Goal: Task Accomplishment & Management: Manage account settings

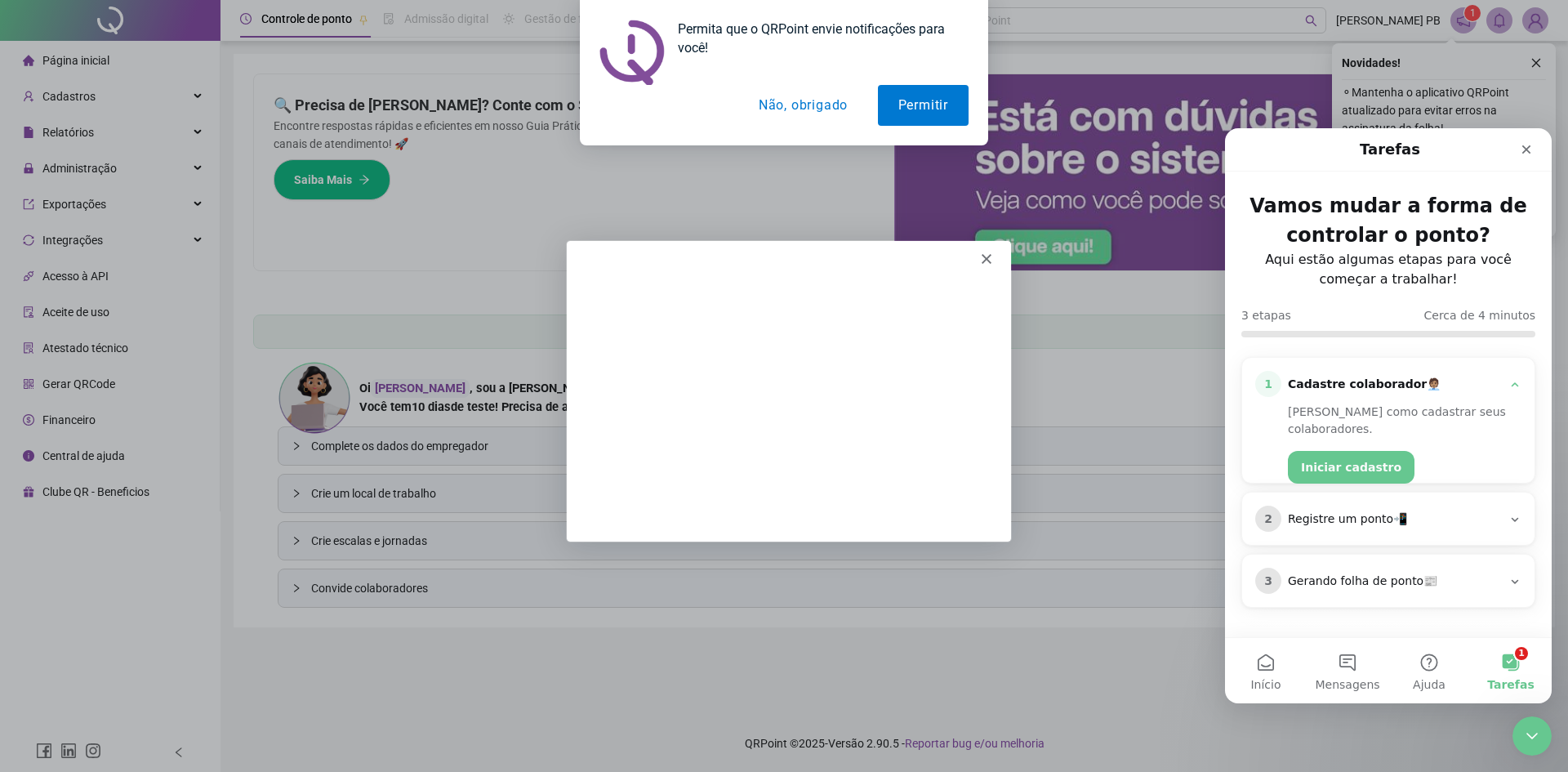
click at [987, 257] on icon "Fechar" at bounding box center [985, 257] width 10 height 10
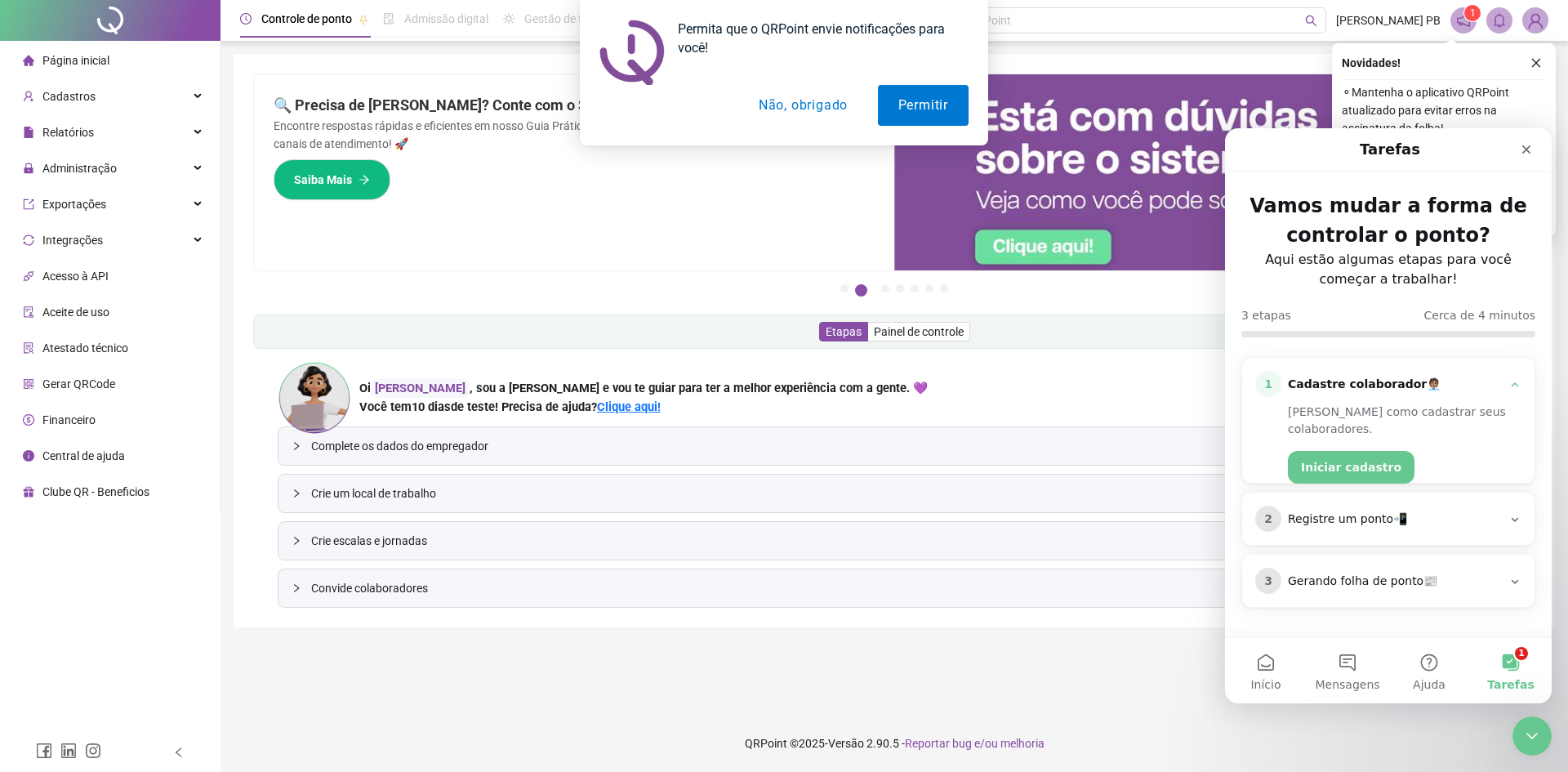
click at [801, 101] on button "Não, obrigado" at bounding box center [803, 105] width 130 height 41
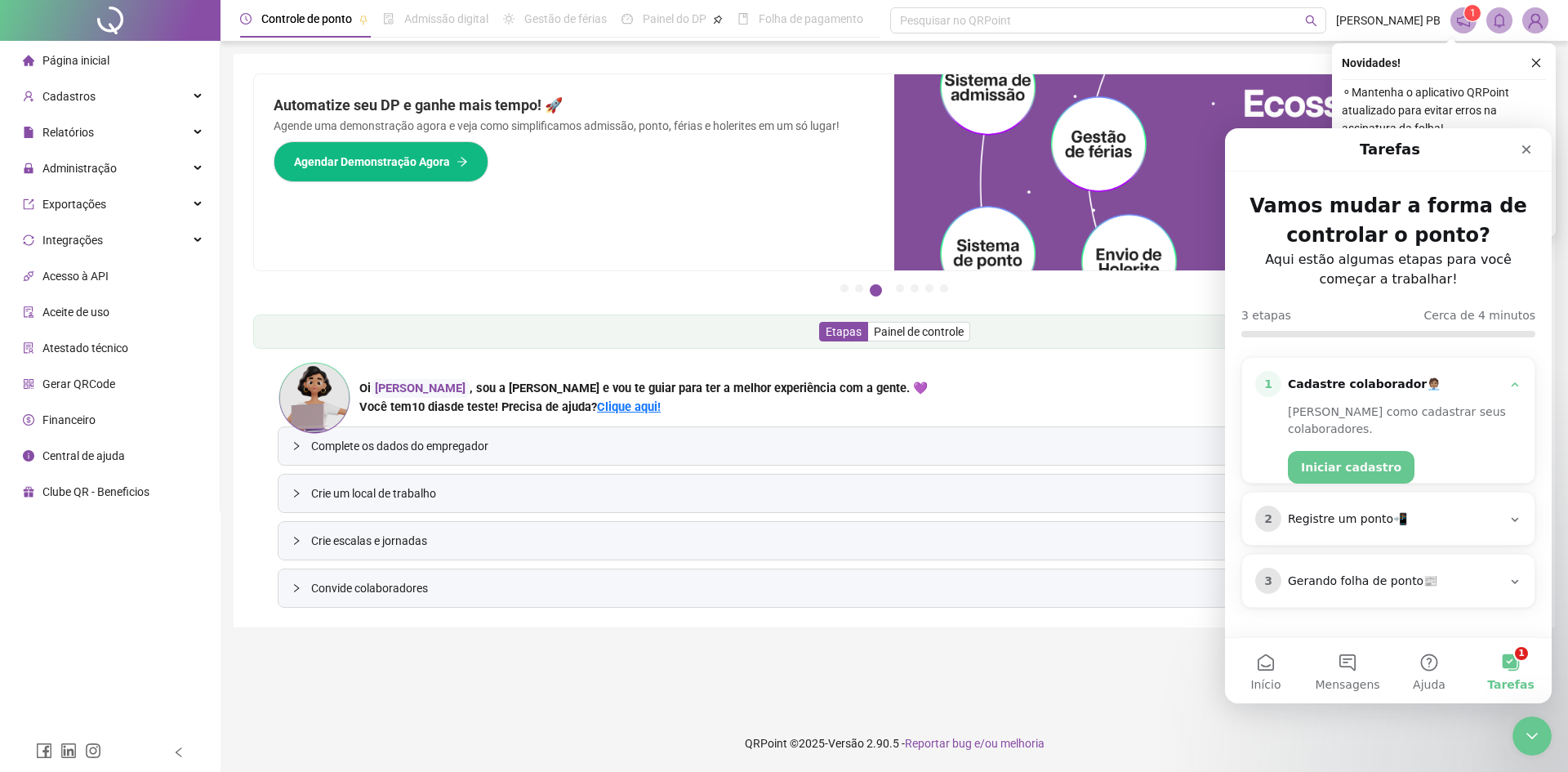
click at [88, 349] on span "Atestado técnico" at bounding box center [85, 349] width 86 height 13
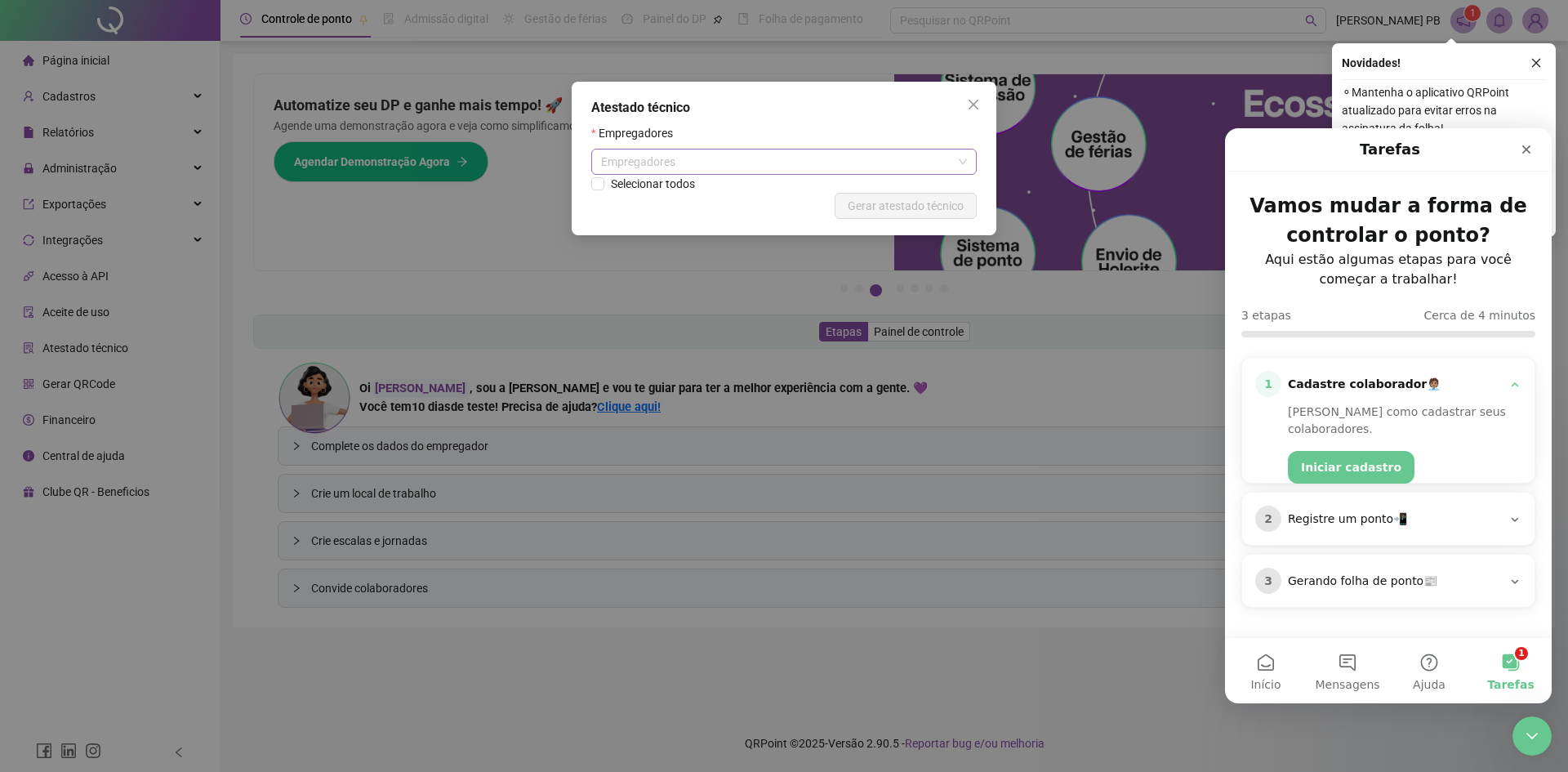
click at [955, 157] on div "Empregadores" at bounding box center [784, 161] width 386 height 26
click at [977, 105] on icon "close" at bounding box center [974, 105] width 13 height 13
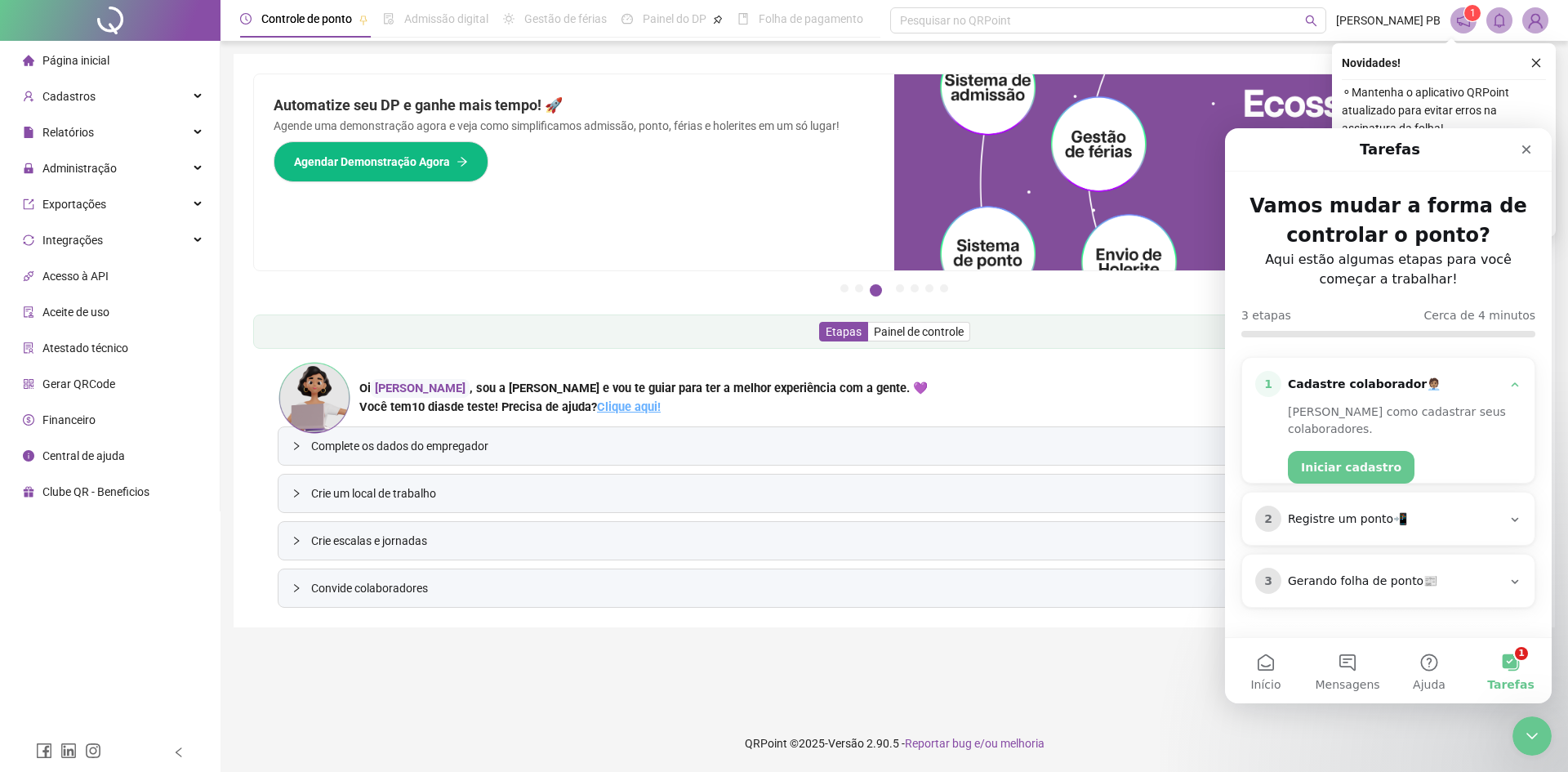
click at [638, 411] on link "Clique aqui!" at bounding box center [628, 406] width 64 height 14
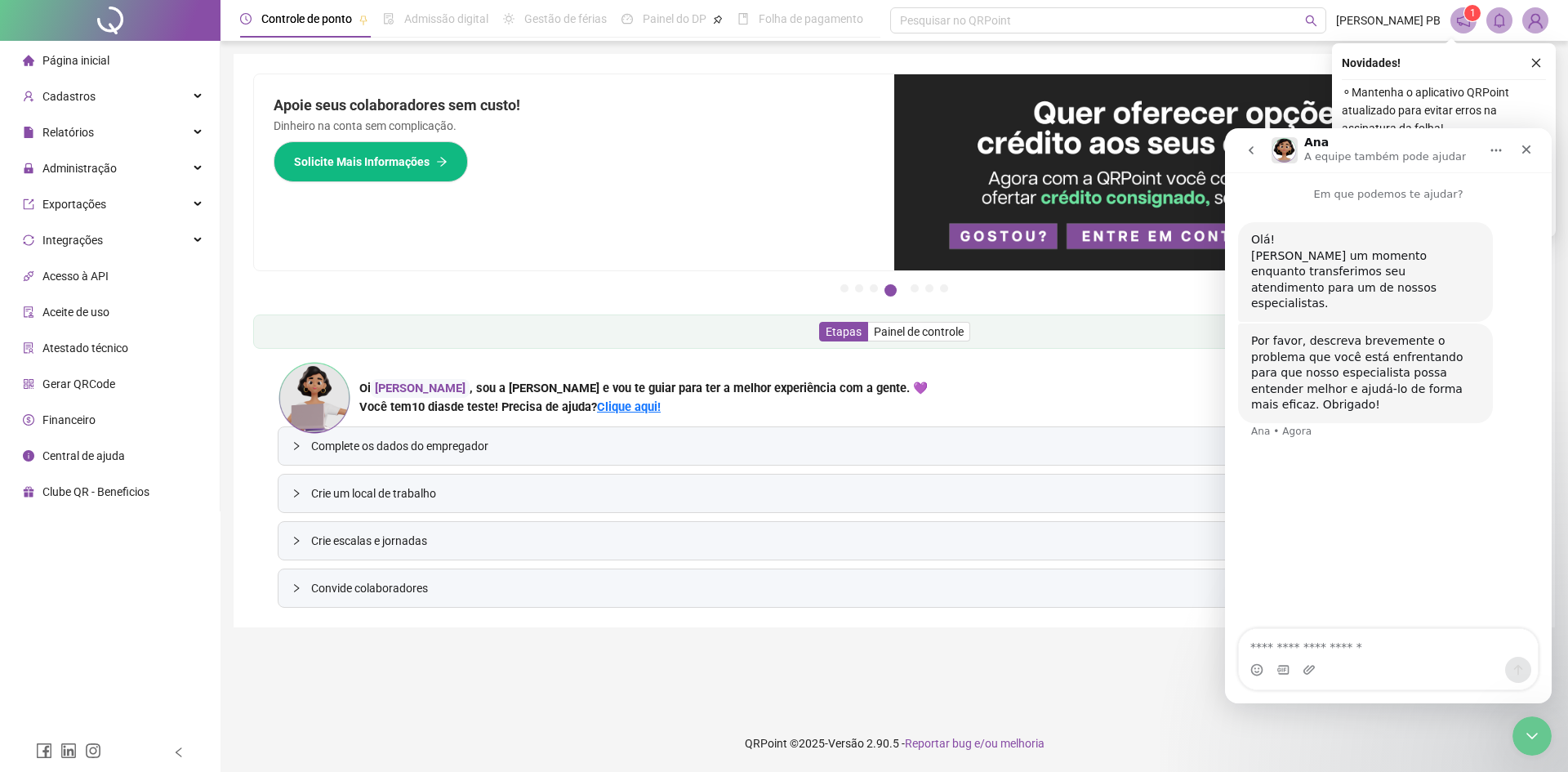
click at [1328, 647] on textarea "Envie uma mensagem..." at bounding box center [1388, 643] width 299 height 28
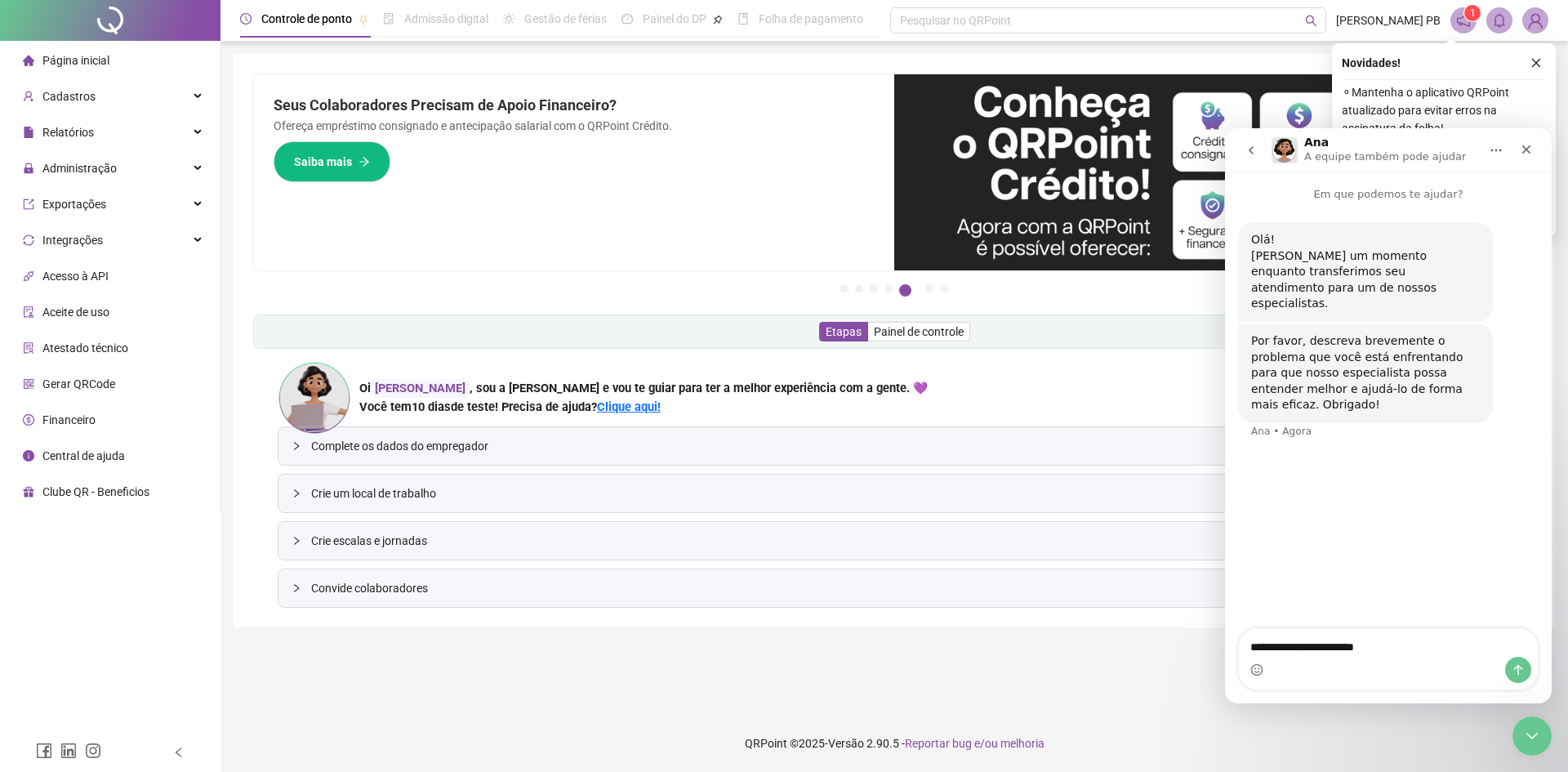
type textarea "**********"
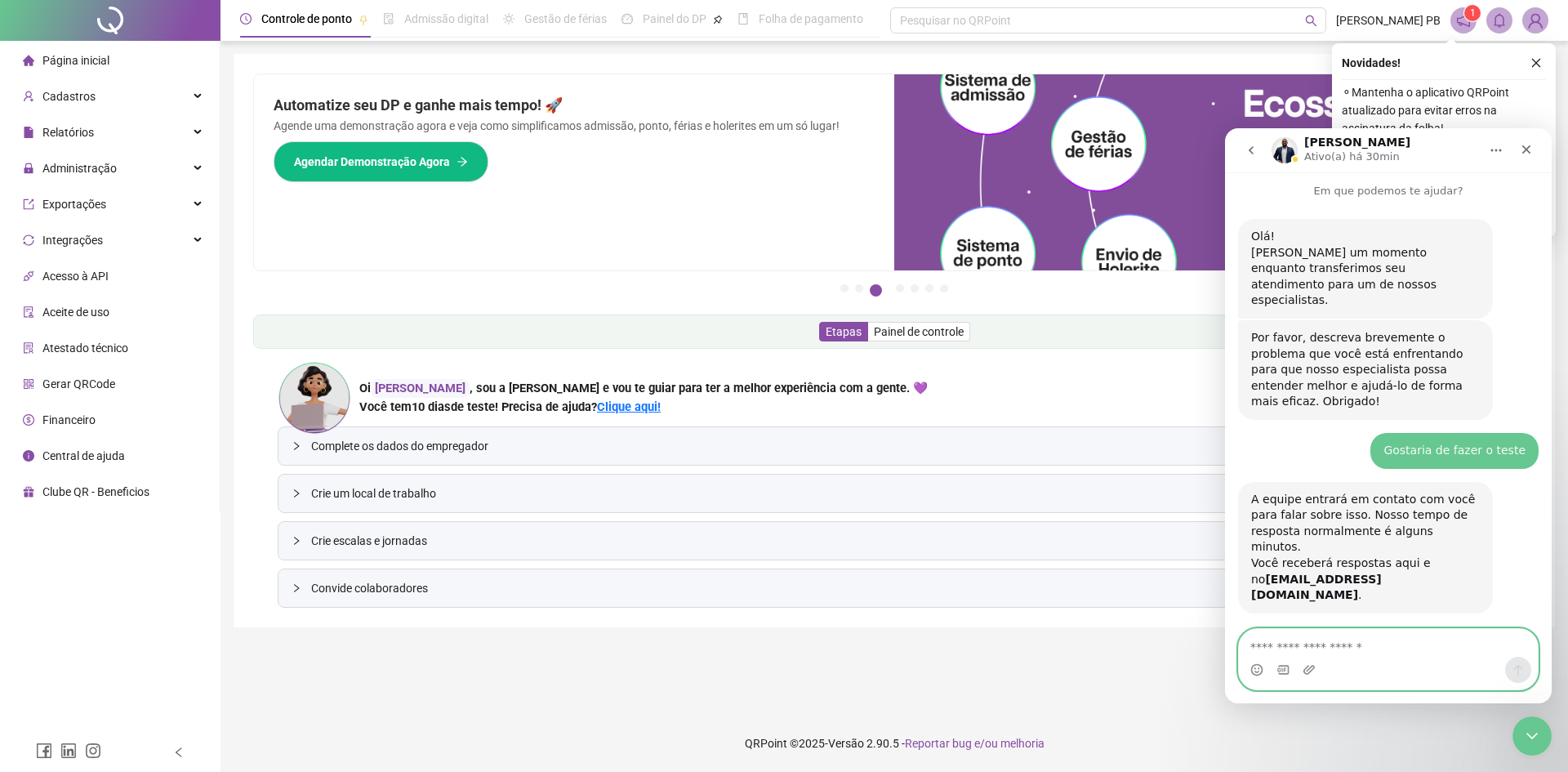
scroll to position [60, 0]
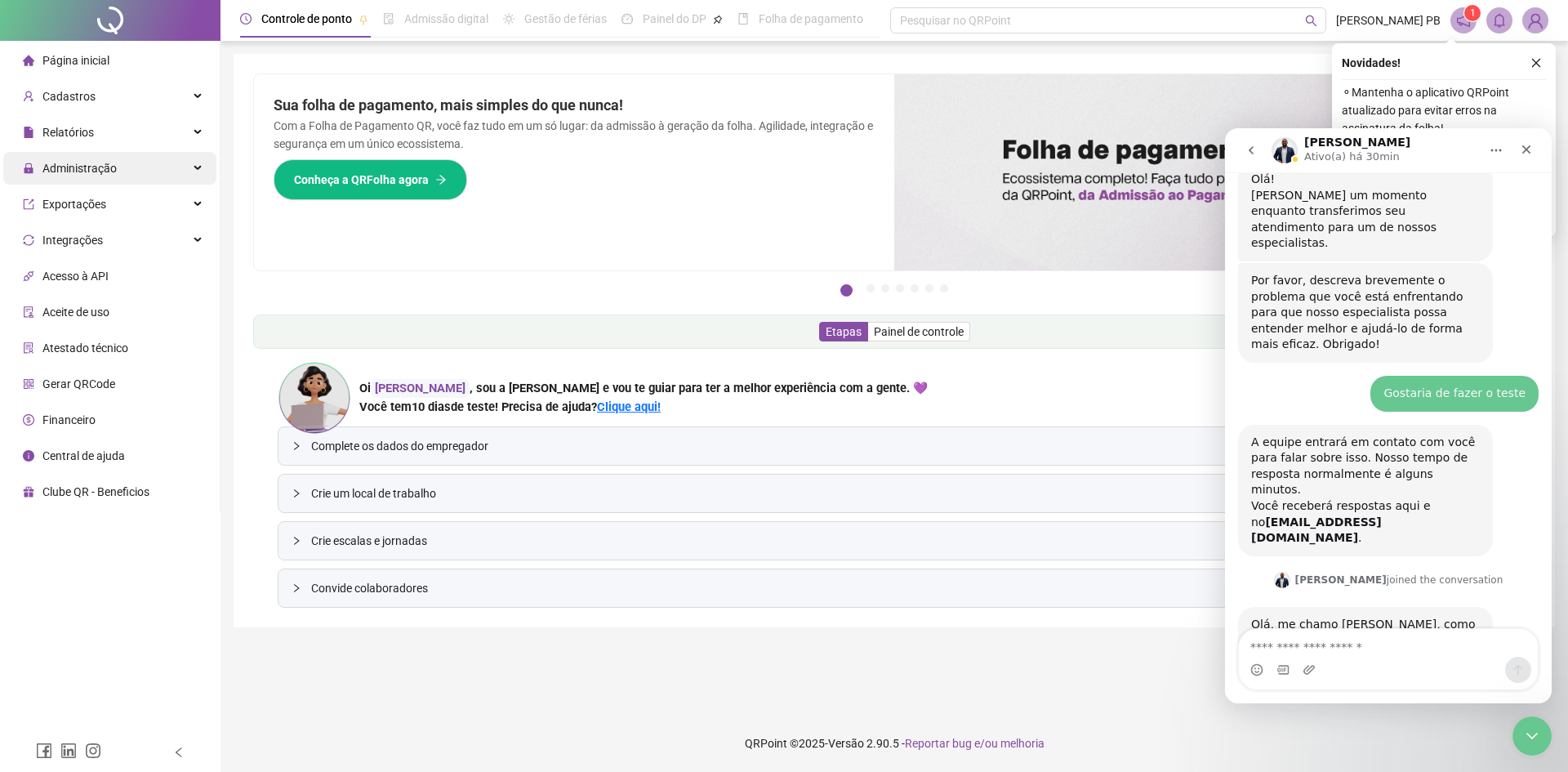
click at [109, 166] on span "Administração" at bounding box center [79, 168] width 74 height 13
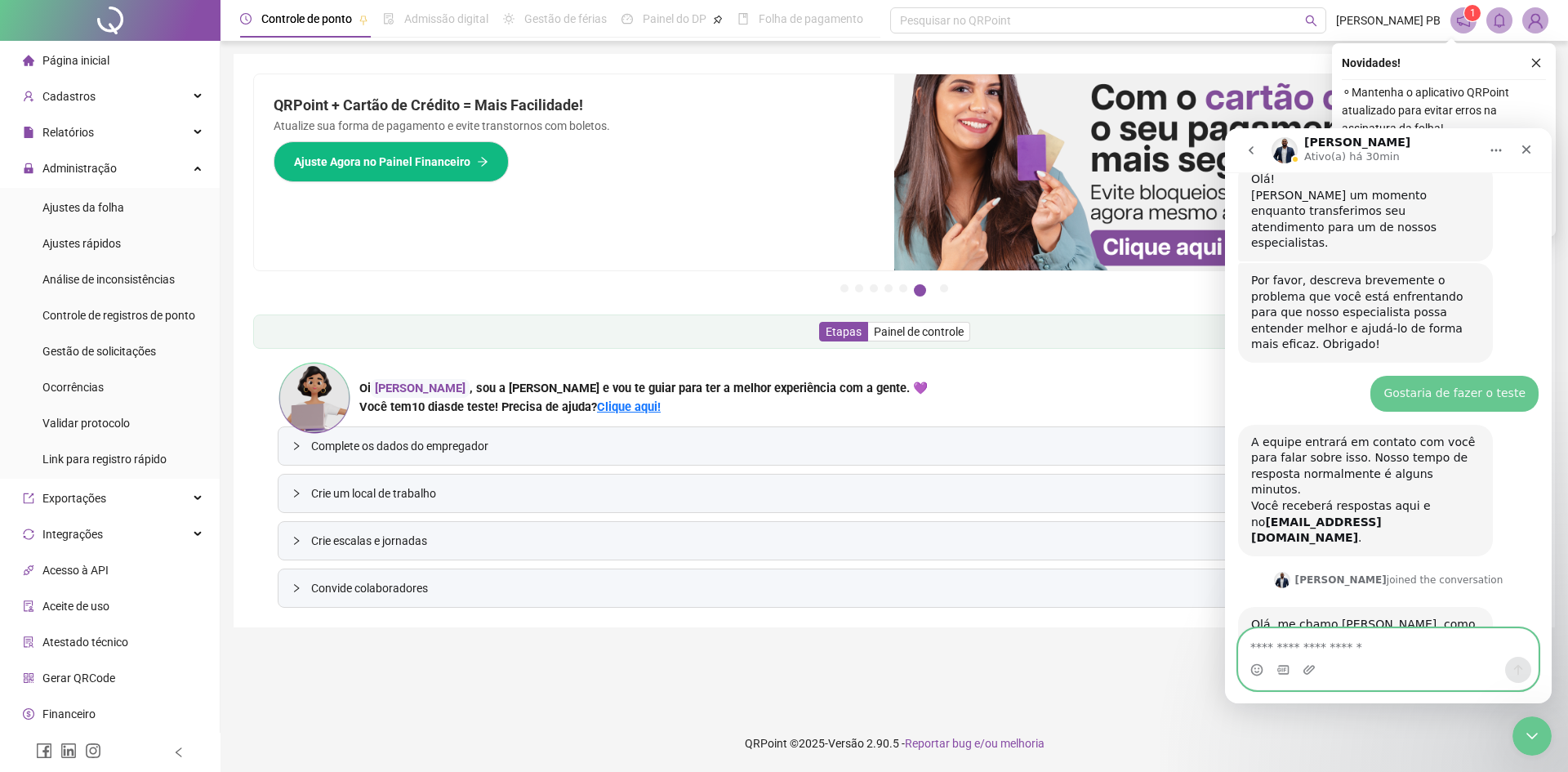
click at [1348, 651] on textarea "Envie uma mensagem..." at bounding box center [1388, 643] width 299 height 28
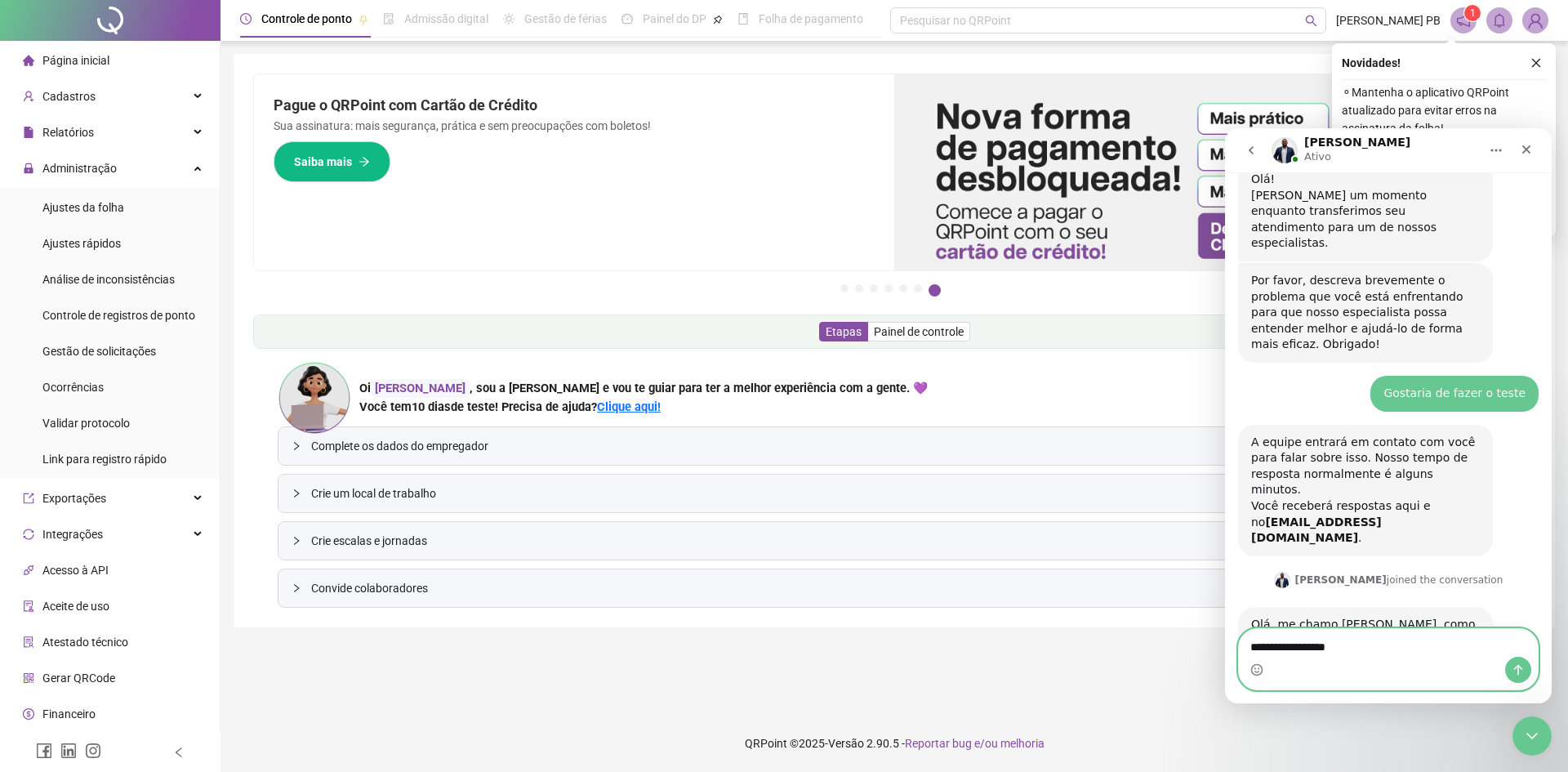
type textarea "**********"
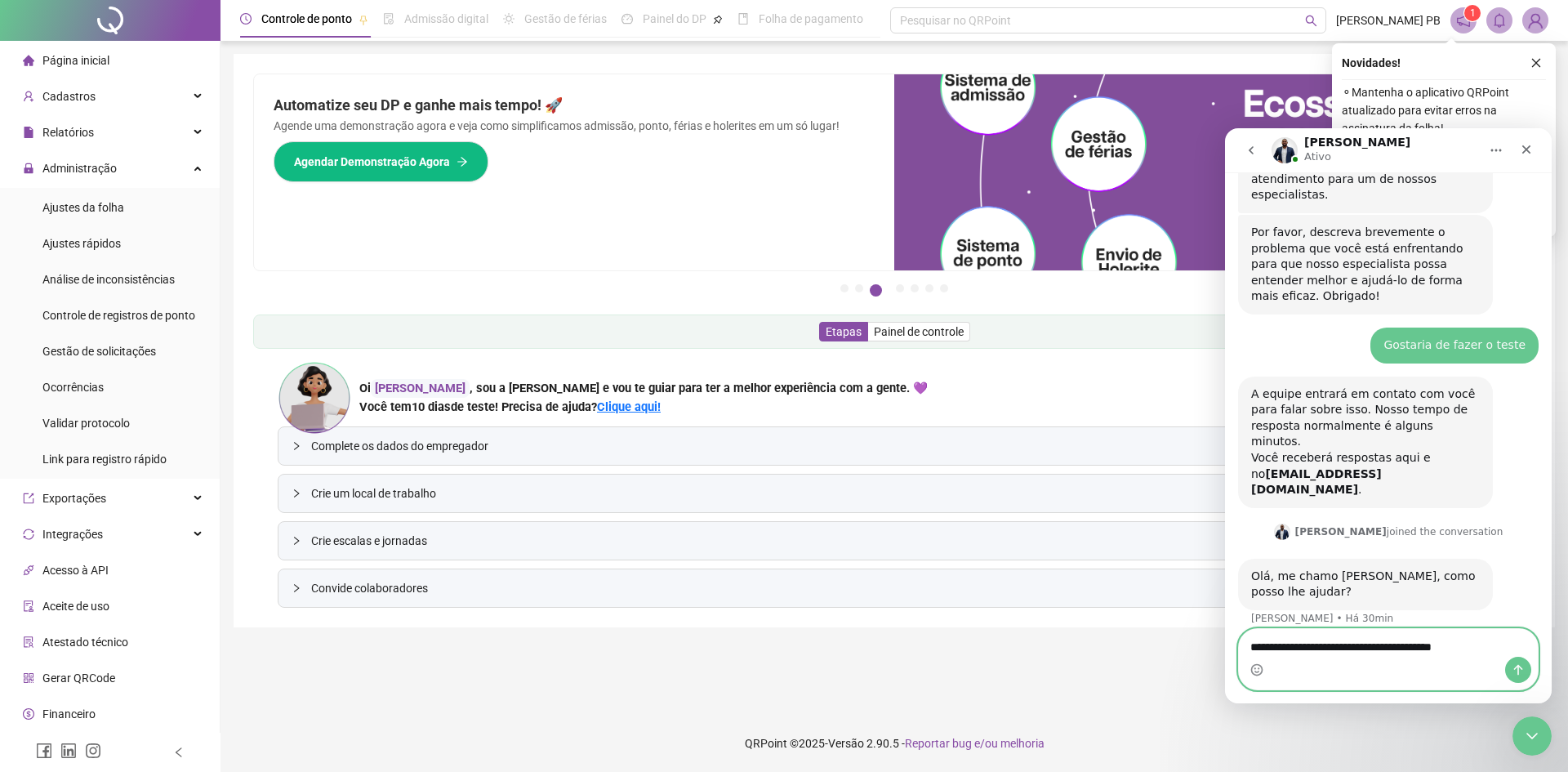
type textarea "**********"
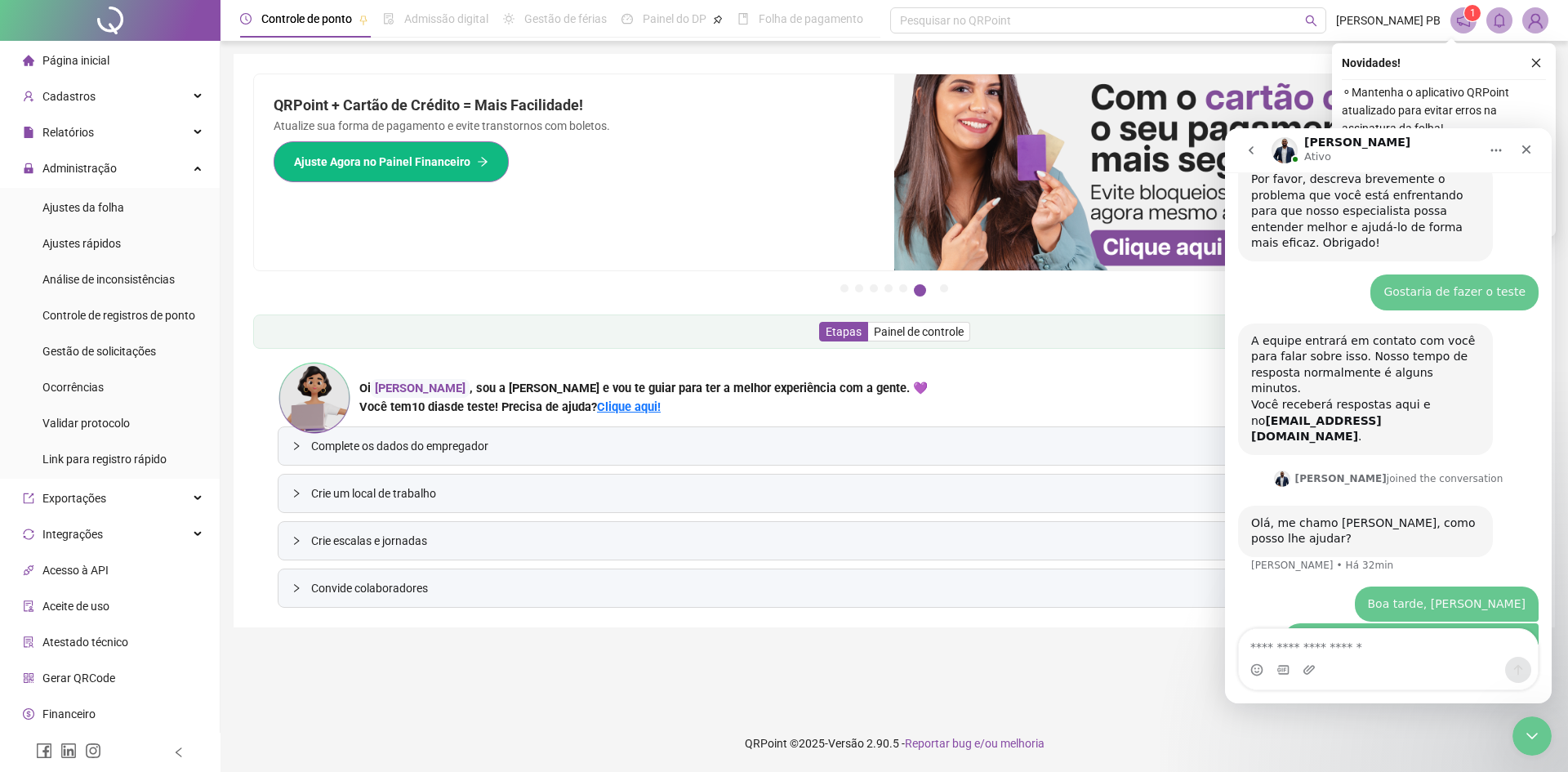
click at [450, 159] on span "Ajuste Agora no Painel Financeiro" at bounding box center [382, 161] width 177 height 18
click at [1500, 149] on icon "Início" at bounding box center [1496, 151] width 13 height 13
click at [828, 139] on div "QRPoint + Cartão de Crédito = Mais Facilidade! Atualize sua forma de pagamento …" at bounding box center [574, 172] width 641 height 196
click at [1100, 143] on img at bounding box center [1215, 172] width 641 height 196
click at [1448, 62] on div "Novidades !" at bounding box center [1444, 63] width 204 height 20
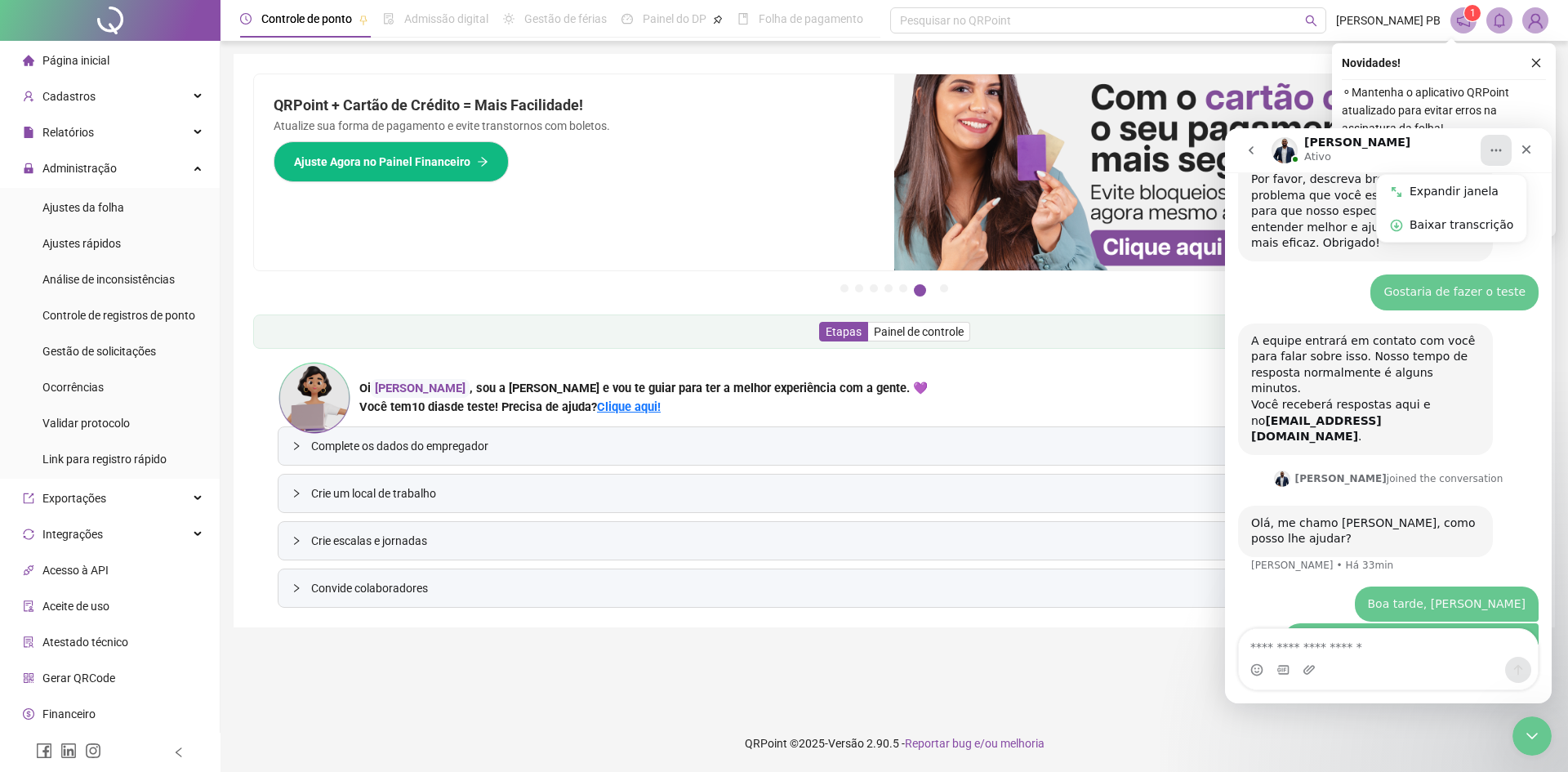
click at [73, 713] on span "Financeiro" at bounding box center [69, 715] width 53 height 13
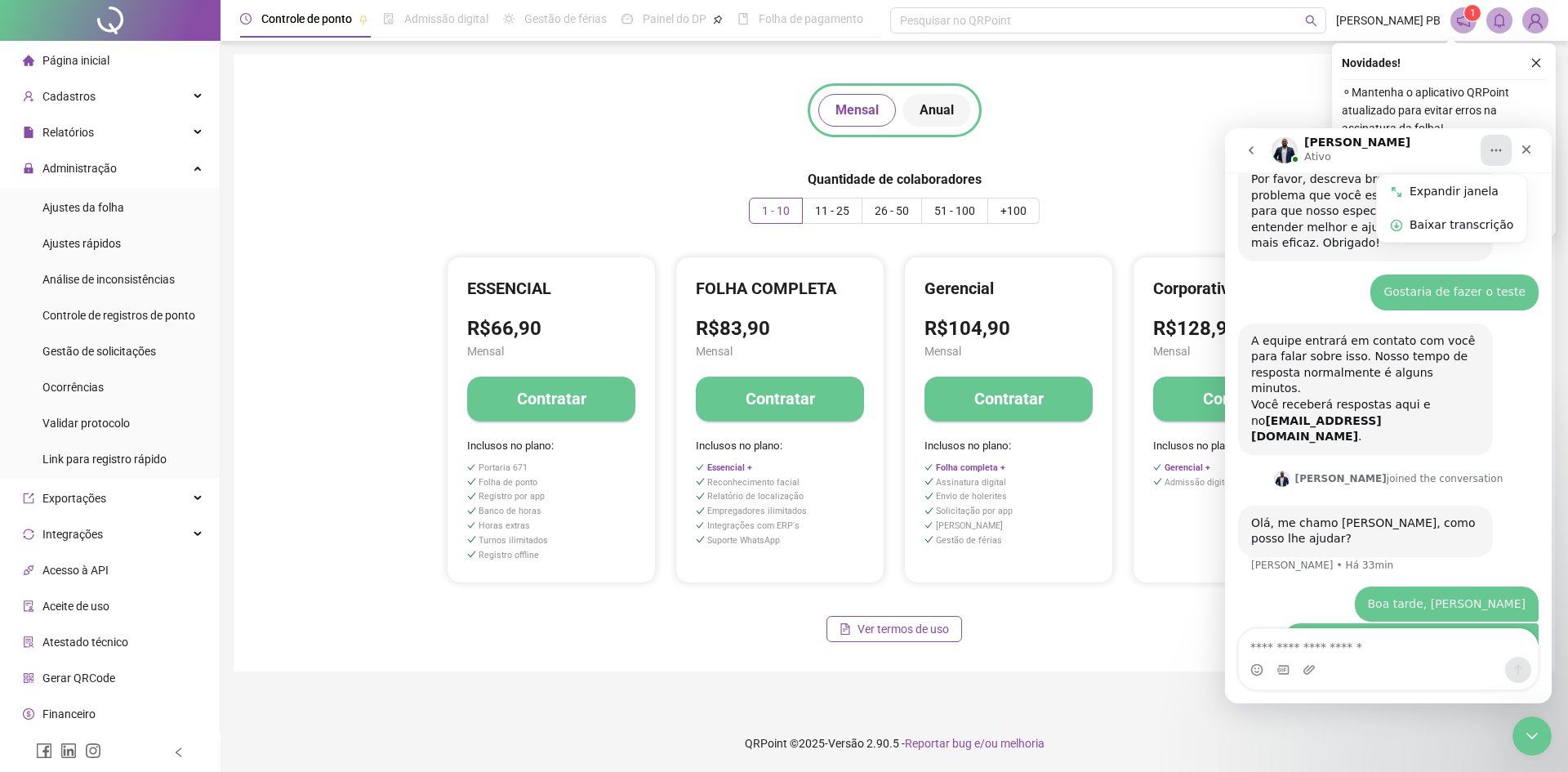
click at [936, 107] on span "Anual" at bounding box center [937, 110] width 34 height 20
click at [865, 107] on span "Mensal" at bounding box center [857, 110] width 43 height 20
click at [937, 109] on span "Anual" at bounding box center [937, 110] width 34 height 20
click at [862, 109] on span "Mensal" at bounding box center [857, 110] width 43 height 20
click at [121, 100] on div "Cadastros" at bounding box center [109, 96] width 213 height 32
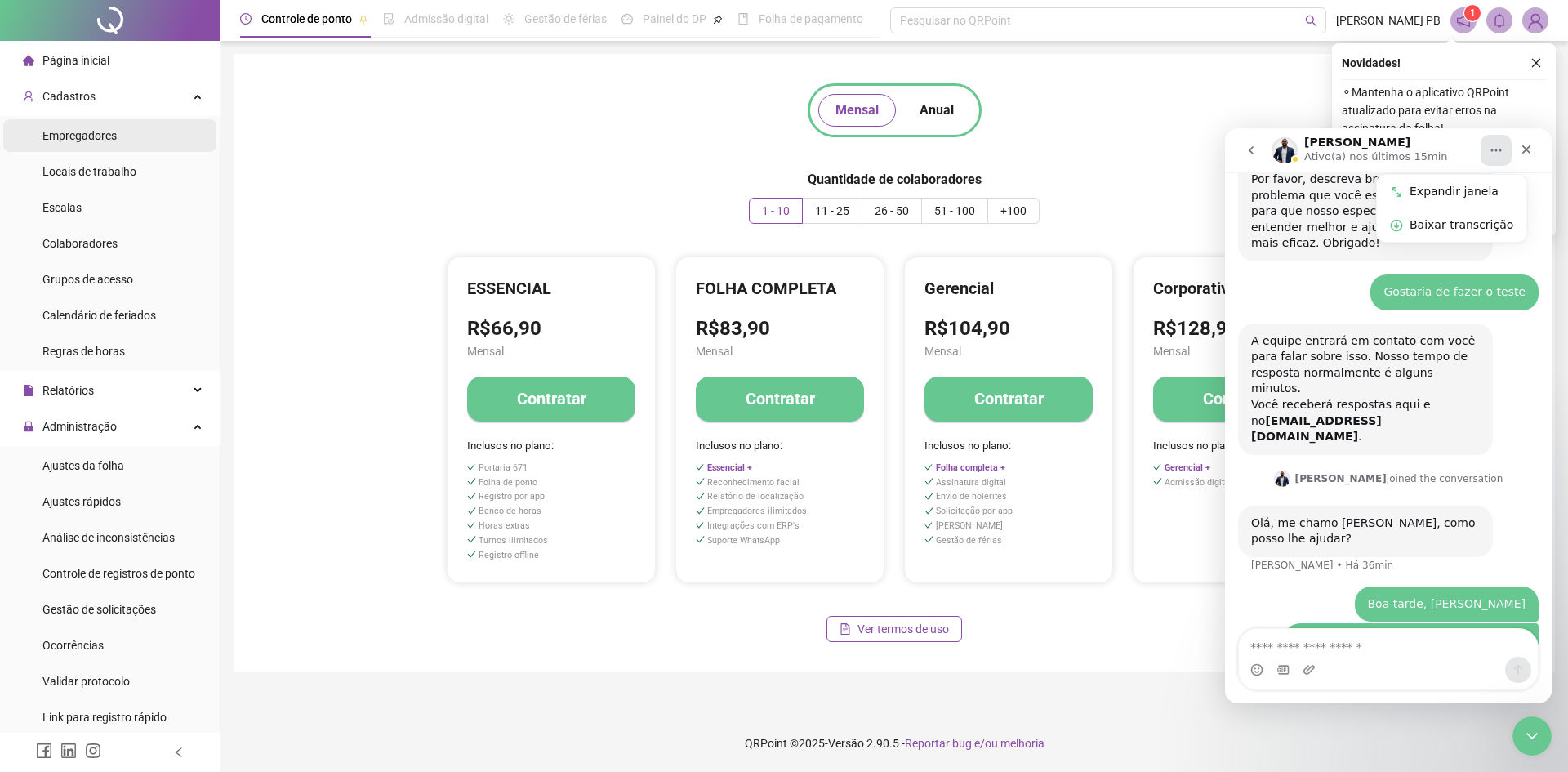
click at [113, 138] on span "Empregadores" at bounding box center [79, 136] width 74 height 13
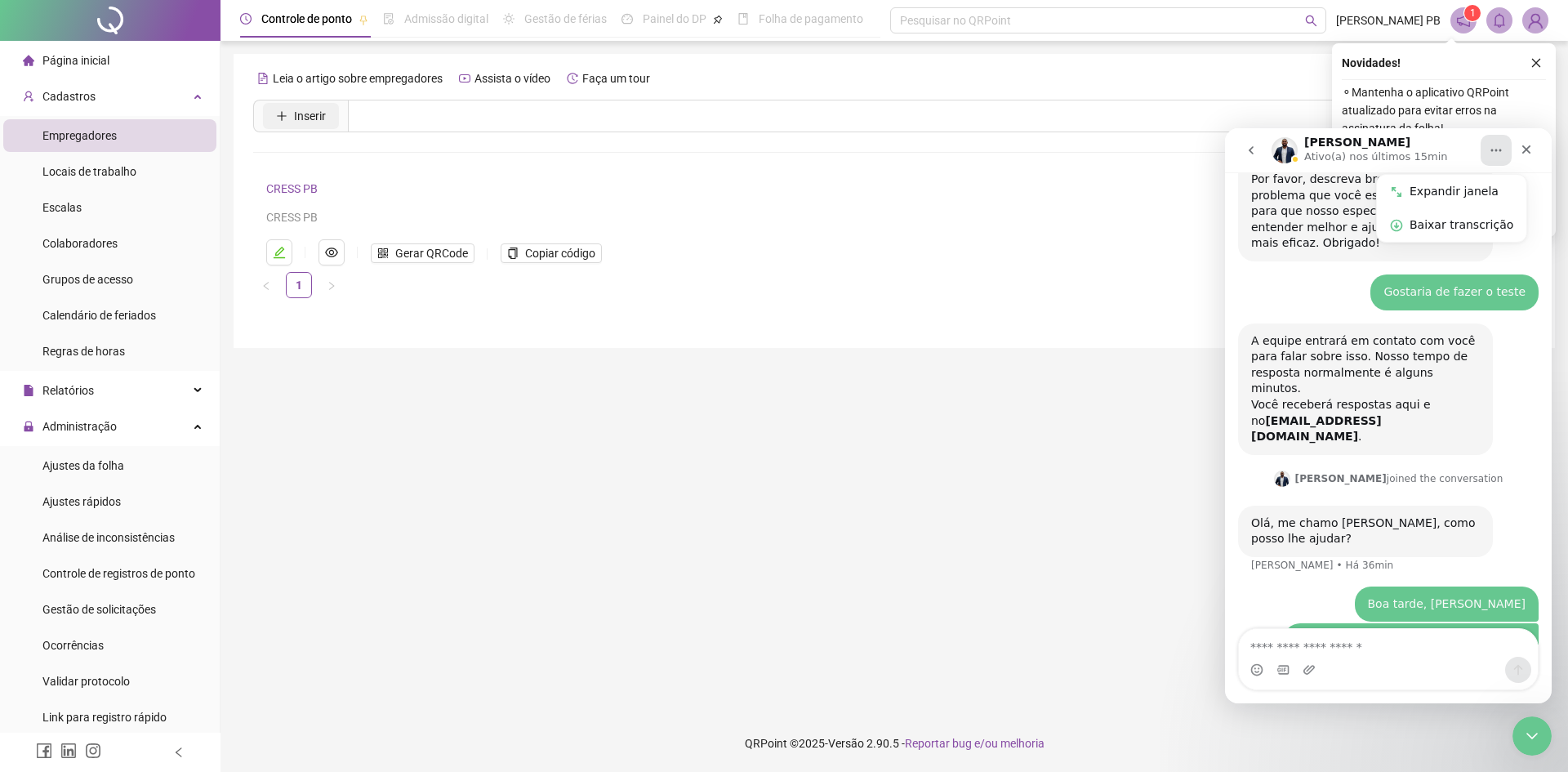
click at [303, 113] on span "Inserir" at bounding box center [309, 116] width 32 height 18
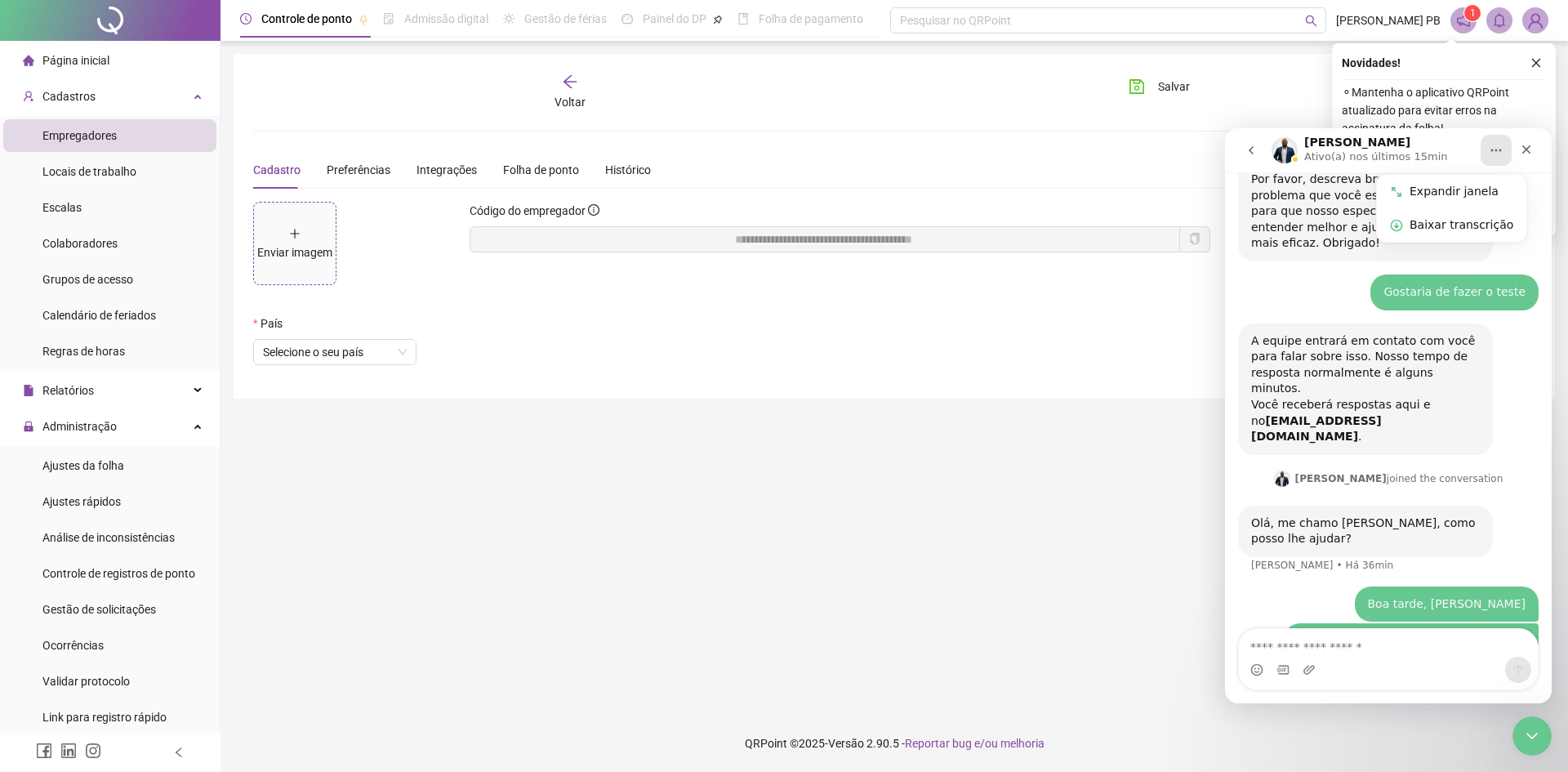
click at [280, 235] on div "Enviar imagem" at bounding box center [294, 244] width 75 height 36
click at [585, 263] on span "Não" at bounding box center [588, 265] width 21 height 18
click at [116, 133] on li "Empregadores" at bounding box center [109, 136] width 213 height 32
click at [115, 173] on span "Locais de trabalho" at bounding box center [89, 172] width 94 height 13
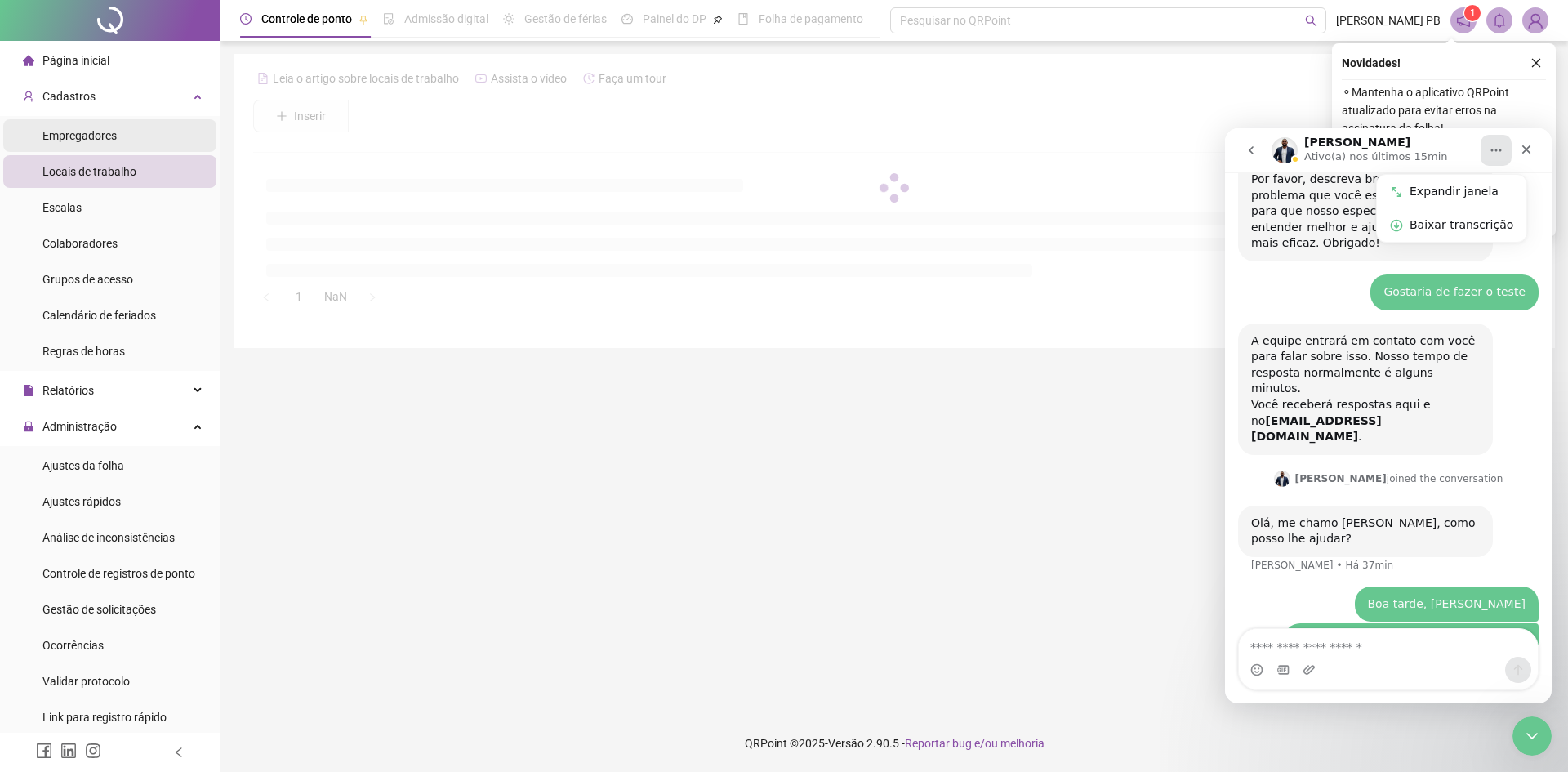
click at [110, 134] on span "Empregadores" at bounding box center [79, 136] width 74 height 13
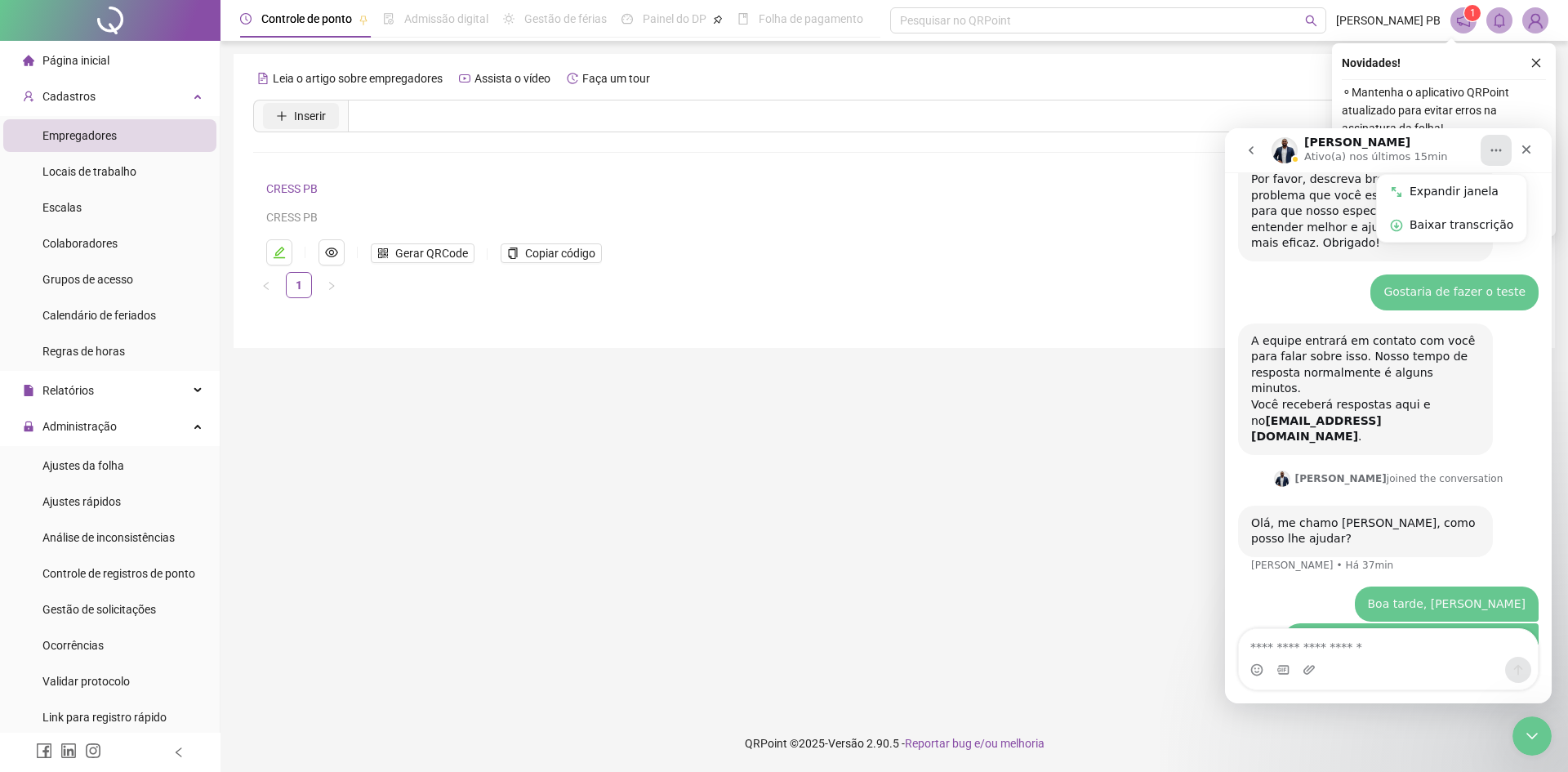
click at [316, 116] on span "Inserir" at bounding box center [309, 116] width 32 height 18
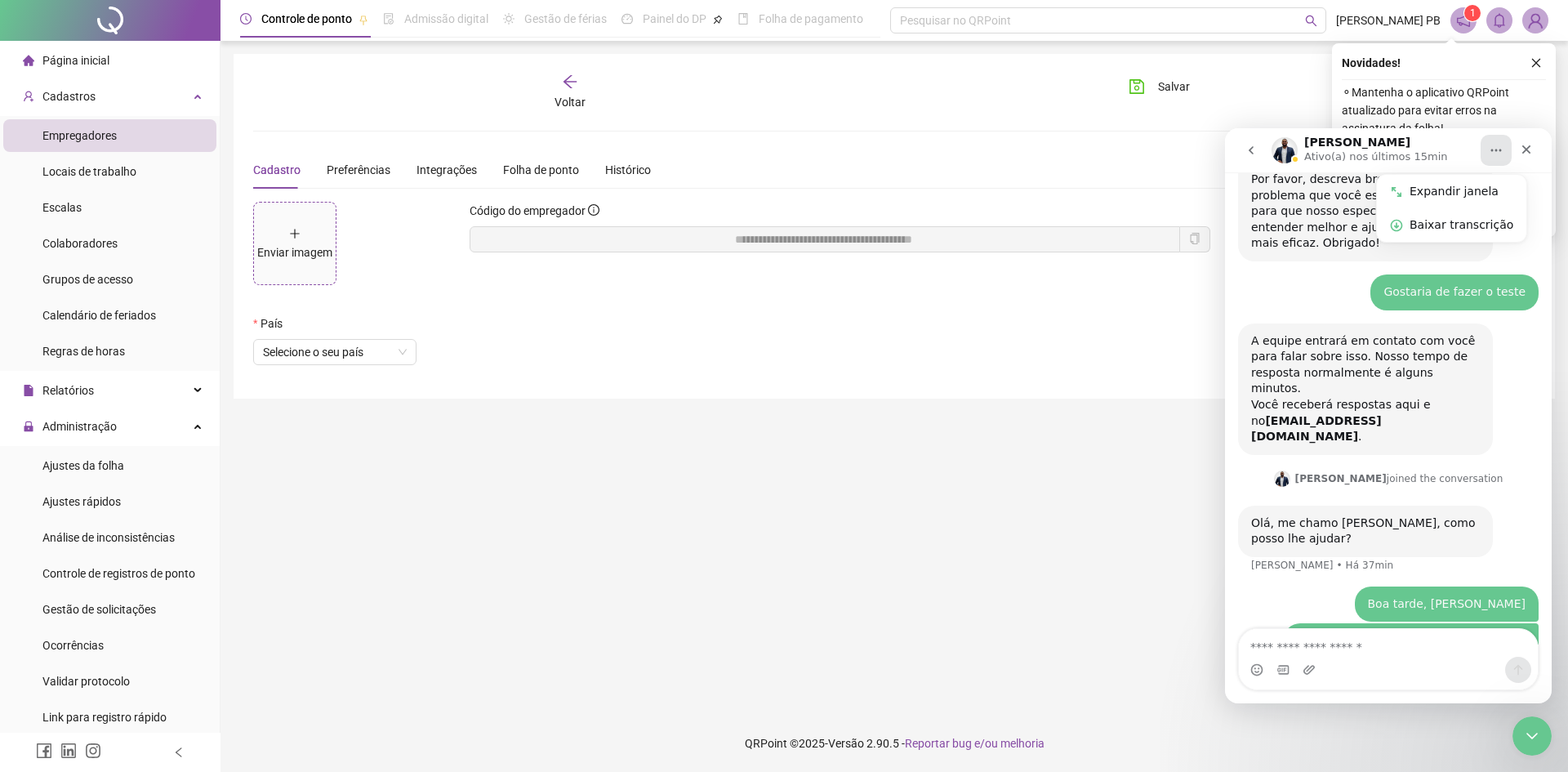
click at [309, 244] on div "Enviar imagem" at bounding box center [294, 252] width 75 height 18
click at [590, 264] on span "Não" at bounding box center [588, 265] width 21 height 18
click at [404, 356] on icon "close-circle" at bounding box center [403, 353] width 10 height 10
click at [404, 354] on icon "close-circle" at bounding box center [403, 353] width 10 height 10
click at [290, 340] on span "Selecione o seu país" at bounding box center [334, 353] width 144 height 25
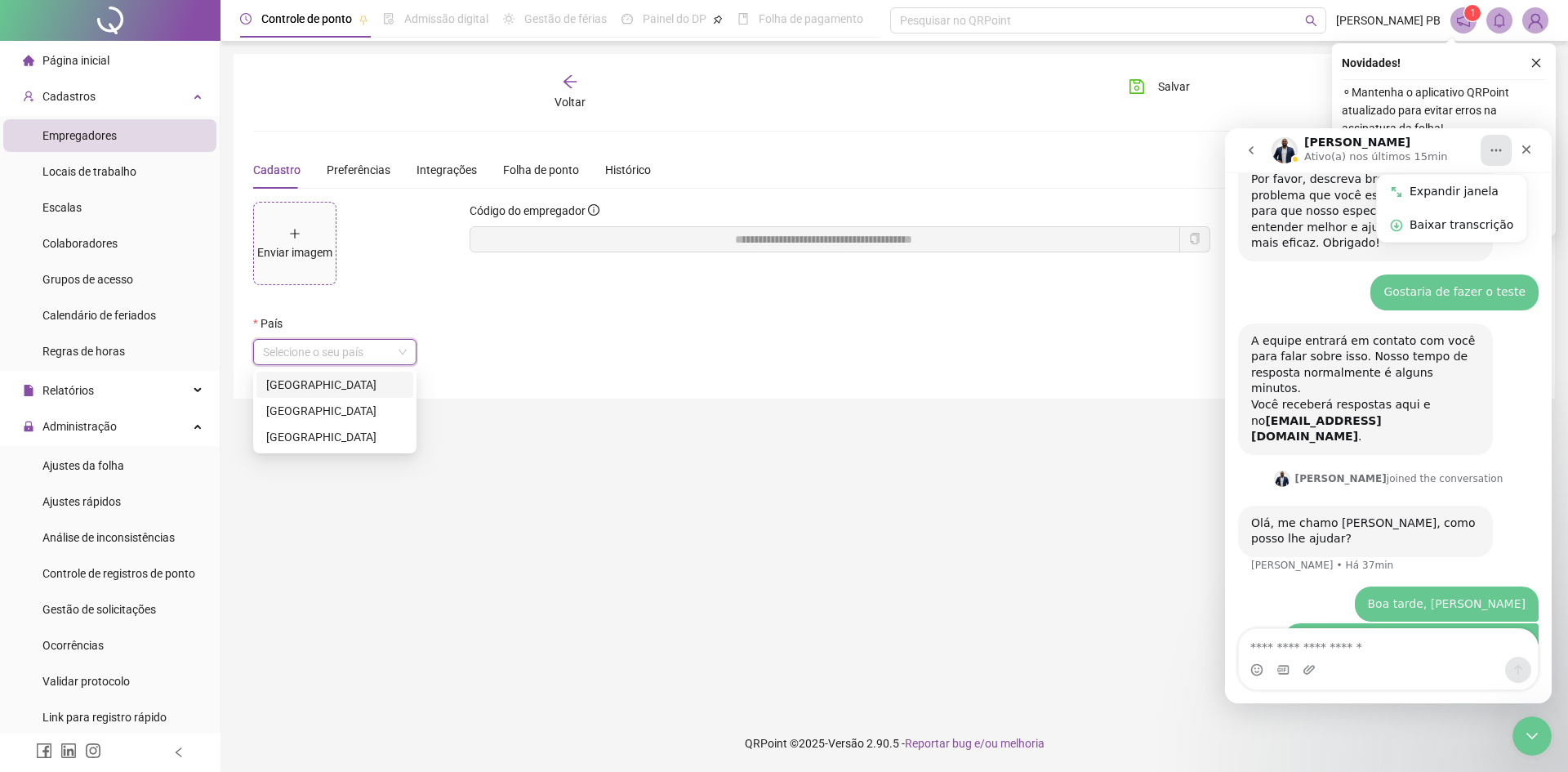
click at [299, 388] on div "[GEOGRAPHIC_DATA]" at bounding box center [335, 384] width 138 height 18
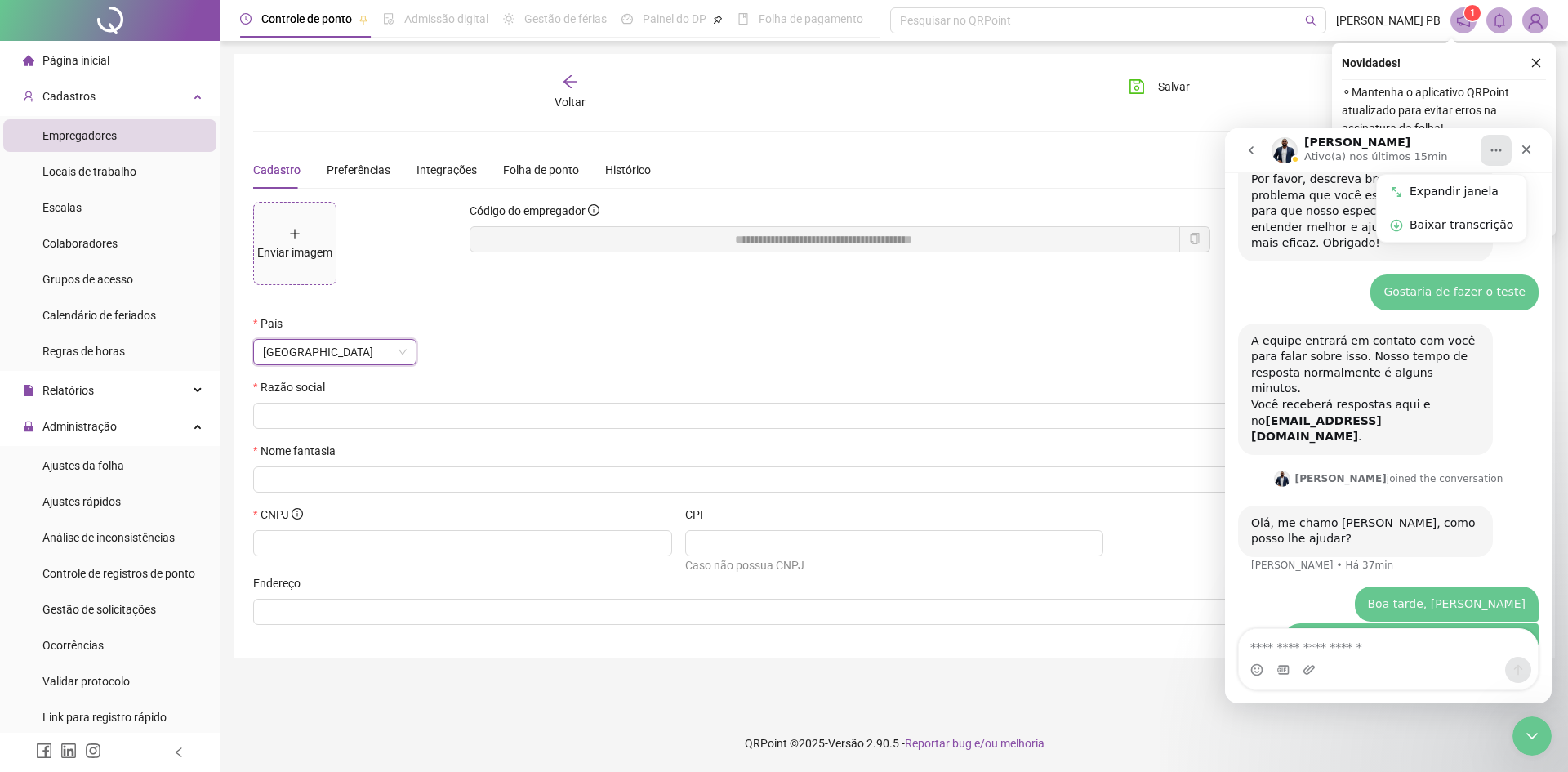
click at [286, 251] on div "Enviar imagem" at bounding box center [294, 252] width 75 height 18
click at [583, 266] on span "Não" at bounding box center [588, 265] width 21 height 18
click at [301, 245] on div "Enviar imagem" at bounding box center [294, 252] width 75 height 18
click at [635, 261] on span "Sim" at bounding box center [628, 265] width 19 height 18
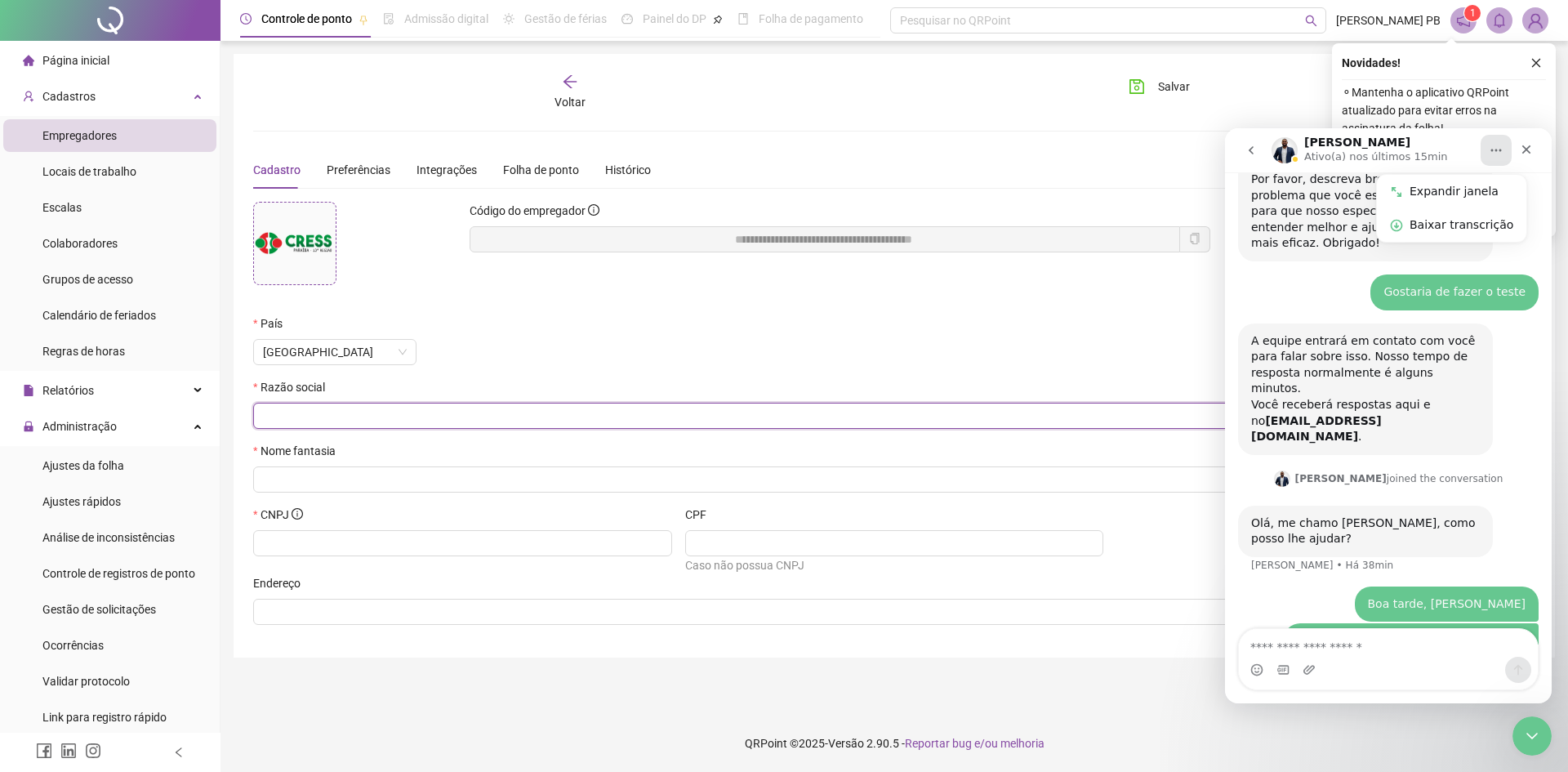
click at [443, 411] on input "text" at bounding box center [892, 416] width 1260 height 18
click at [346, 544] on input "text" at bounding box center [460, 543] width 396 height 18
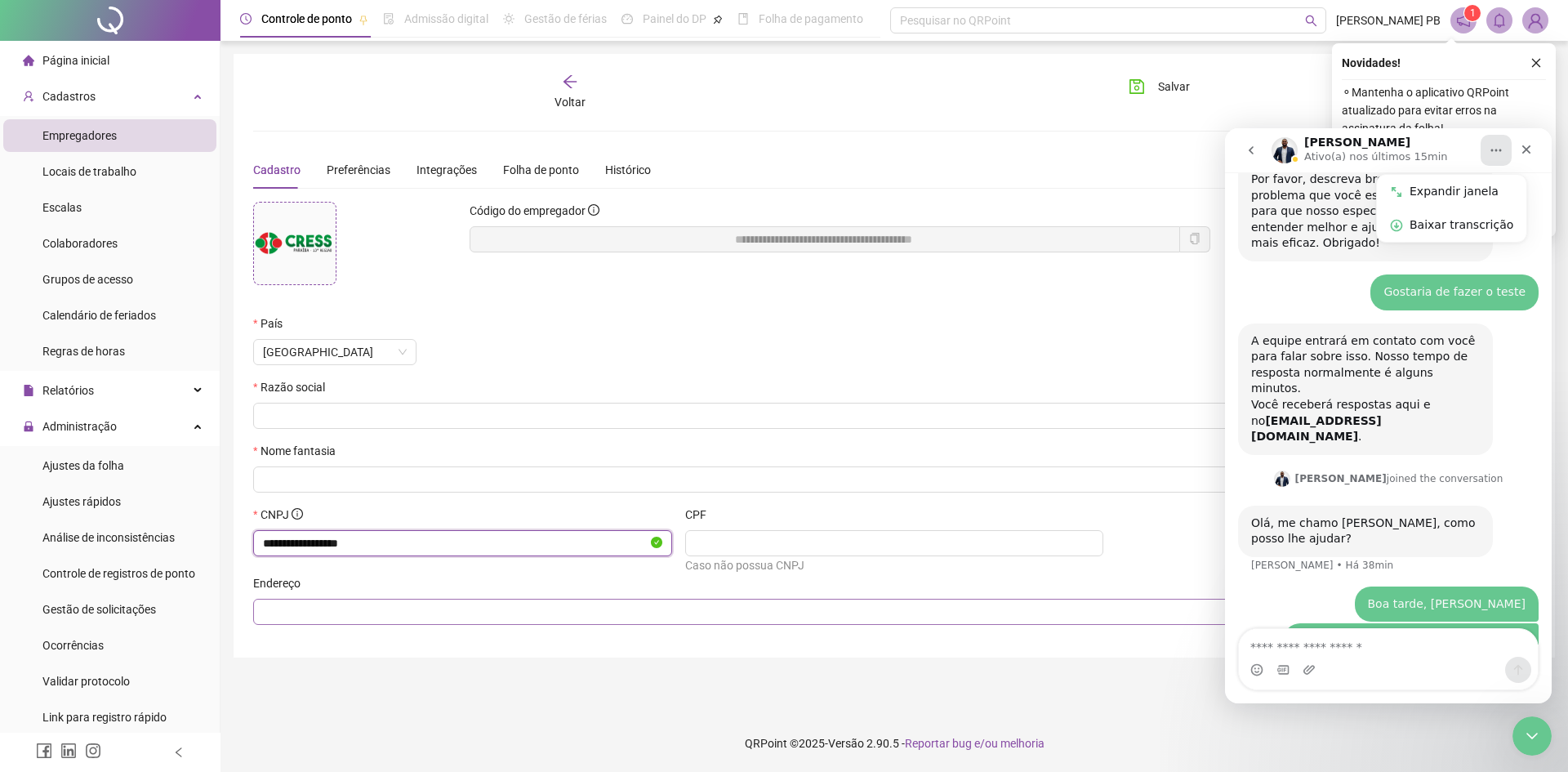
type input "**********"
click at [496, 610] on input "text" at bounding box center [892, 611] width 1260 height 18
click at [475, 611] on input "text" at bounding box center [892, 611] width 1260 height 18
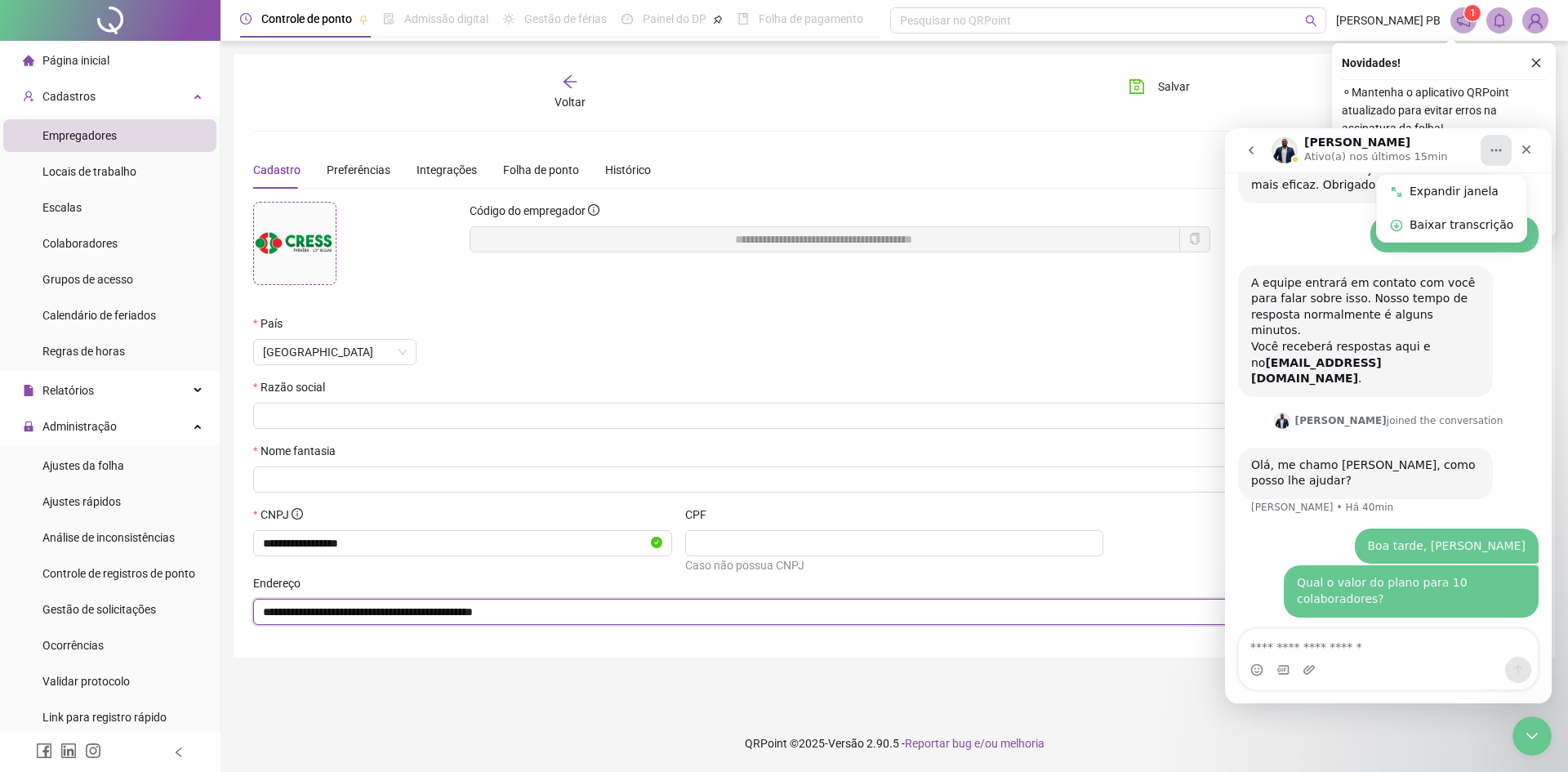
scroll to position [225, 0]
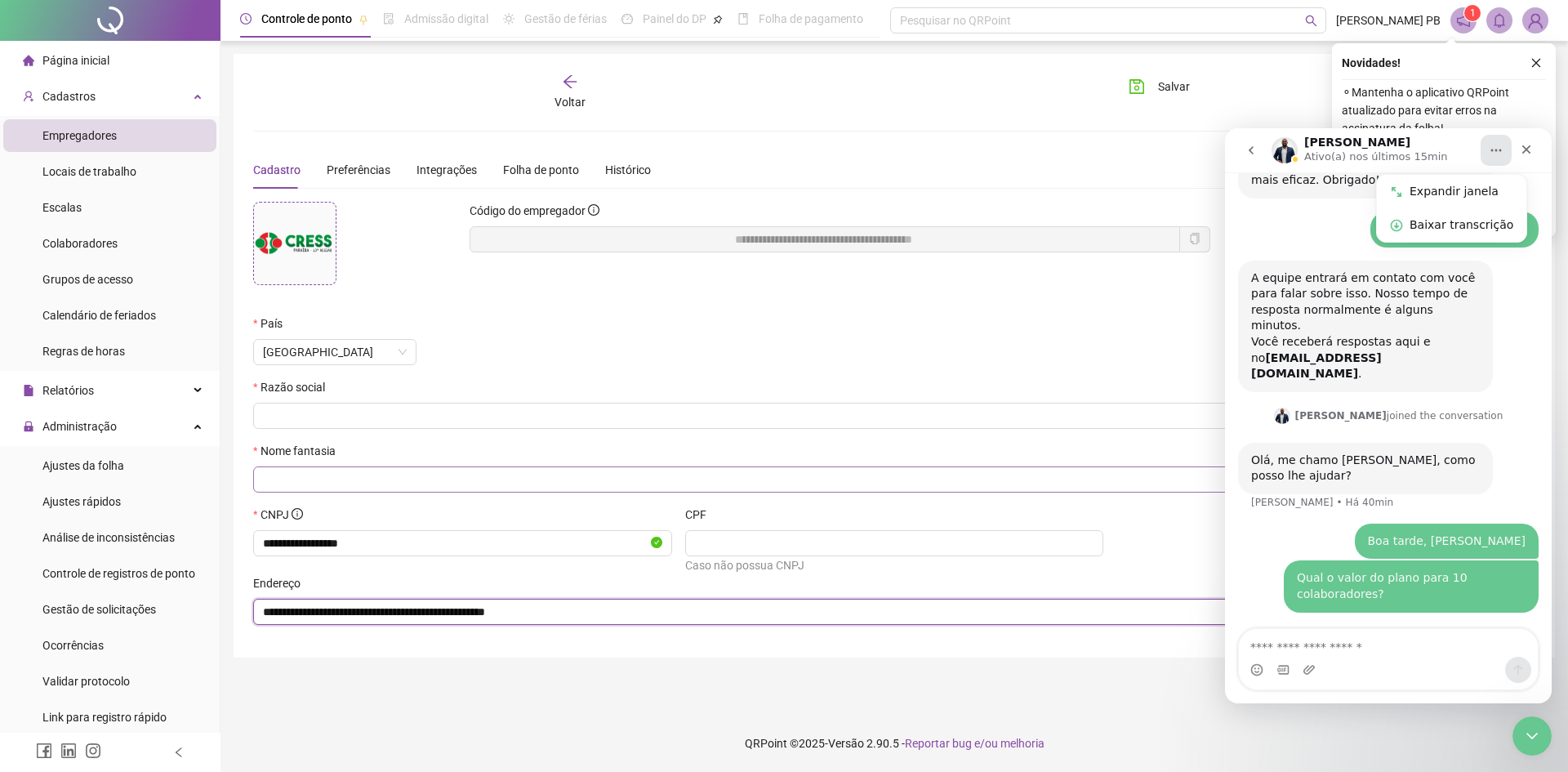
type input "**********"
click at [430, 471] on input "text" at bounding box center [892, 480] width 1260 height 18
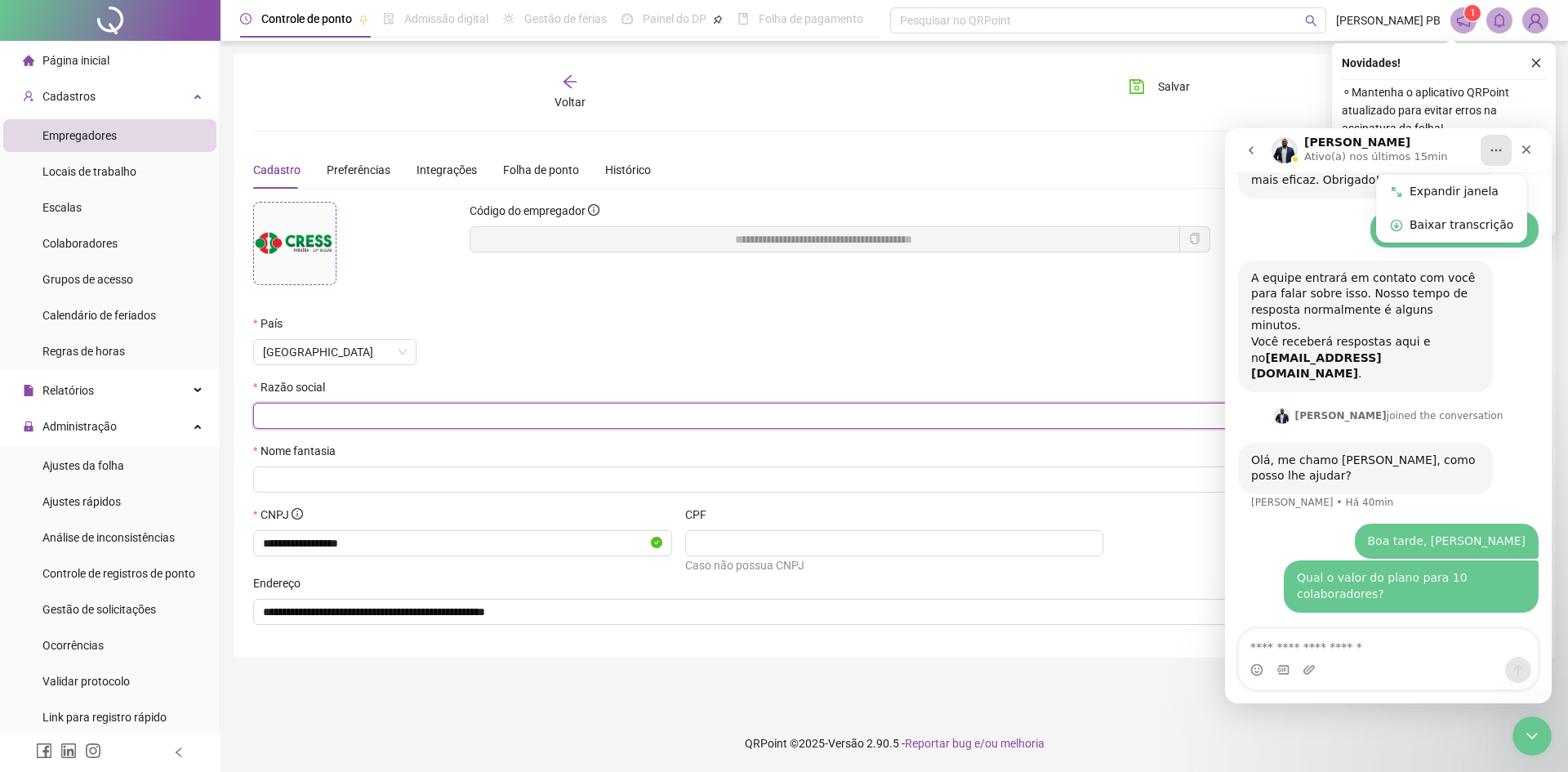
click at [419, 418] on input "text" at bounding box center [892, 416] width 1260 height 18
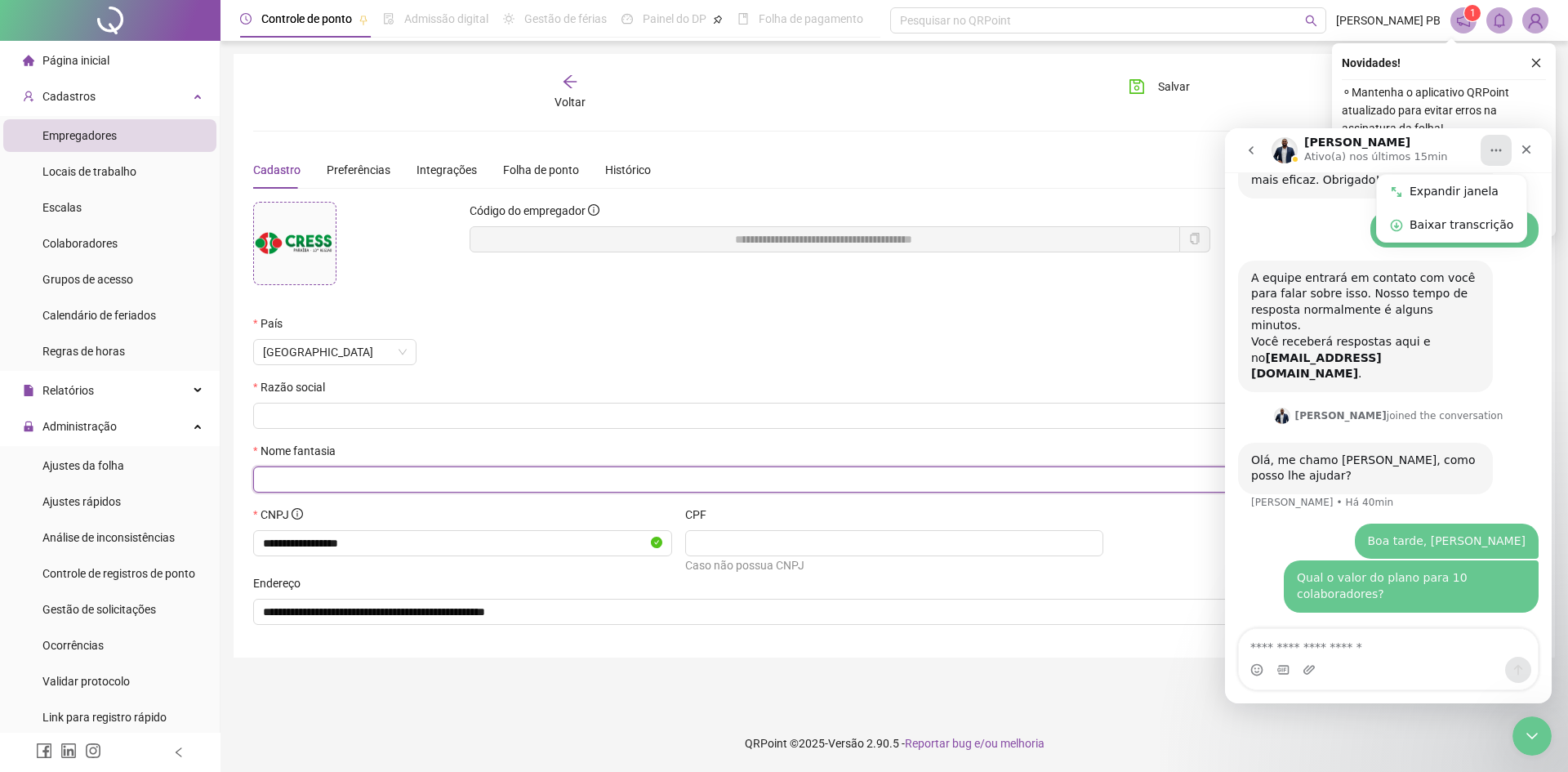
click at [369, 483] on input "text" at bounding box center [892, 480] width 1260 height 18
type input "********"
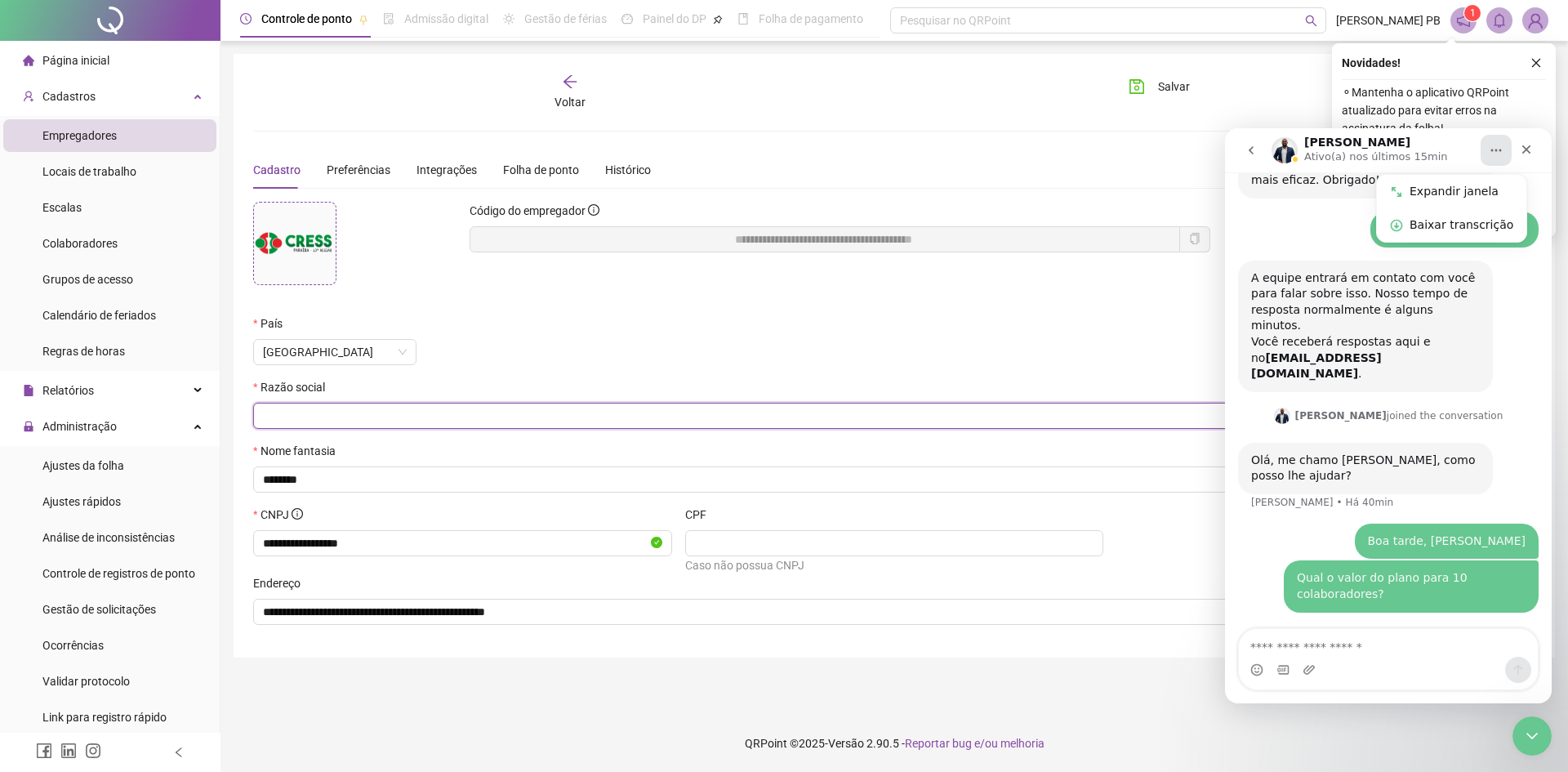
click at [396, 412] on input "text" at bounding box center [892, 416] width 1260 height 18
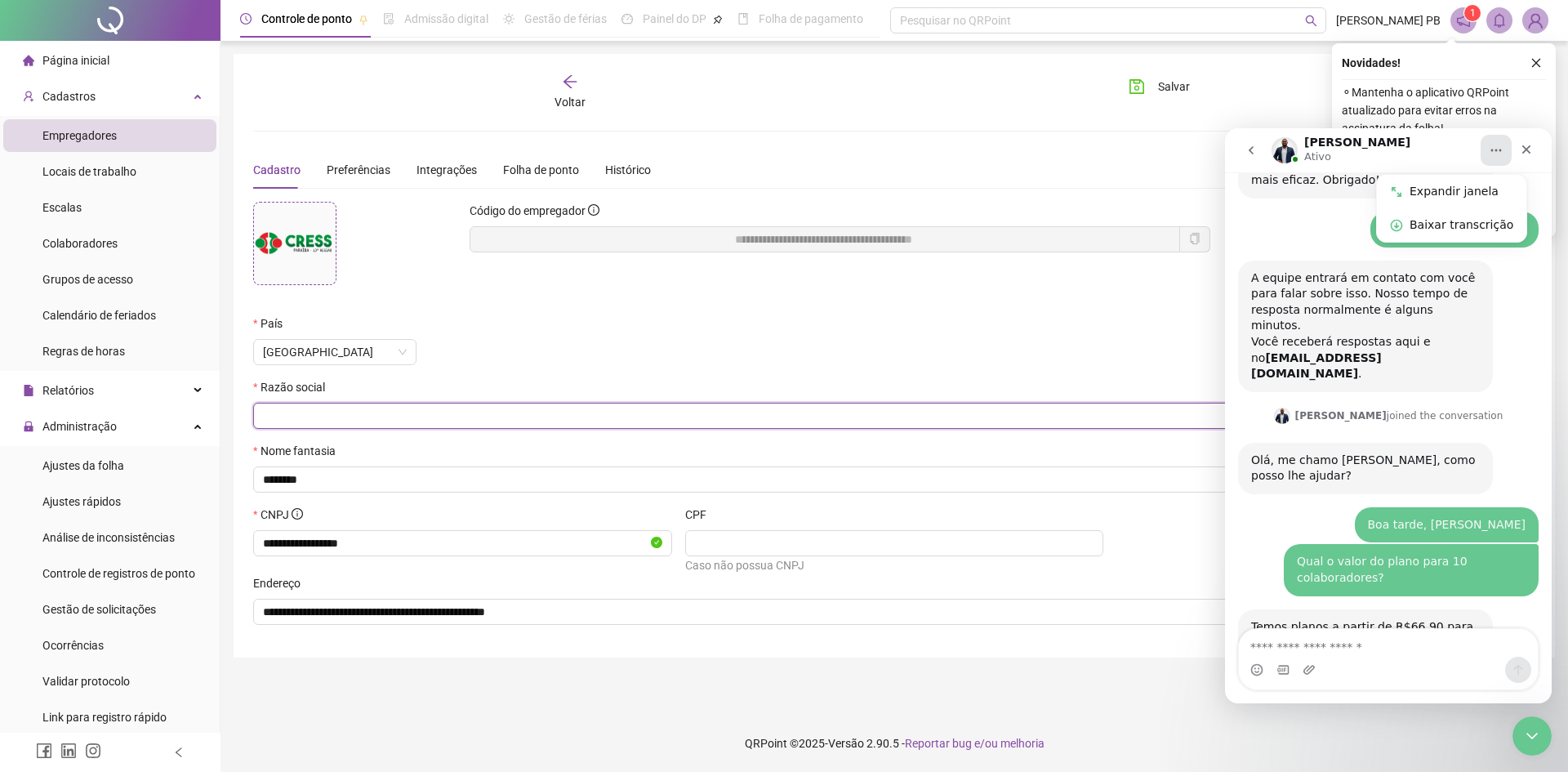
scroll to position [226, 0]
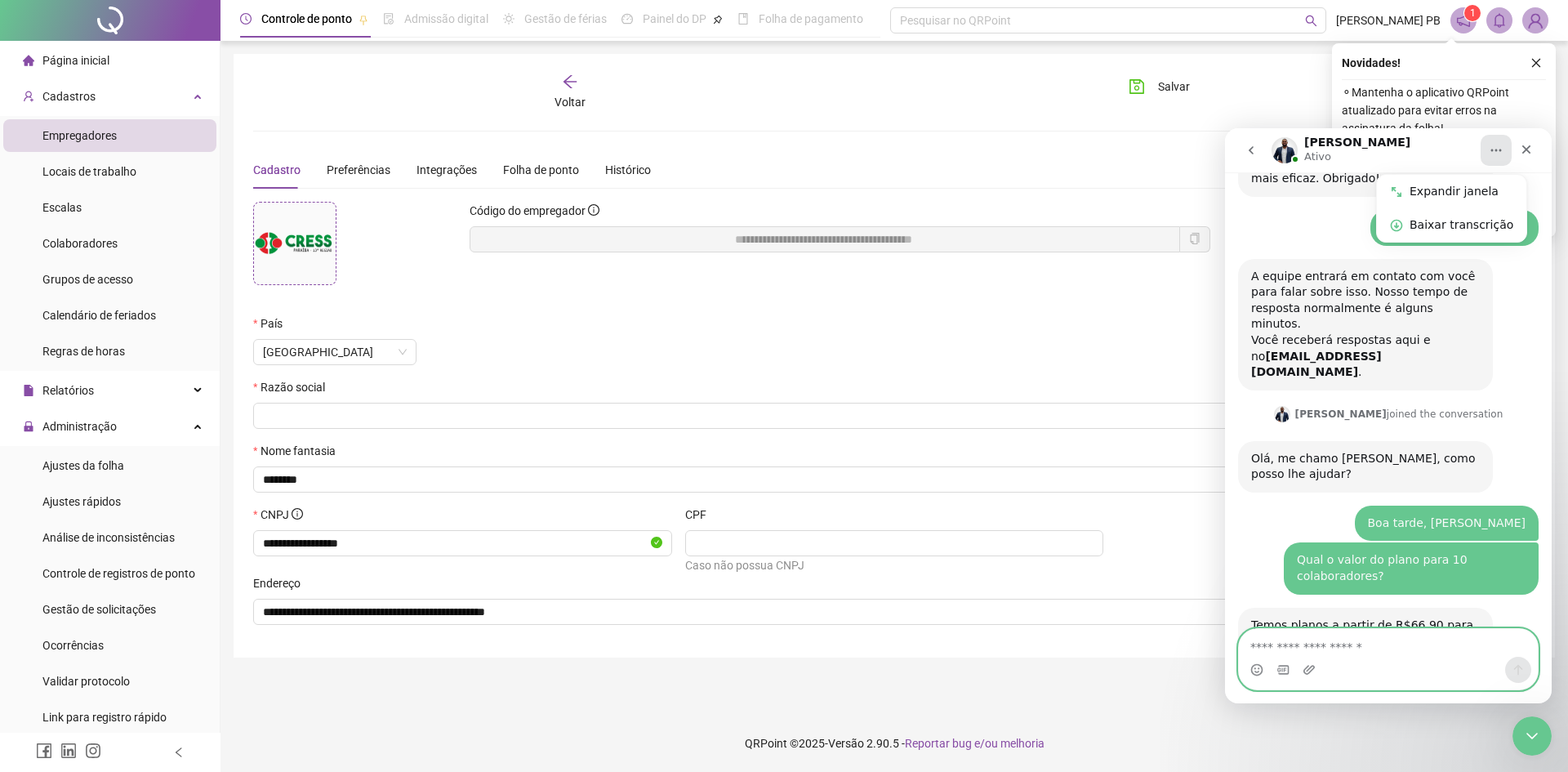
click at [1316, 643] on textarea "Envie uma mensagem..." at bounding box center [1388, 643] width 299 height 28
type textarea "**********"
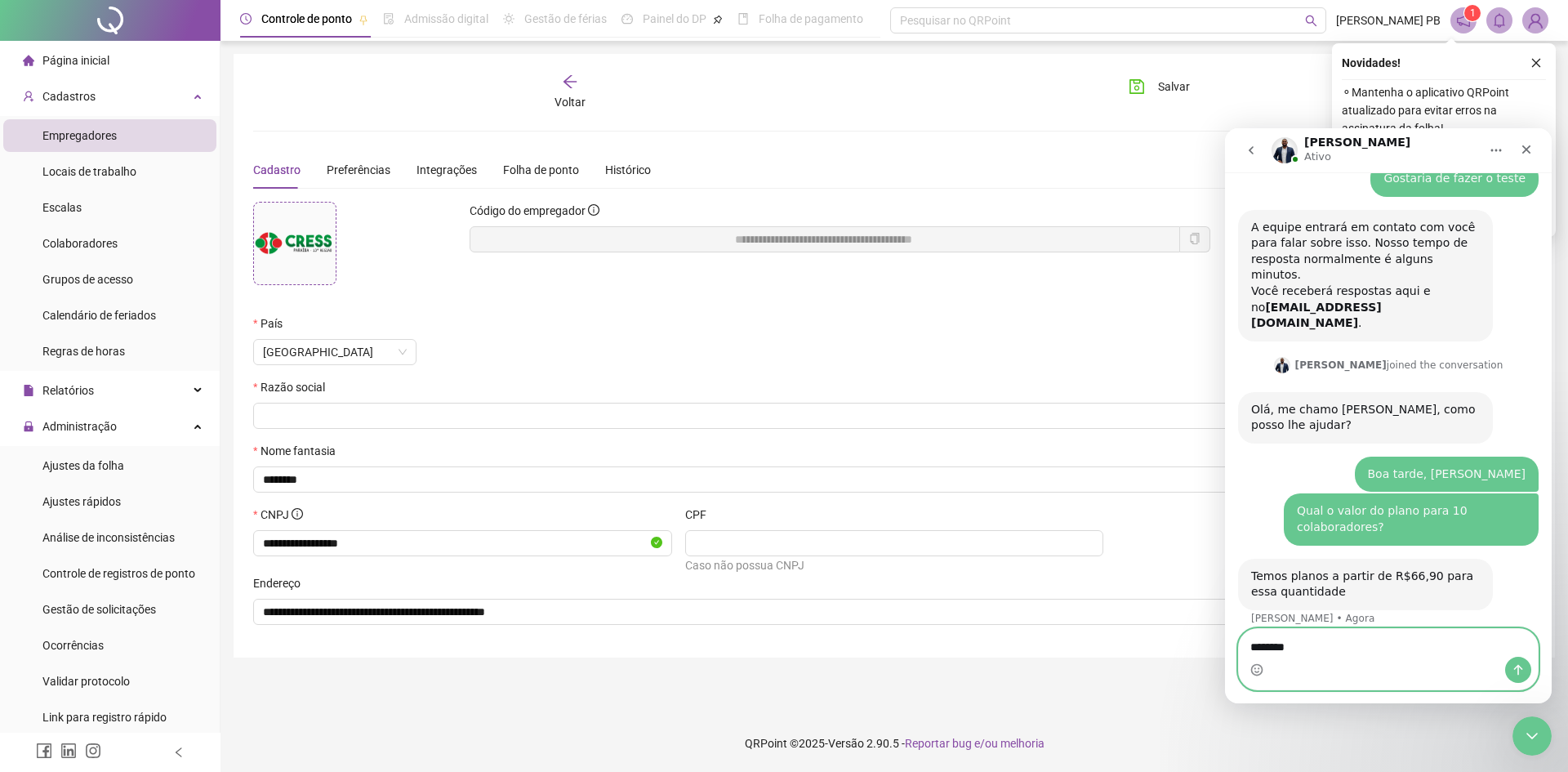
type textarea "********"
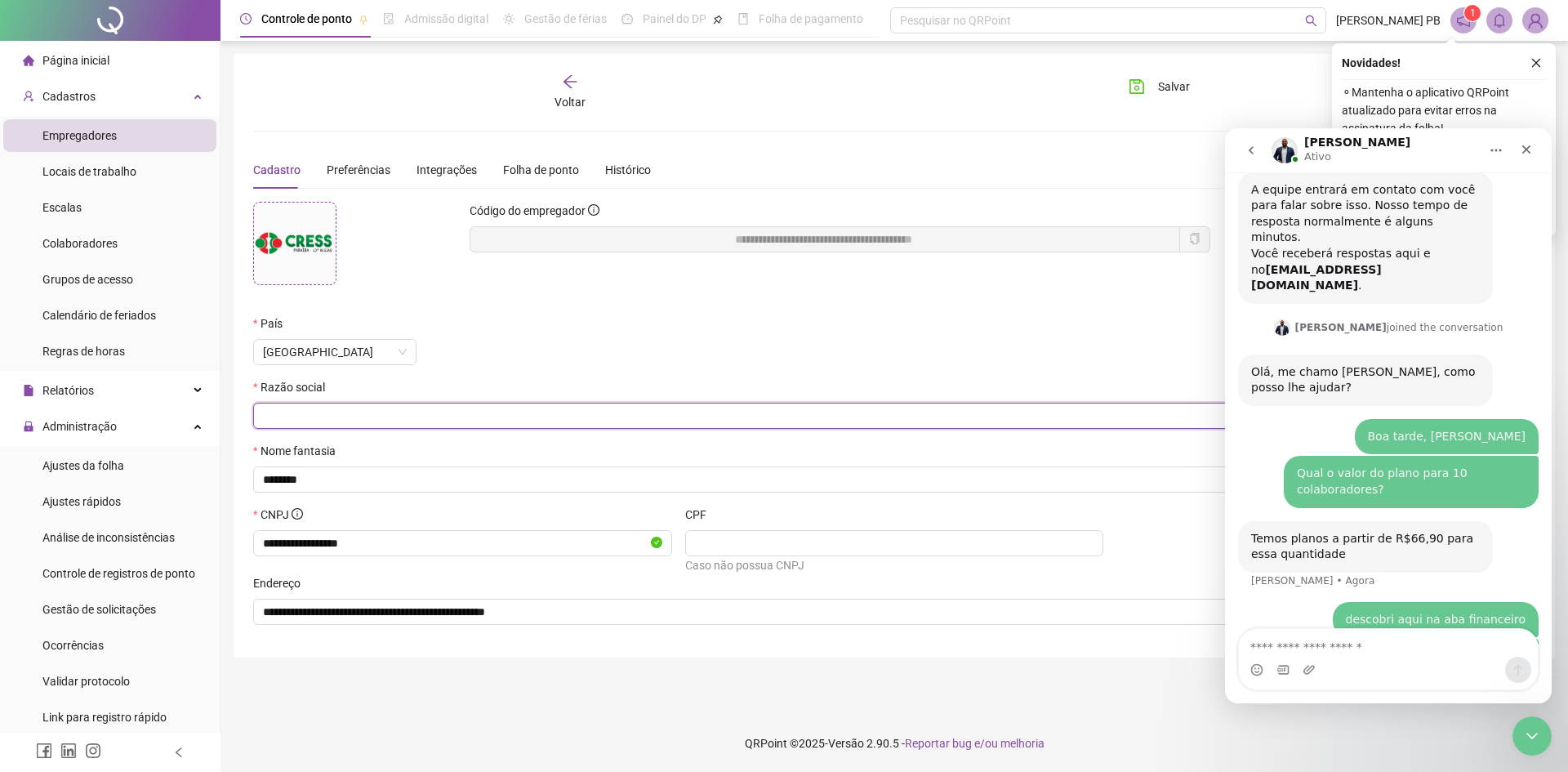
click at [418, 413] on input "text" at bounding box center [892, 416] width 1260 height 18
type input "**********"
click at [783, 681] on main "**********" at bounding box center [895, 377] width 1322 height 648
click at [575, 207] on span "Código do empregador" at bounding box center [527, 211] width 116 height 13
click at [597, 294] on div "Código do empregador" at bounding box center [839, 258] width 759 height 113
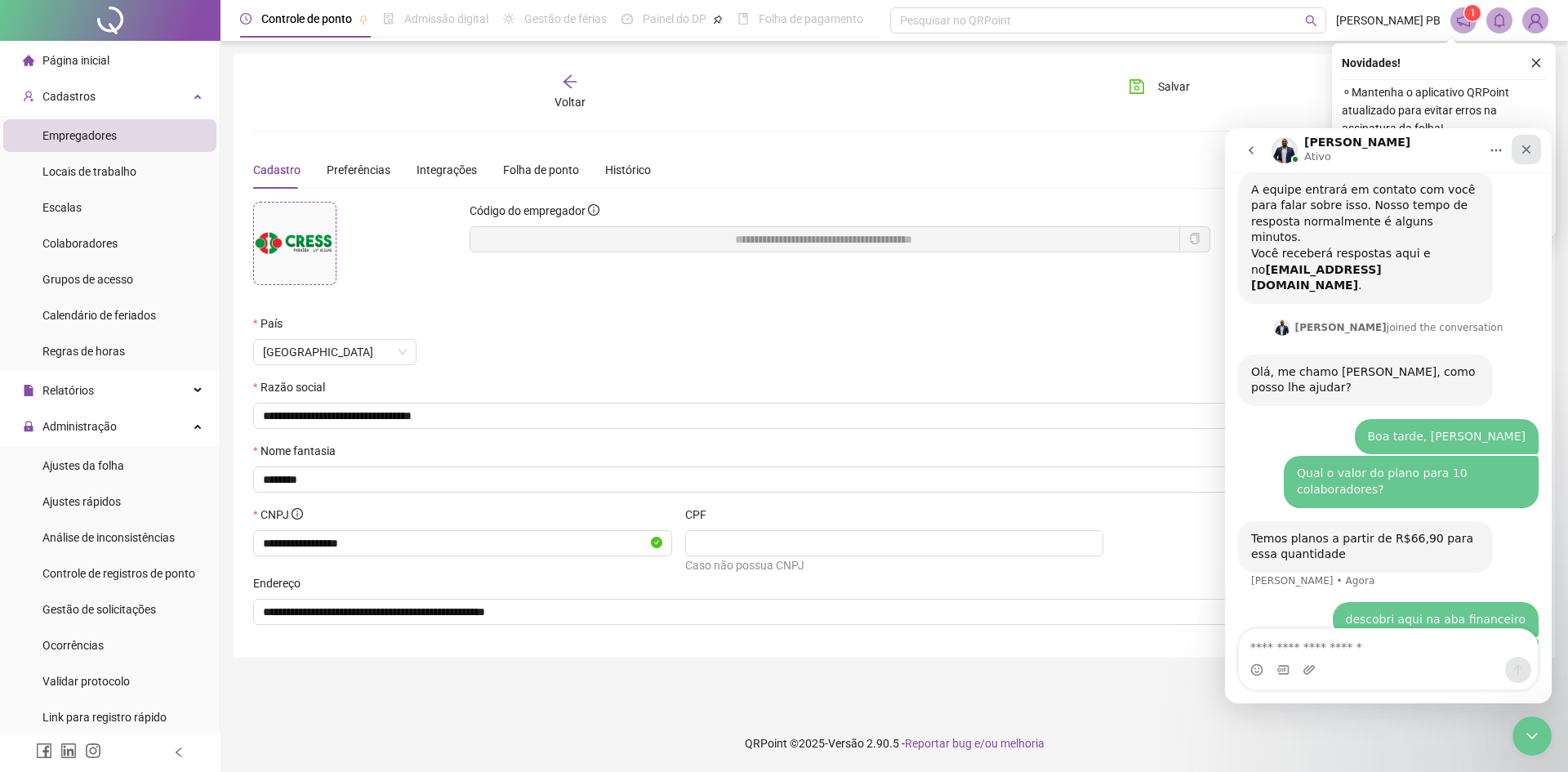
click at [1527, 150] on icon "Fechar" at bounding box center [1527, 149] width 9 height 9
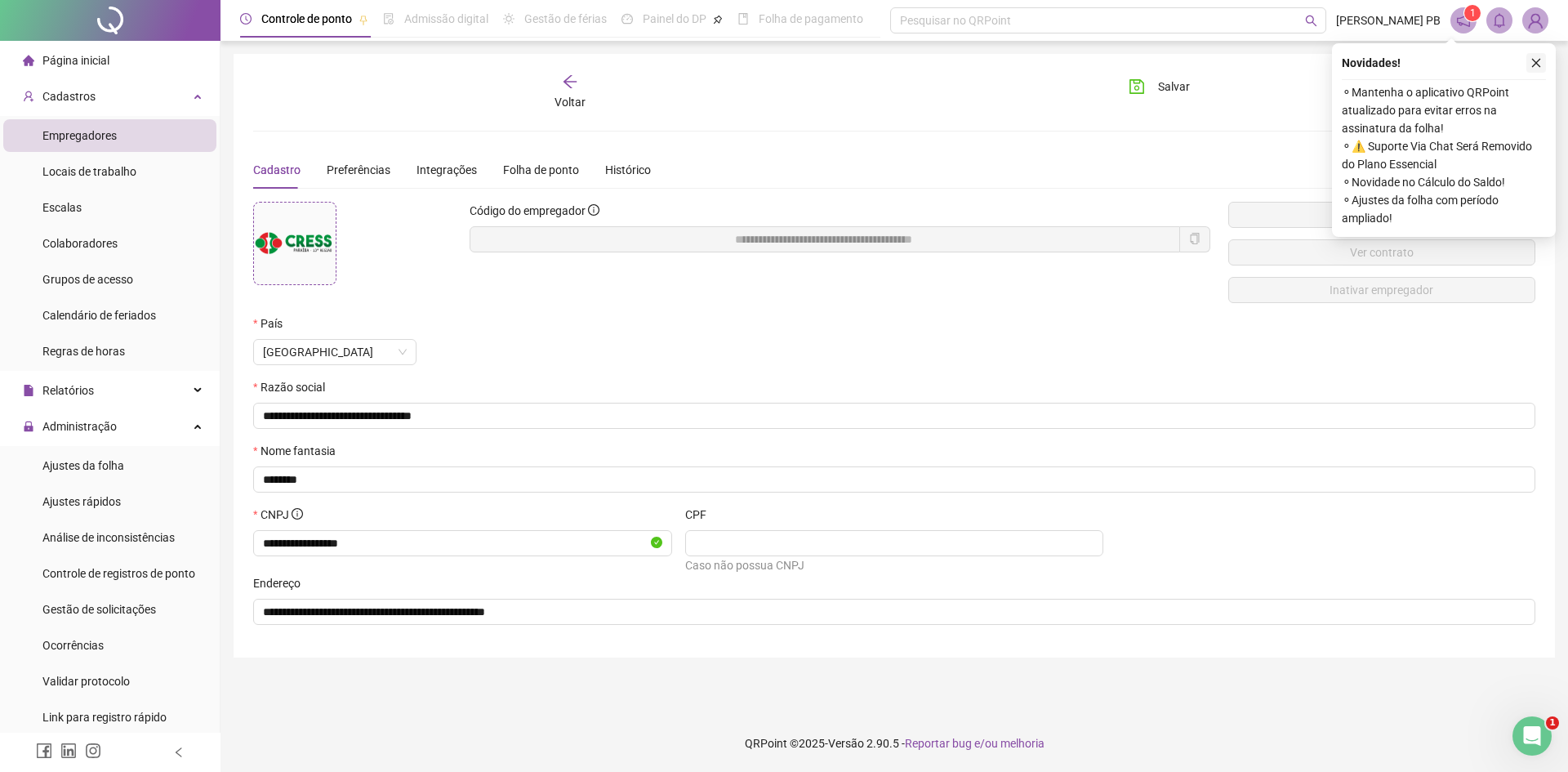
click at [1533, 63] on icon "close" at bounding box center [1536, 63] width 11 height 11
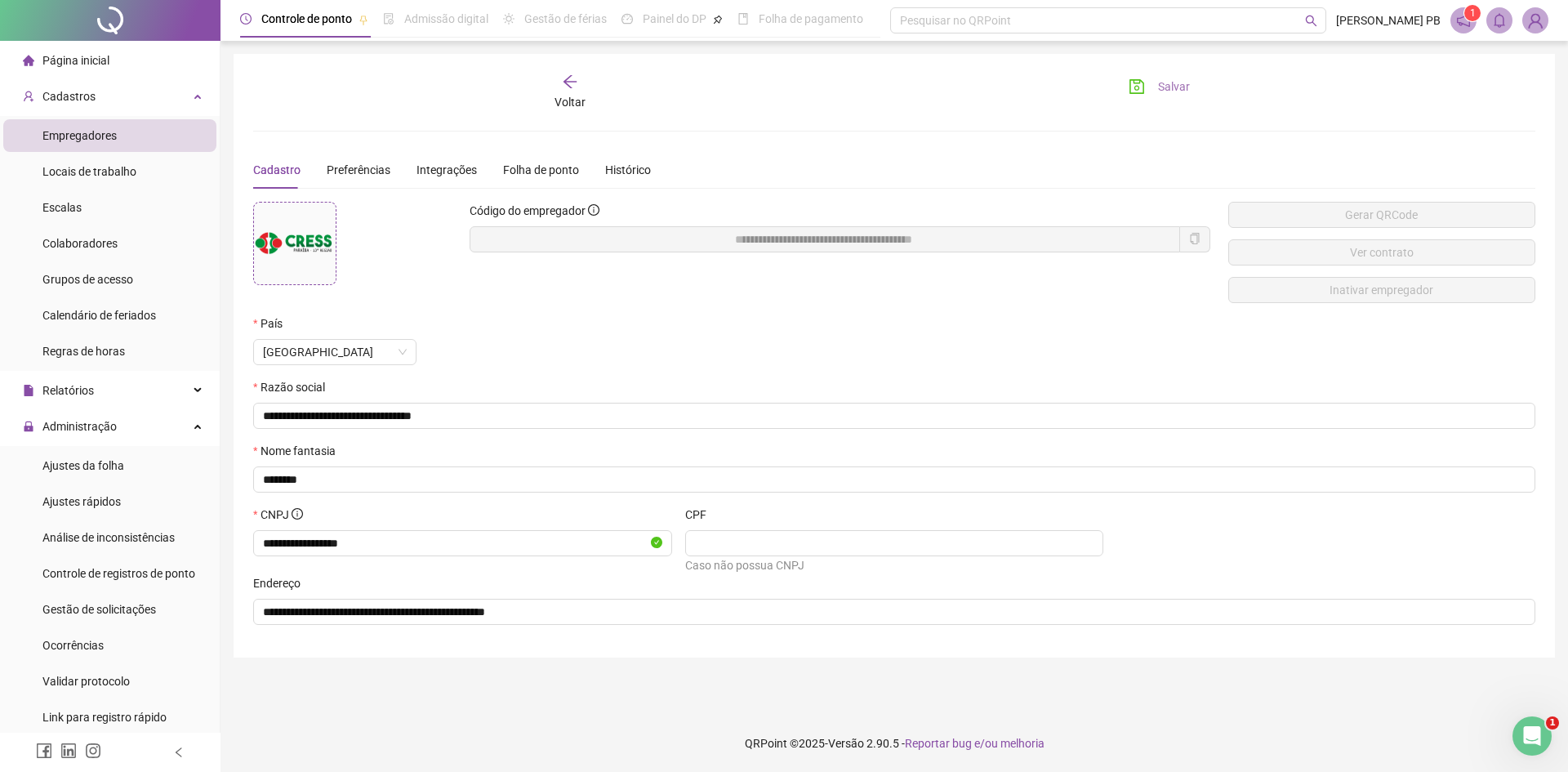
click at [1165, 88] on span "Salvar" at bounding box center [1174, 86] width 32 height 18
type input "**********"
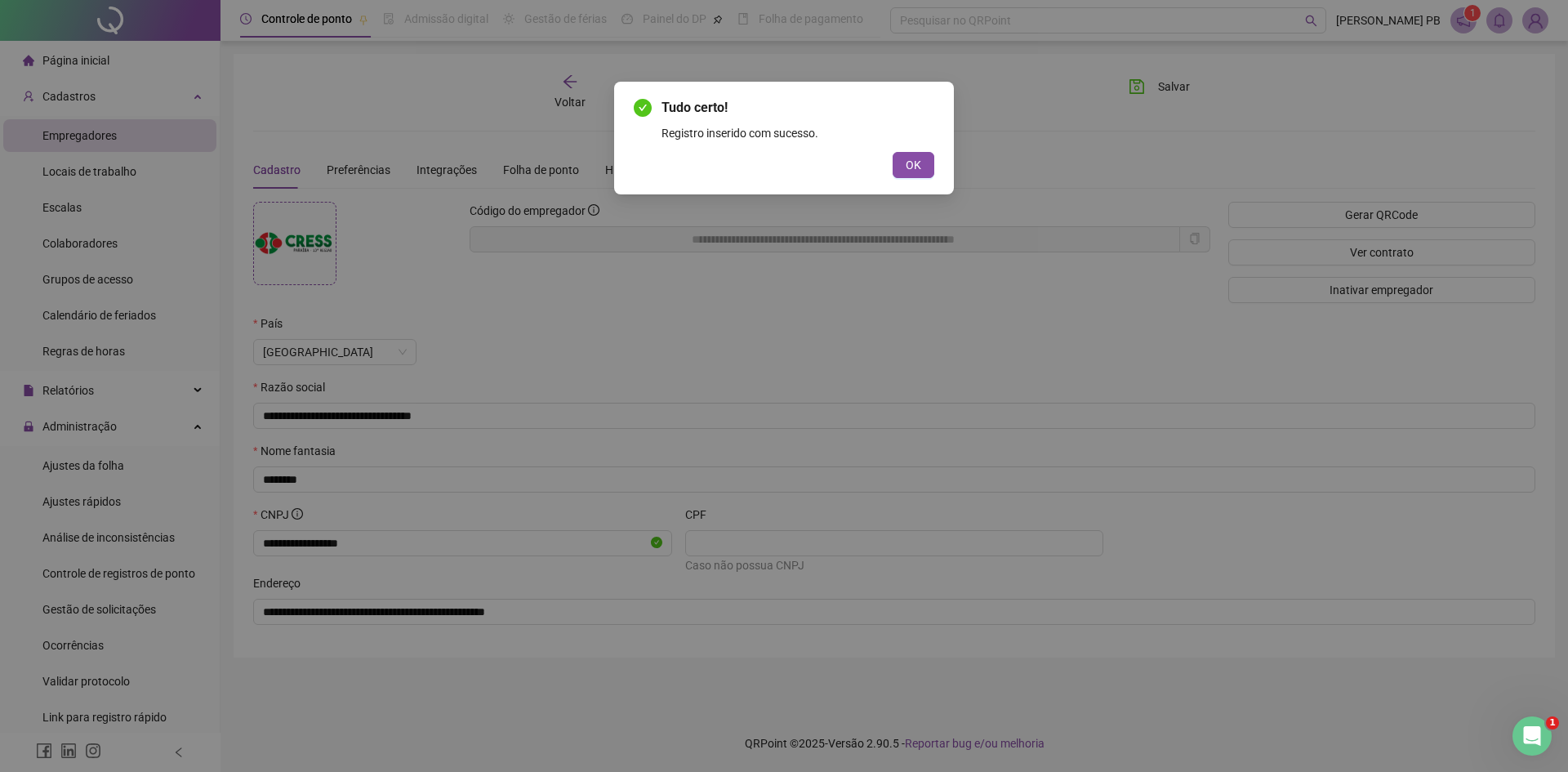
click at [905, 157] on button "OK" at bounding box center [914, 164] width 42 height 26
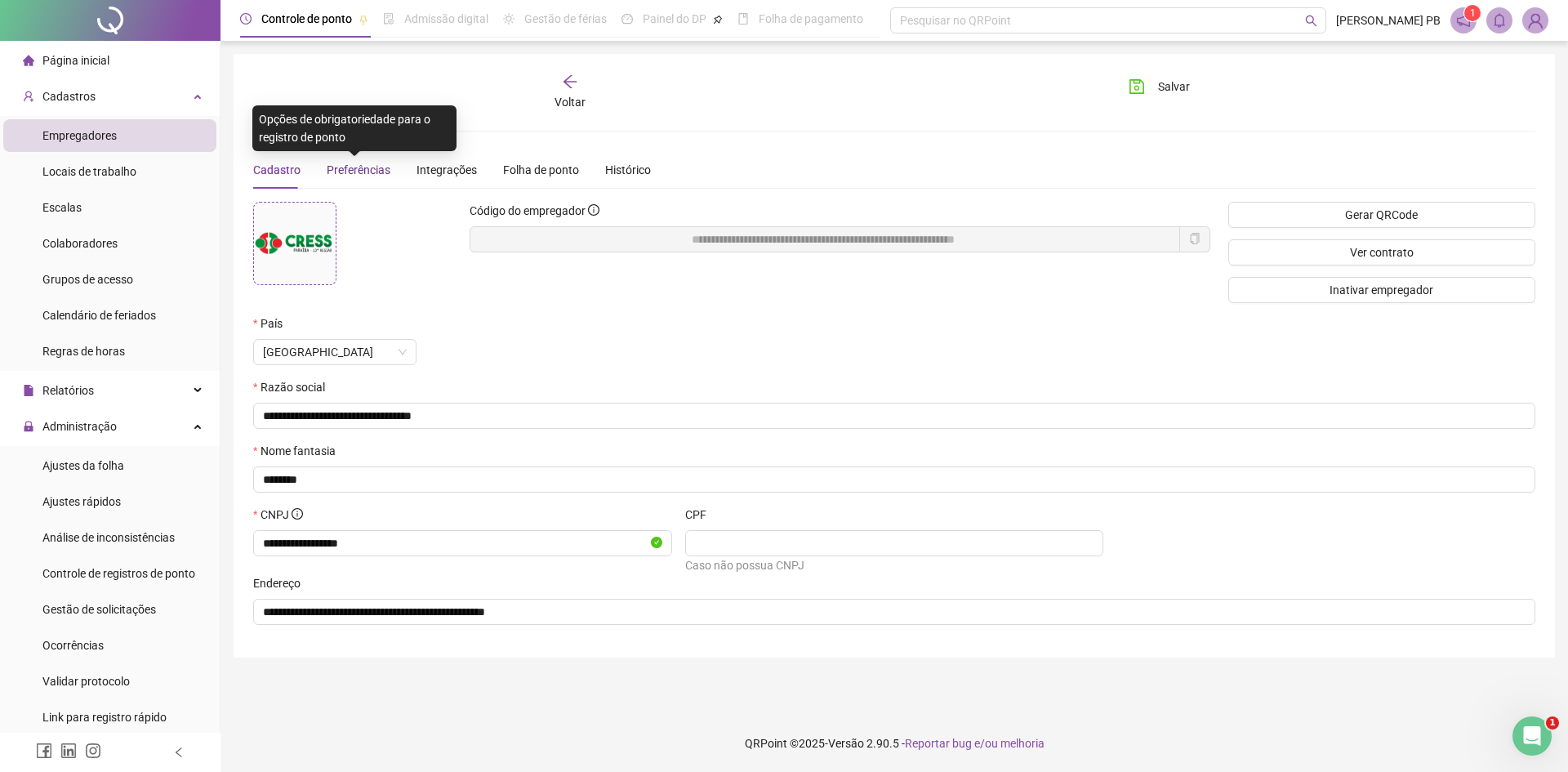
click at [361, 173] on span "Preferências" at bounding box center [358, 170] width 64 height 13
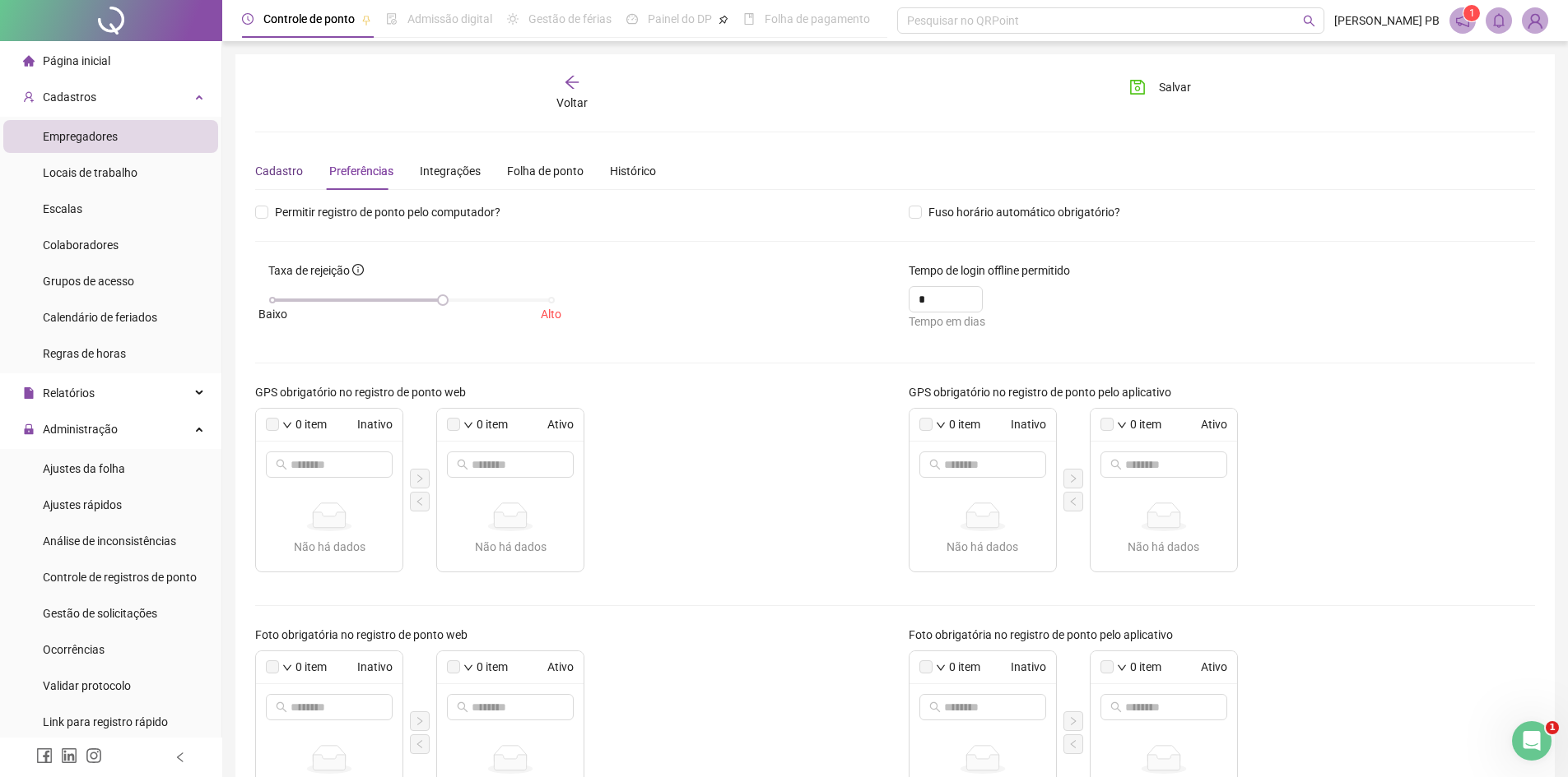
click at [281, 168] on div "Cadastro" at bounding box center [279, 171] width 48 height 18
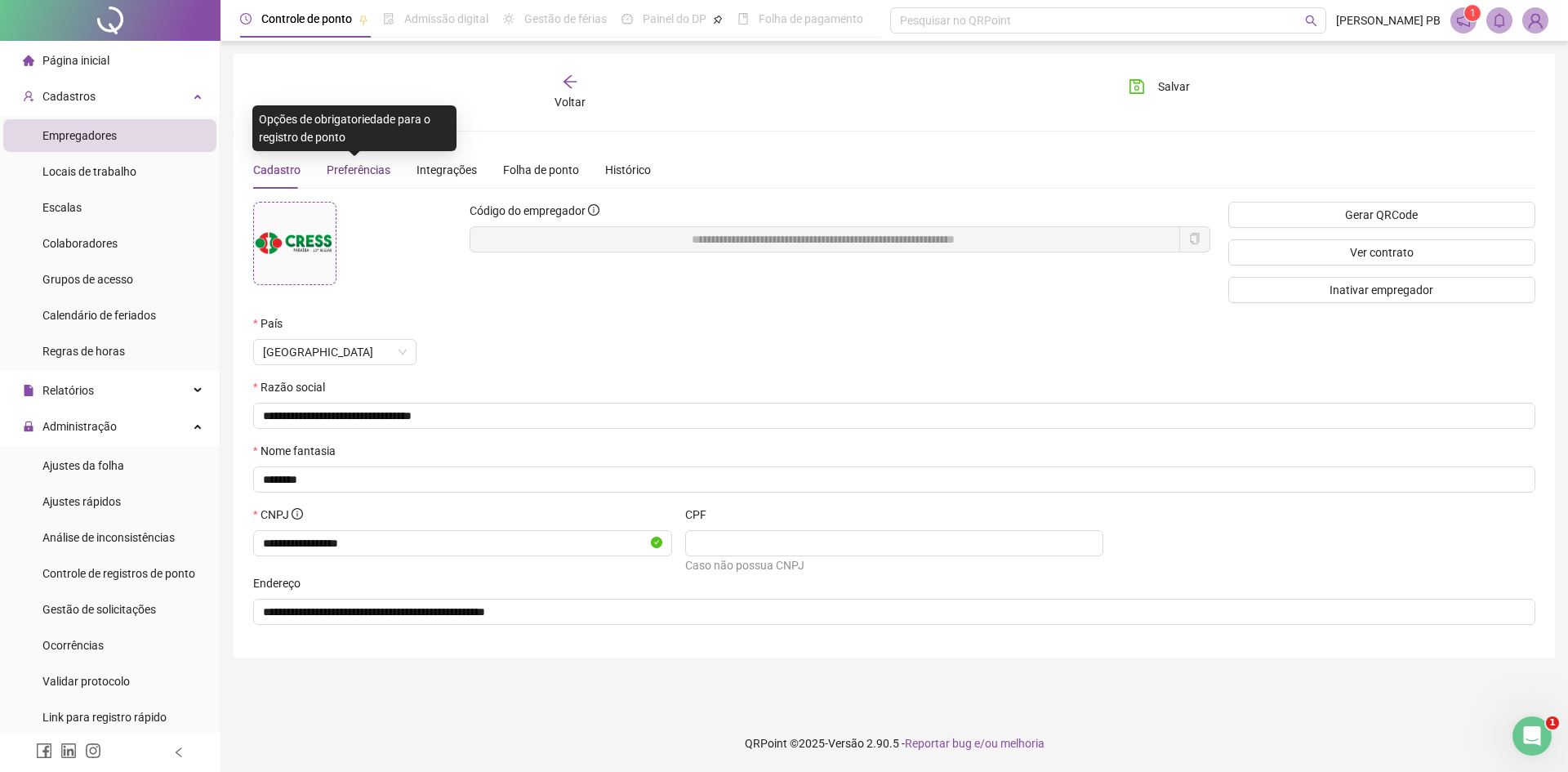
click at [348, 167] on span "Preferências" at bounding box center [358, 170] width 64 height 13
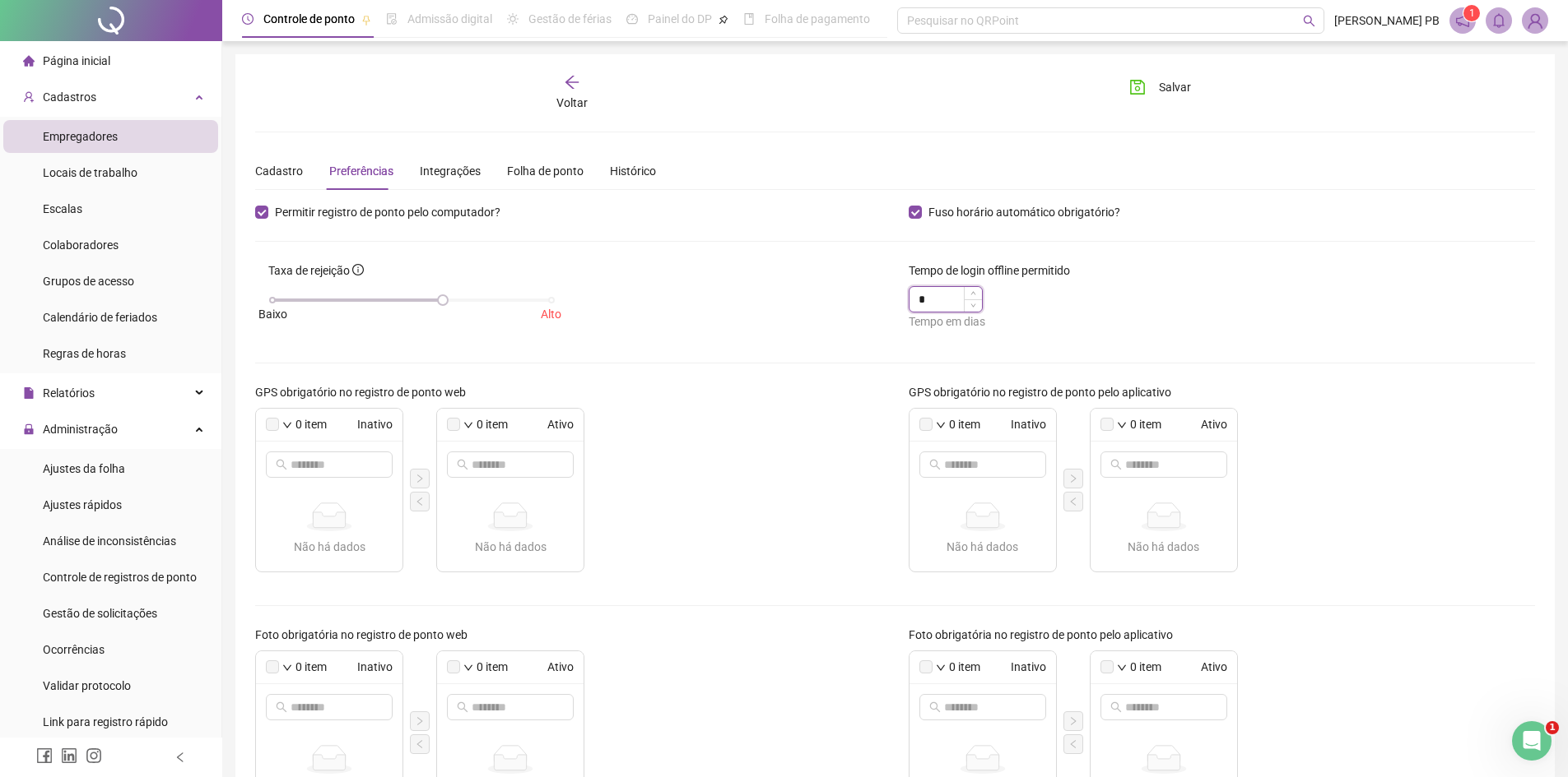
drag, startPoint x: 931, startPoint y: 299, endPoint x: 914, endPoint y: 298, distance: 17.0
click at [914, 298] on div "*" at bounding box center [945, 299] width 74 height 26
type input "*"
click at [803, 335] on div "Taxa de rejeição [GEOGRAPHIC_DATA]" at bounding box center [568, 302] width 653 height 82
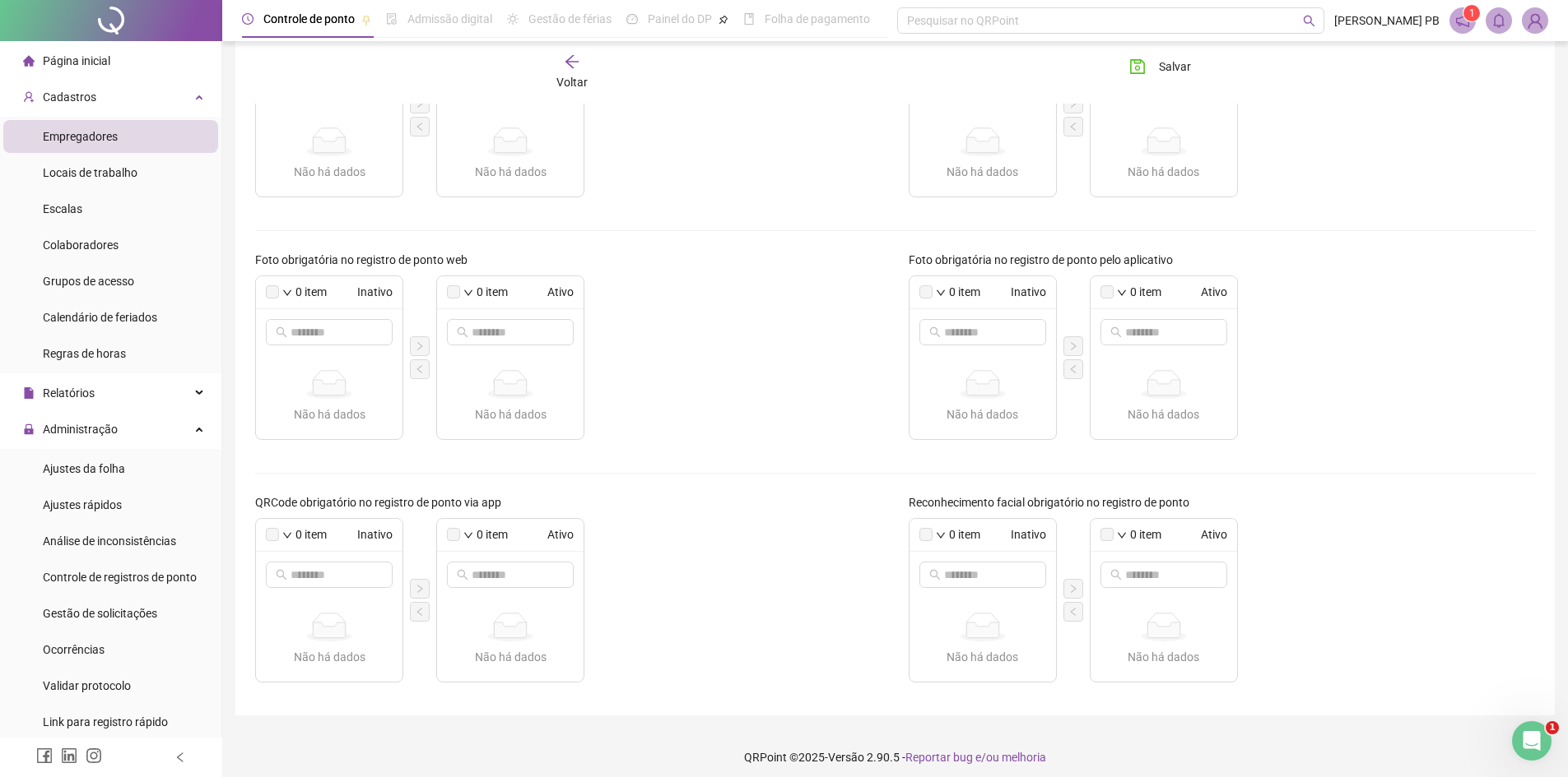
scroll to position [384, 0]
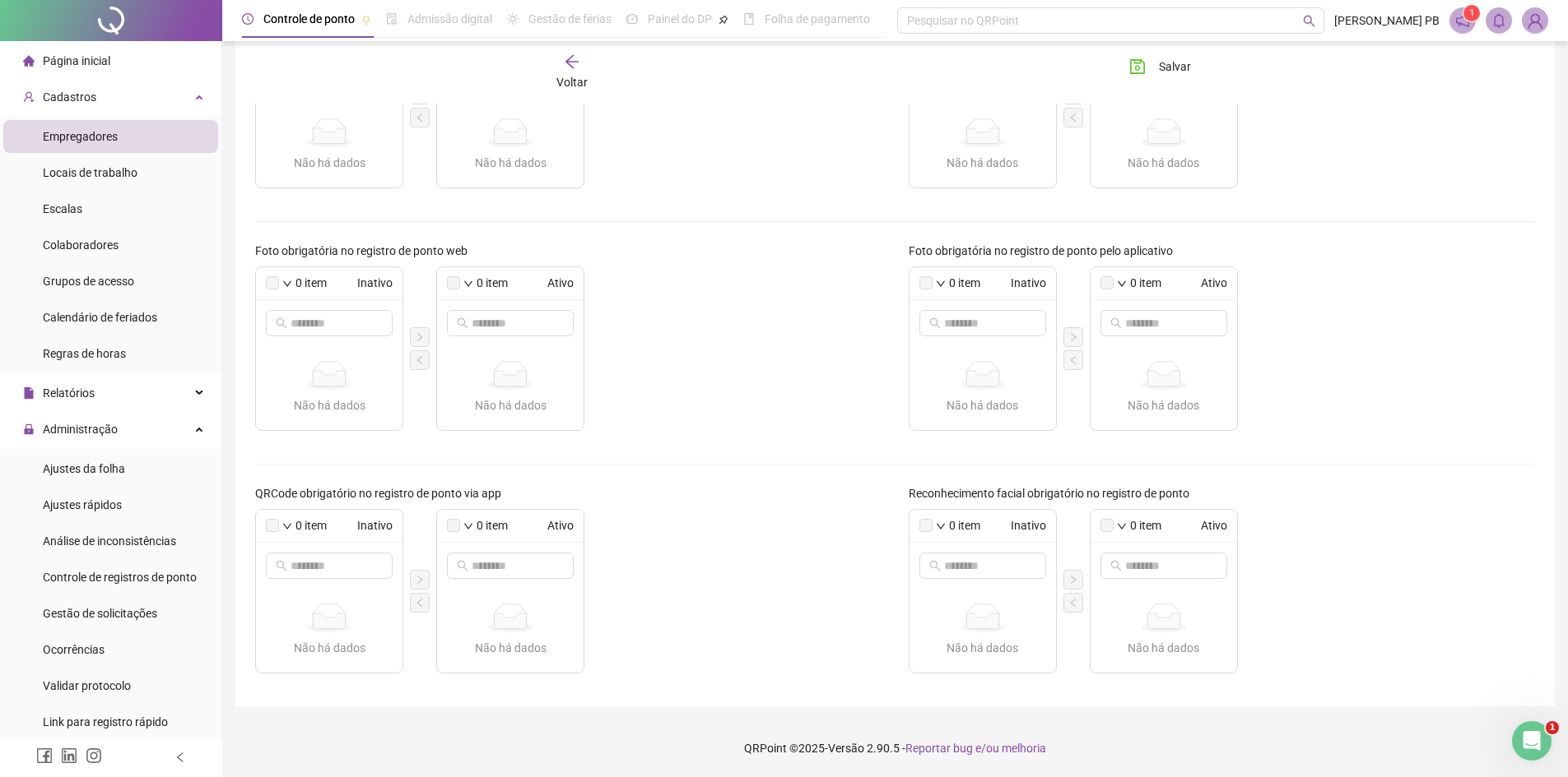
drag, startPoint x: 273, startPoint y: 526, endPoint x: 315, endPoint y: 415, distance: 118.7
click at [271, 514] on div "0 item Inativo" at bounding box center [329, 526] width 146 height 33
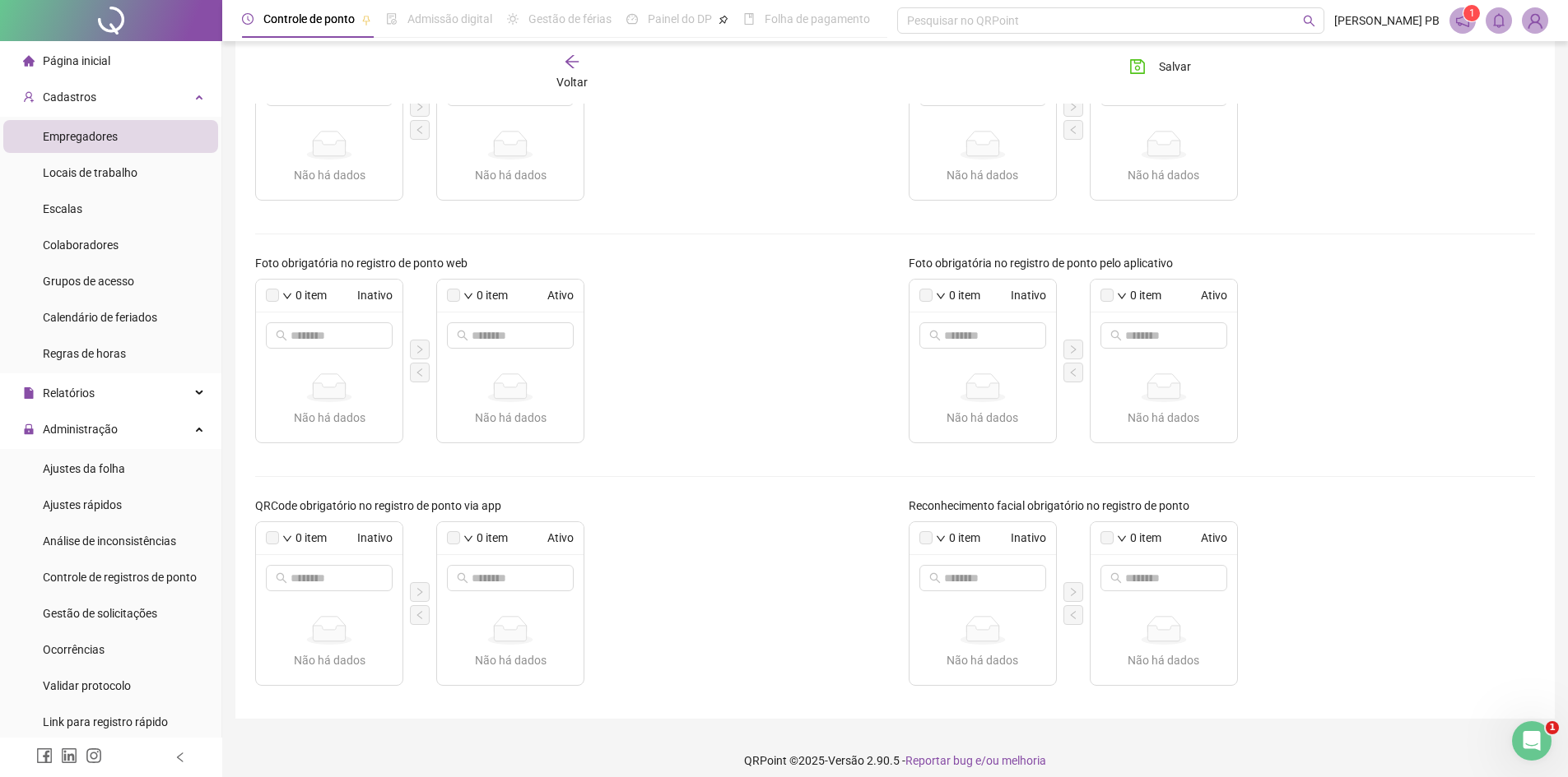
scroll to position [0, 0]
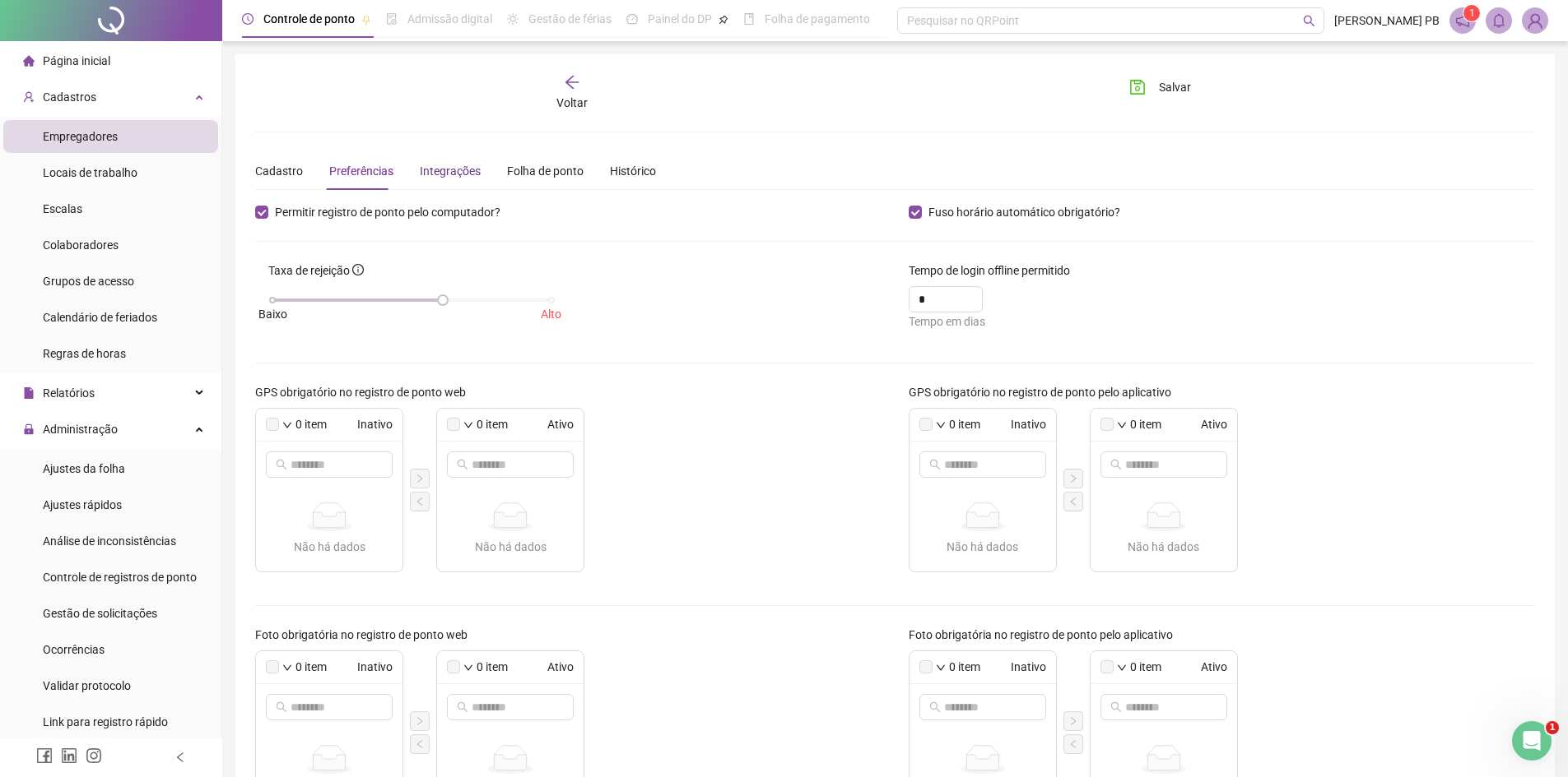
click at [443, 167] on div "Integrações" at bounding box center [449, 171] width 61 height 18
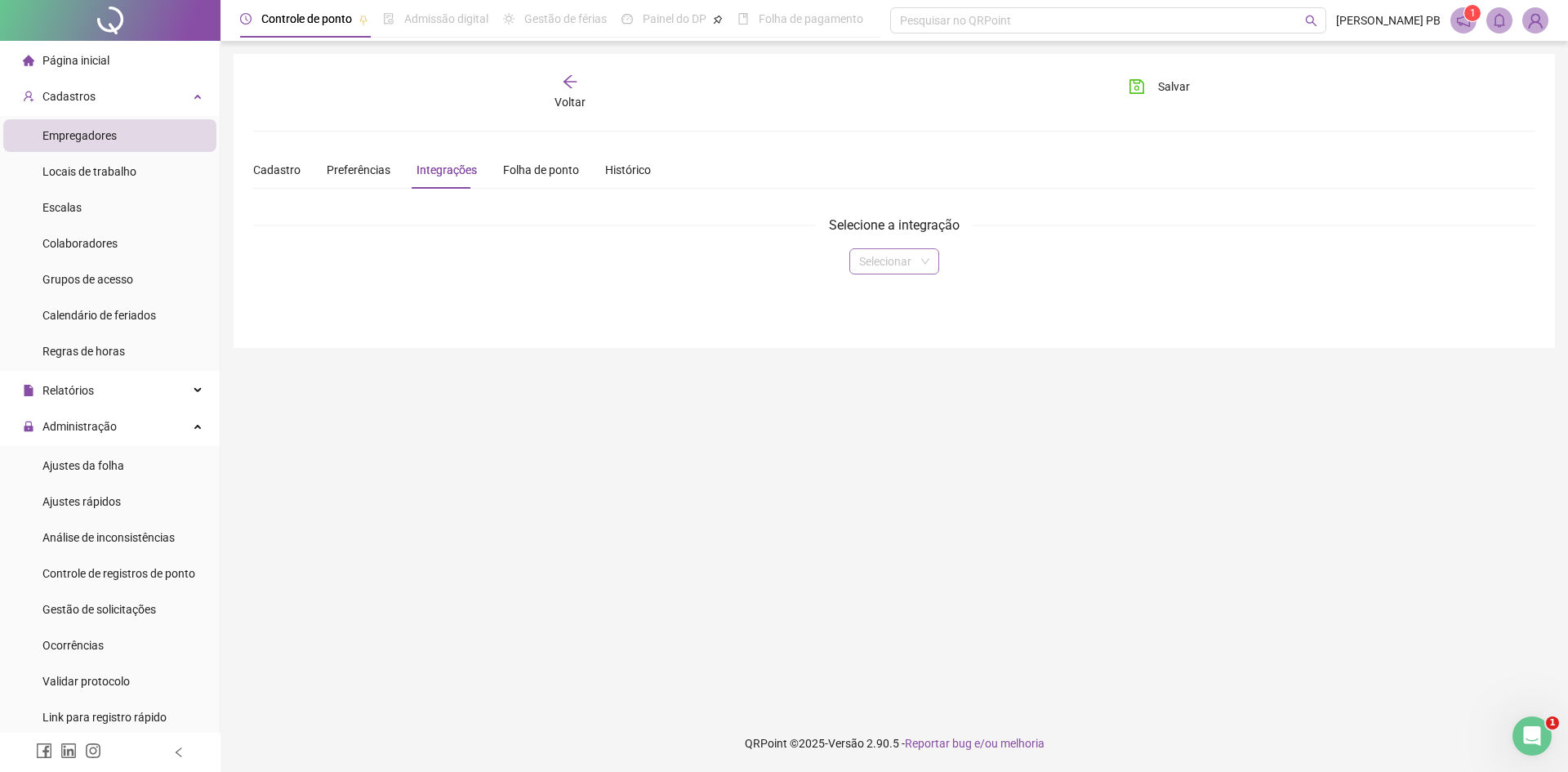
click at [927, 263] on span at bounding box center [895, 262] width 71 height 25
click at [982, 263] on div "Selecionar" at bounding box center [895, 261] width 321 height 26
click at [534, 172] on div "Folha de ponto" at bounding box center [541, 170] width 76 height 18
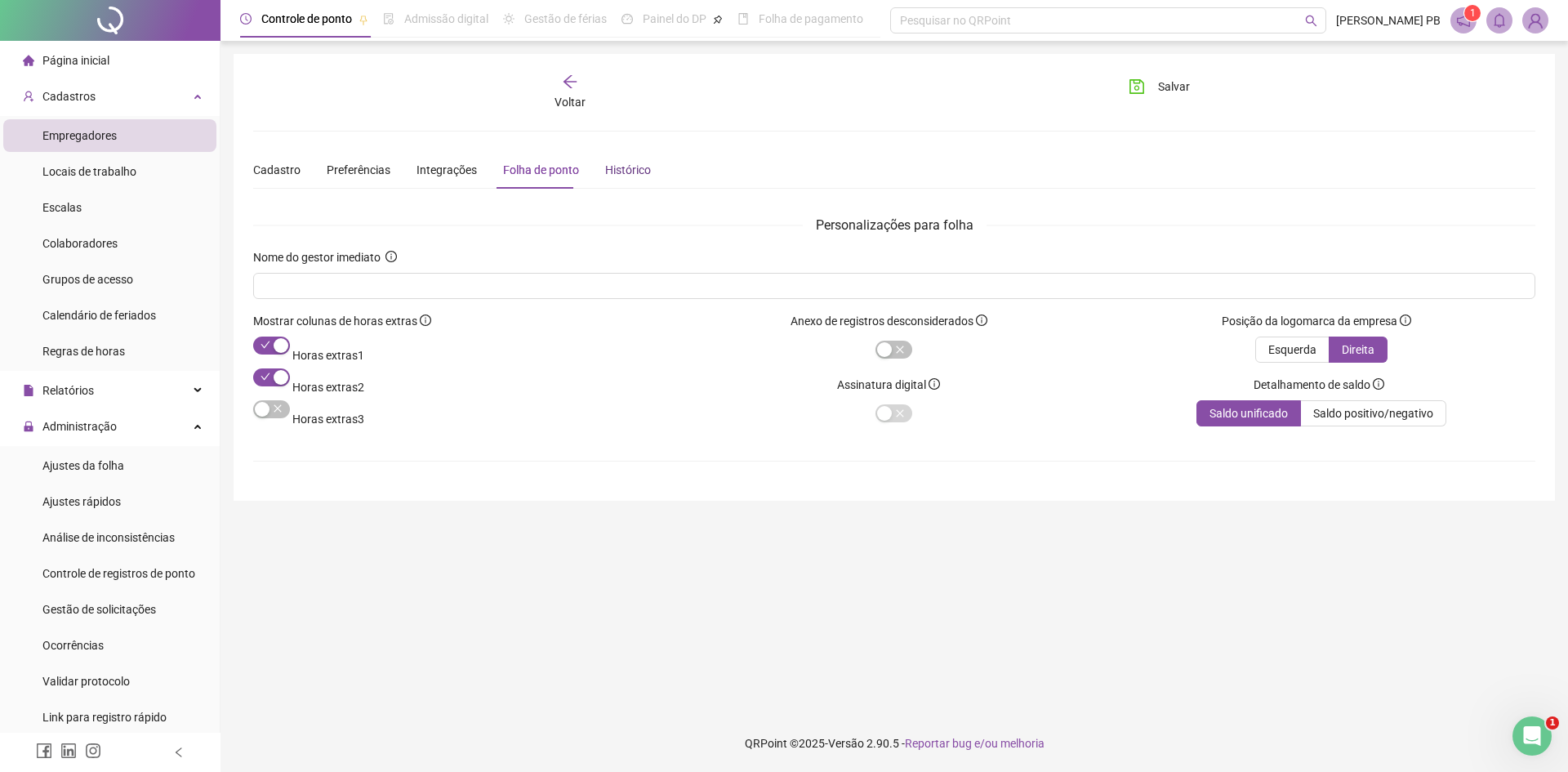
click at [625, 176] on div "Histórico" at bounding box center [628, 170] width 46 height 18
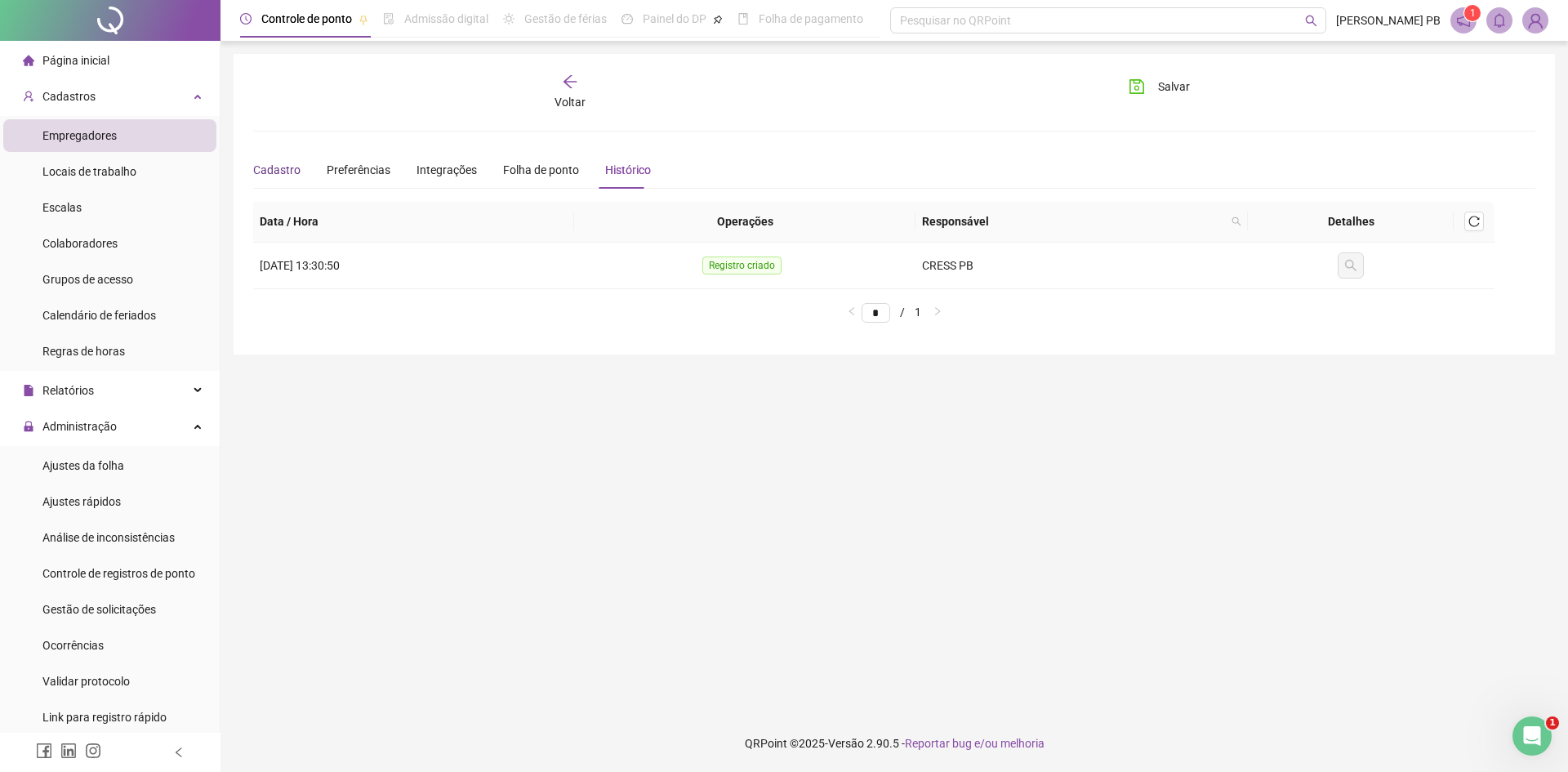
click at [290, 170] on div "Cadastro" at bounding box center [277, 170] width 48 height 18
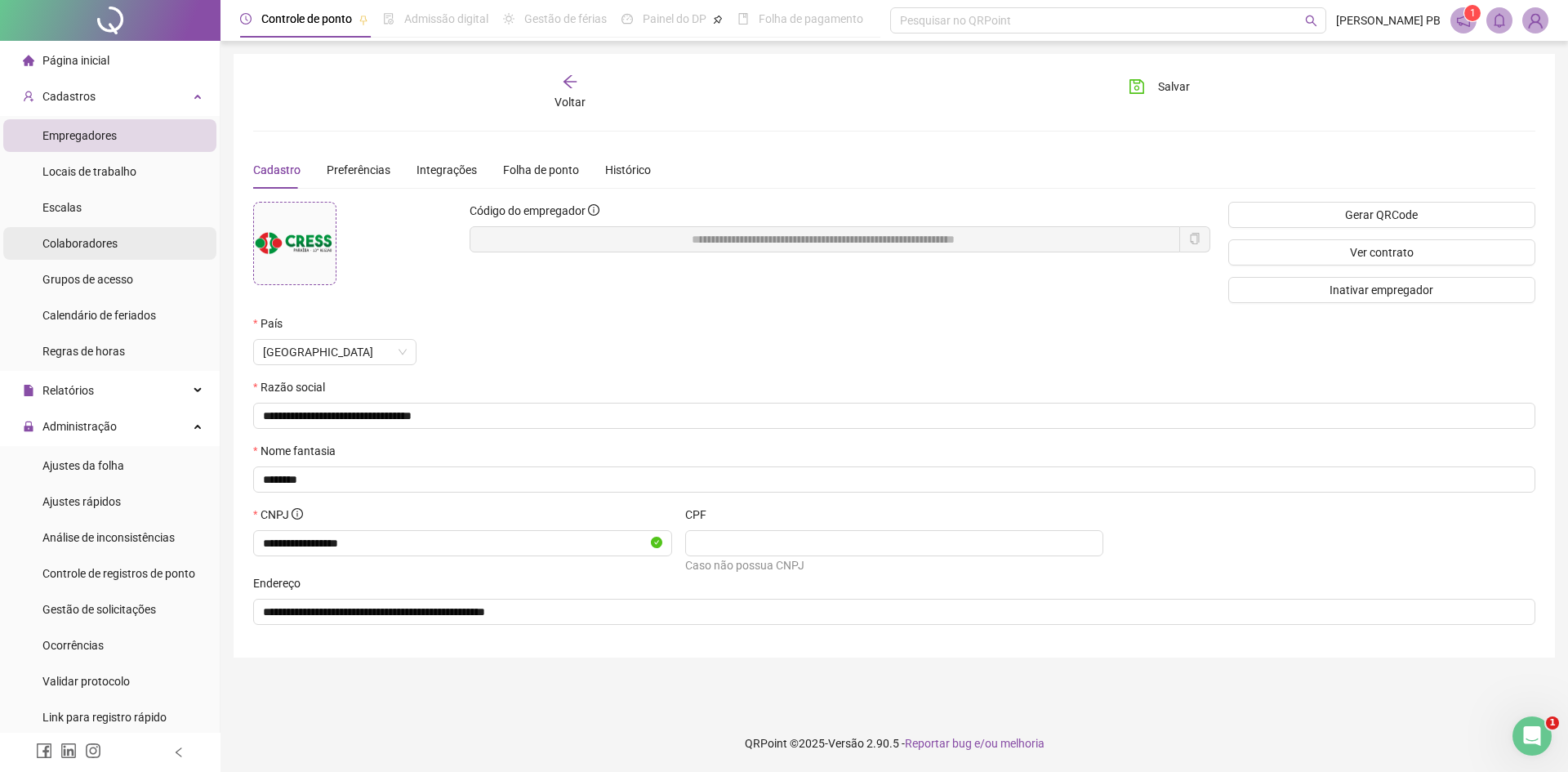
click at [111, 243] on span "Colaboradores" at bounding box center [79, 244] width 75 height 13
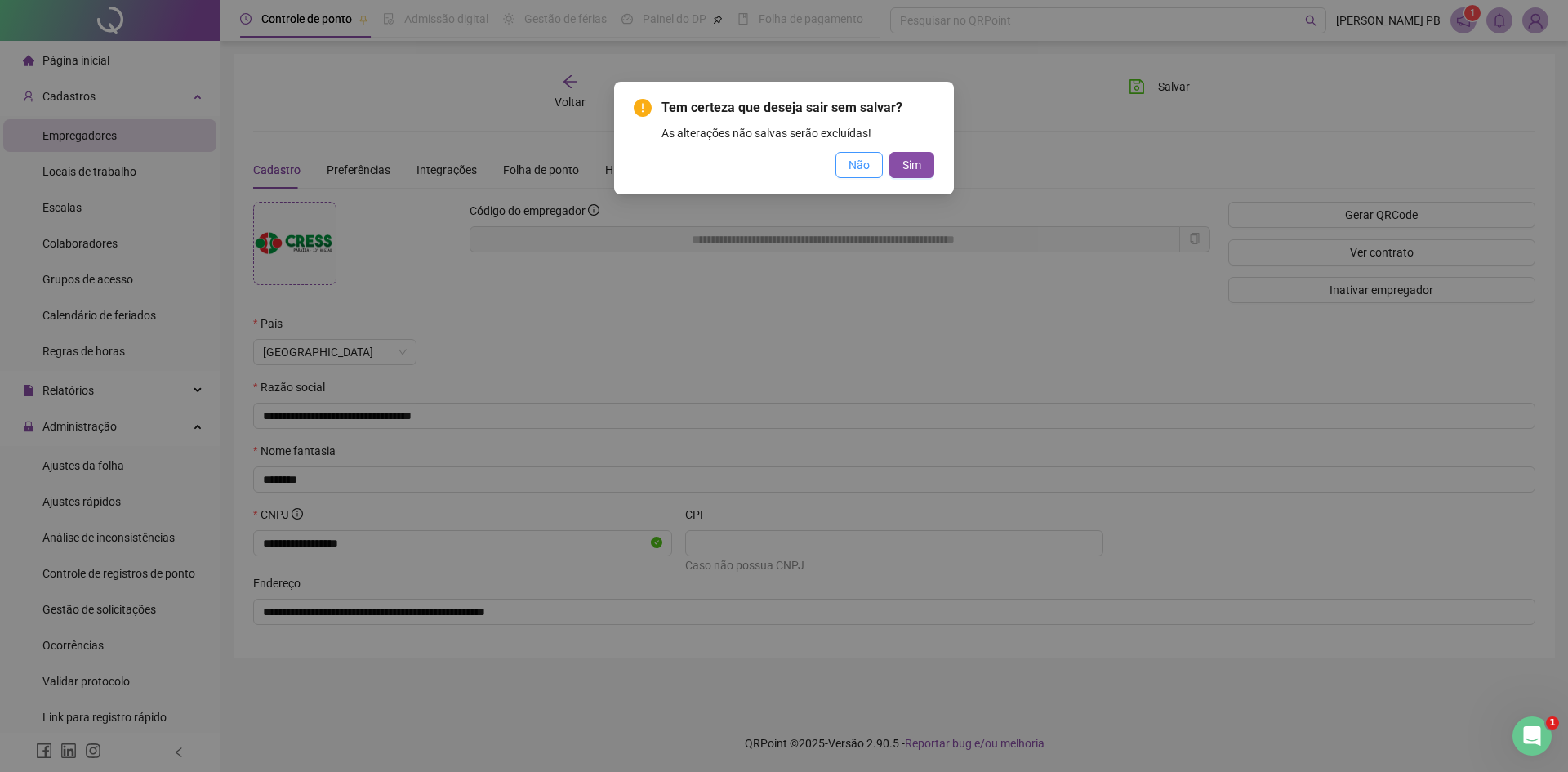
click at [865, 167] on span "Não" at bounding box center [859, 164] width 21 height 18
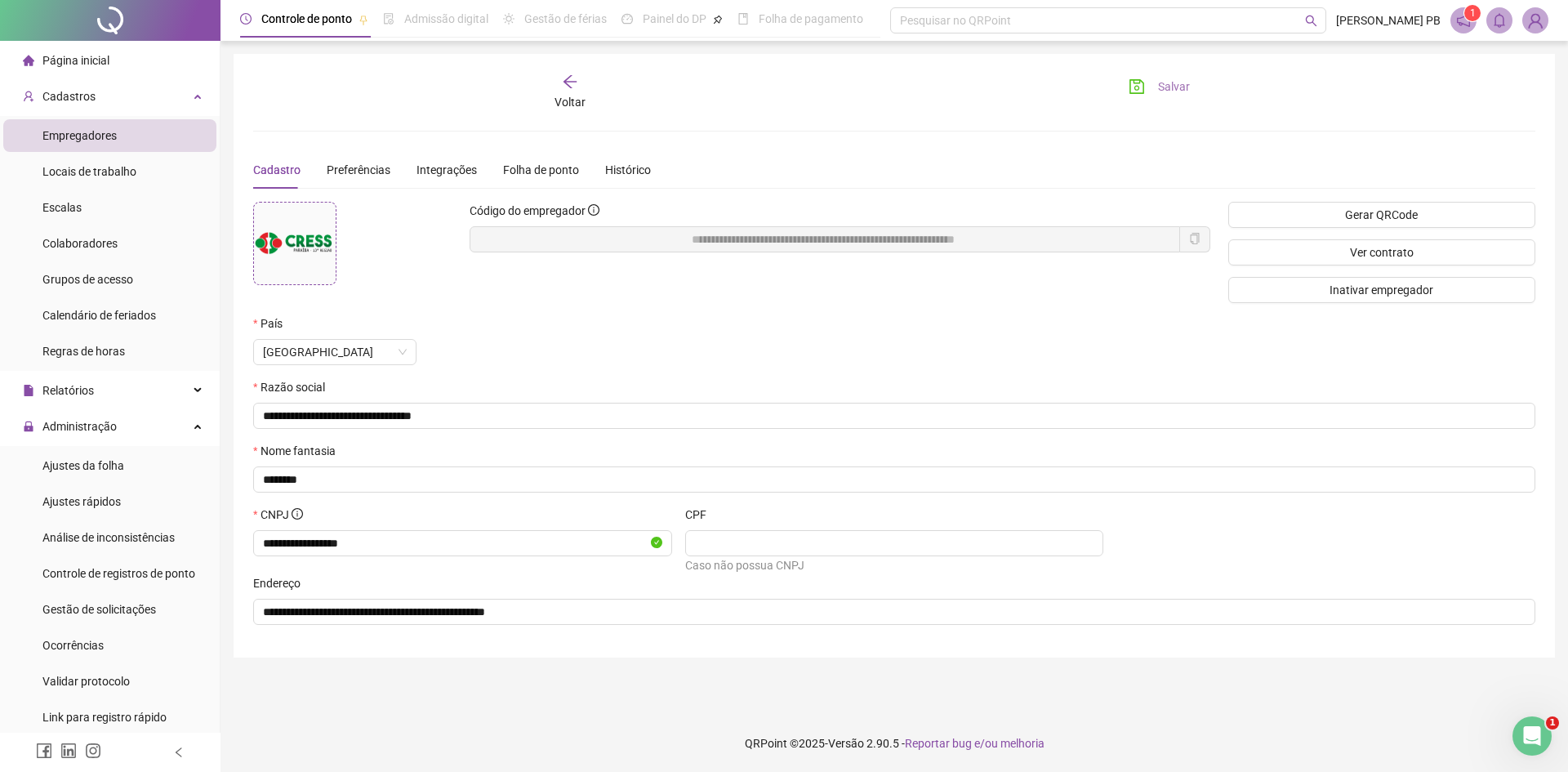
click at [1186, 84] on span "Salvar" at bounding box center [1174, 86] width 32 height 18
click at [109, 241] on span "Colaboradores" at bounding box center [79, 244] width 75 height 13
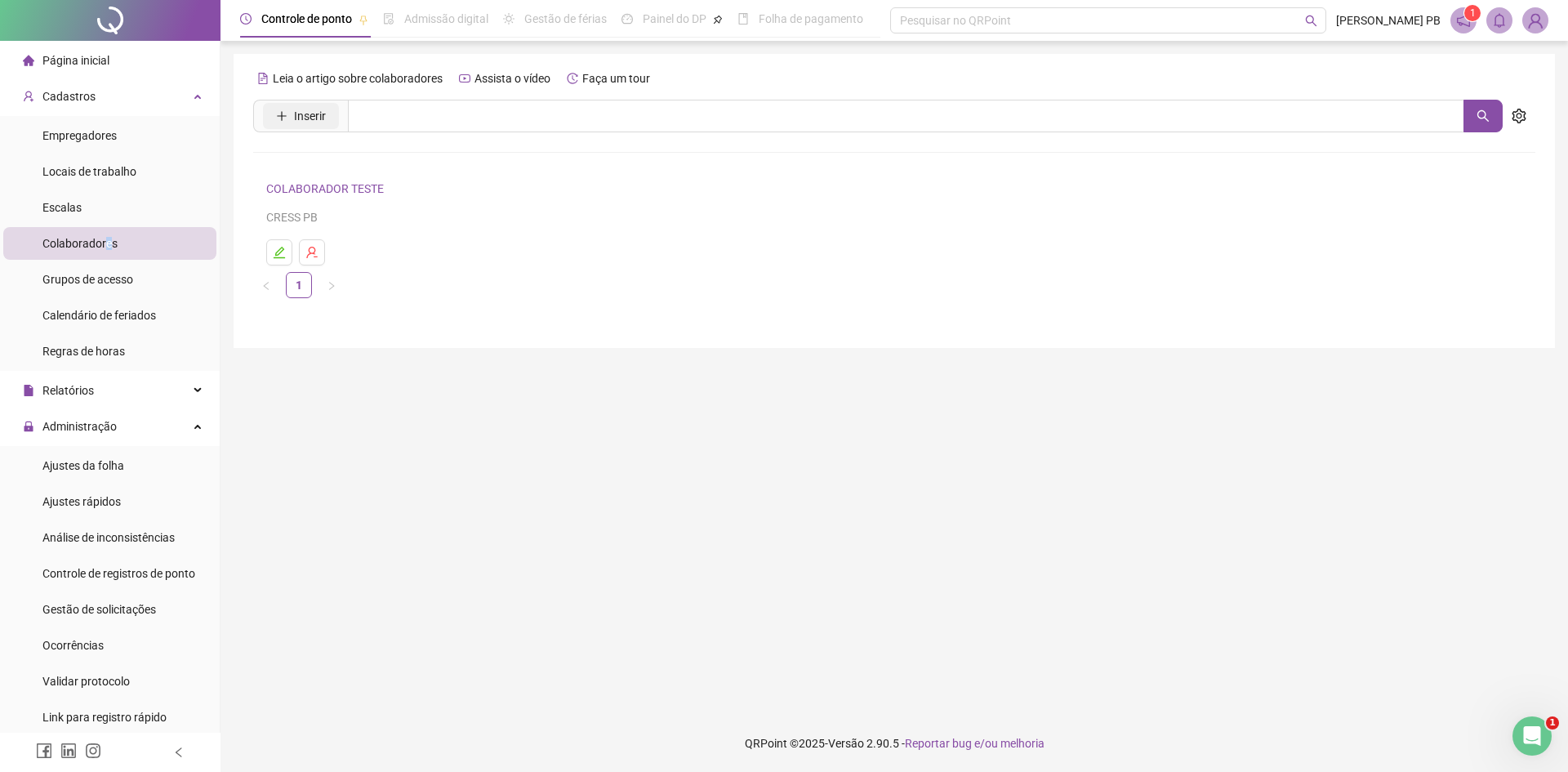
click at [316, 116] on span "Inserir" at bounding box center [309, 116] width 32 height 18
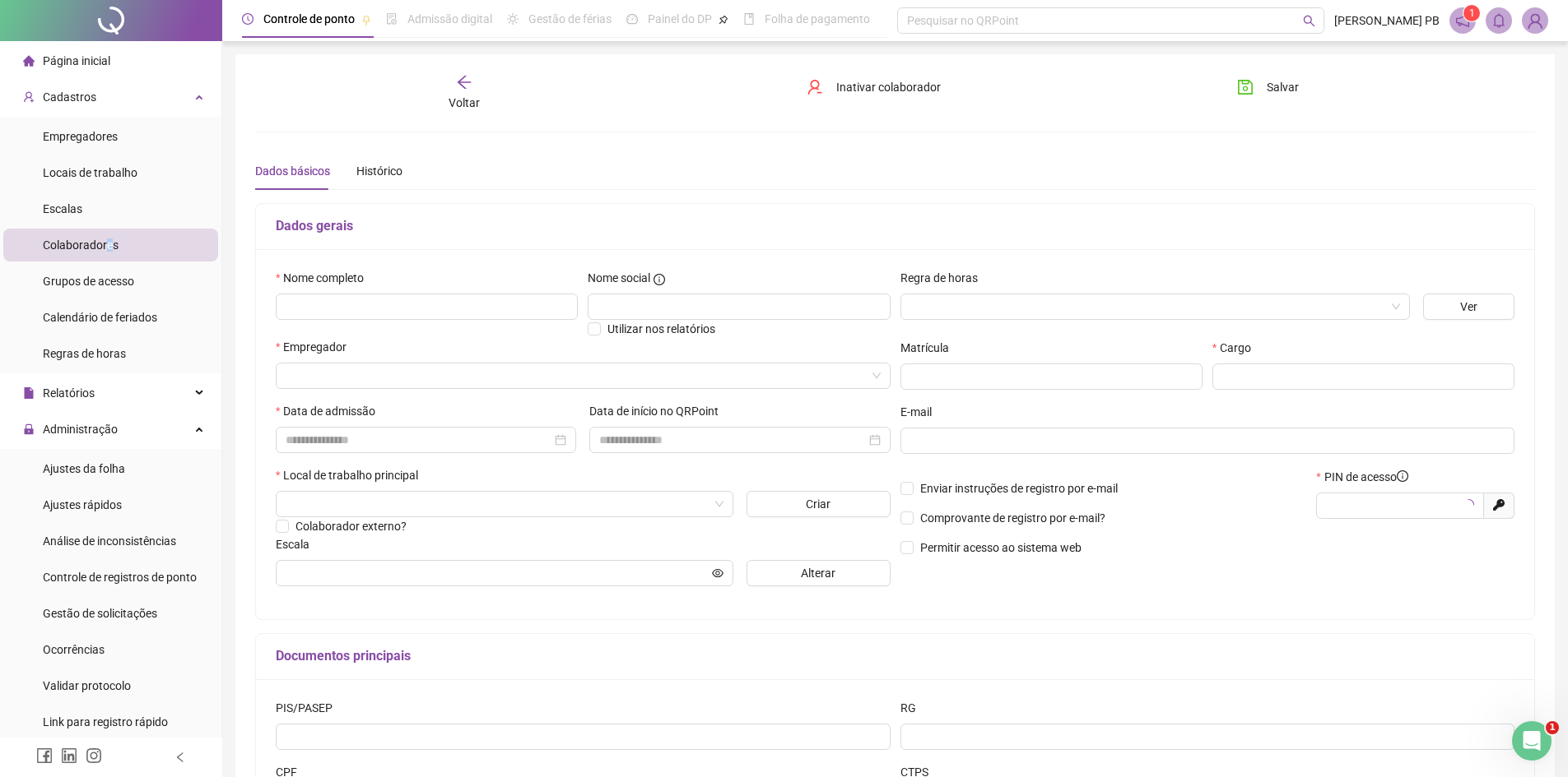
type input "*****"
click at [406, 309] on input "text" at bounding box center [427, 306] width 302 height 26
type input "**********"
click at [644, 308] on input "text" at bounding box center [739, 306] width 302 height 26
click at [959, 305] on input "search" at bounding box center [1148, 307] width 475 height 25
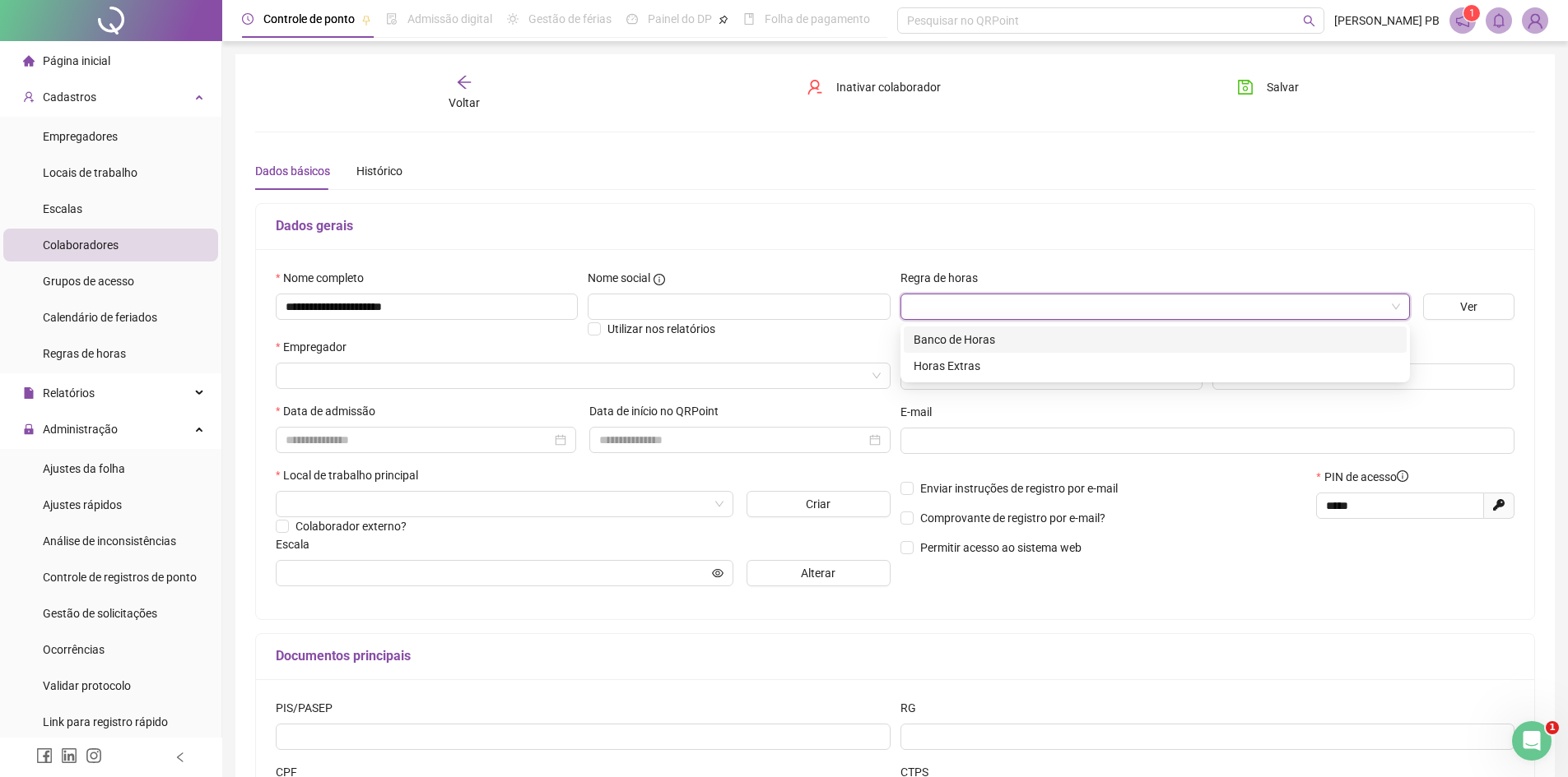
click at [974, 338] on div "Banco de Horas" at bounding box center [1155, 339] width 483 height 18
click at [1475, 307] on span "Ver" at bounding box center [1469, 307] width 17 height 18
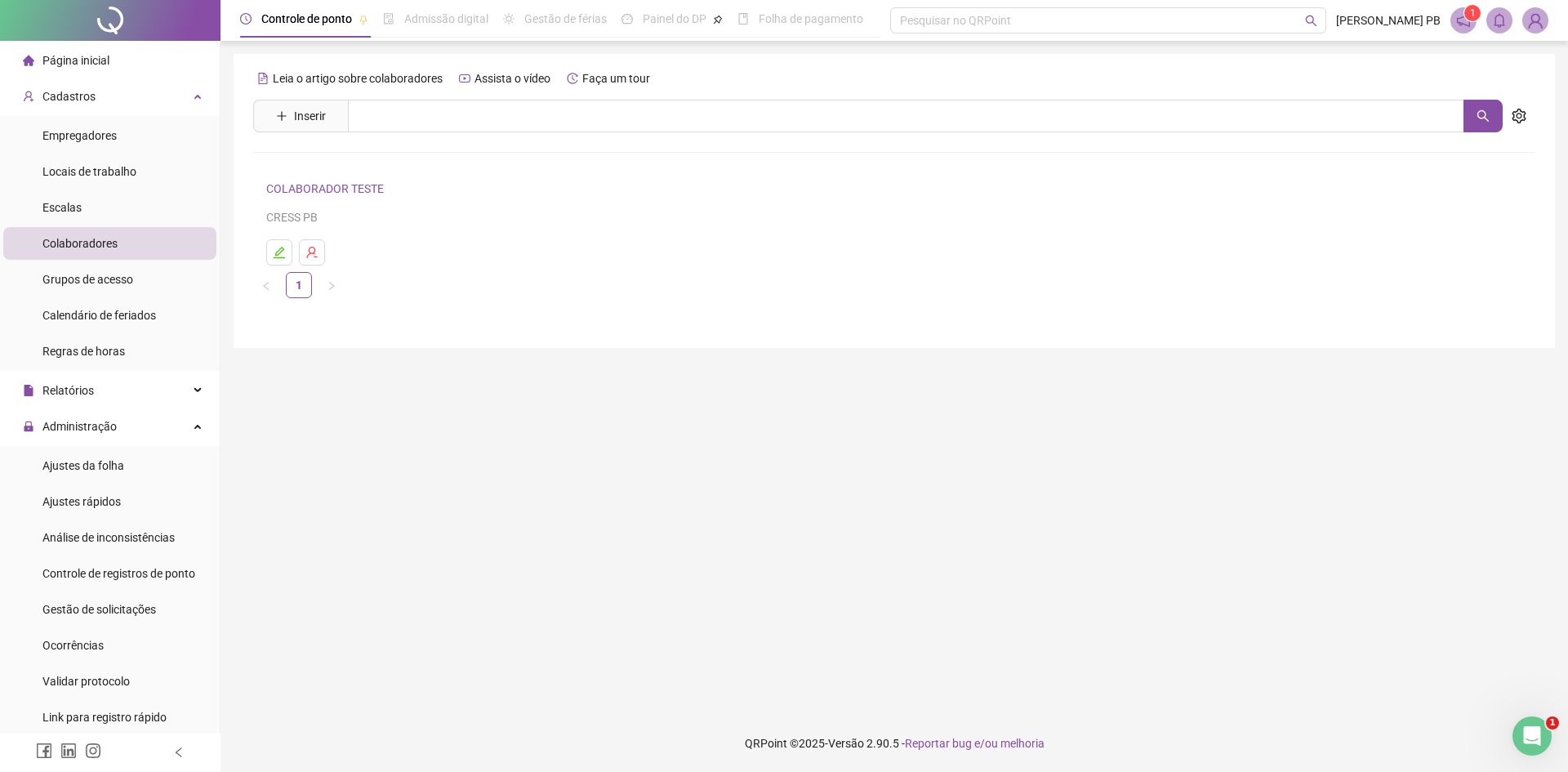
click at [98, 244] on span "Colaboradores" at bounding box center [79, 244] width 75 height 13
click at [327, 186] on link "COLABORADOR TESTE" at bounding box center [328, 189] width 122 height 13
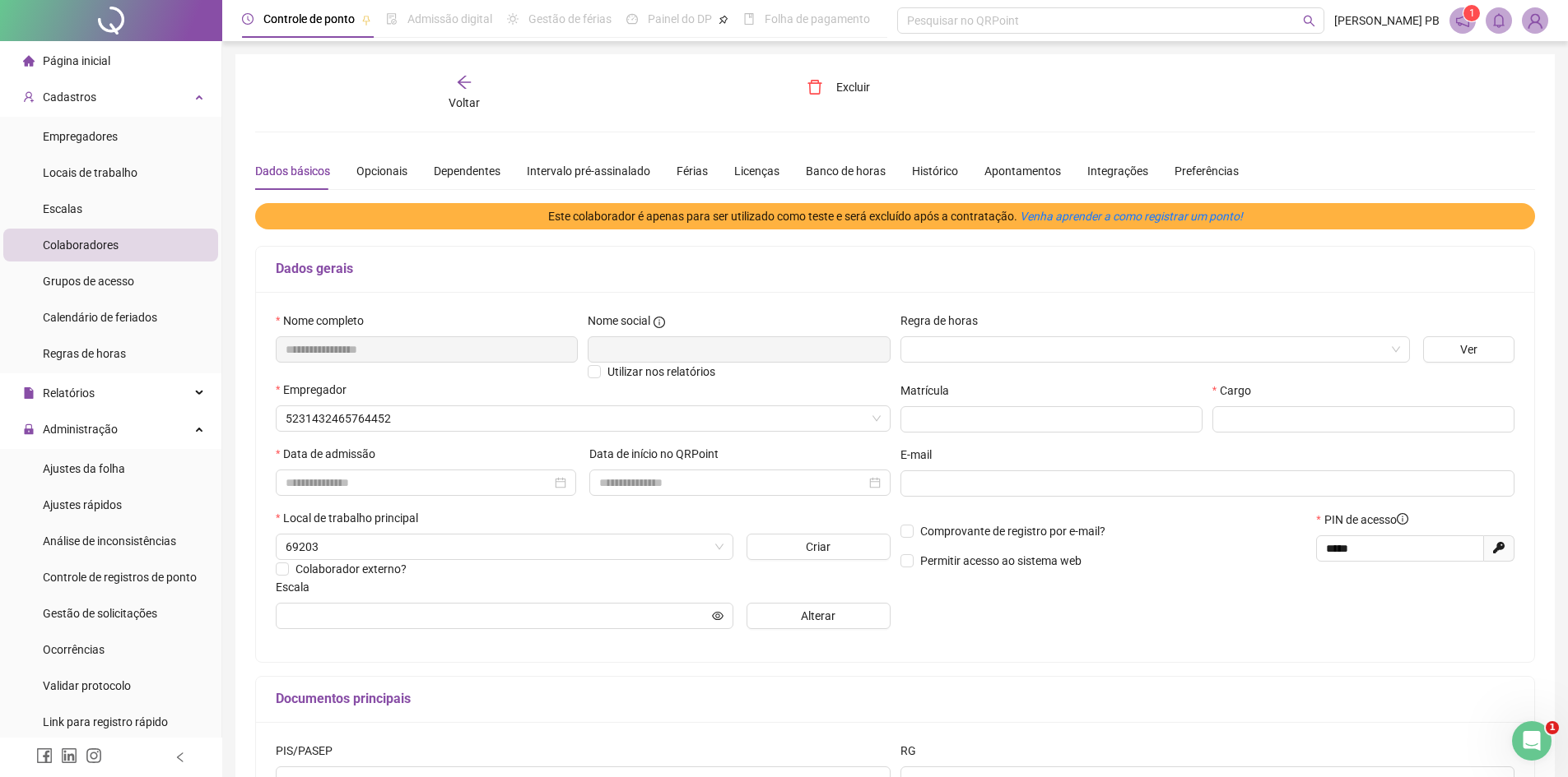
type input "**********"
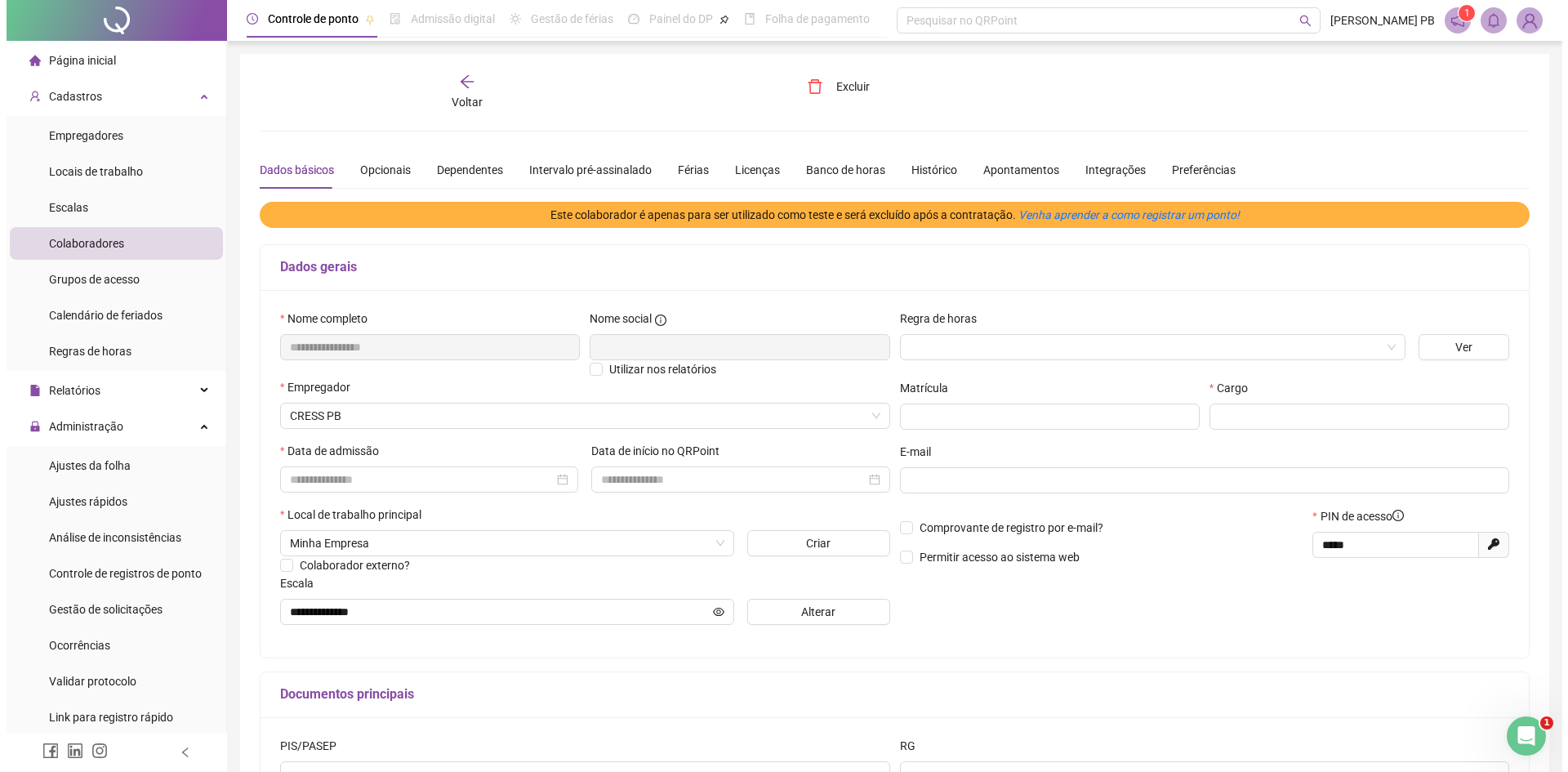
scroll to position [375, 0]
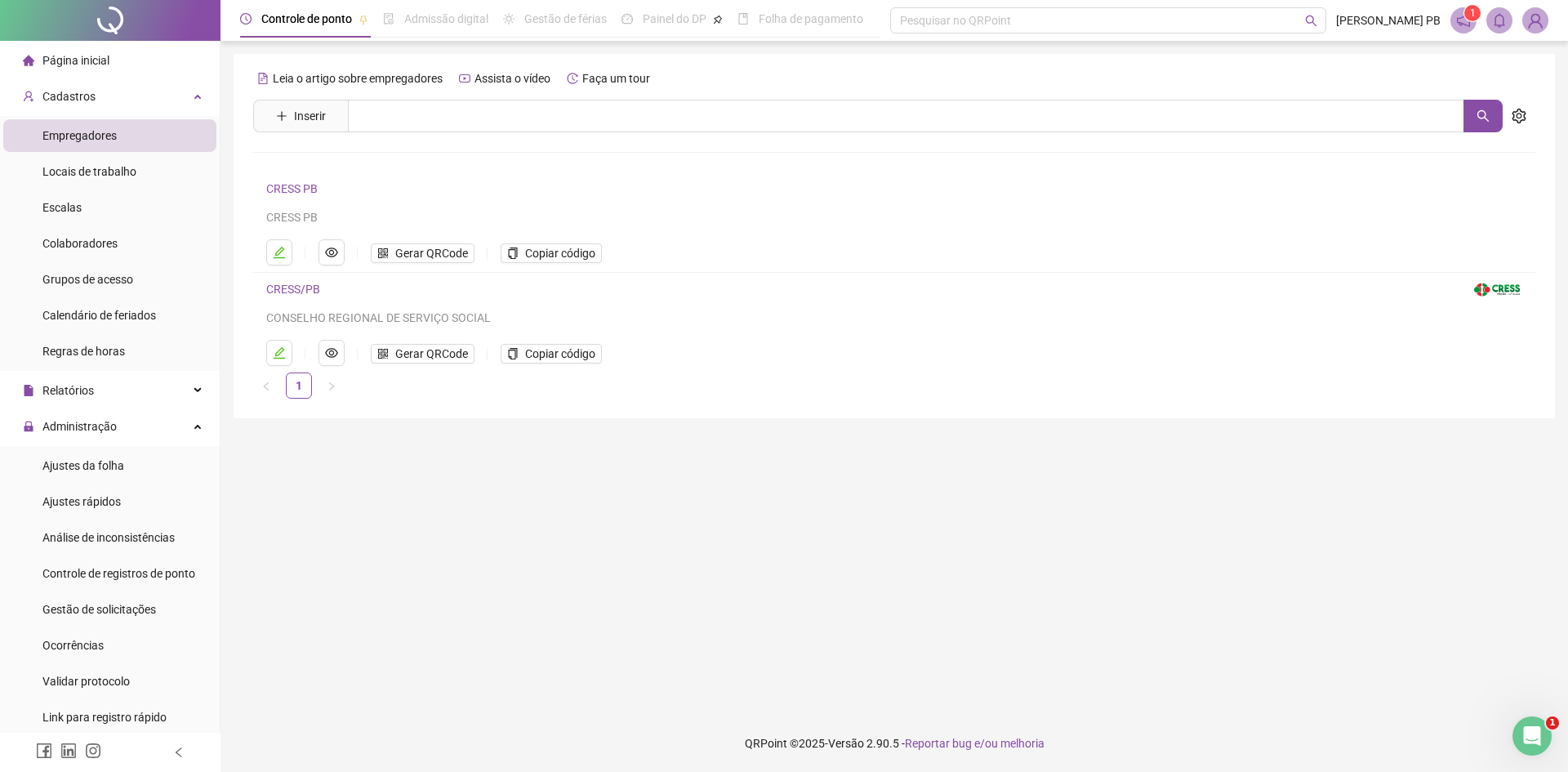
click at [74, 132] on span "Empregadores" at bounding box center [79, 136] width 74 height 13
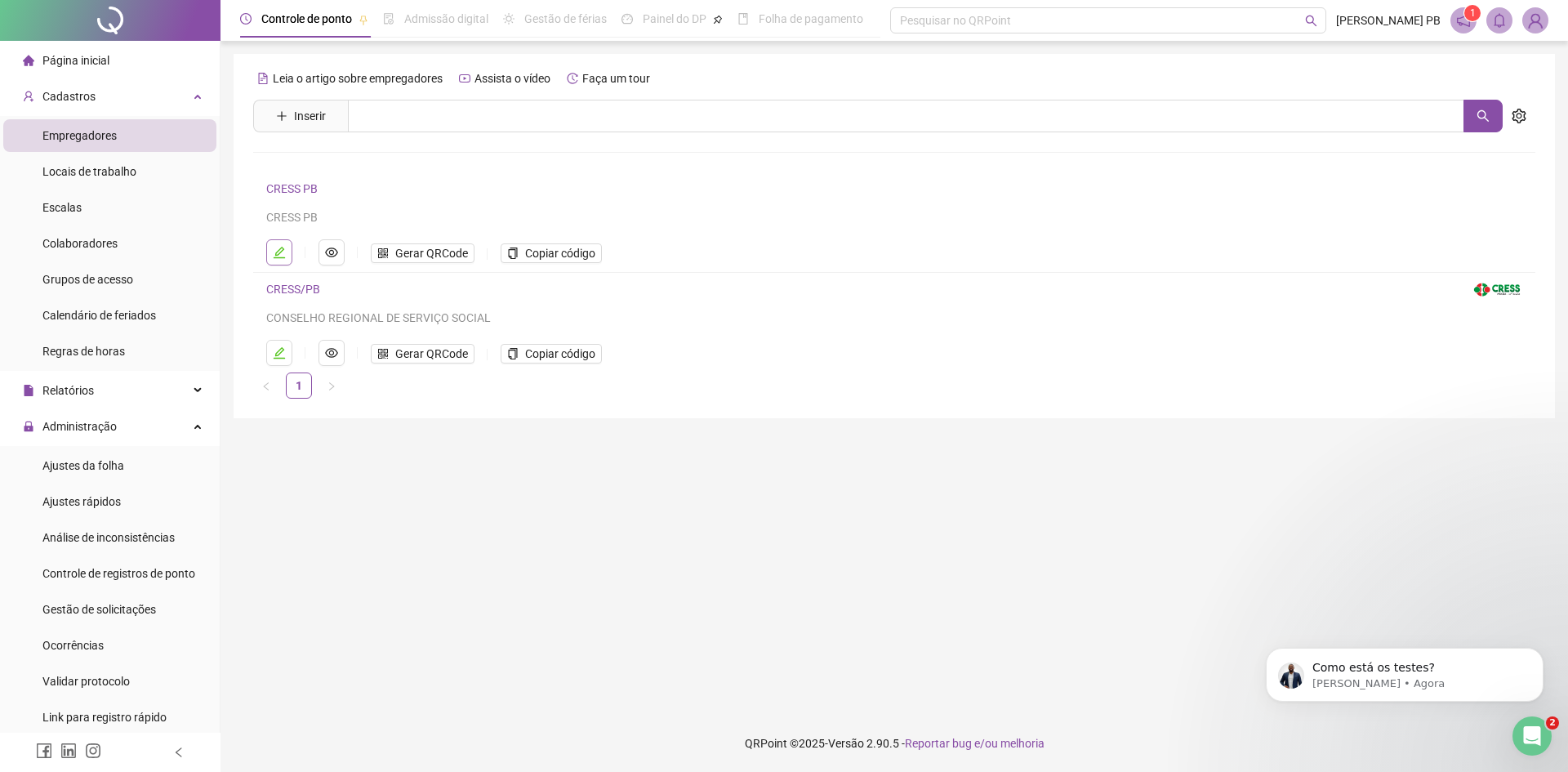
scroll to position [361, 0]
click at [282, 252] on icon "edit" at bounding box center [280, 252] width 13 height 13
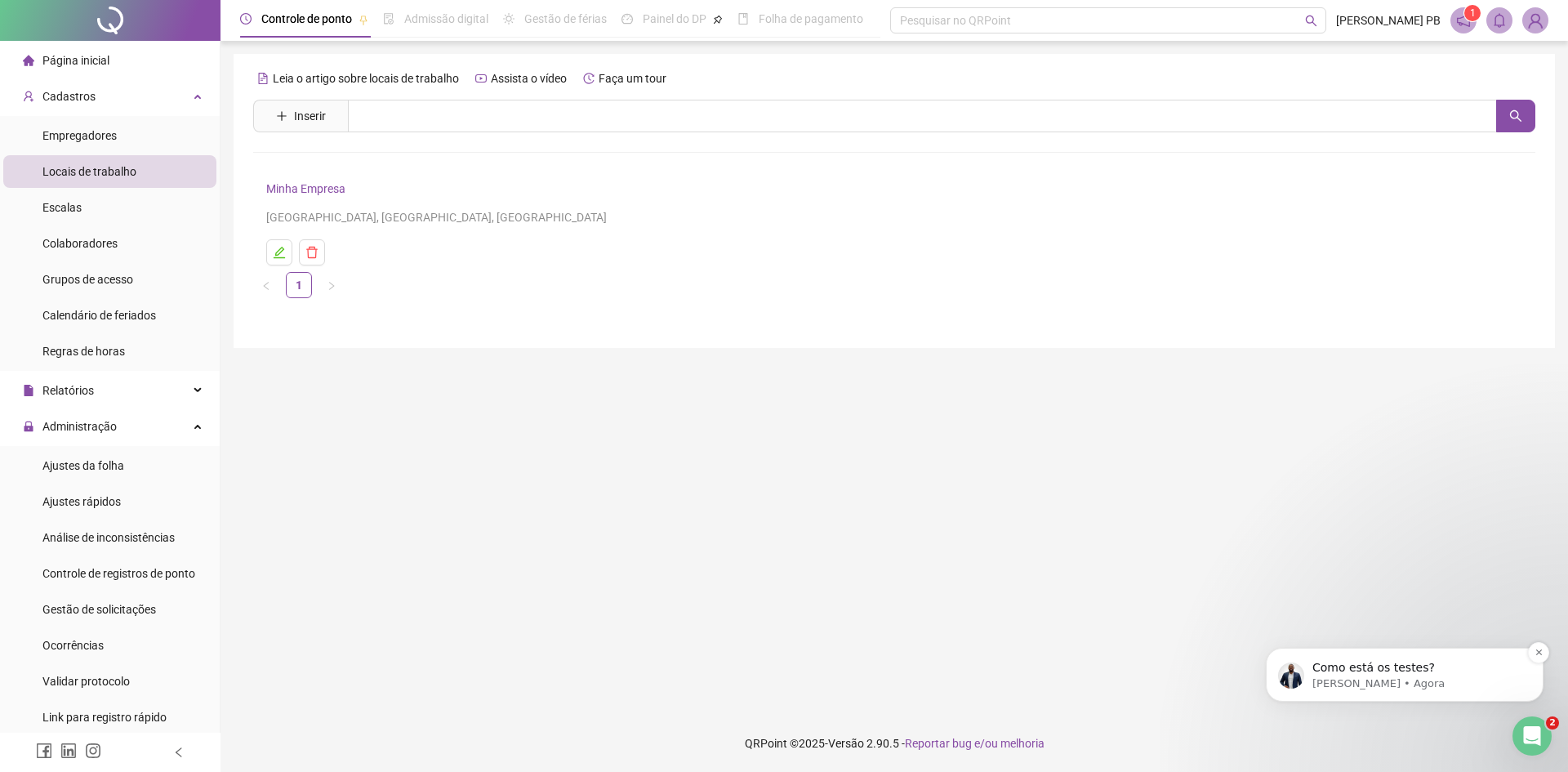
click at [1364, 664] on p "Como está os testes?" at bounding box center [1418, 668] width 211 height 16
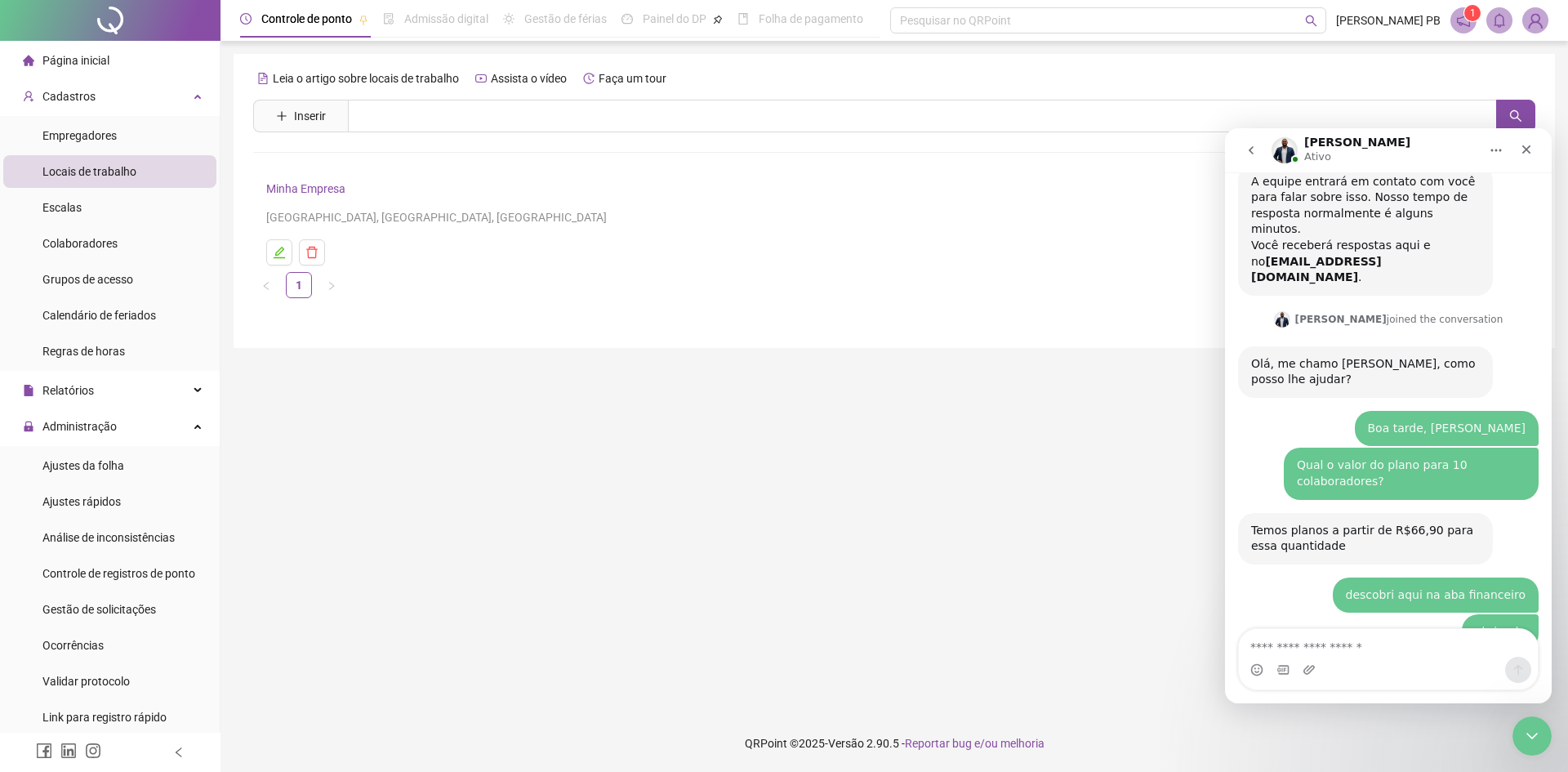
scroll to position [388, 0]
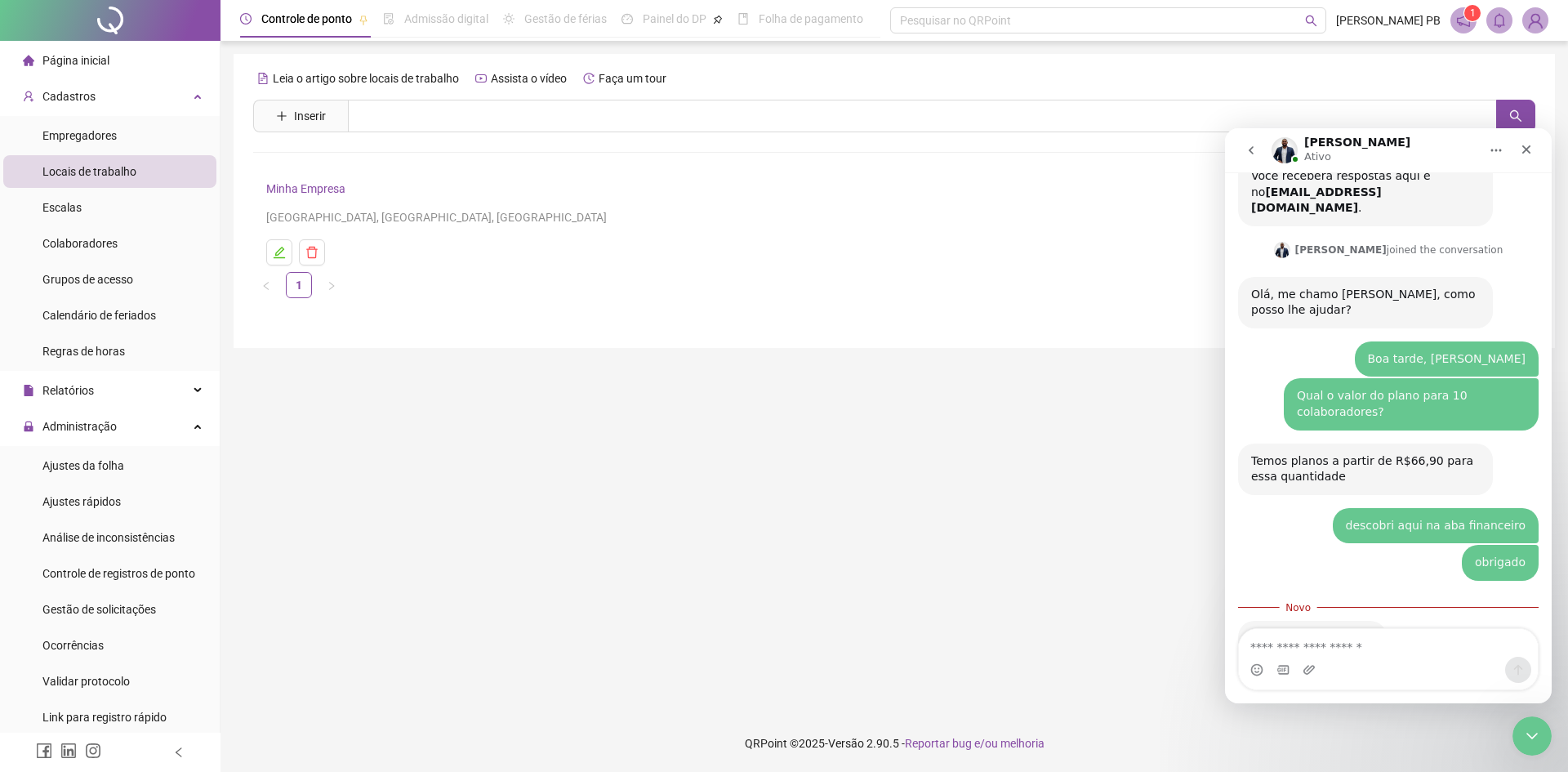
click at [1350, 658] on div "Messenger da Intercom" at bounding box center [1388, 670] width 299 height 26
click at [1359, 642] on textarea "Envie uma mensagem..." at bounding box center [1388, 643] width 299 height 28
type textarea "**********"
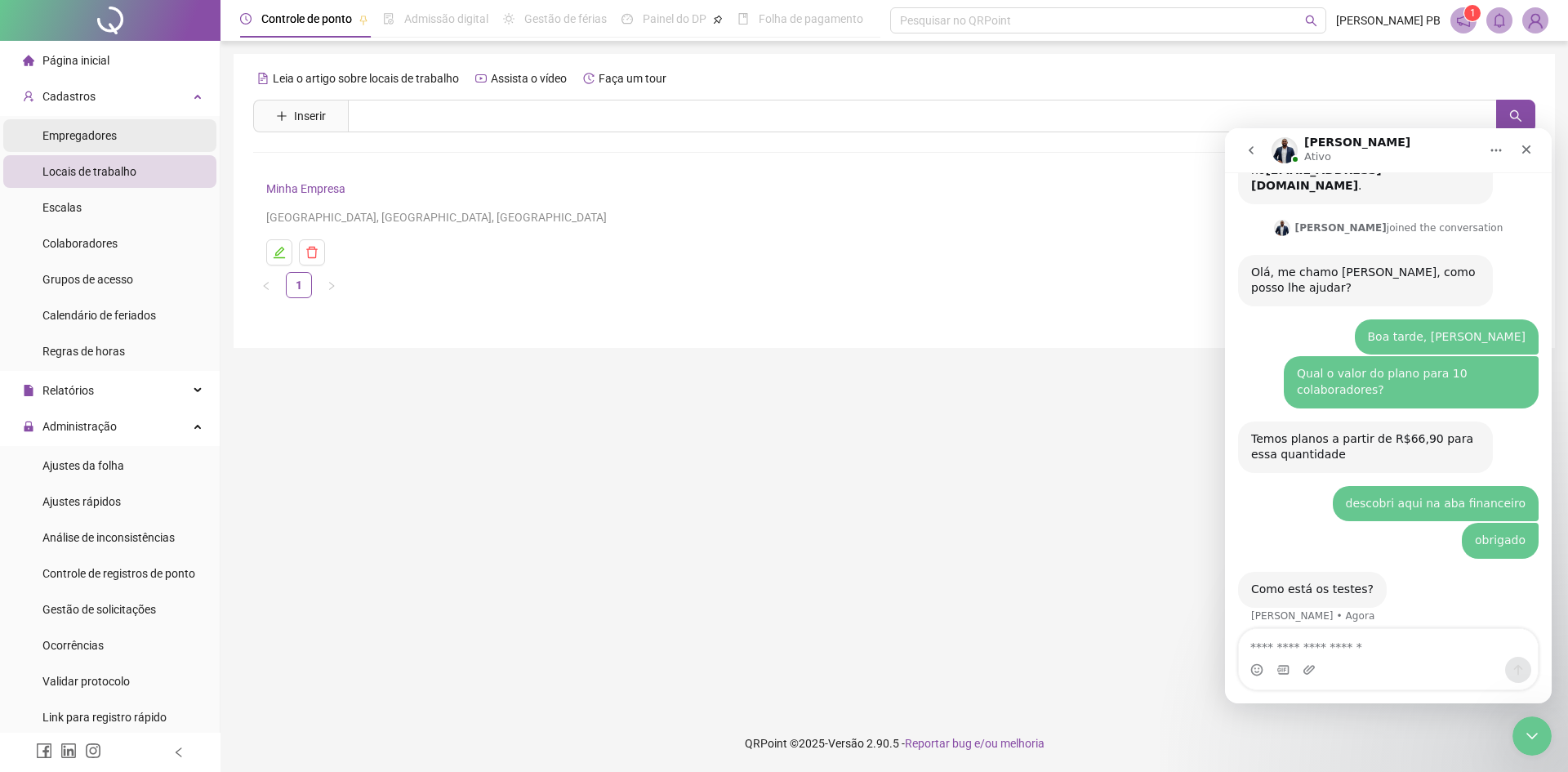
click at [113, 134] on span "Empregadores" at bounding box center [79, 136] width 74 height 13
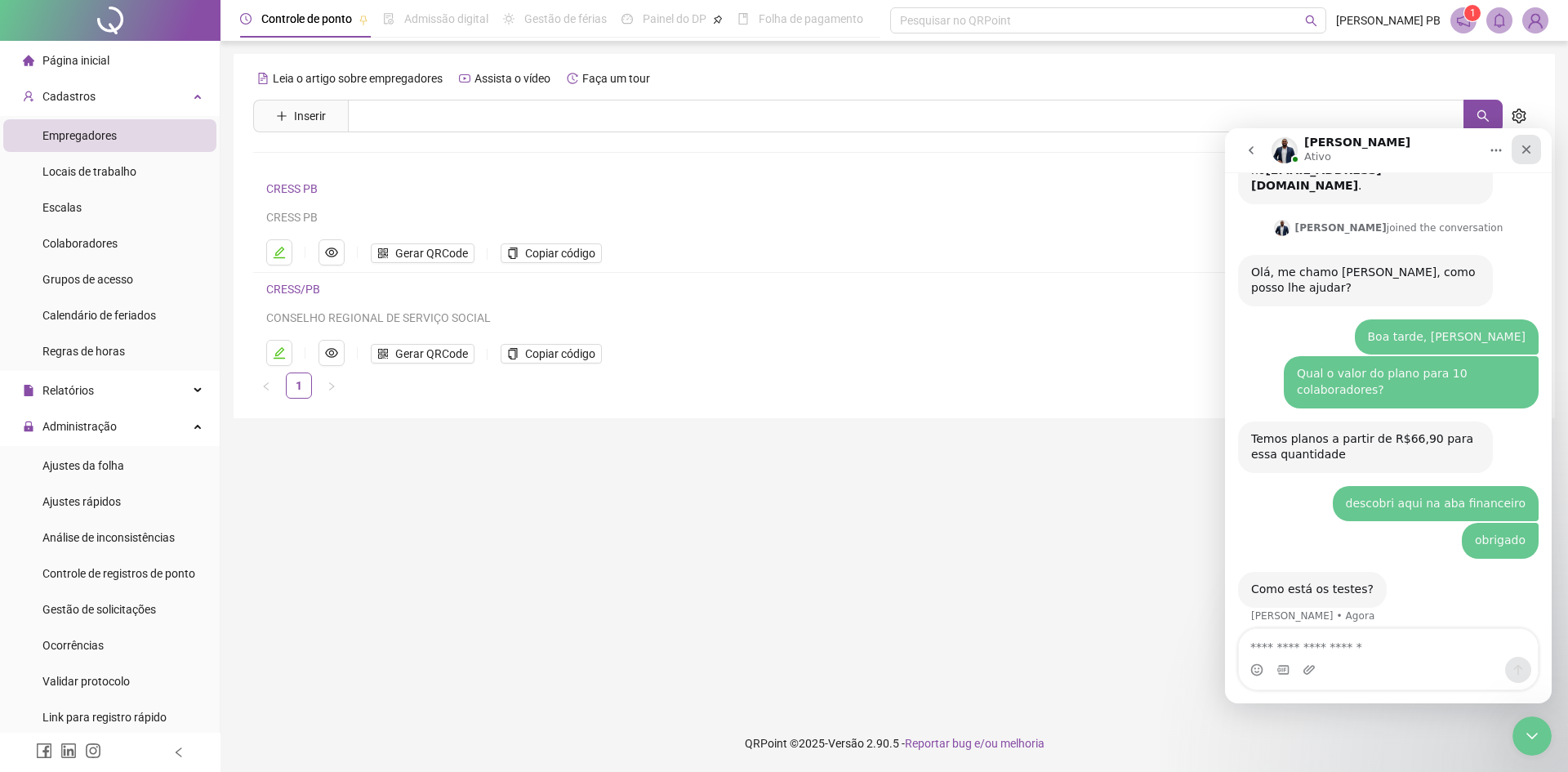
click at [1523, 148] on icon "Fechar" at bounding box center [1527, 150] width 13 height 13
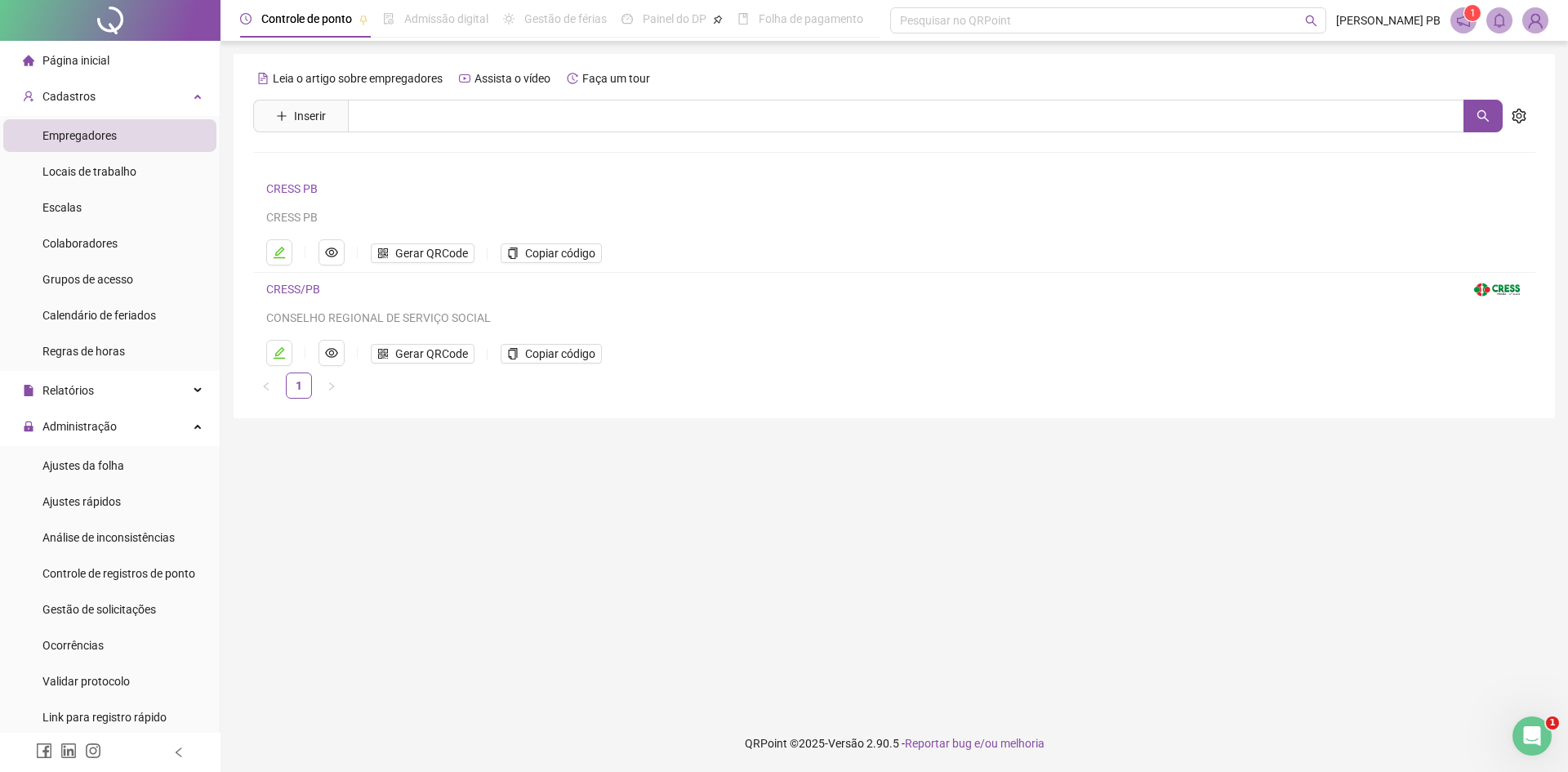
drag, startPoint x: 1369, startPoint y: 186, endPoint x: 536, endPoint y: 201, distance: 833.1
click at [537, 201] on div "CRESS PB CRESS PB" at bounding box center [867, 203] width 1201 height 48
click at [99, 238] on span "Colaboradores" at bounding box center [79, 244] width 75 height 13
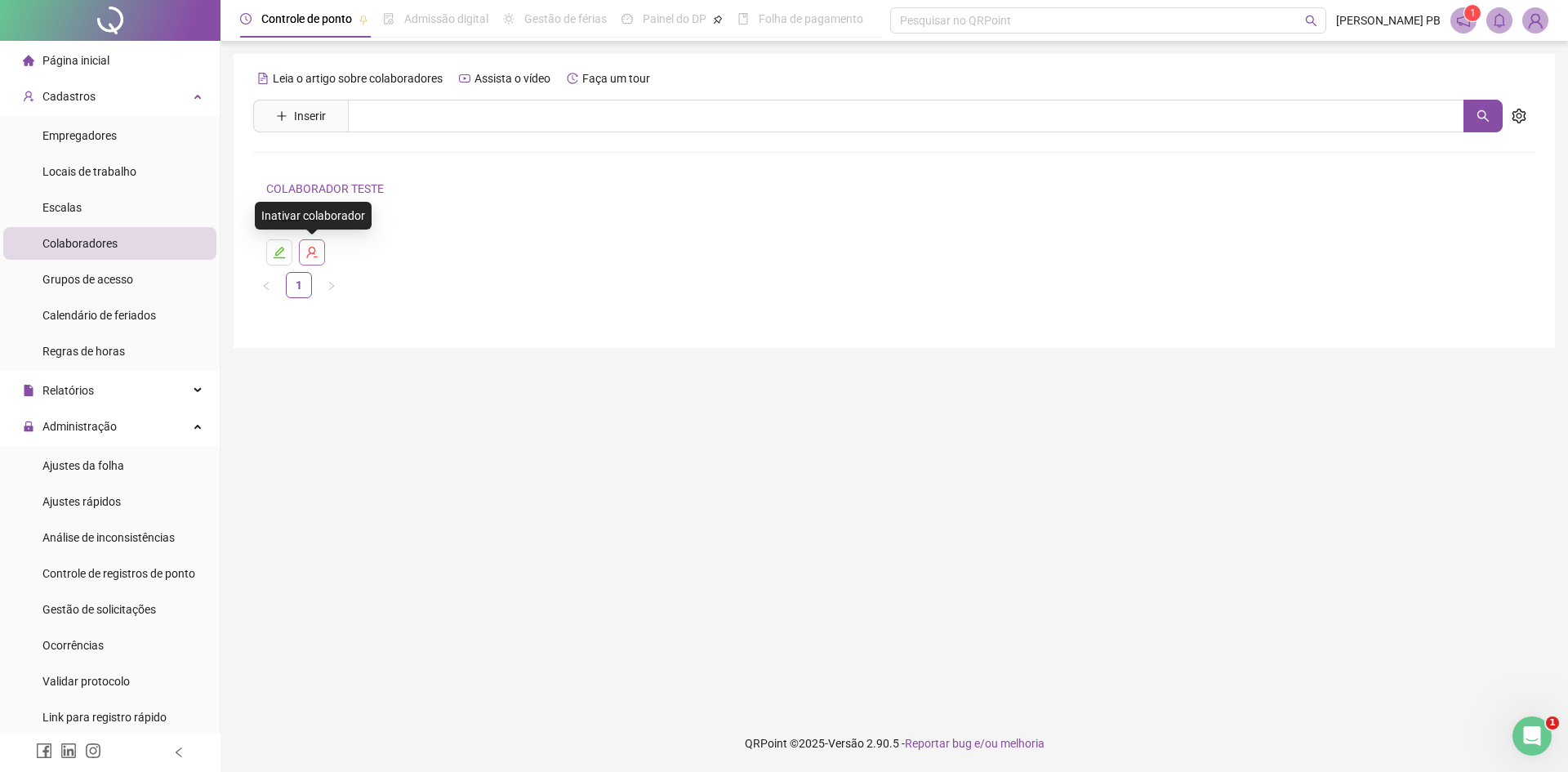
click at [309, 250] on icon "user-delete" at bounding box center [312, 252] width 13 height 13
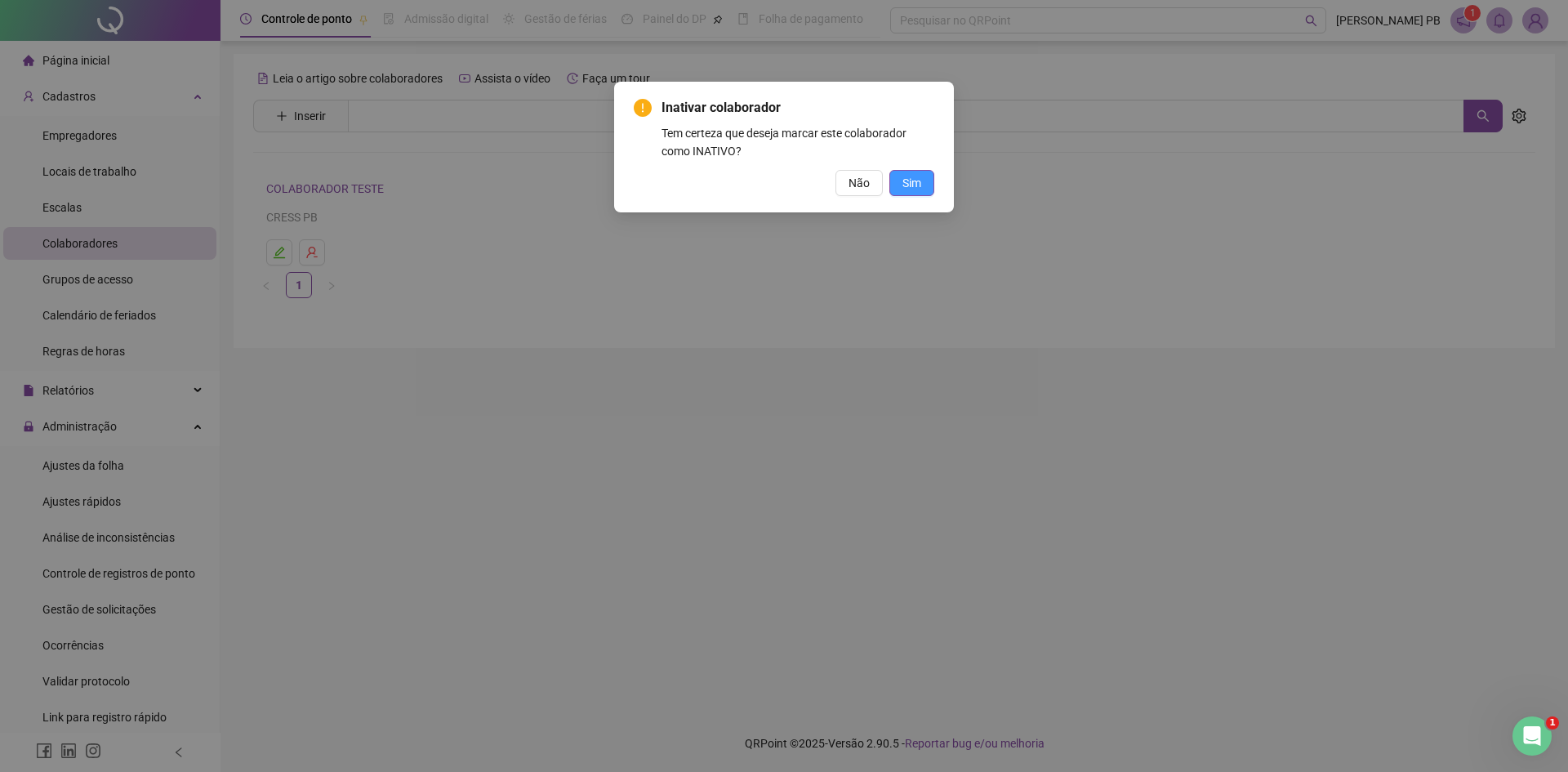
click at [908, 180] on span "Sim" at bounding box center [912, 182] width 19 height 18
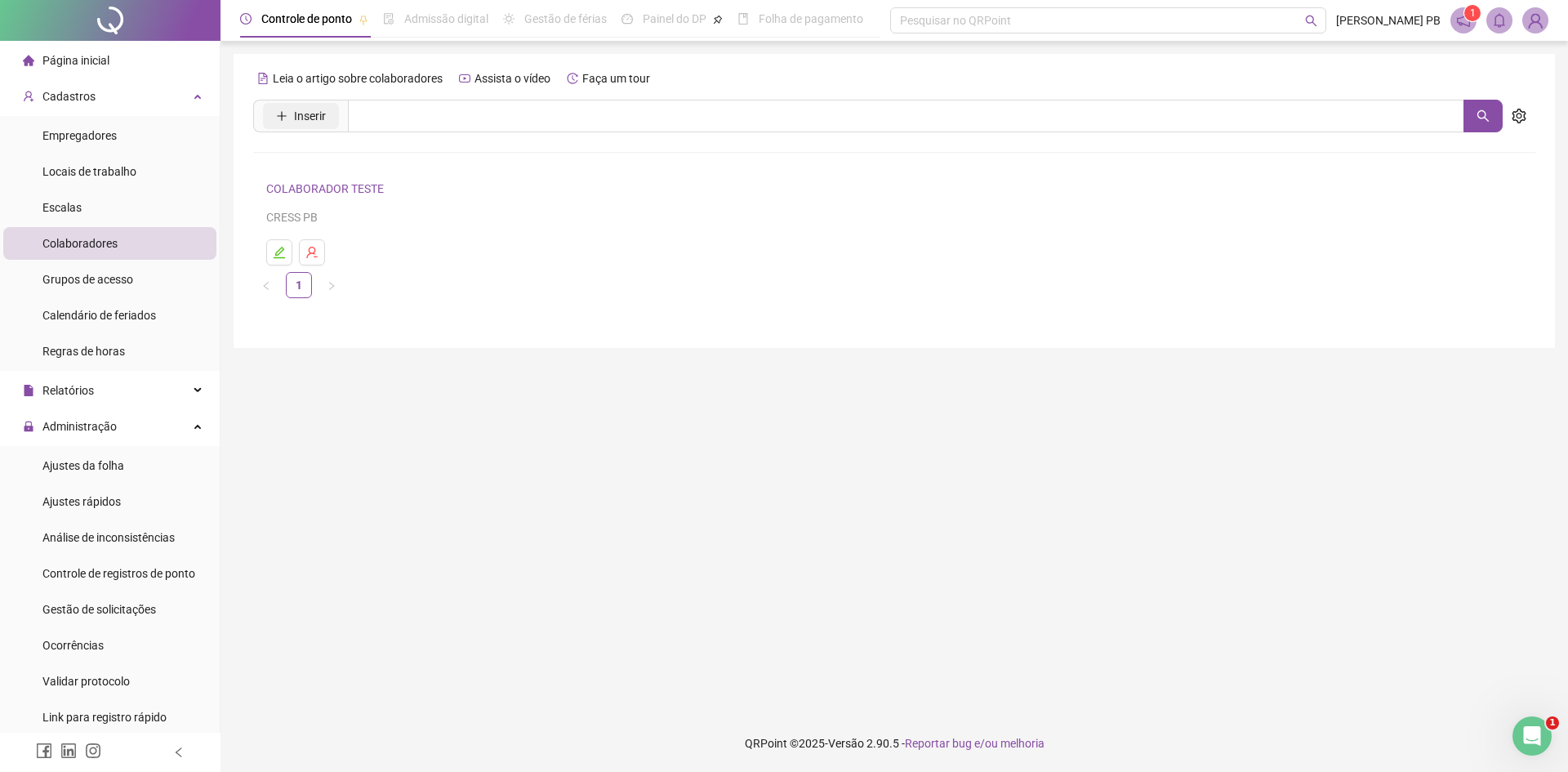
click at [314, 115] on span "Inserir" at bounding box center [309, 116] width 32 height 18
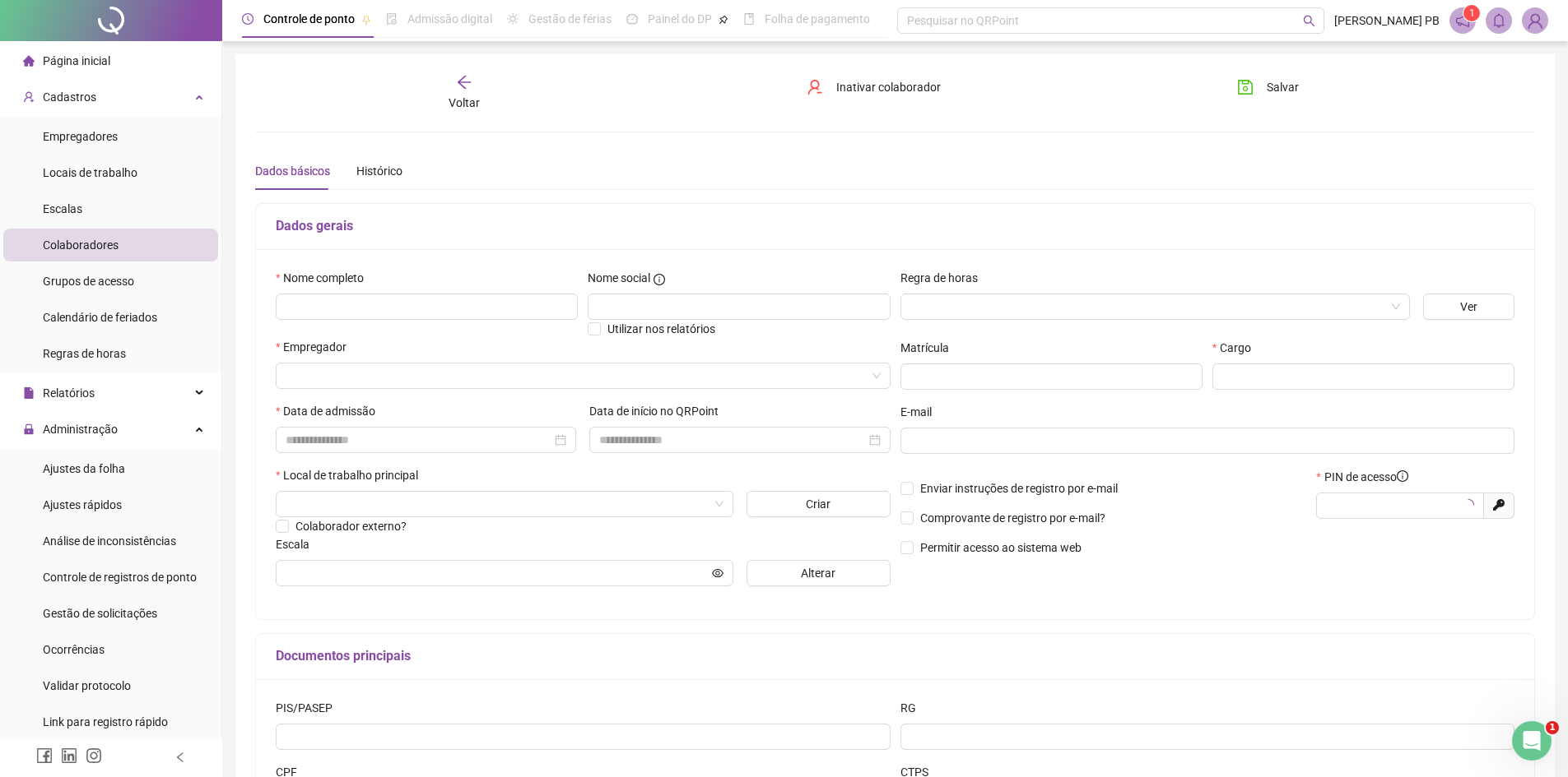
type input "*****"
click at [430, 307] on input "text" at bounding box center [427, 306] width 302 height 26
type input "**********"
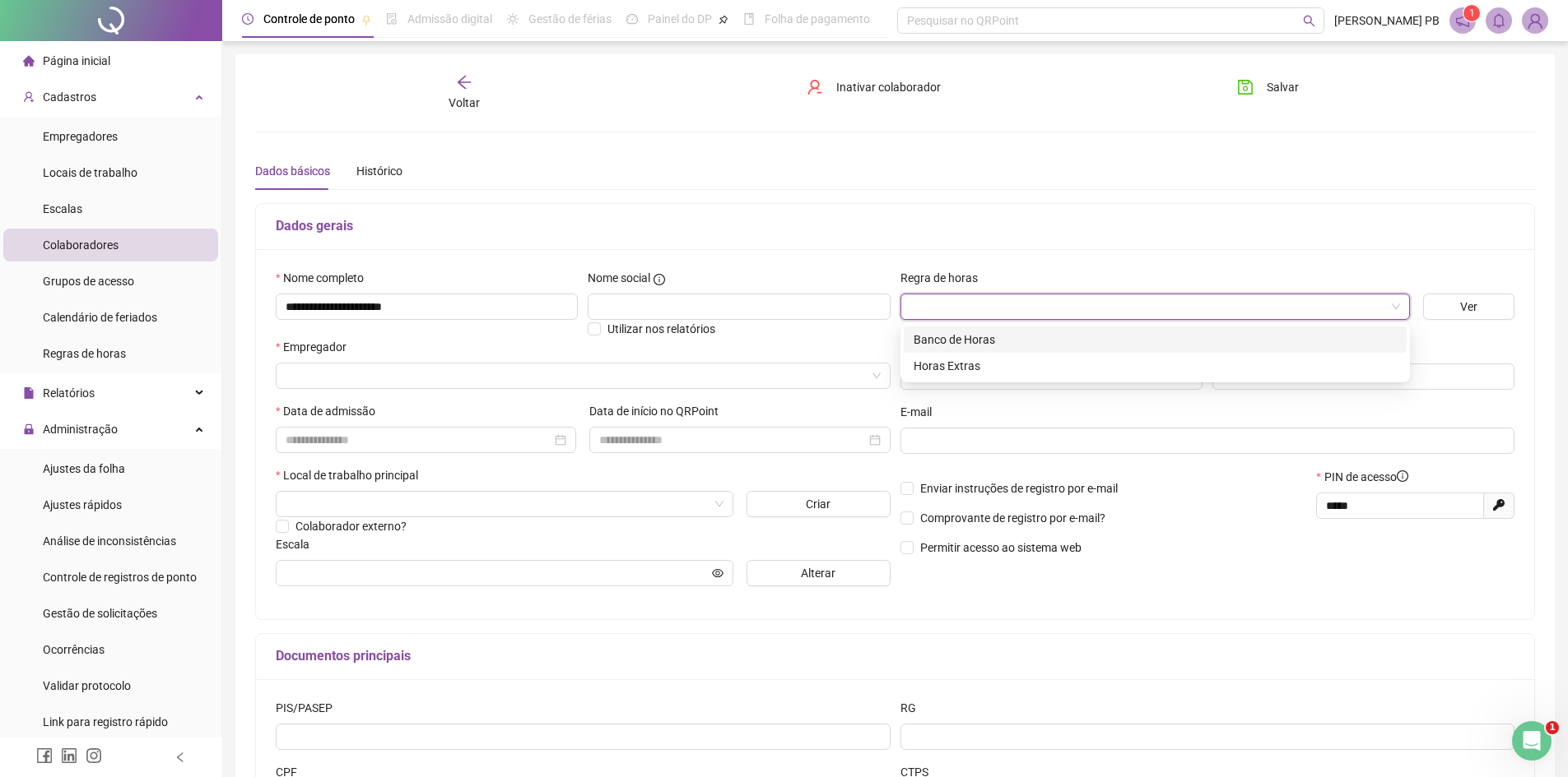
click at [1128, 297] on input "search" at bounding box center [1148, 307] width 475 height 25
click at [996, 338] on div "Banco de Horas" at bounding box center [1155, 339] width 483 height 18
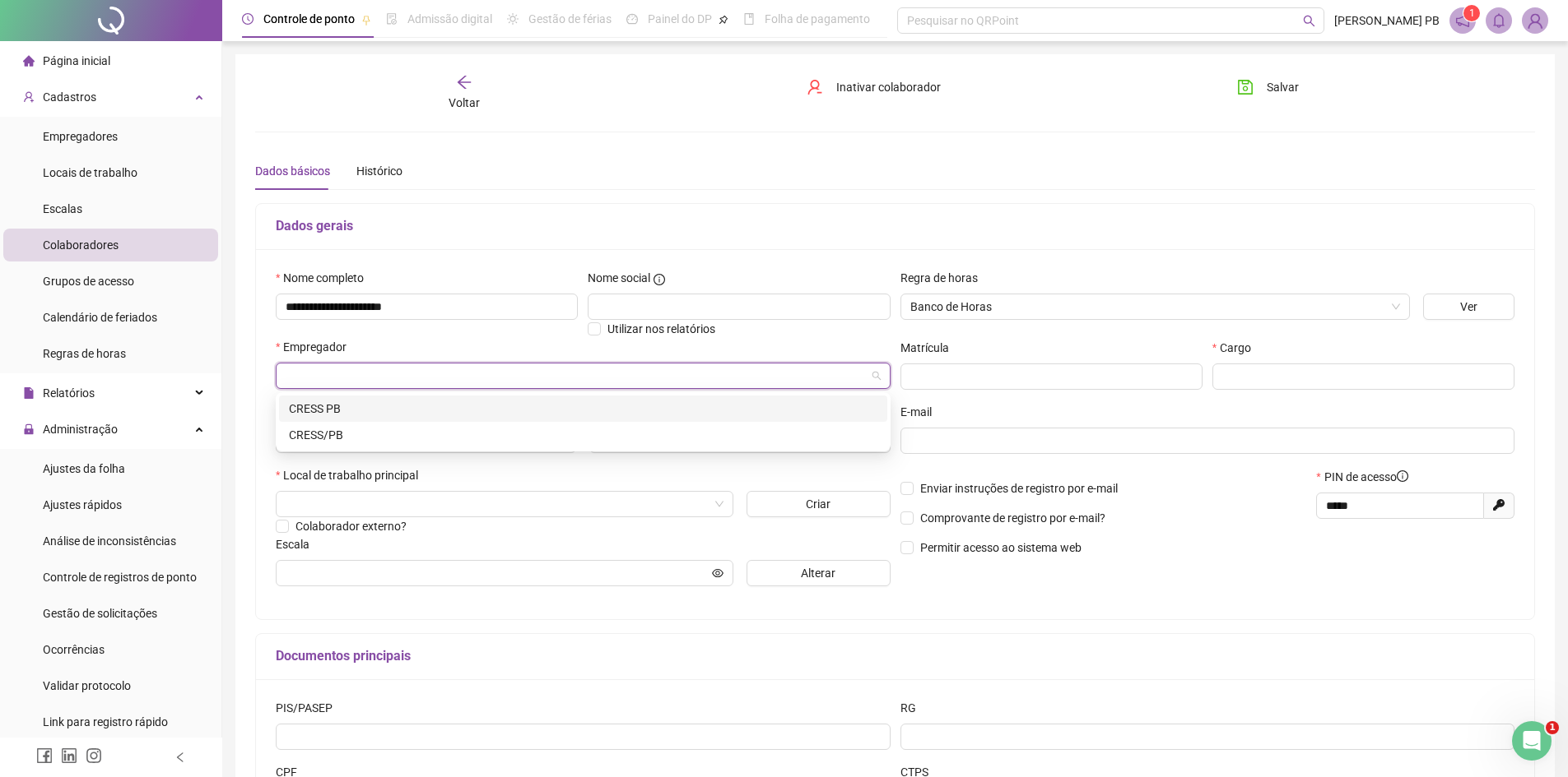
click at [433, 383] on input "search" at bounding box center [575, 376] width 580 height 25
click at [336, 432] on div "CRESS/PB" at bounding box center [583, 435] width 589 height 18
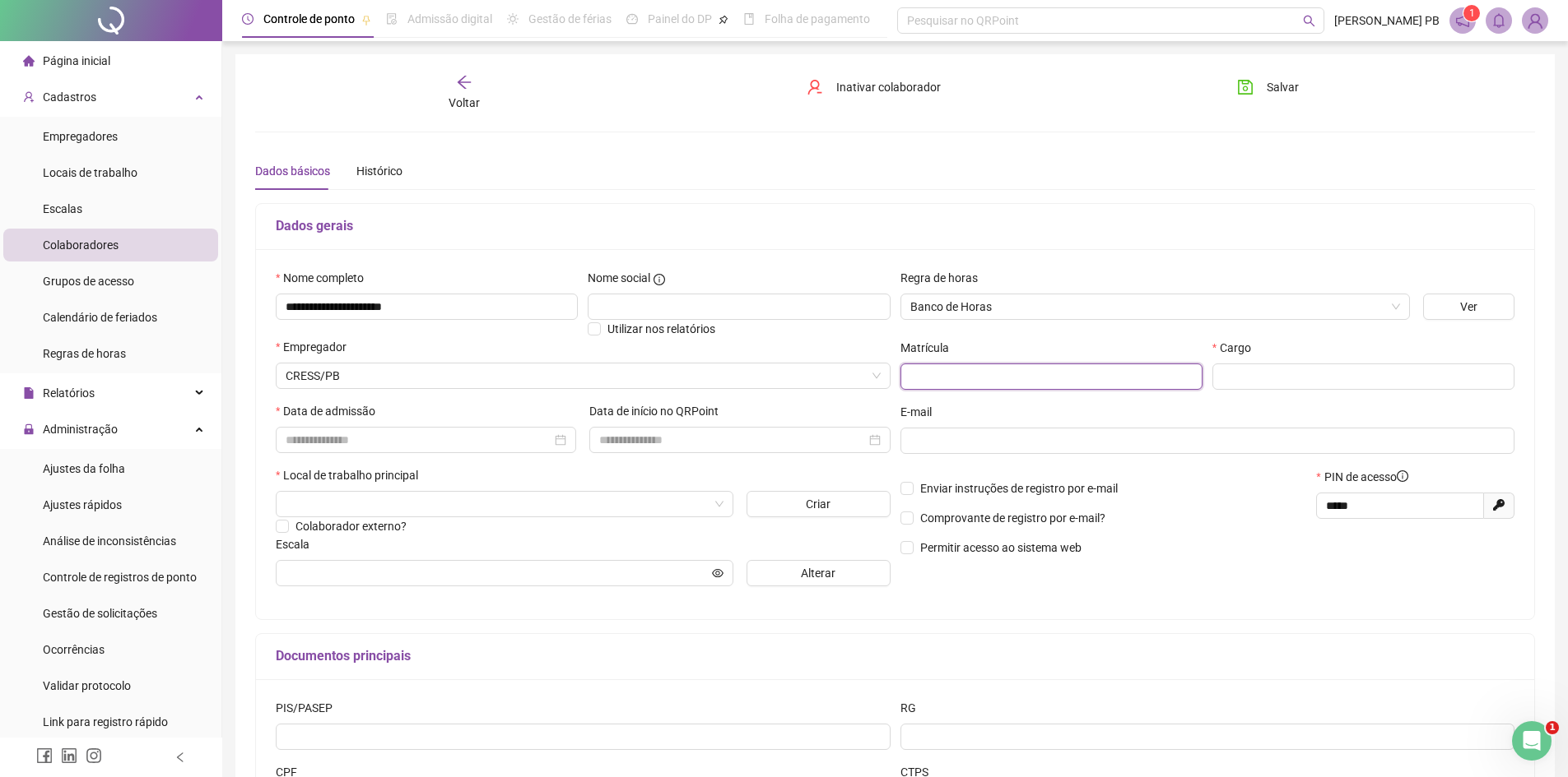
click at [1003, 381] on input "text" at bounding box center [1051, 376] width 302 height 26
click at [1056, 376] on input "text" at bounding box center [1051, 376] width 302 height 26
type input "*"
type input "****"
click at [1306, 382] on input "text" at bounding box center [1363, 376] width 302 height 26
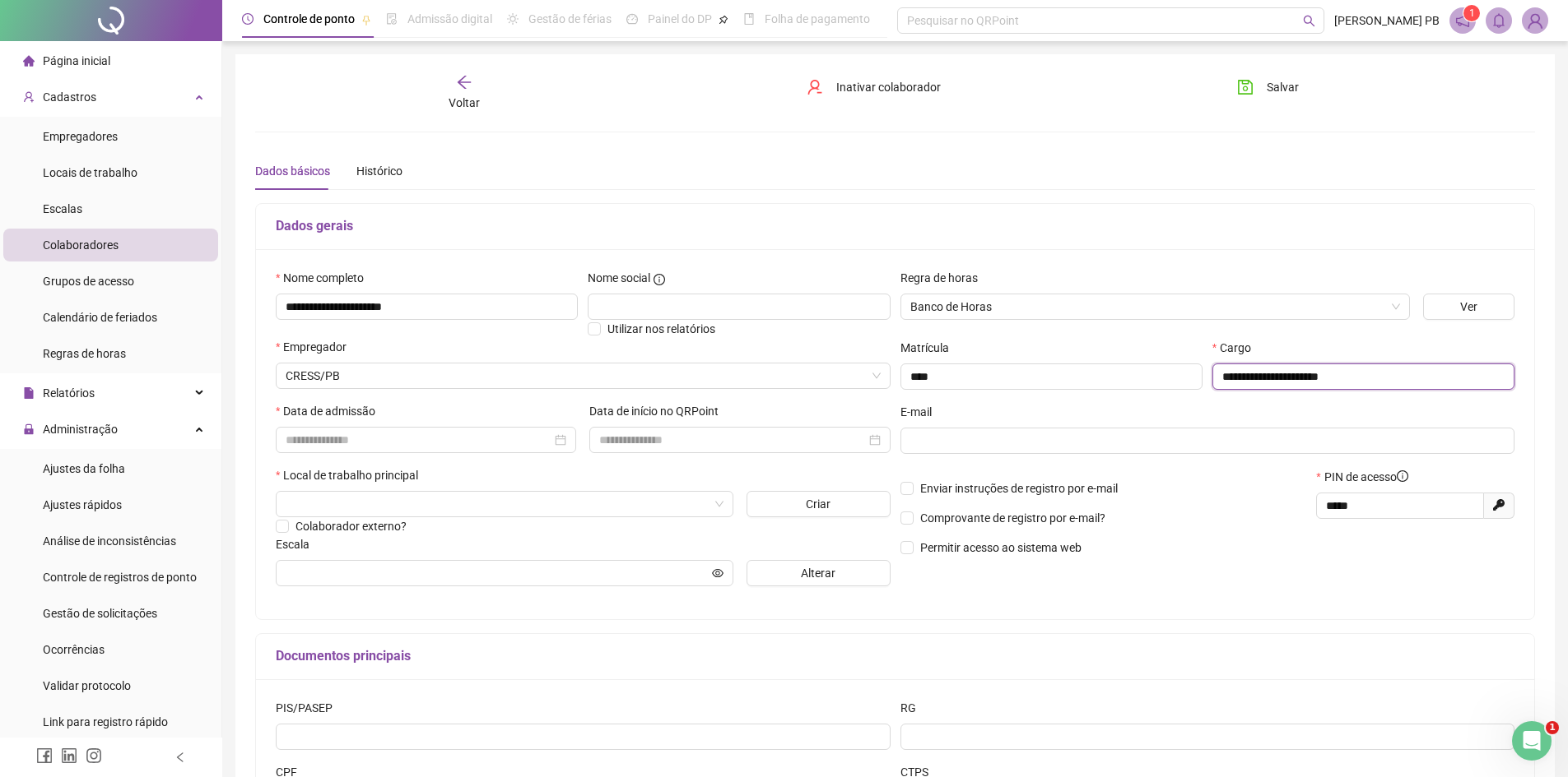
drag, startPoint x: 1248, startPoint y: 378, endPoint x: 1236, endPoint y: 373, distance: 13.0
click at [1236, 373] on input "**********" at bounding box center [1363, 376] width 302 height 26
click at [1234, 373] on input "**********" at bounding box center [1363, 376] width 302 height 26
click at [1386, 385] on input "**********" at bounding box center [1363, 376] width 302 height 26
click at [1283, 377] on input "**********" at bounding box center [1363, 376] width 302 height 26
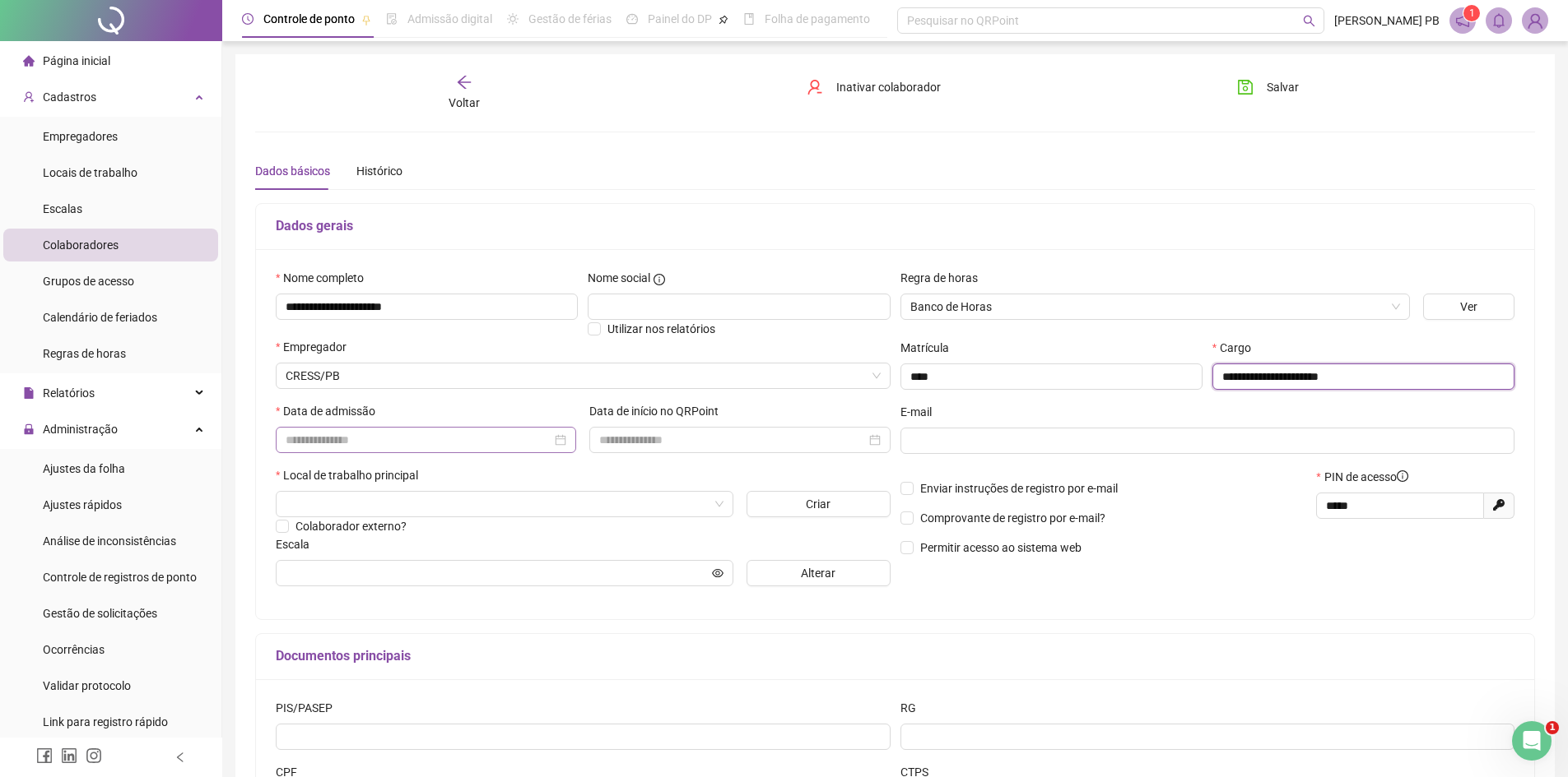
type input "**********"
click at [401, 444] on input at bounding box center [418, 439] width 266 height 18
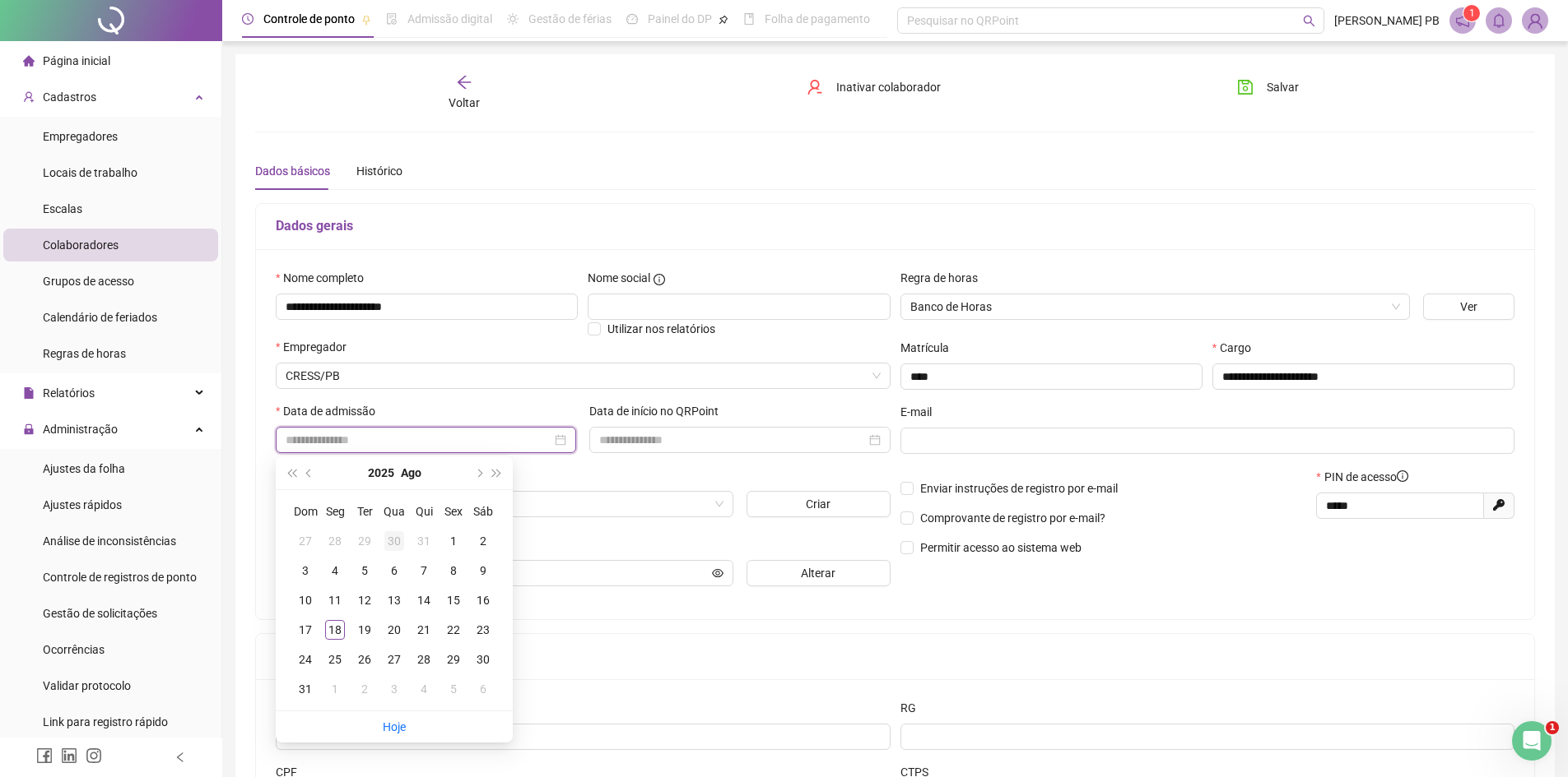
type input "**********"
click at [415, 473] on button "Ago" at bounding box center [411, 473] width 20 height 33
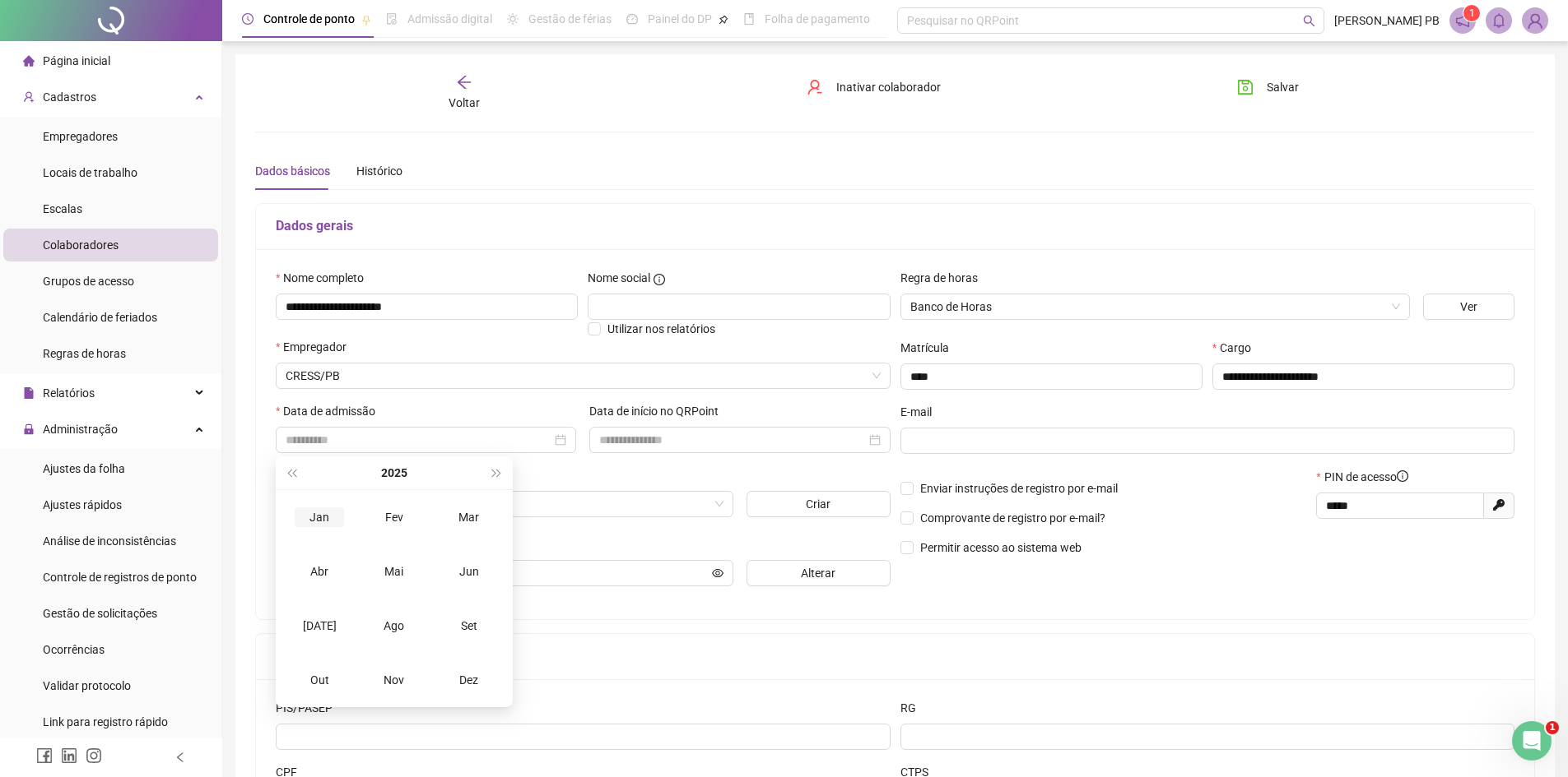
type input "**********"
click at [293, 474] on span "super-prev-year" at bounding box center [291, 473] width 9 height 9
click at [469, 685] on div "Dez" at bounding box center [468, 680] width 49 height 20
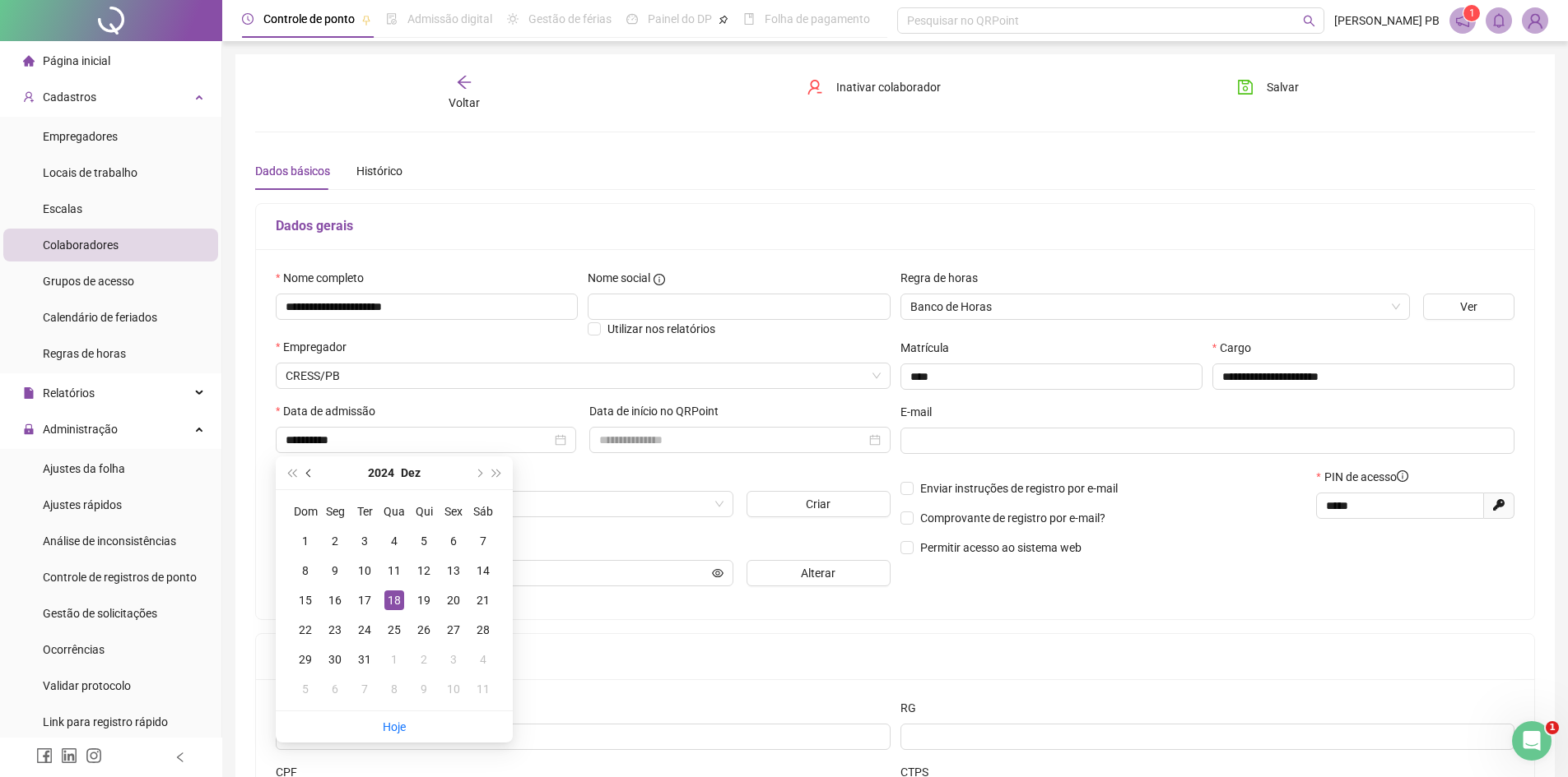
click at [307, 475] on span "prev-year" at bounding box center [310, 473] width 9 height 9
click at [475, 473] on span "next-year" at bounding box center [478, 473] width 9 height 9
type input "**********"
click at [578, 464] on div "Data de admissão" at bounding box center [426, 434] width 314 height 64
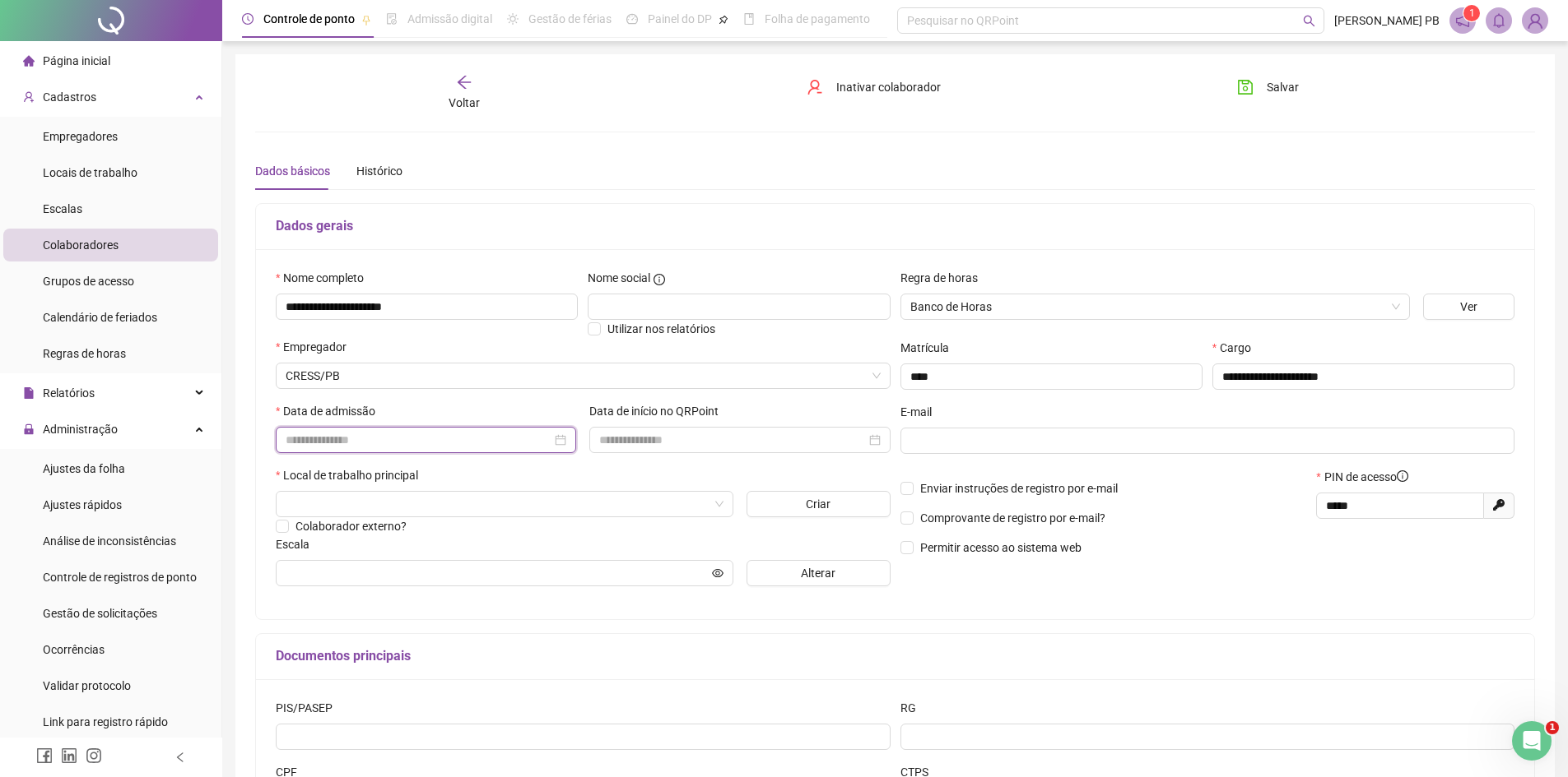
click at [506, 439] on input at bounding box center [418, 439] width 266 height 18
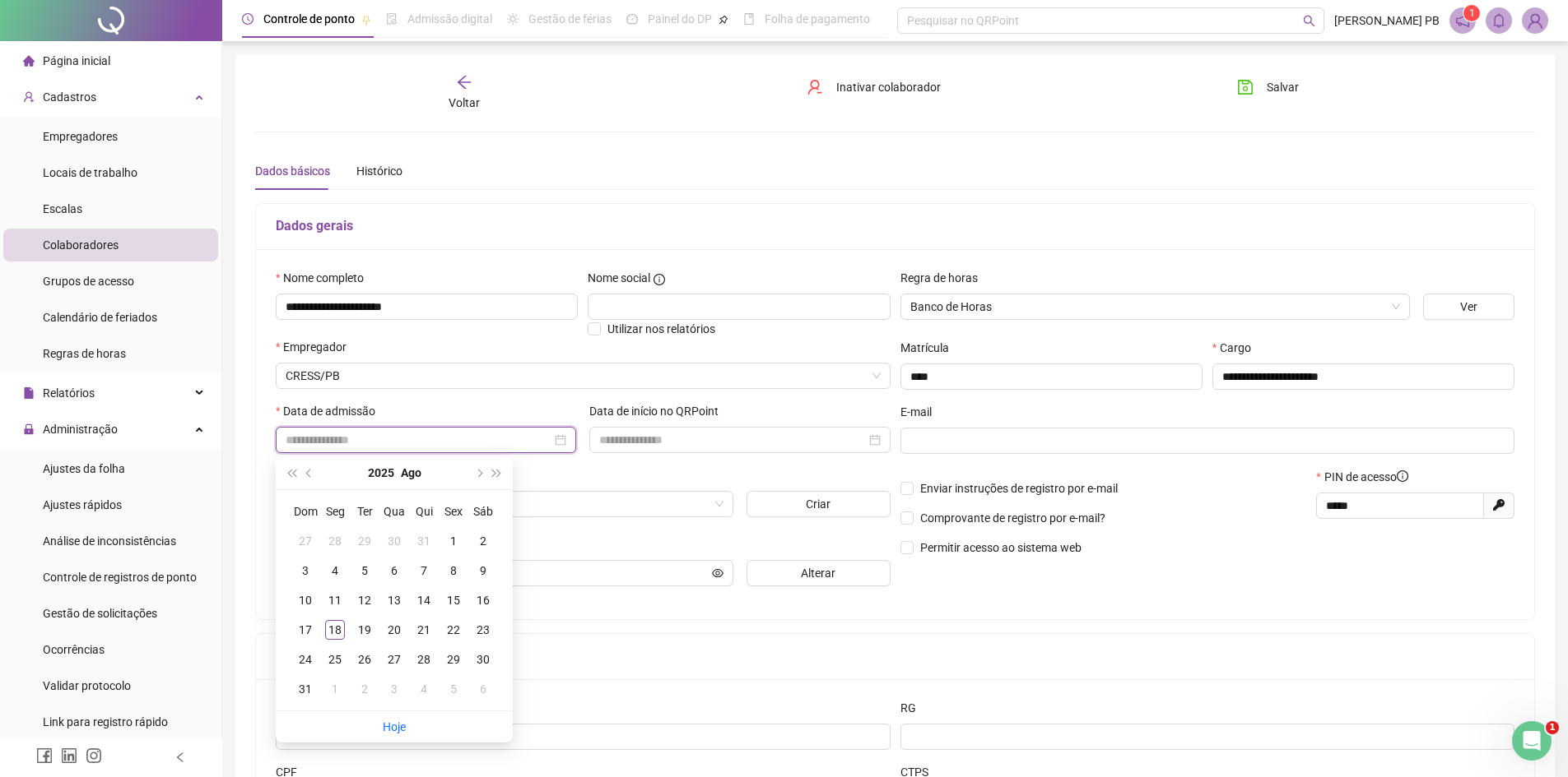
click at [563, 438] on div at bounding box center [426, 439] width 281 height 18
type input "**********"
click at [307, 471] on span "prev-year" at bounding box center [310, 473] width 9 height 9
click at [385, 470] on button "2025" at bounding box center [373, 473] width 26 height 33
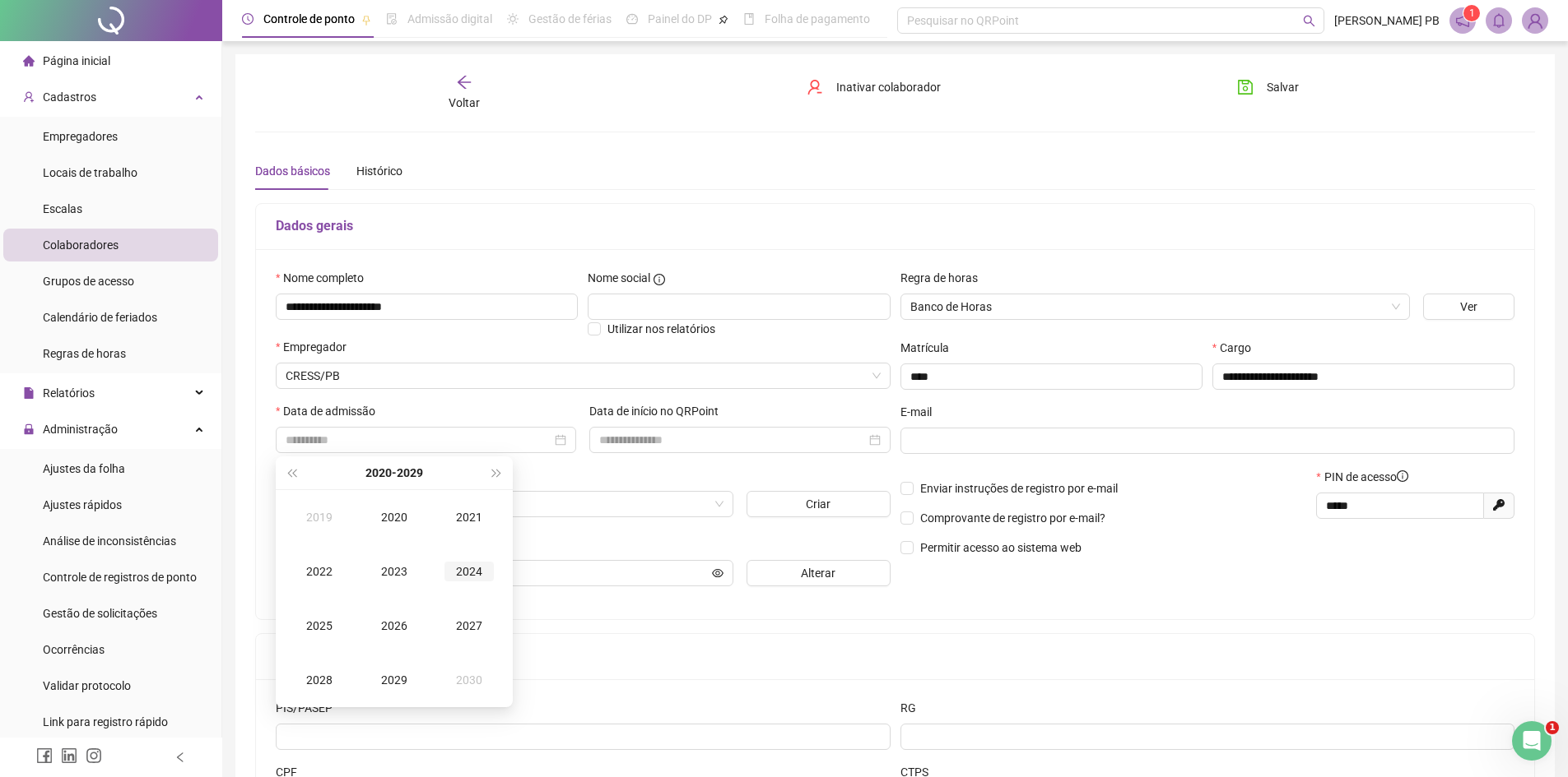
click at [469, 570] on div "2024" at bounding box center [468, 571] width 49 height 20
click at [464, 681] on div "Dez" at bounding box center [468, 680] width 49 height 20
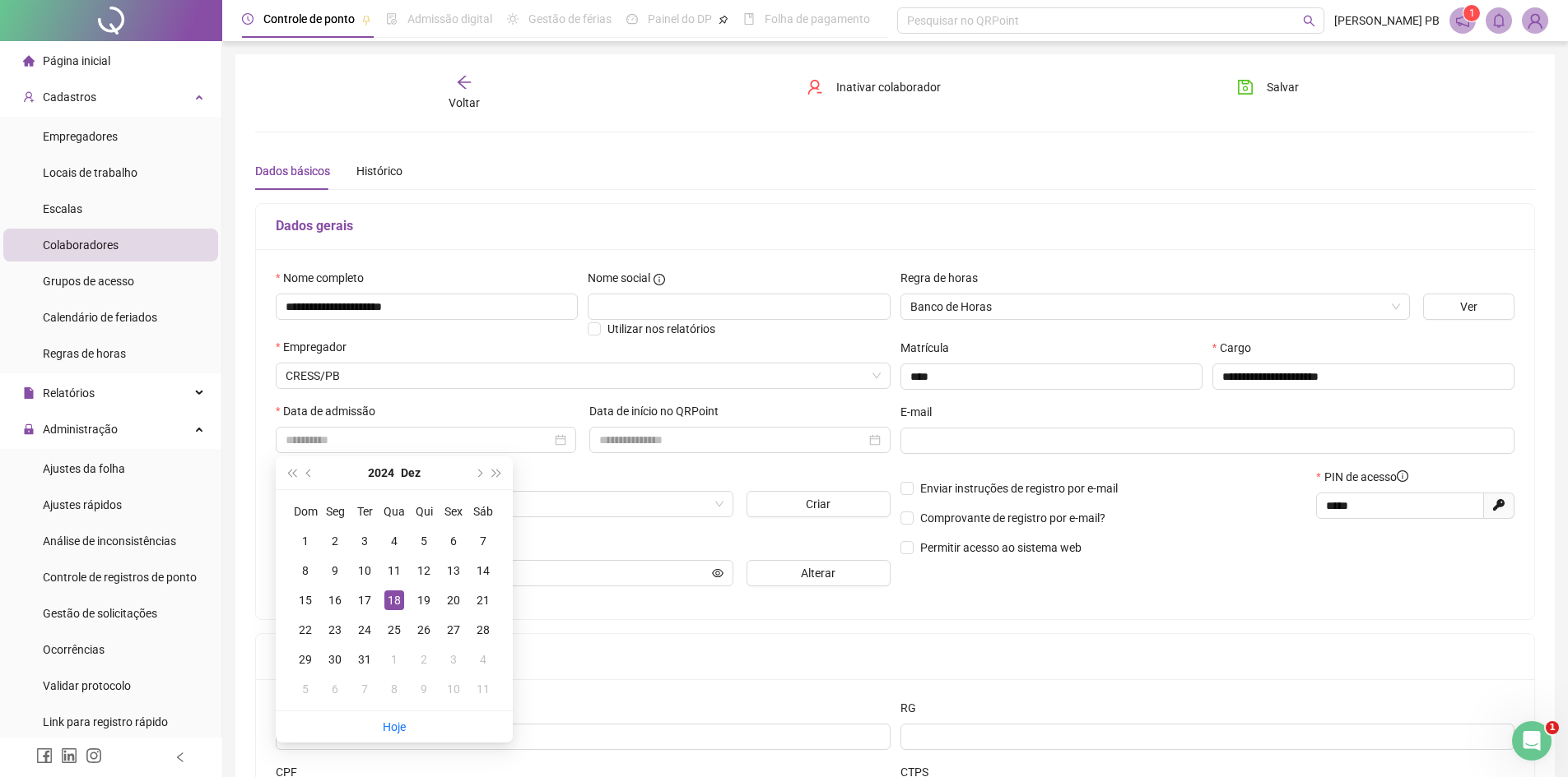
type input "**********"
click at [392, 597] on div "18" at bounding box center [393, 600] width 20 height 20
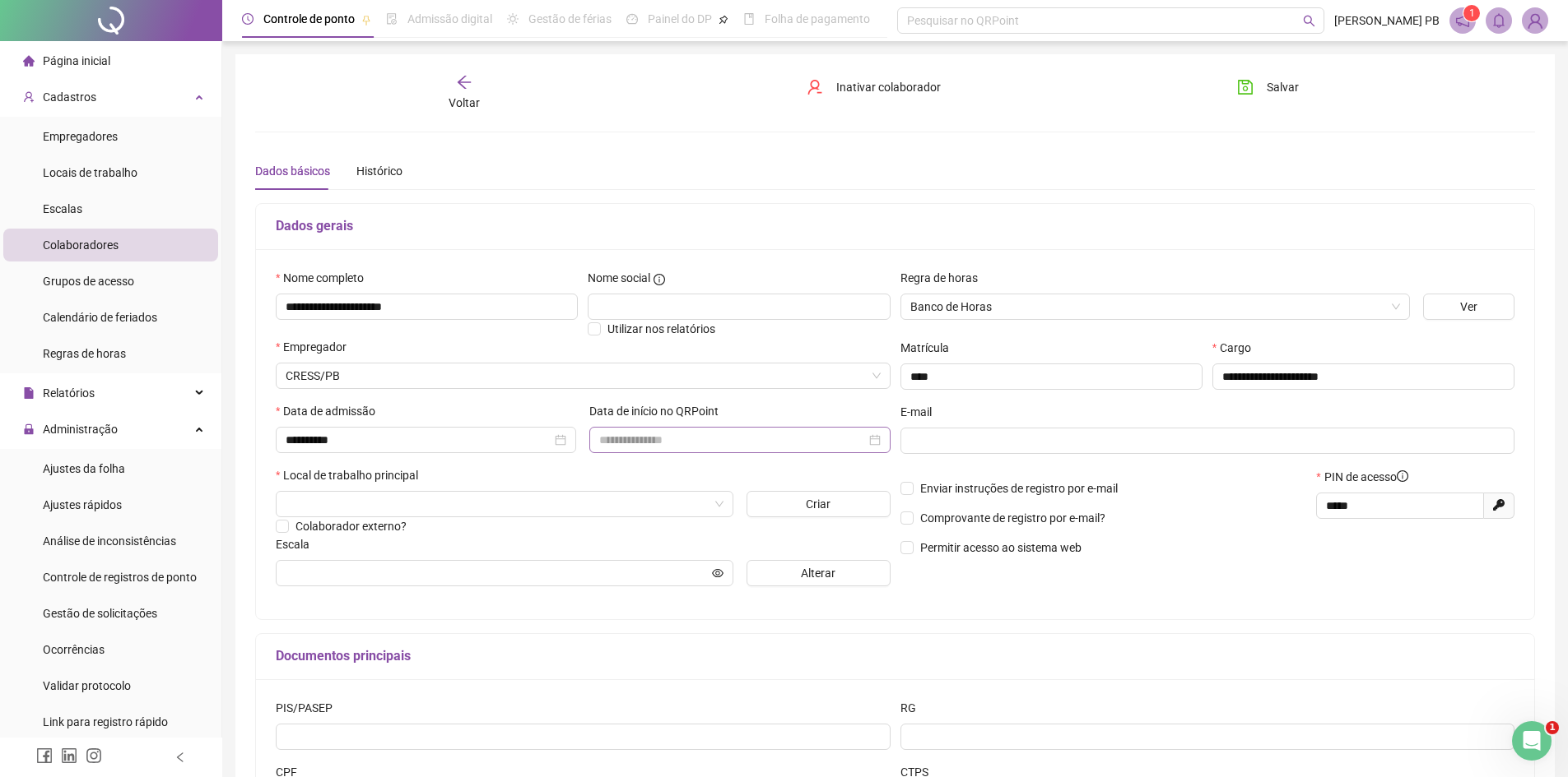
click at [875, 441] on div at bounding box center [740, 439] width 281 height 18
type input "**********"
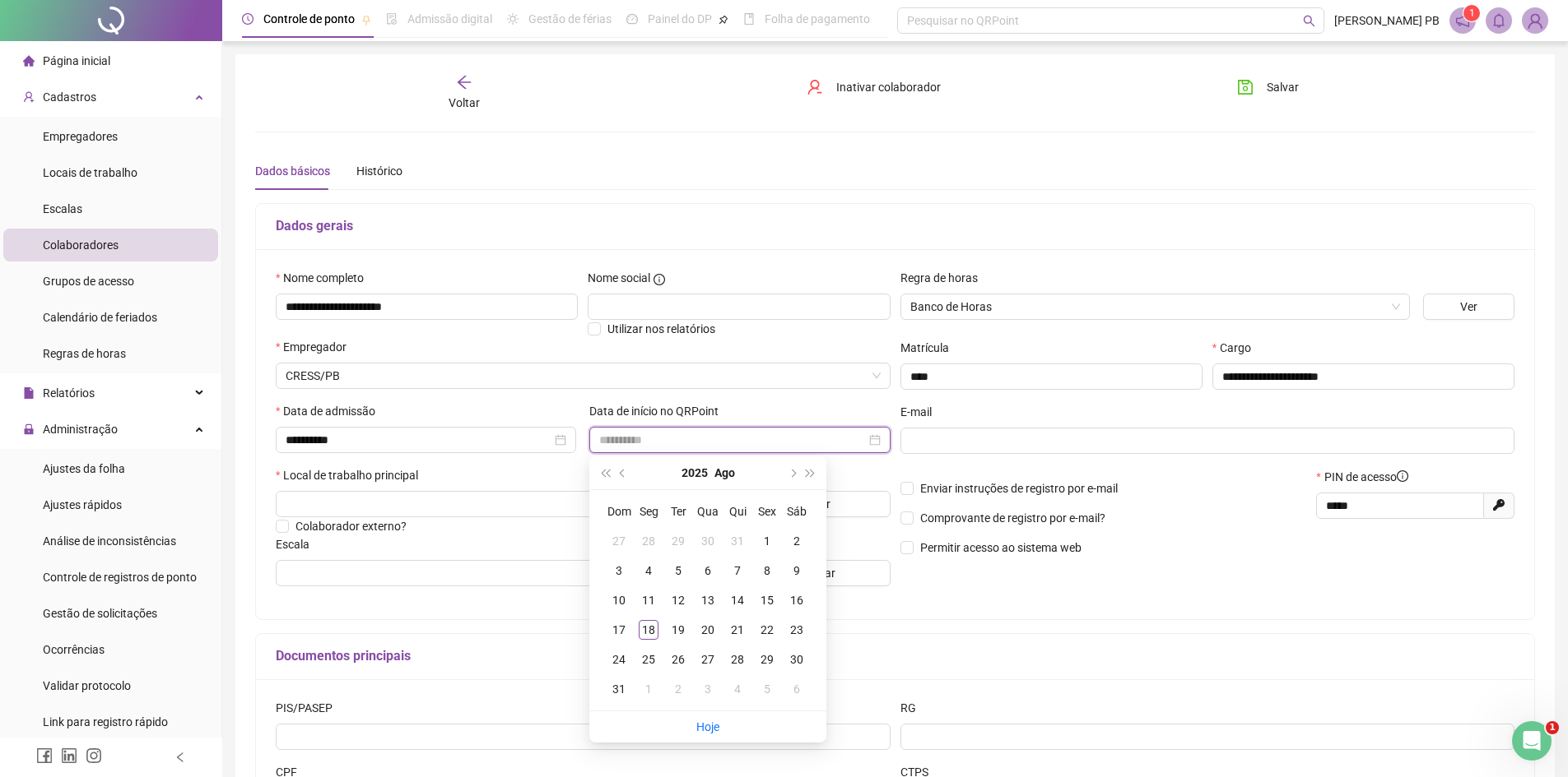
type input "**********"
click at [767, 631] on div "22" at bounding box center [767, 630] width 20 height 20
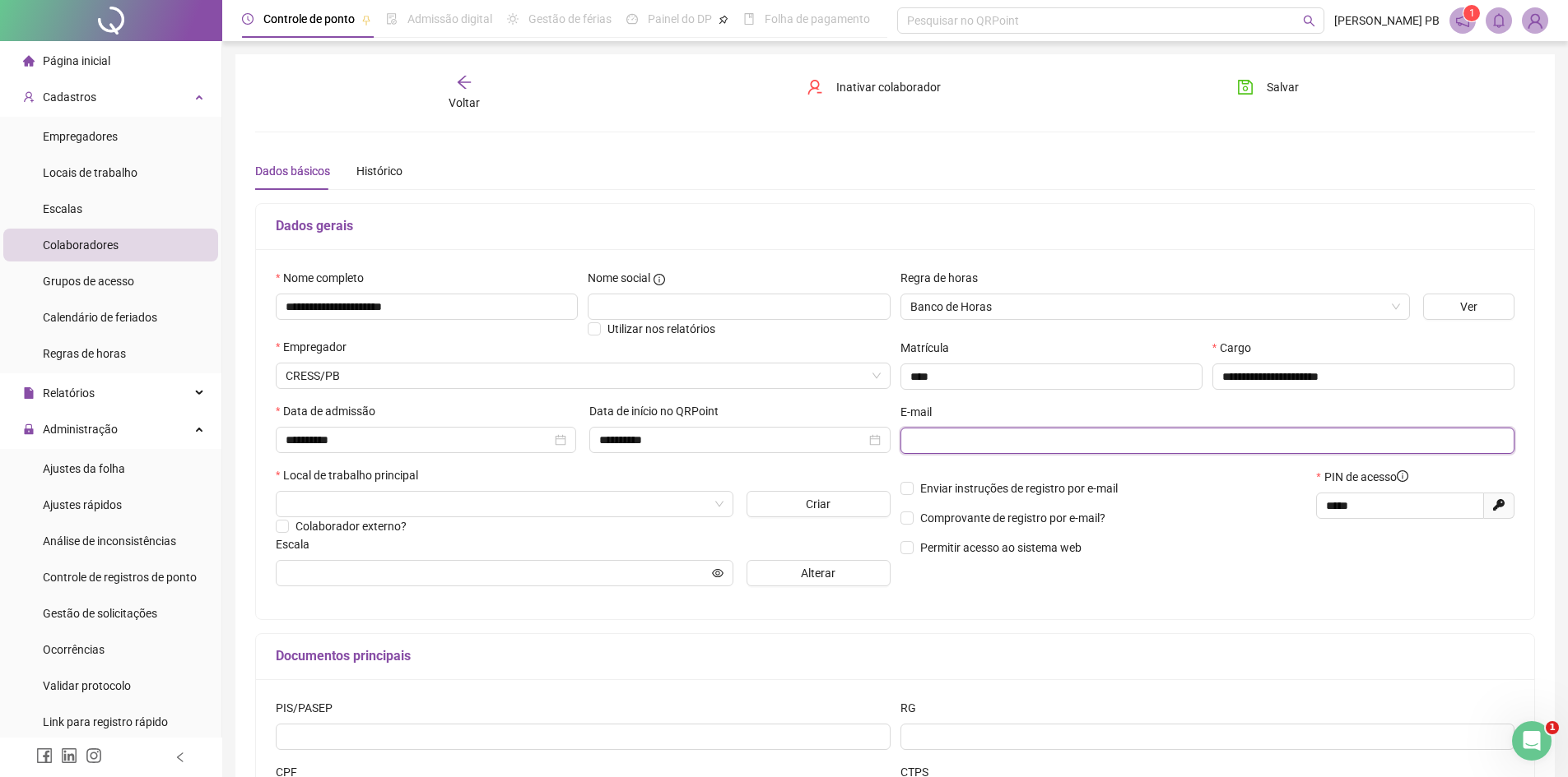
click at [1075, 443] on input "text" at bounding box center [1205, 440] width 592 height 18
type input "**********"
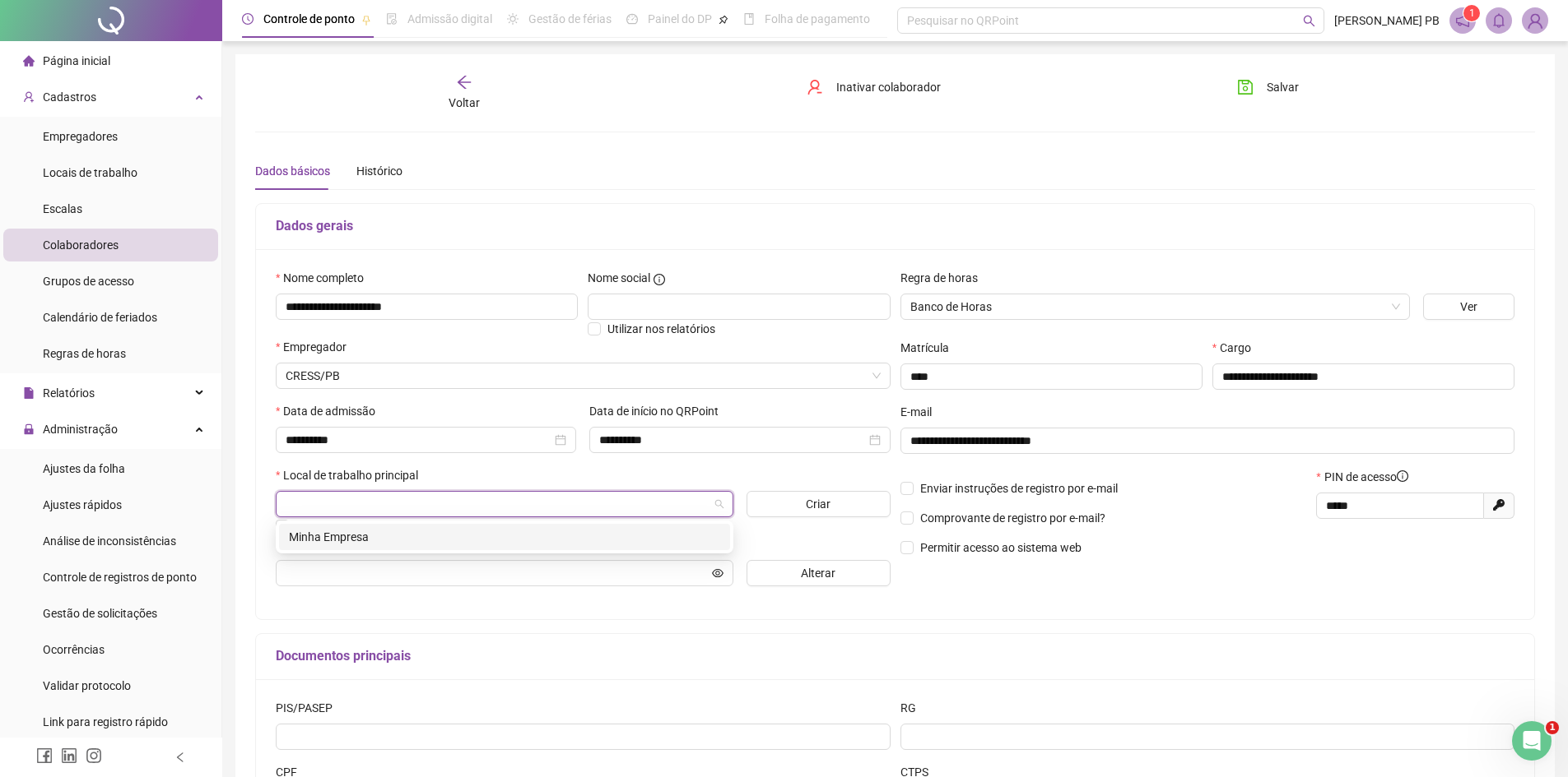
click at [406, 507] on input "search" at bounding box center [497, 505] width 423 height 25
click at [411, 539] on div "Minha Empresa" at bounding box center [504, 537] width 431 height 18
click at [493, 508] on span "Minha Empresa" at bounding box center [504, 505] width 438 height 25
click at [784, 505] on button "Criar" at bounding box center [819, 504] width 144 height 26
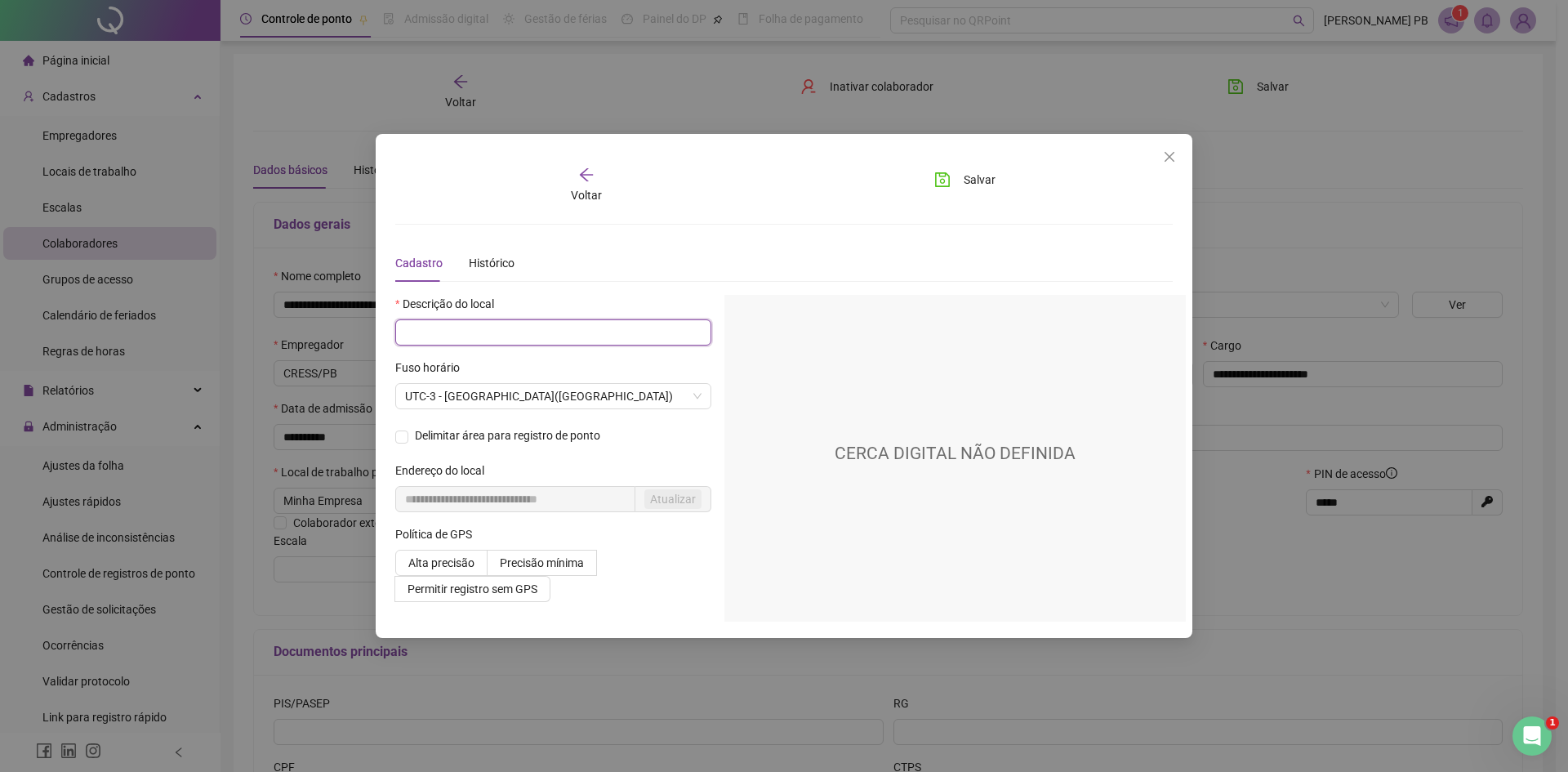
click at [585, 331] on input "text" at bounding box center [553, 332] width 316 height 26
click at [698, 395] on span "UTC-3 - [GEOGRAPHIC_DATA]([GEOGRAPHIC_DATA])" at bounding box center [553, 397] width 297 height 25
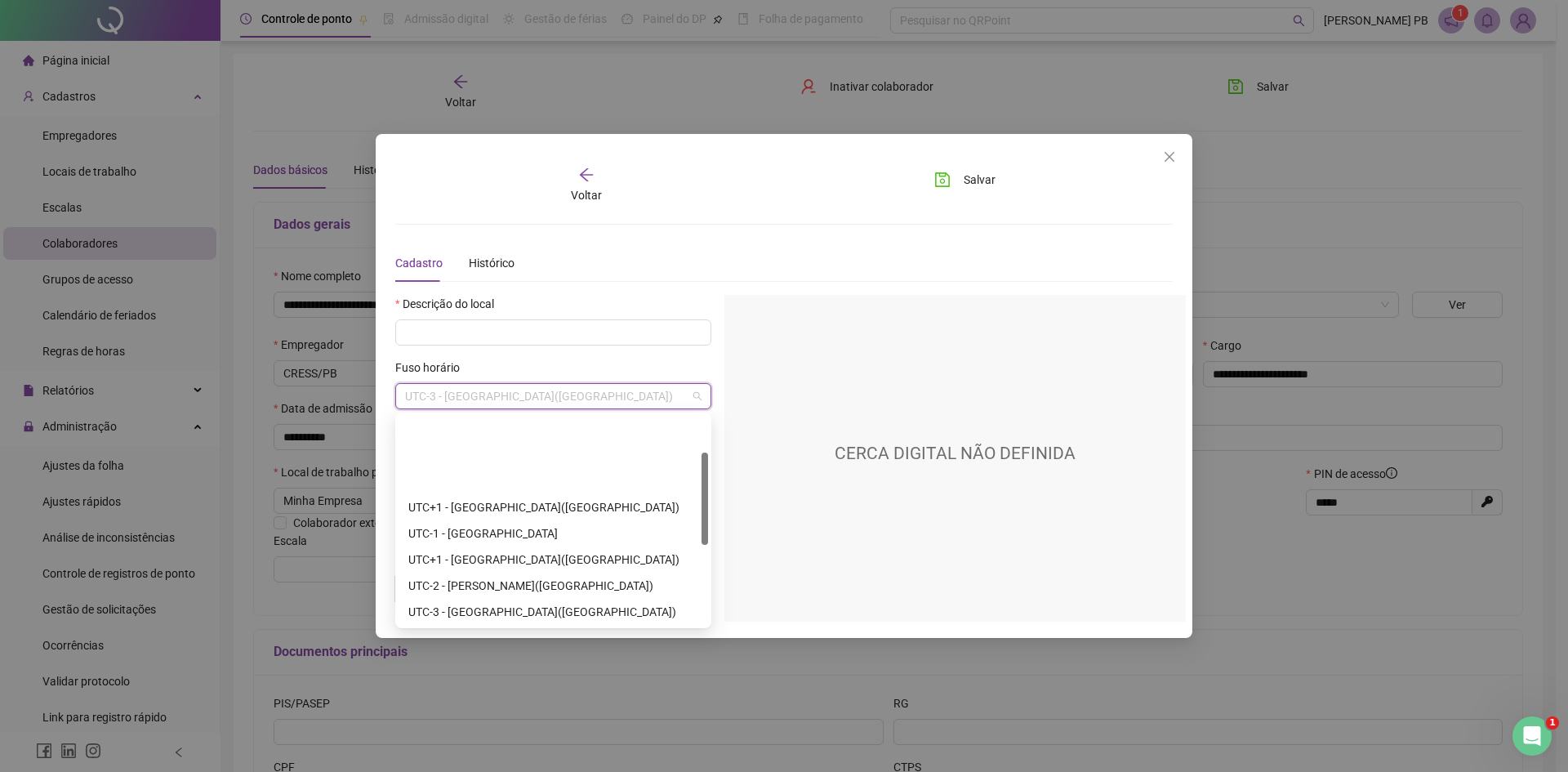
scroll to position [262, 0]
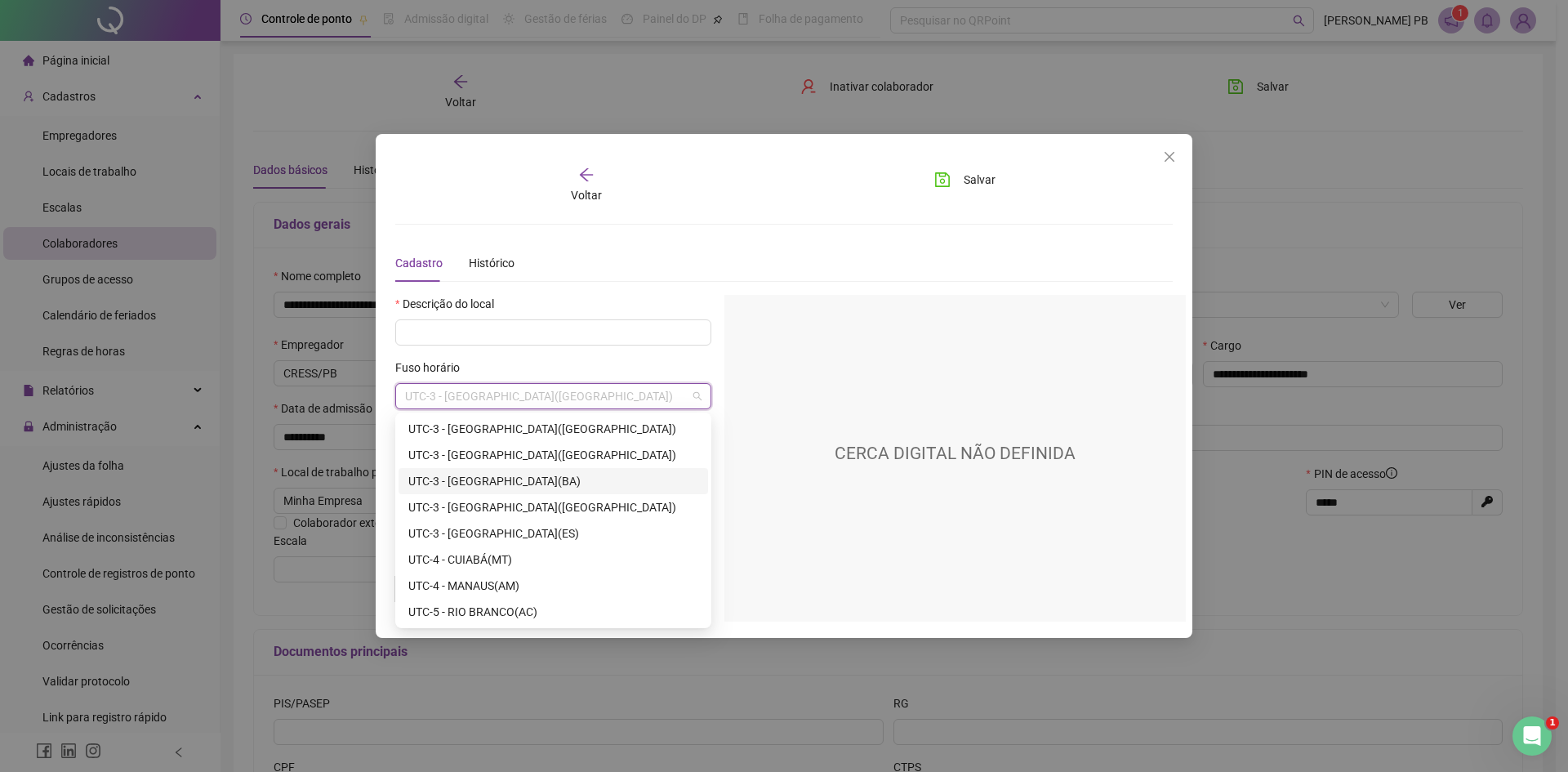
click at [506, 482] on div "UTC-3 - [GEOGRAPHIC_DATA](BA)" at bounding box center [554, 481] width 290 height 18
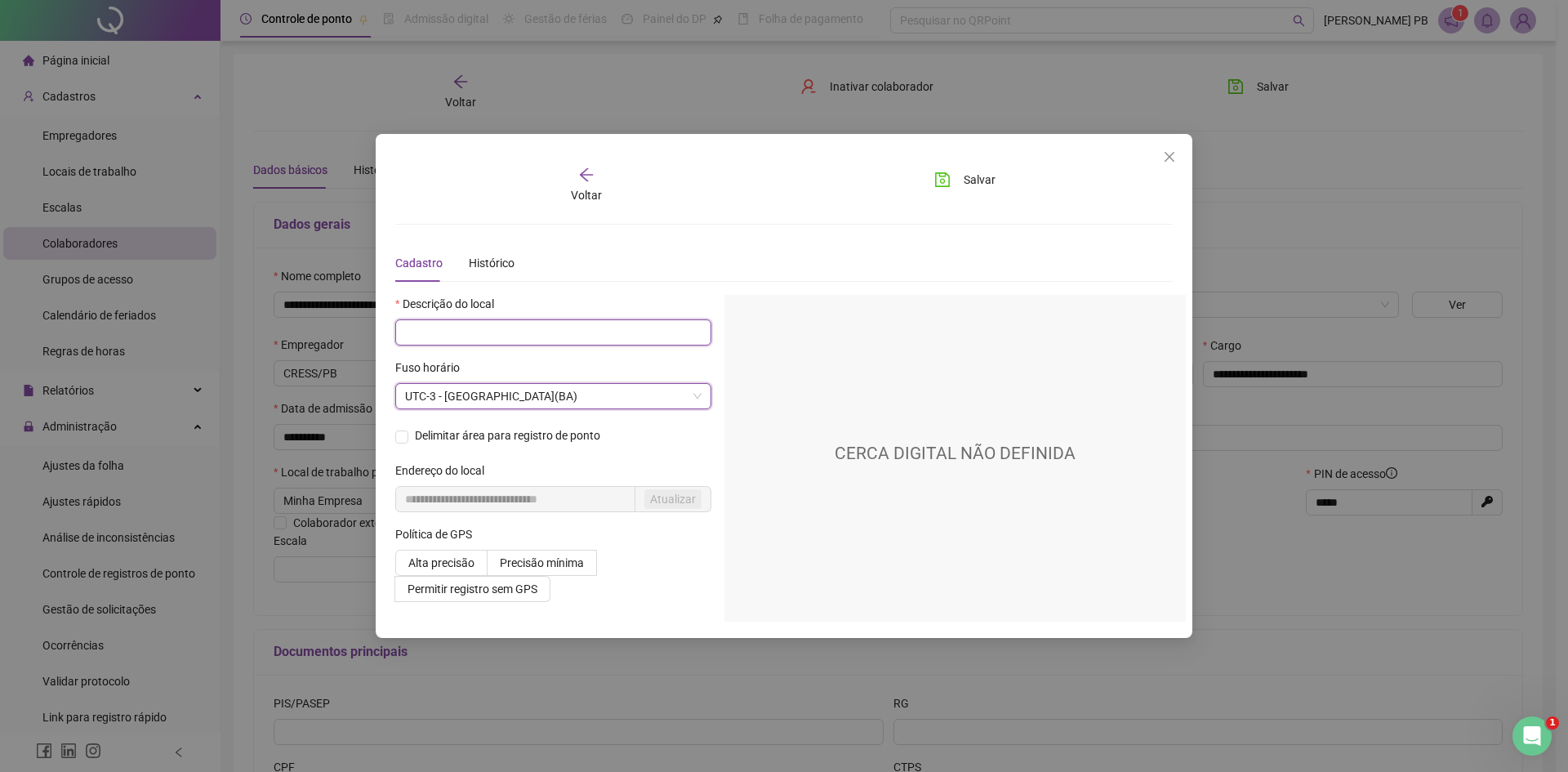
click at [471, 335] on input "text" at bounding box center [553, 332] width 316 height 26
click at [1166, 156] on icon "close" at bounding box center [1170, 157] width 13 height 13
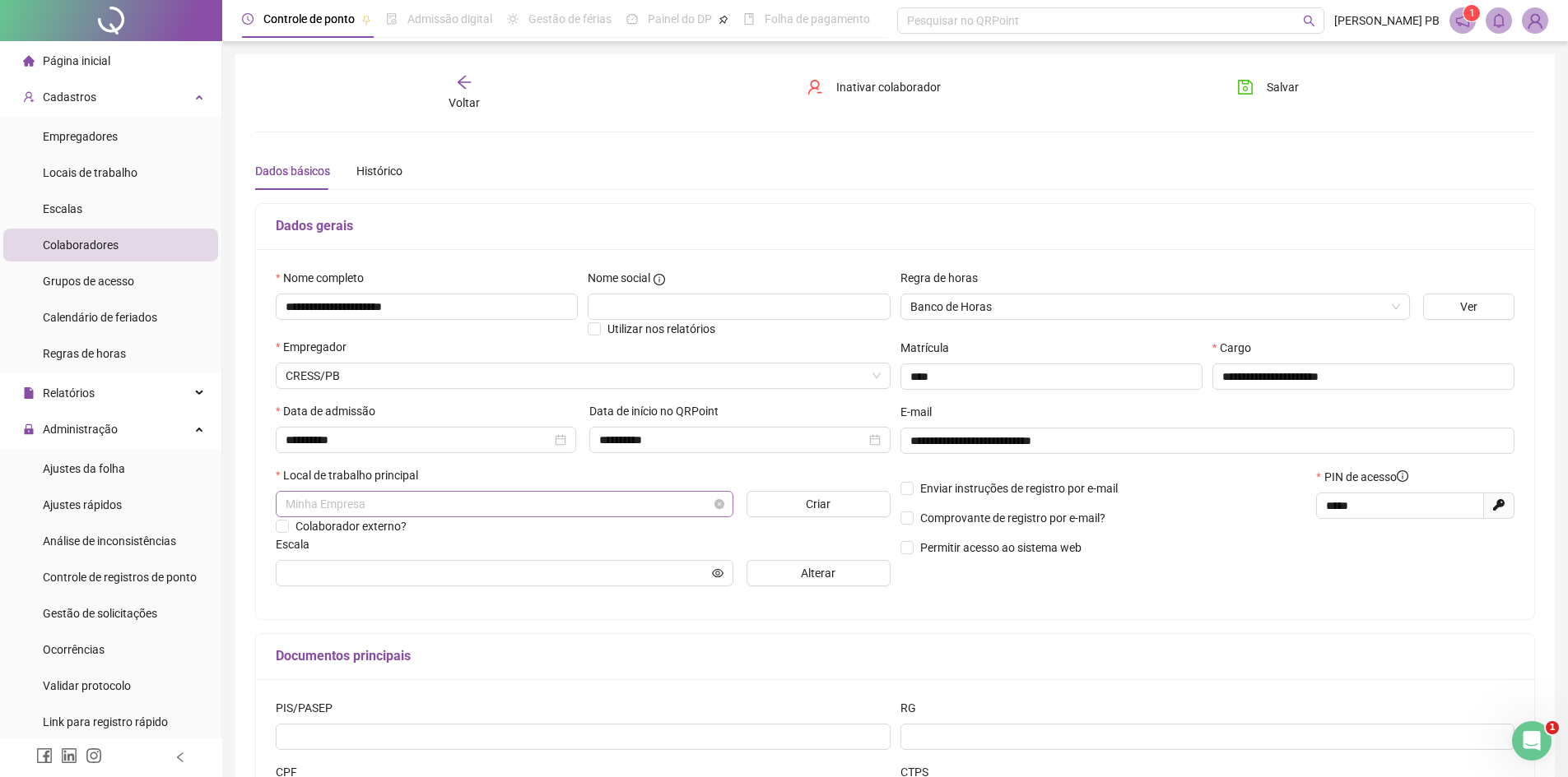
click at [549, 496] on span "Minha Empresa" at bounding box center [504, 505] width 438 height 25
click at [549, 492] on span "Minha Empresa" at bounding box center [504, 505] width 438 height 25
click at [799, 498] on button "Criar" at bounding box center [819, 504] width 144 height 26
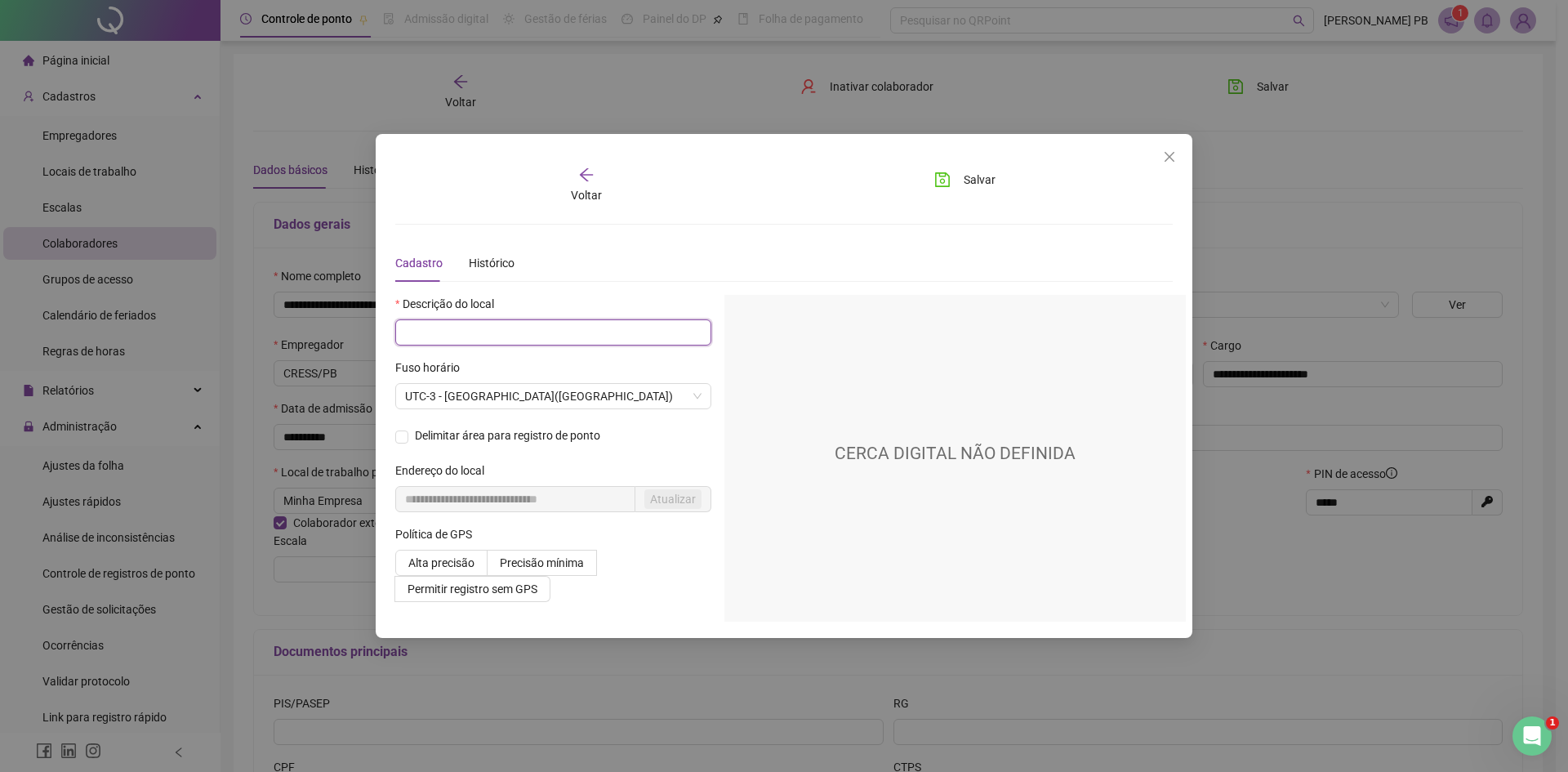
click at [577, 341] on input "text" at bounding box center [553, 332] width 316 height 26
click at [693, 394] on span "UTC-3 - [GEOGRAPHIC_DATA]([GEOGRAPHIC_DATA])" at bounding box center [553, 397] width 297 height 25
type input "**********"
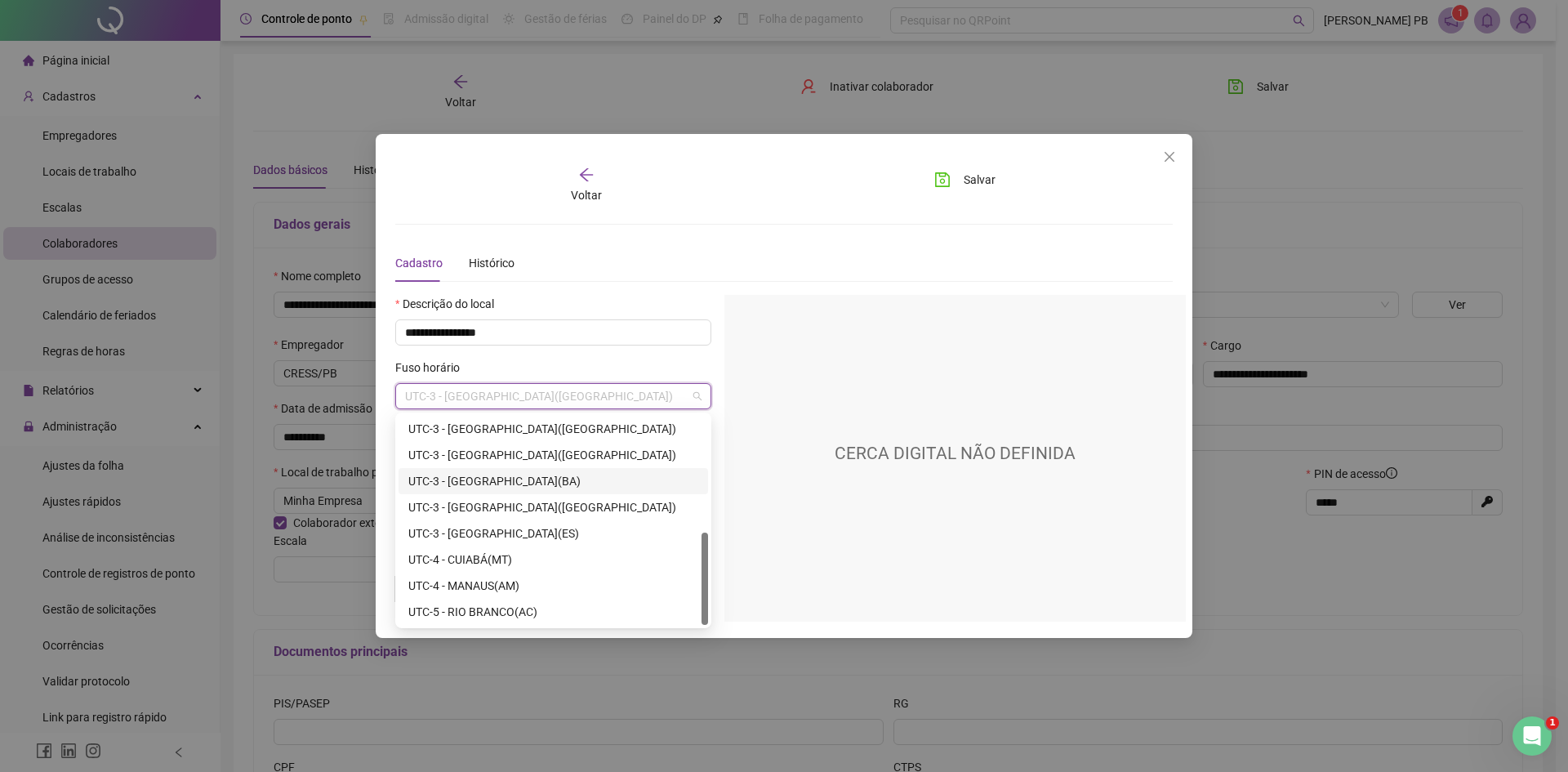
click at [506, 482] on div "UTC-3 - [GEOGRAPHIC_DATA](BA)" at bounding box center [554, 481] width 290 height 18
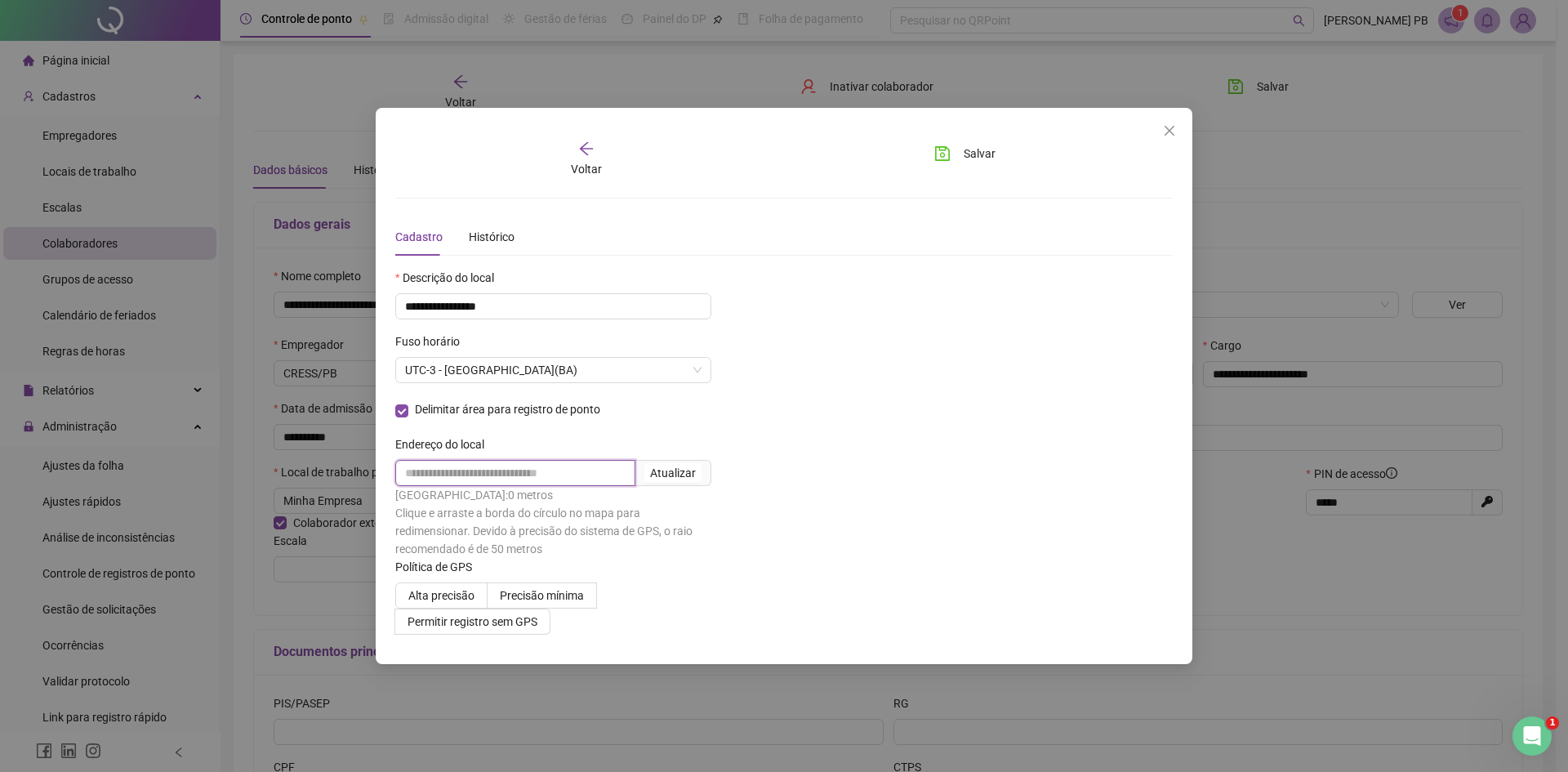
click at [574, 477] on input "text" at bounding box center [515, 473] width 240 height 26
type input "**********"
click at [691, 470] on div "Atualizar" at bounding box center [673, 473] width 46 height 18
click at [461, 596] on span "Alta precisão" at bounding box center [441, 596] width 66 height 13
click at [953, 155] on button "Salvar" at bounding box center [965, 153] width 86 height 26
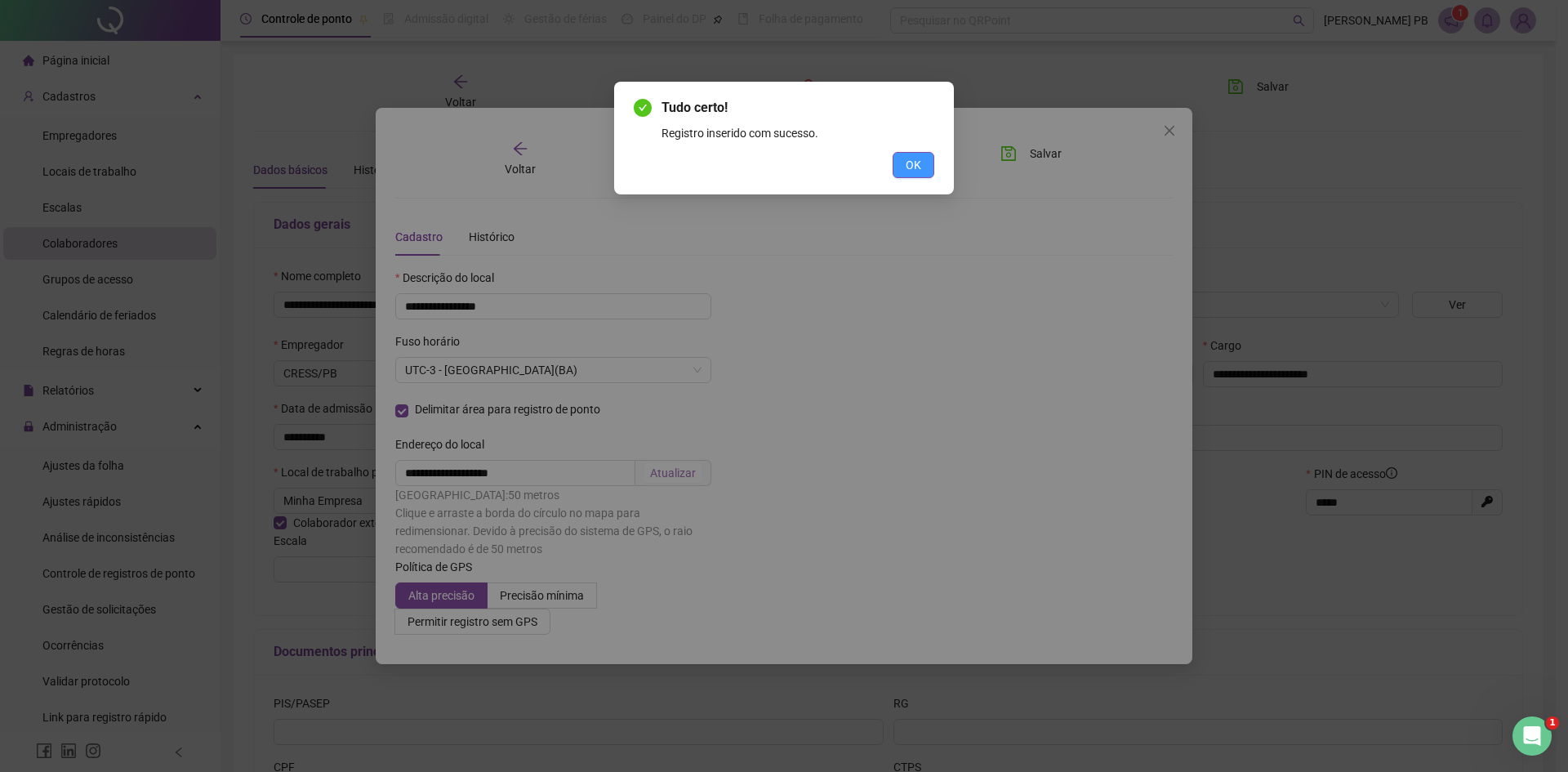
click at [915, 162] on span "OK" at bounding box center [914, 164] width 15 height 18
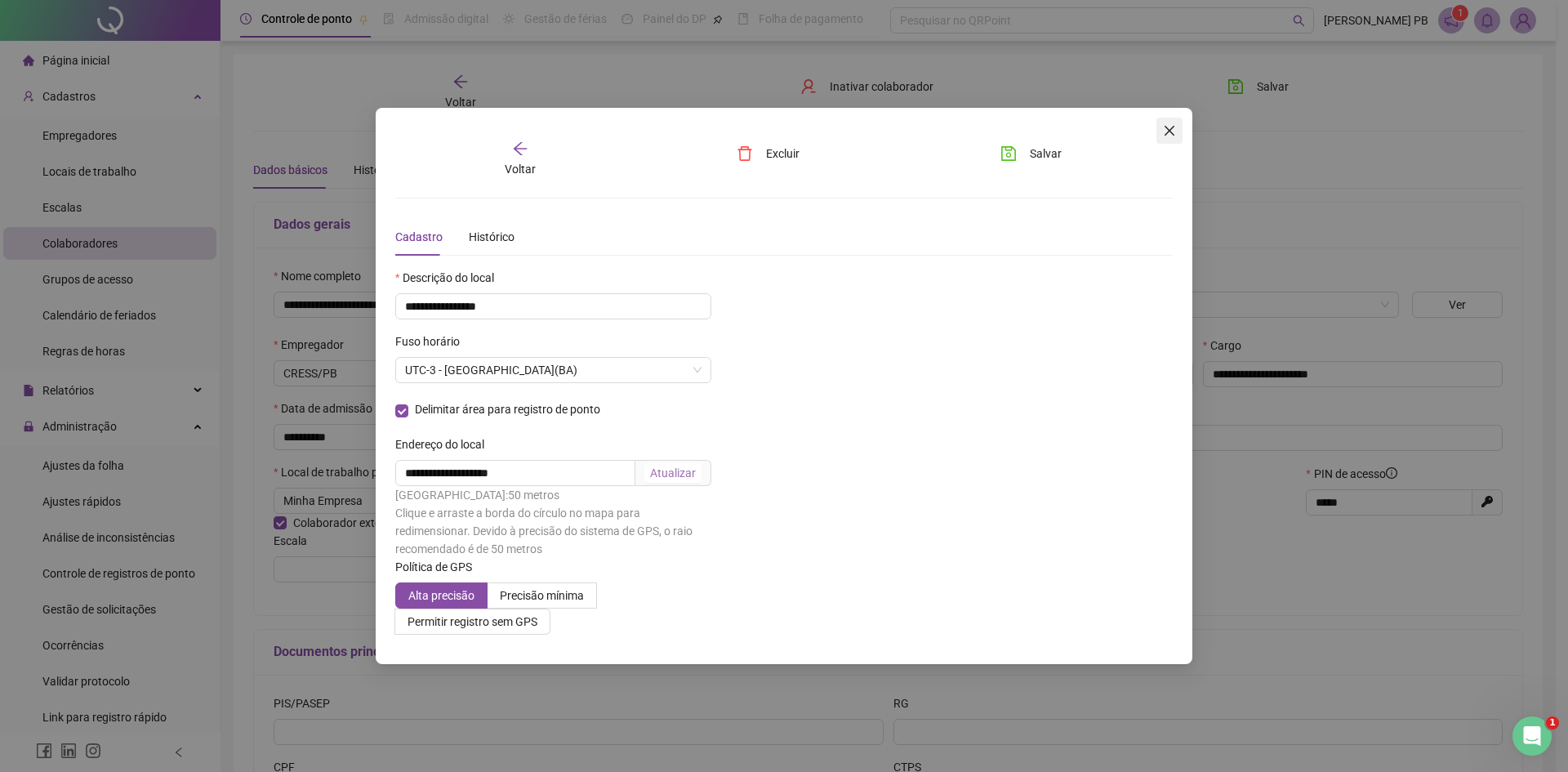
click at [1167, 129] on icon "close" at bounding box center [1170, 131] width 10 height 10
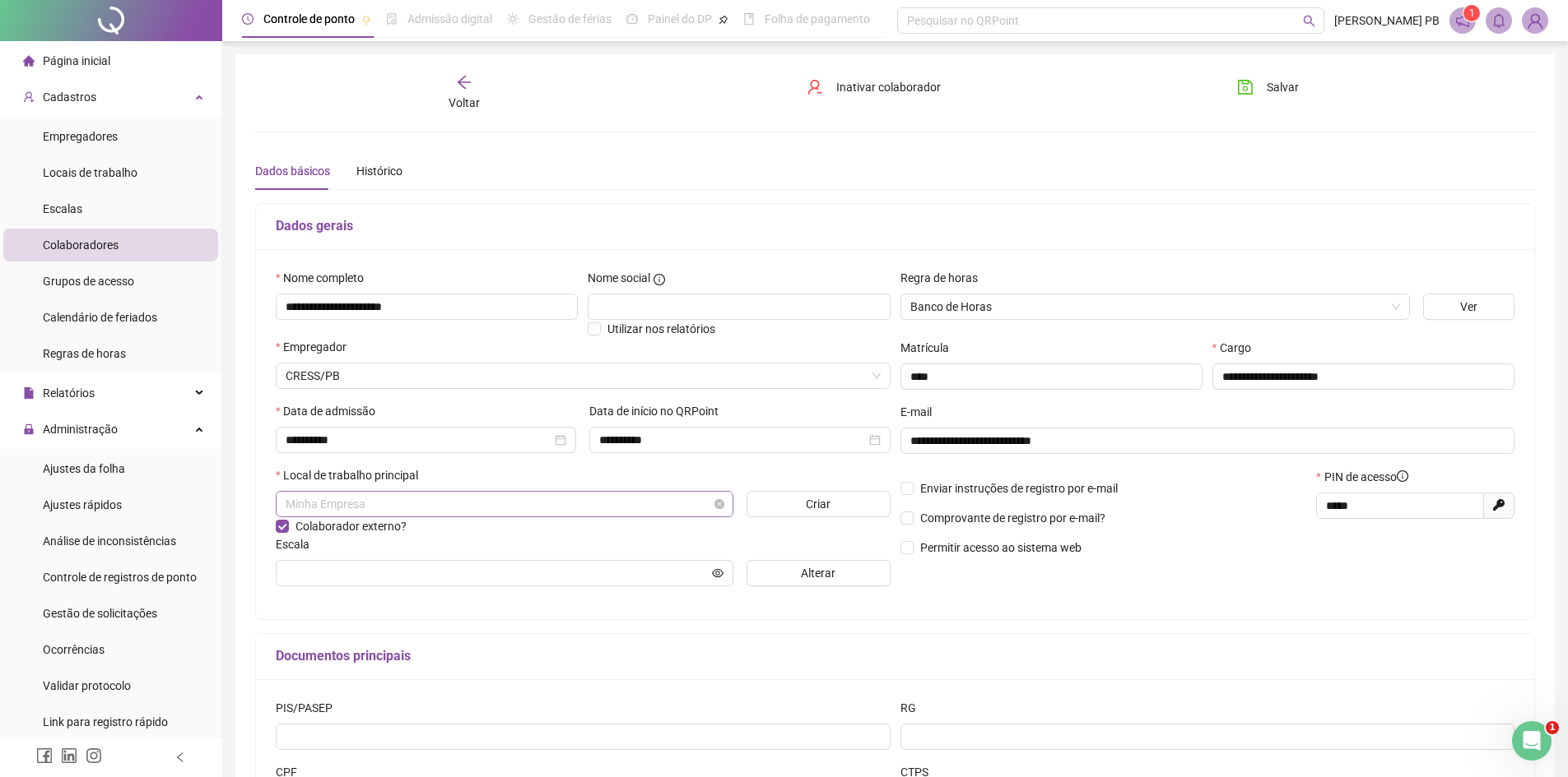
click at [638, 499] on span "Minha Empresa" at bounding box center [504, 505] width 438 height 25
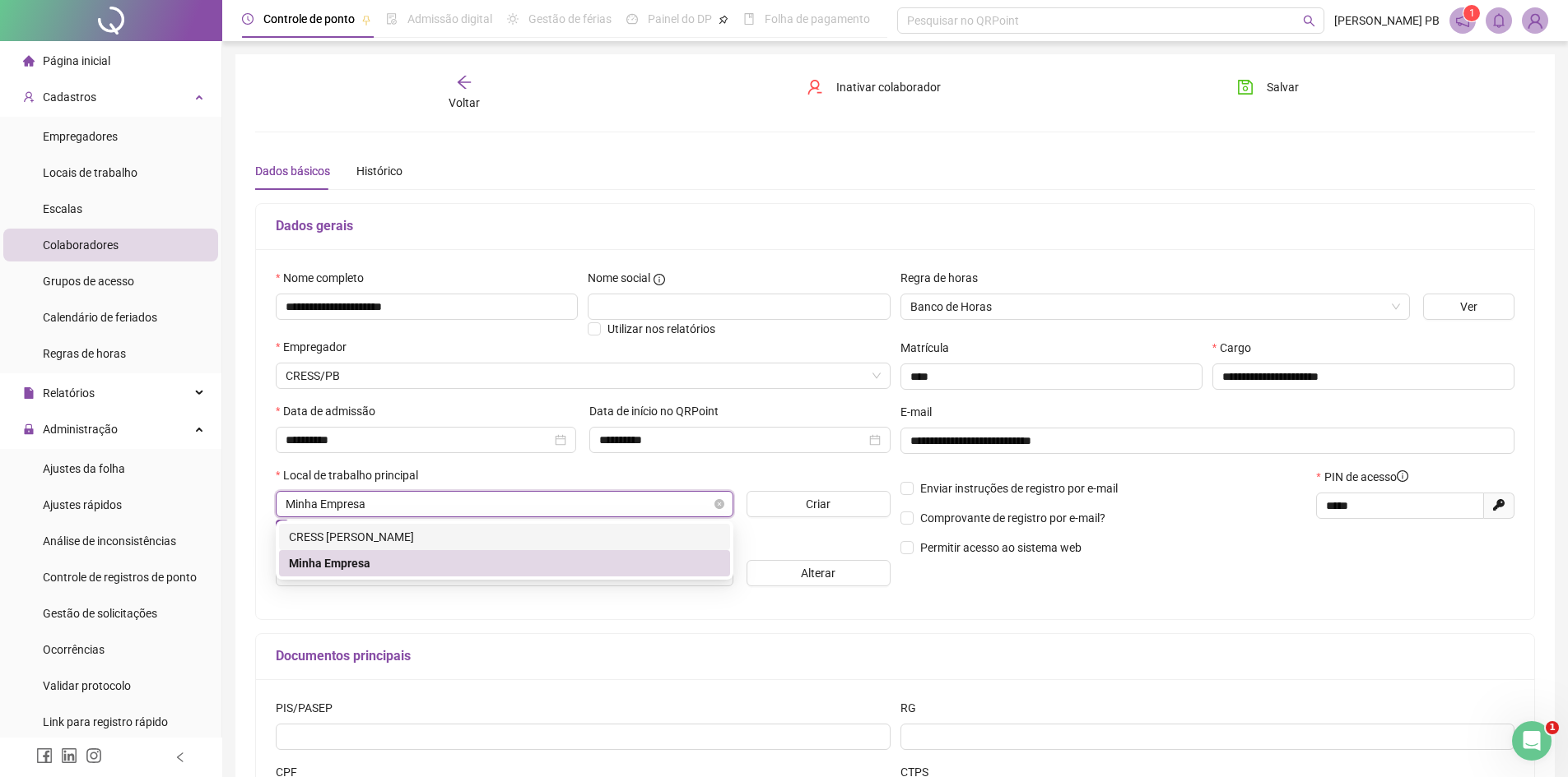
click at [633, 504] on span "Minha Empresa" at bounding box center [504, 505] width 438 height 25
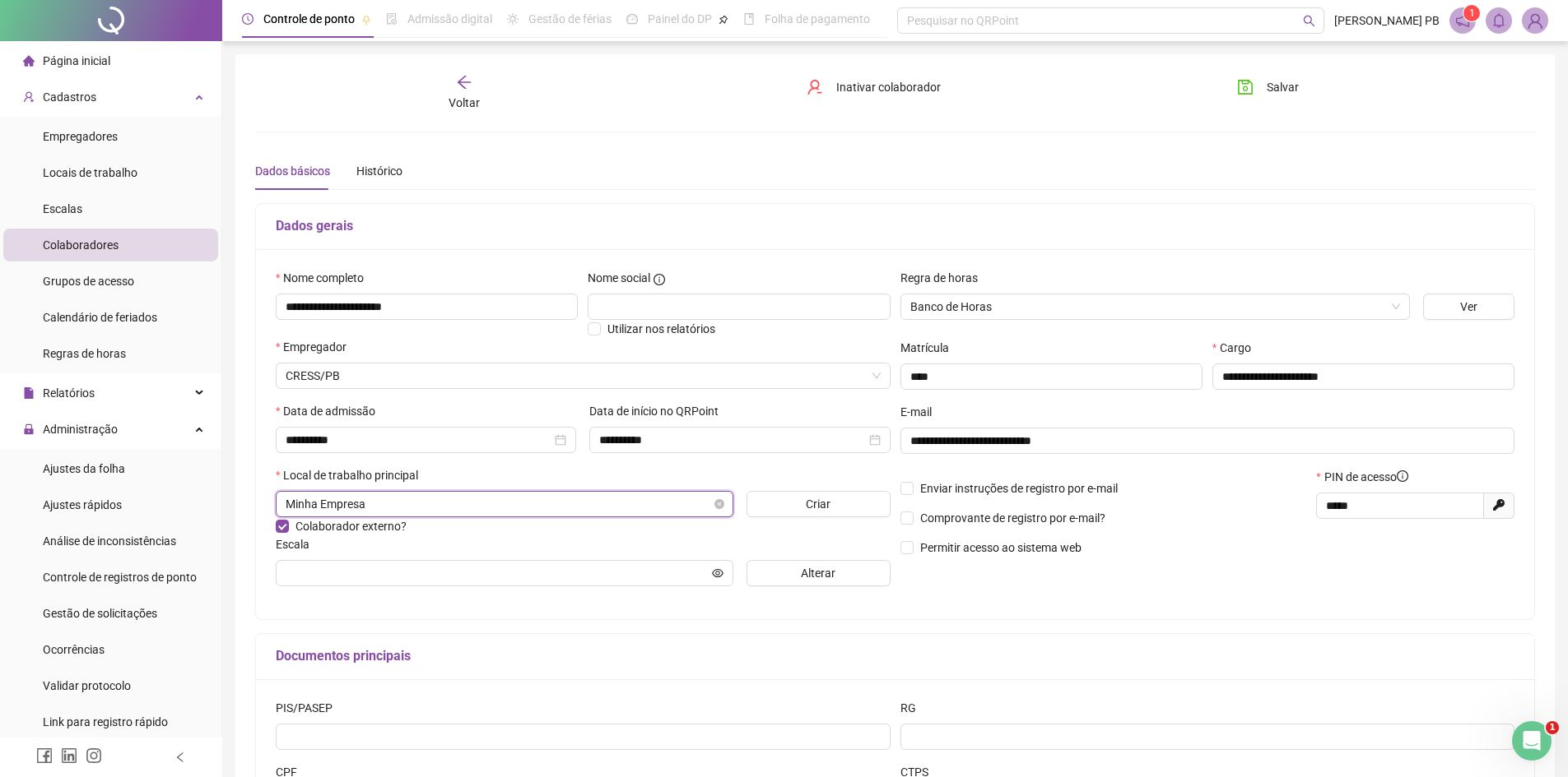
click at [633, 503] on span "Minha Empresa" at bounding box center [504, 505] width 438 height 25
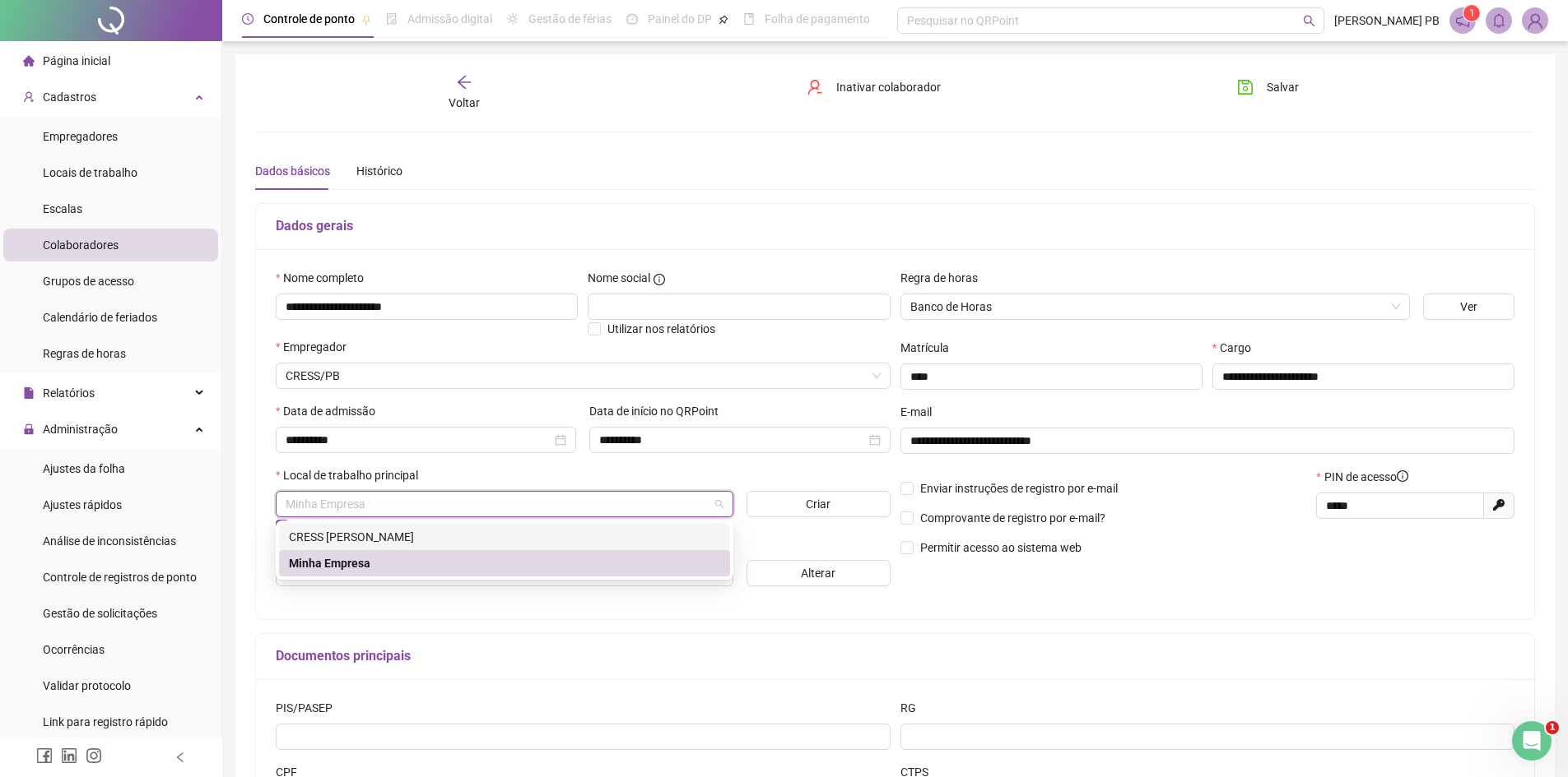
click at [573, 531] on div "CRESS [PERSON_NAME]" at bounding box center [504, 537] width 431 height 18
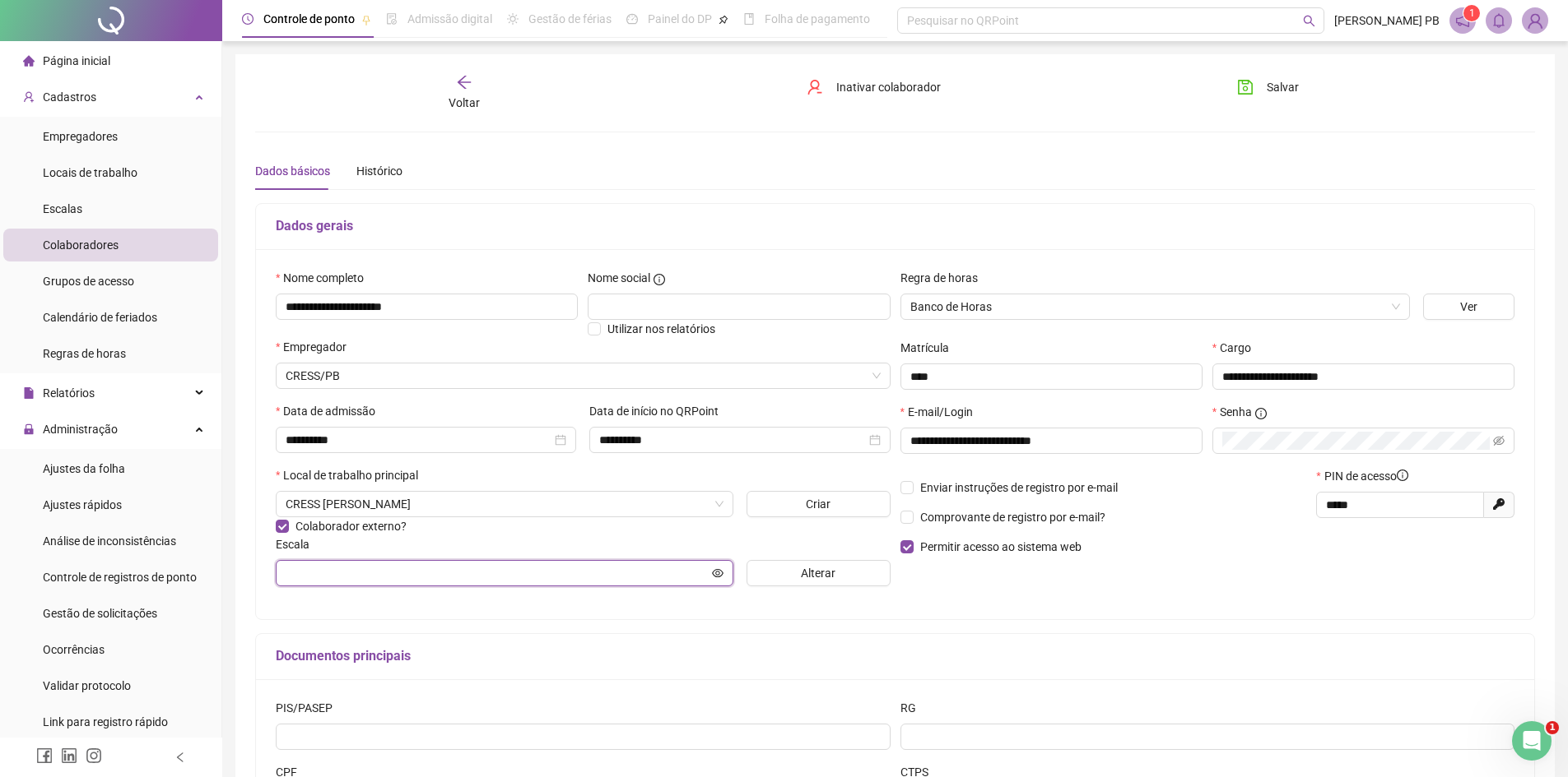
click at [603, 573] on input "text" at bounding box center [497, 573] width 423 height 18
click at [620, 571] on input "text" at bounding box center [497, 573] width 423 height 18
click at [622, 573] on input "text" at bounding box center [497, 573] width 423 height 18
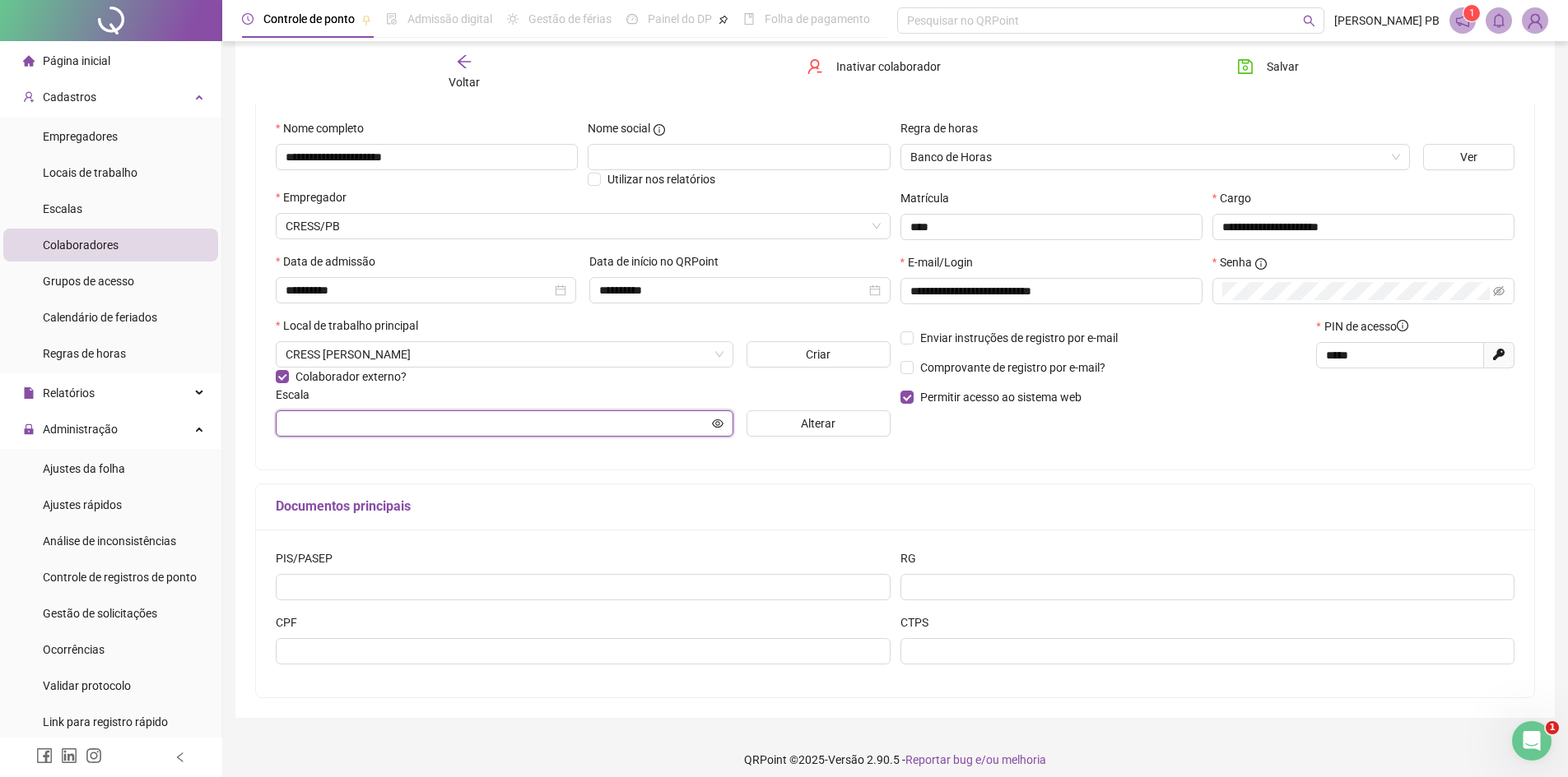
scroll to position [162, 0]
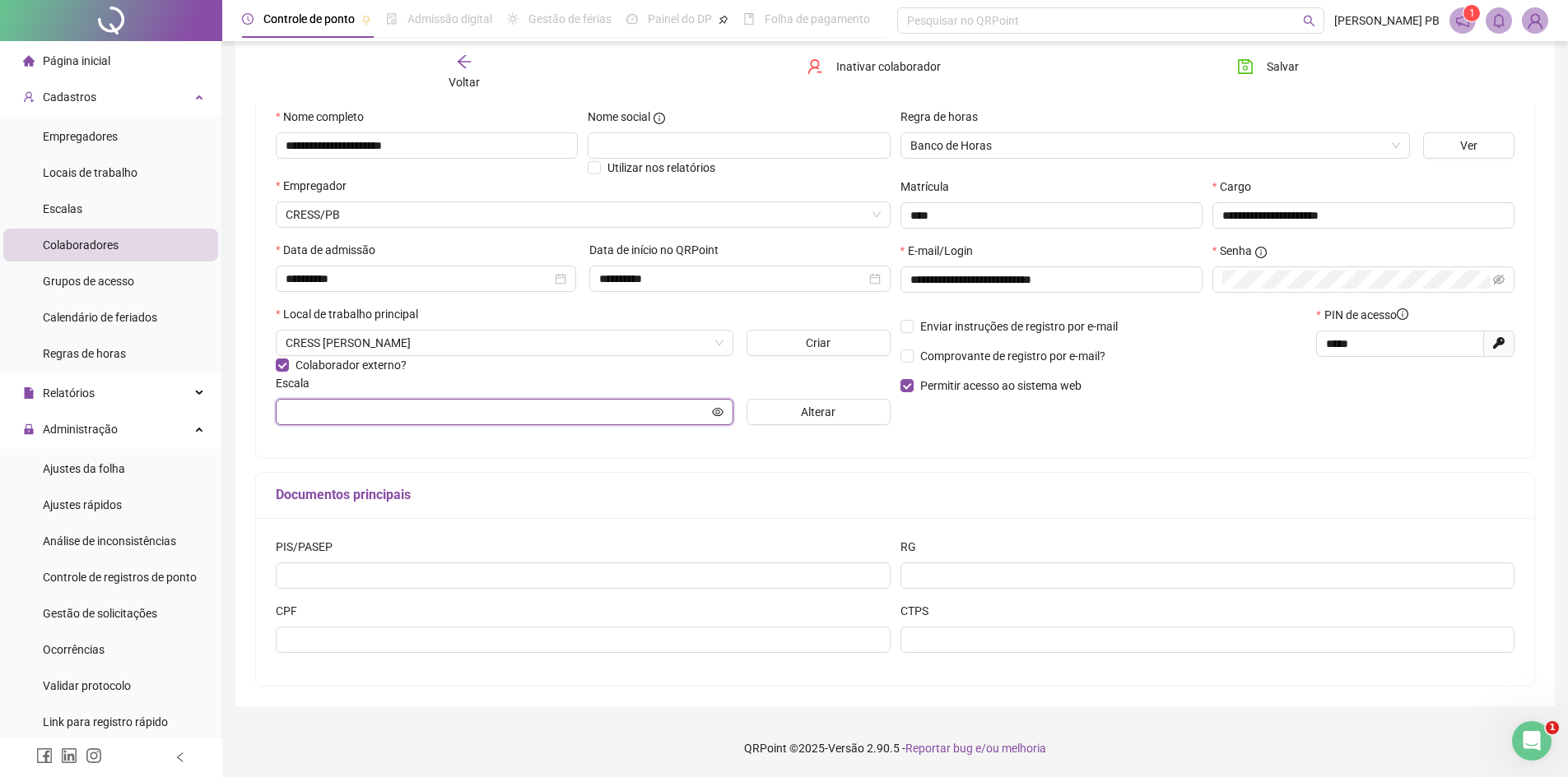
click at [717, 409] on icon "eye" at bounding box center [718, 413] width 12 height 12
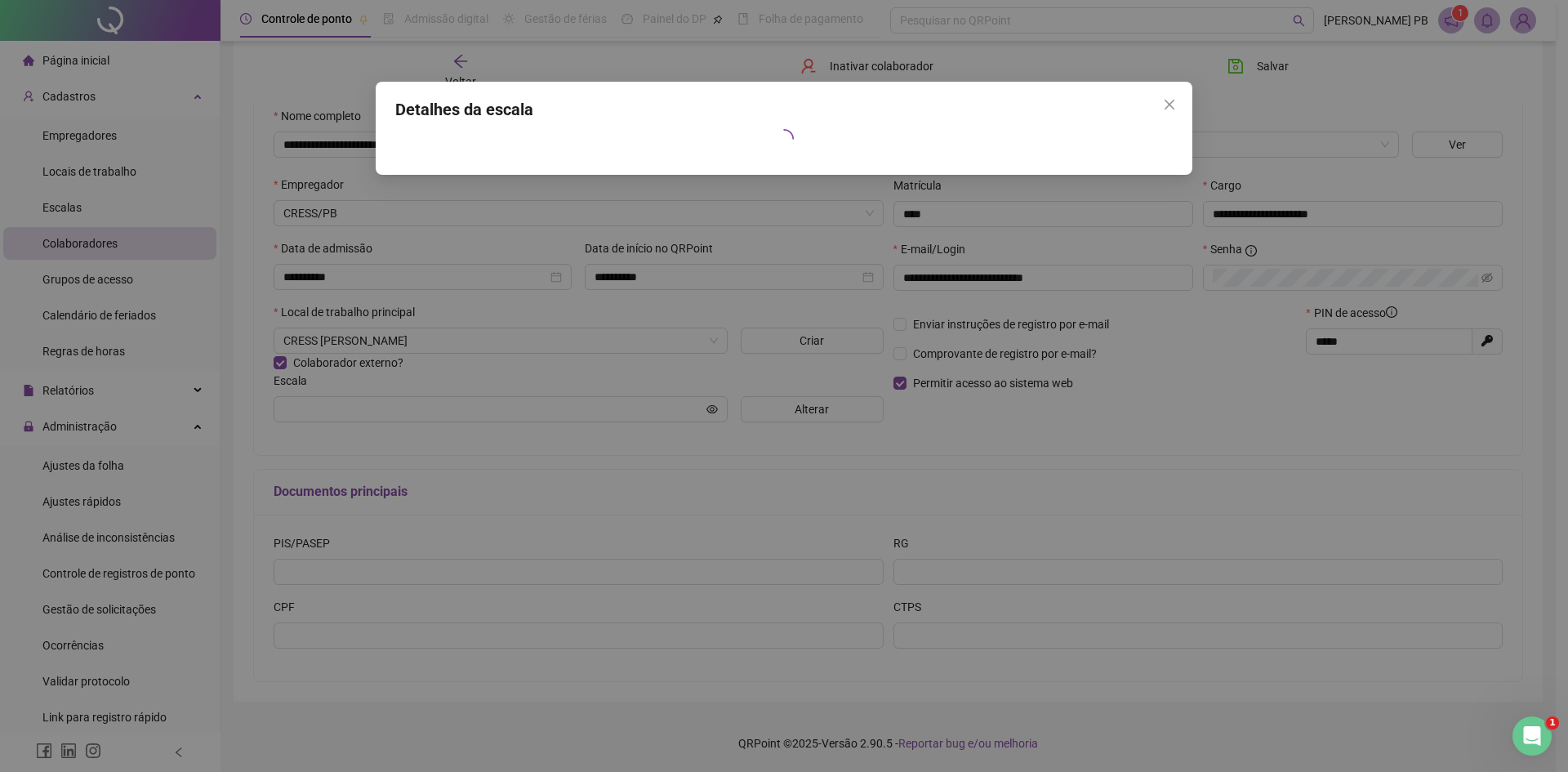
click at [547, 53] on div "Detalhes da escala" at bounding box center [784, 386] width 1568 height 772
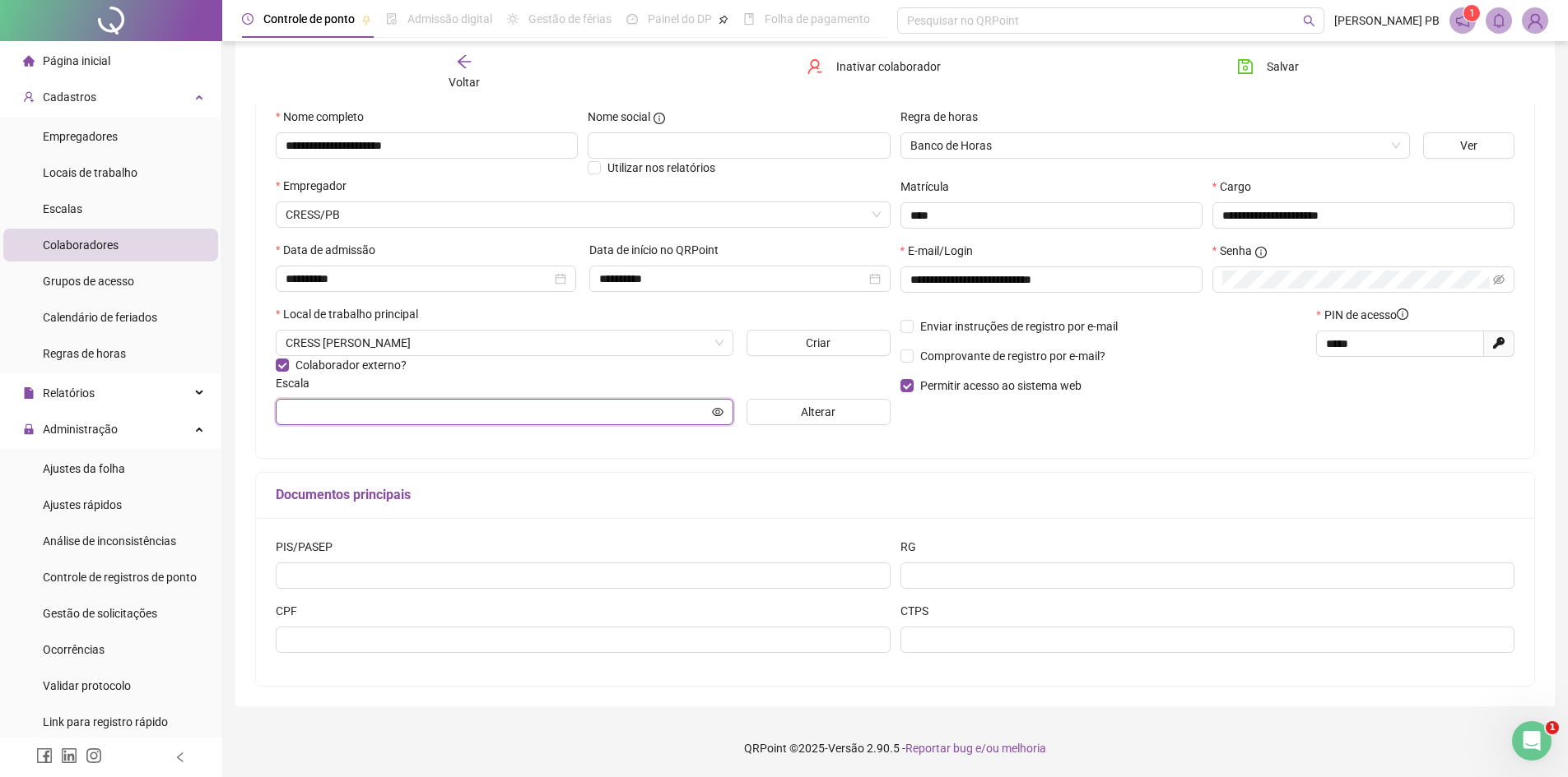
click at [401, 408] on input "text" at bounding box center [497, 412] width 423 height 18
click at [773, 410] on button "Alterar" at bounding box center [819, 412] width 144 height 26
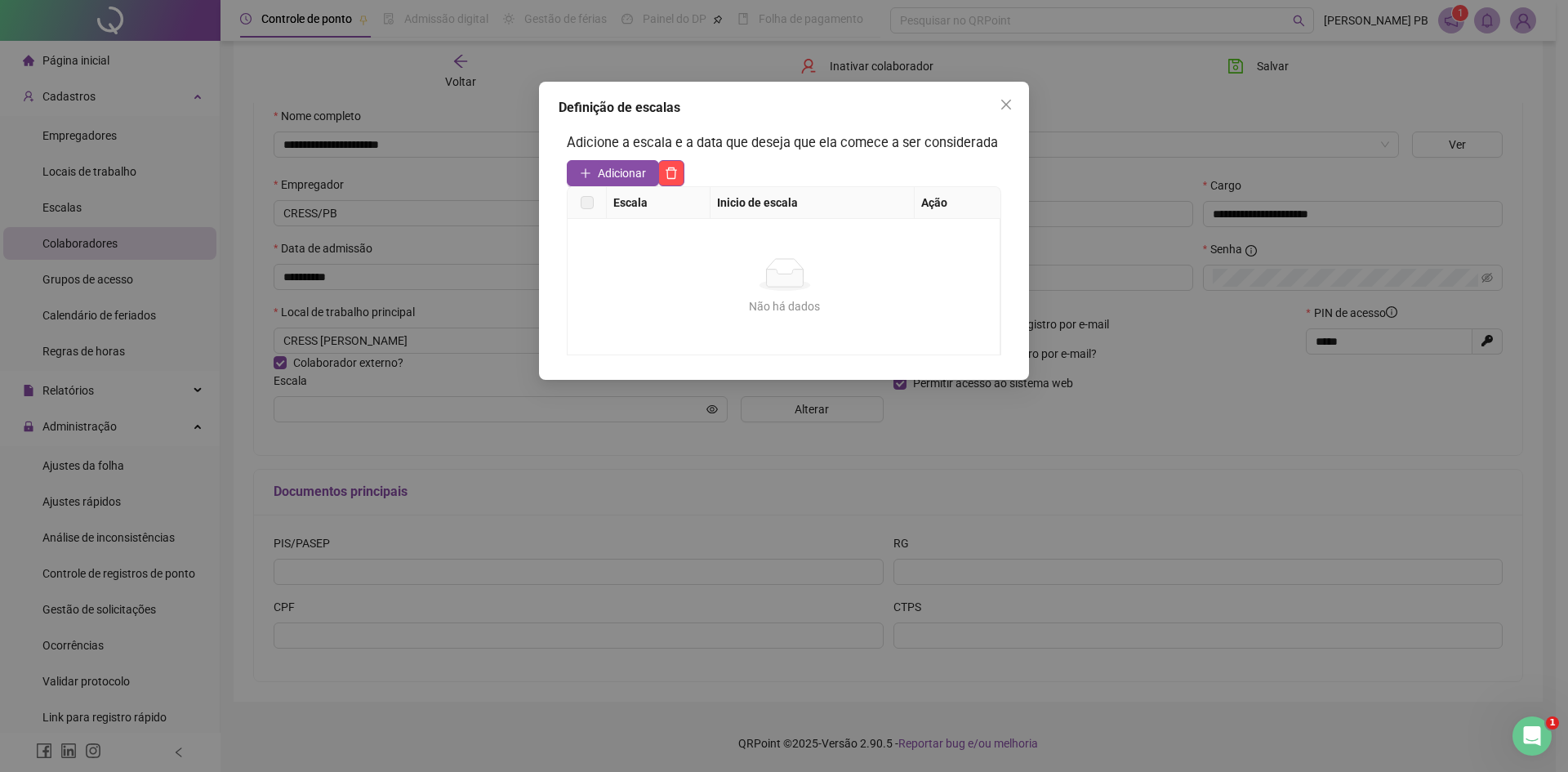
click at [603, 179] on span "Adicionar" at bounding box center [622, 173] width 48 height 18
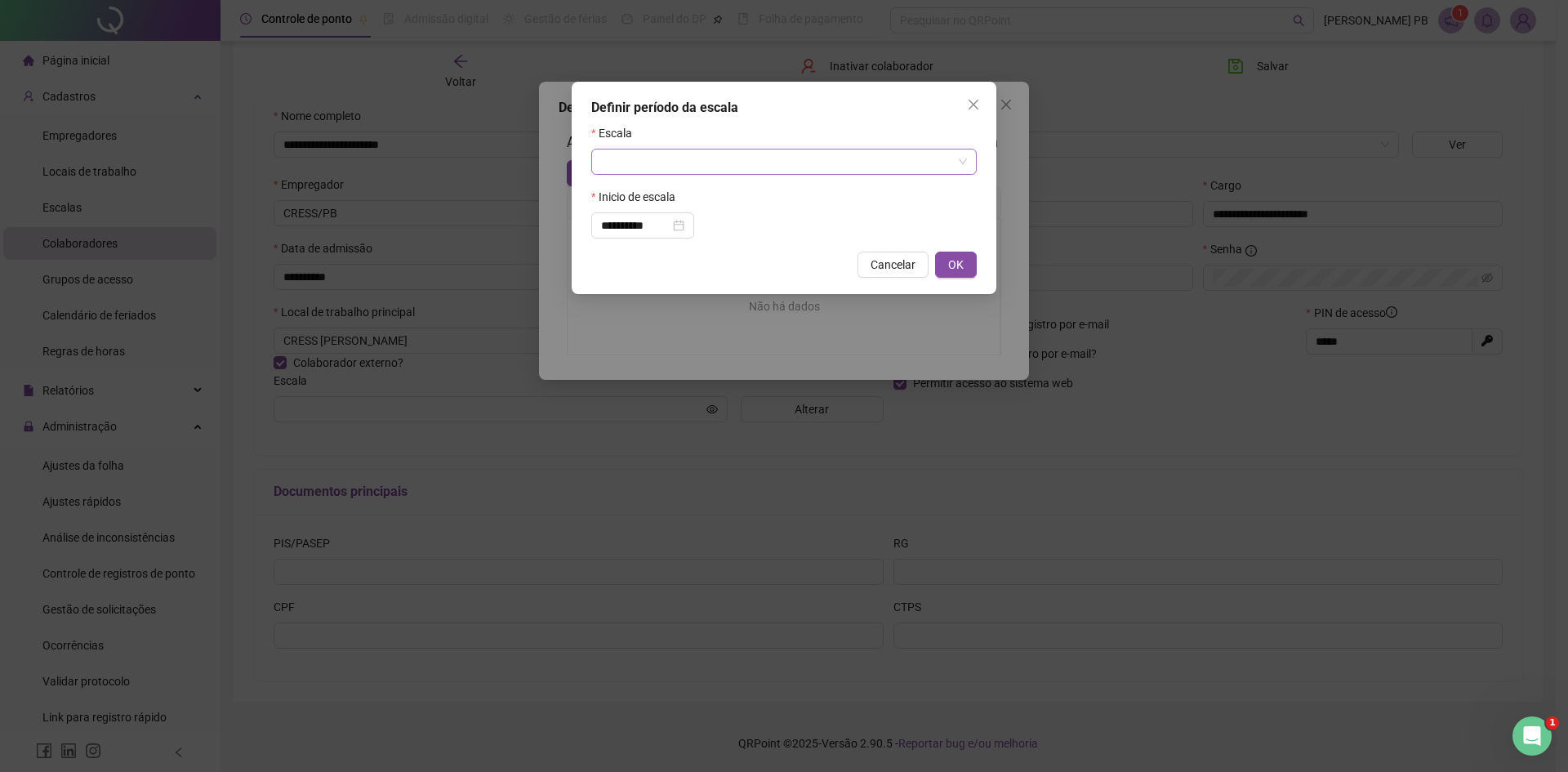
click at [663, 156] on input "search" at bounding box center [777, 162] width 351 height 25
click at [664, 156] on input "search" at bounding box center [777, 162] width 351 height 25
click at [665, 156] on input "search" at bounding box center [777, 162] width 351 height 25
click at [713, 161] on input "search" at bounding box center [777, 162] width 351 height 25
click at [685, 171] on input "search" at bounding box center [777, 162] width 351 height 25
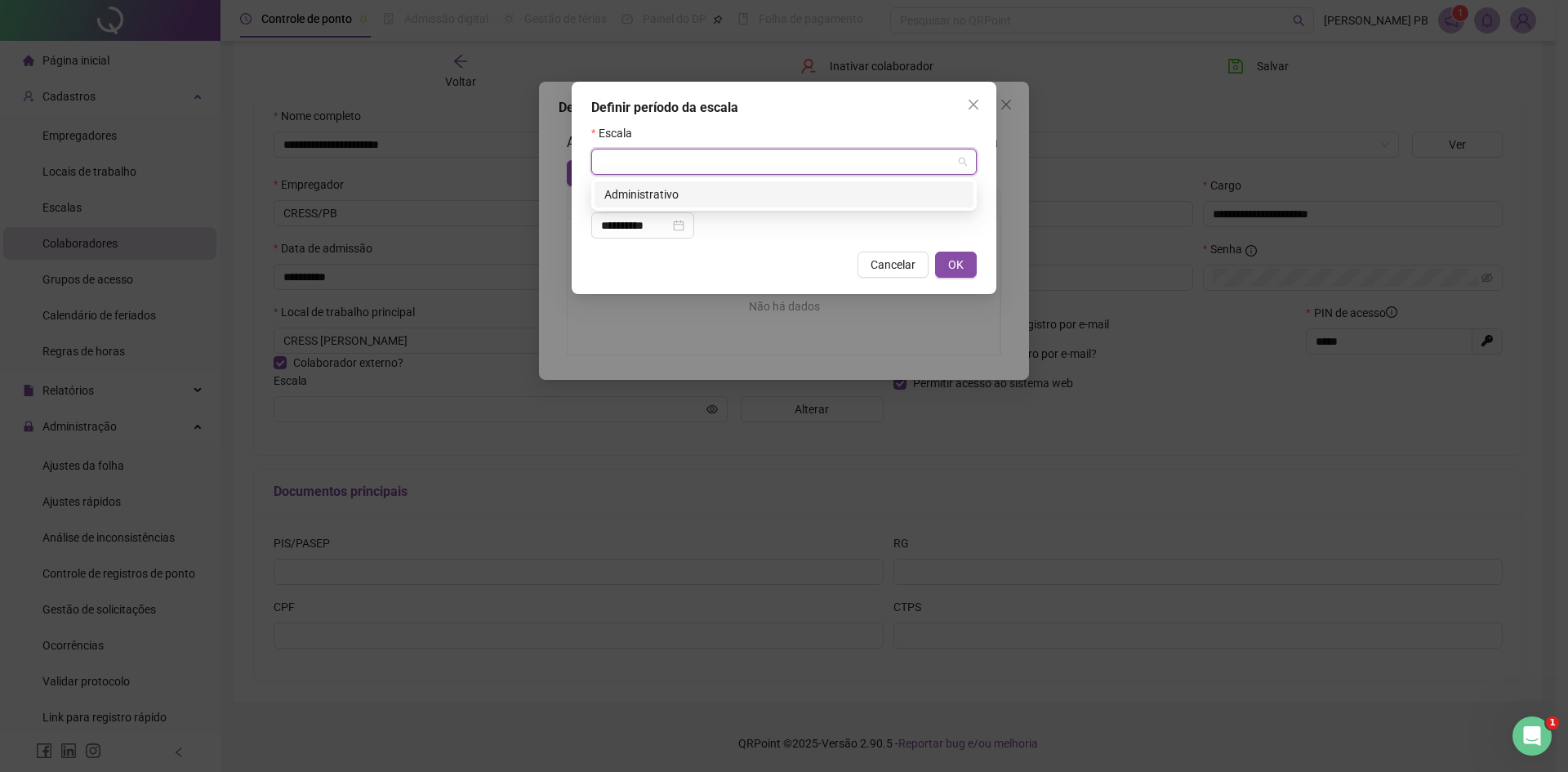
click at [684, 171] on input "search" at bounding box center [777, 162] width 351 height 25
click at [675, 192] on div "Administrativo" at bounding box center [784, 194] width 359 height 18
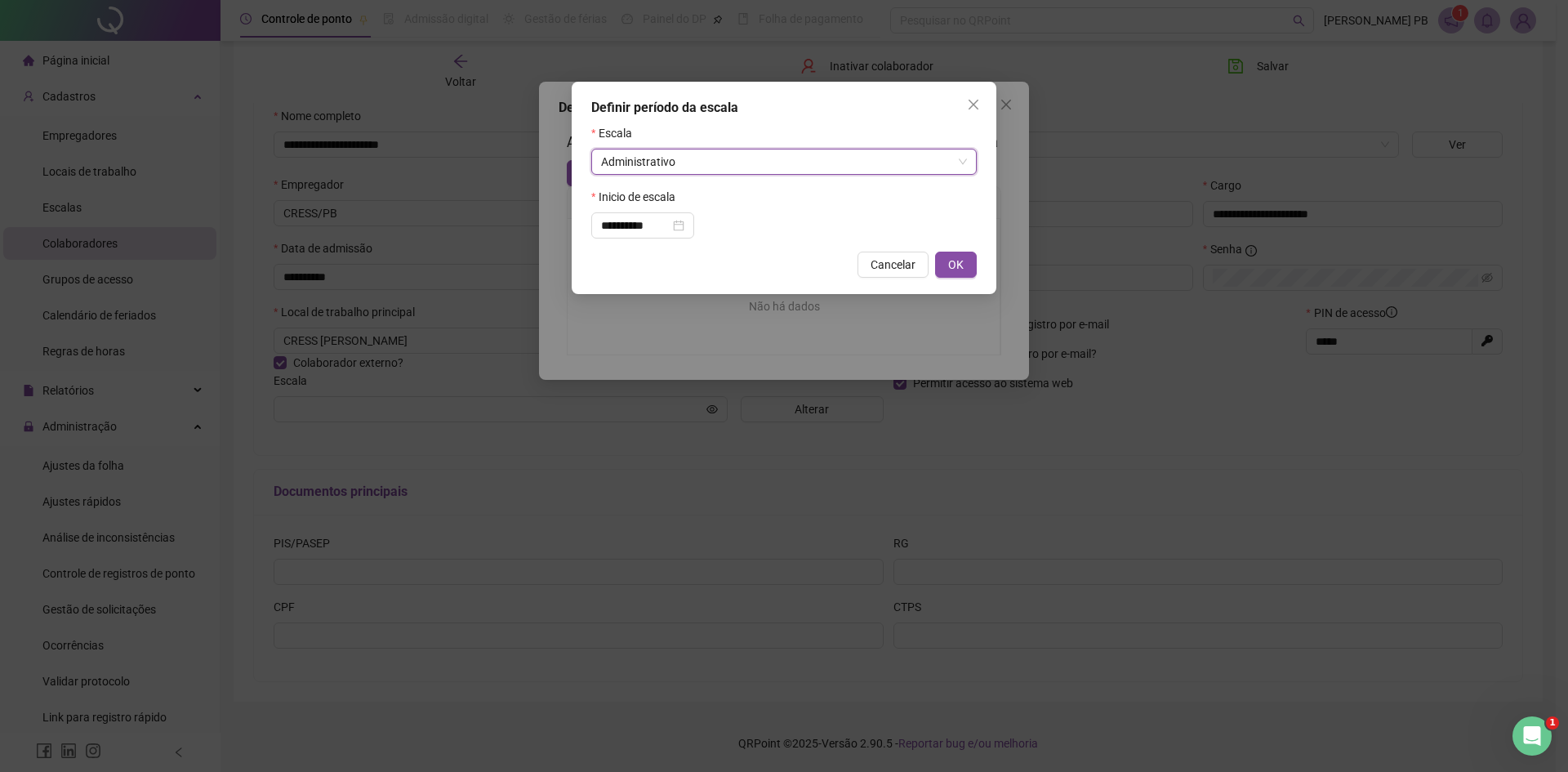
click at [959, 261] on span "OK" at bounding box center [956, 265] width 15 height 18
type input "**********"
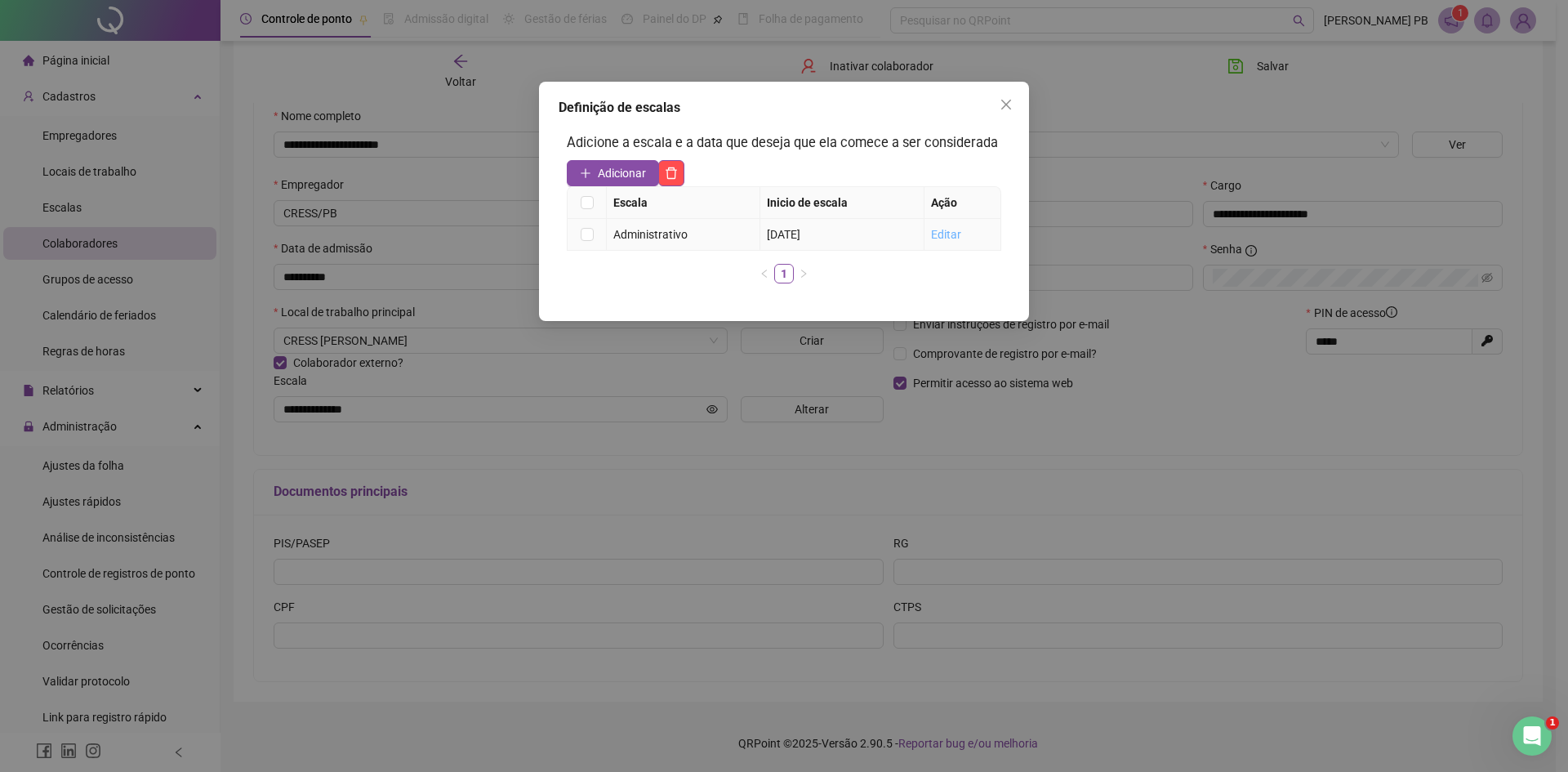
click at [950, 235] on link "Editar" at bounding box center [946, 235] width 31 height 13
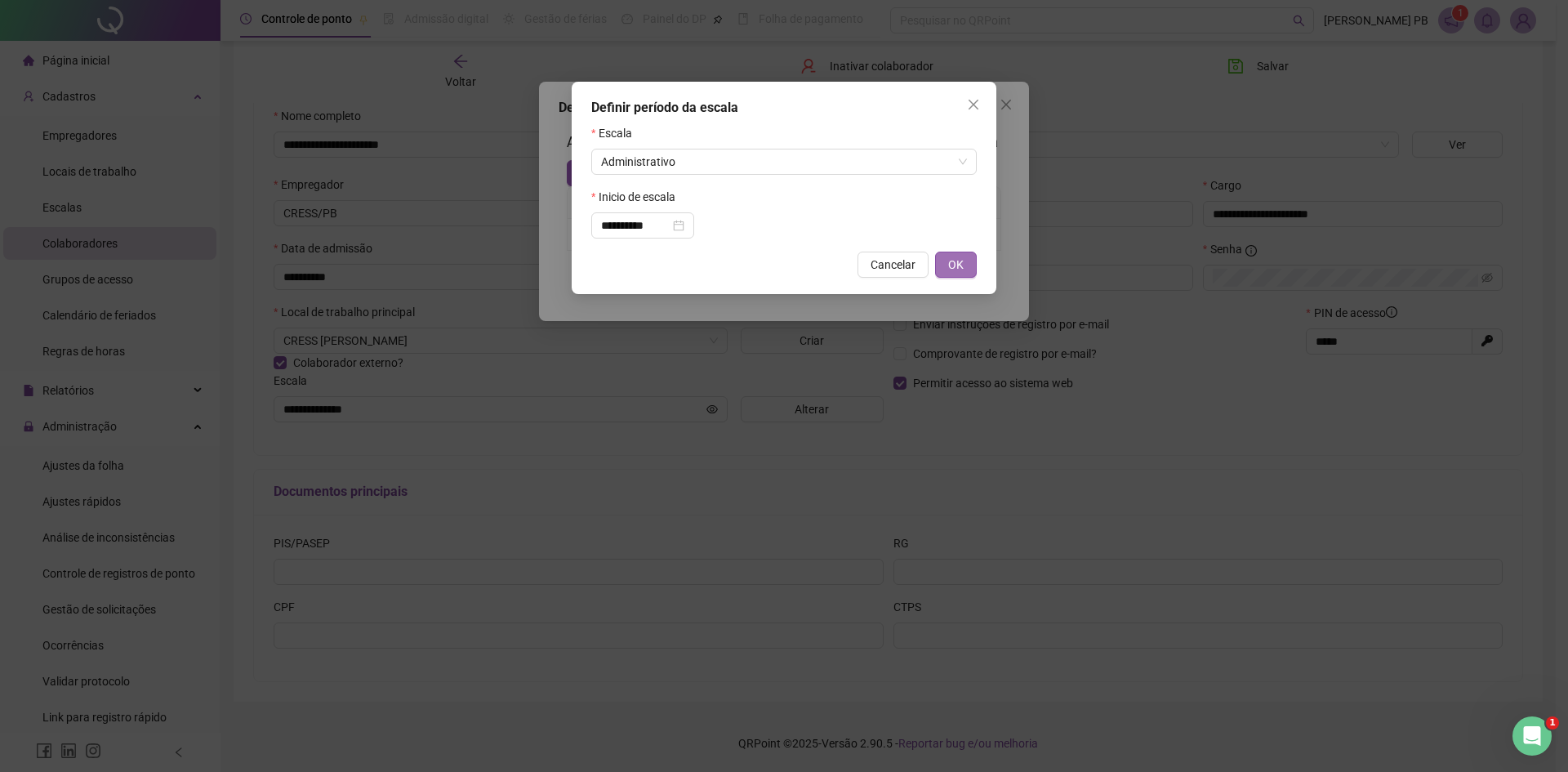
click at [949, 263] on span "OK" at bounding box center [956, 265] width 15 height 18
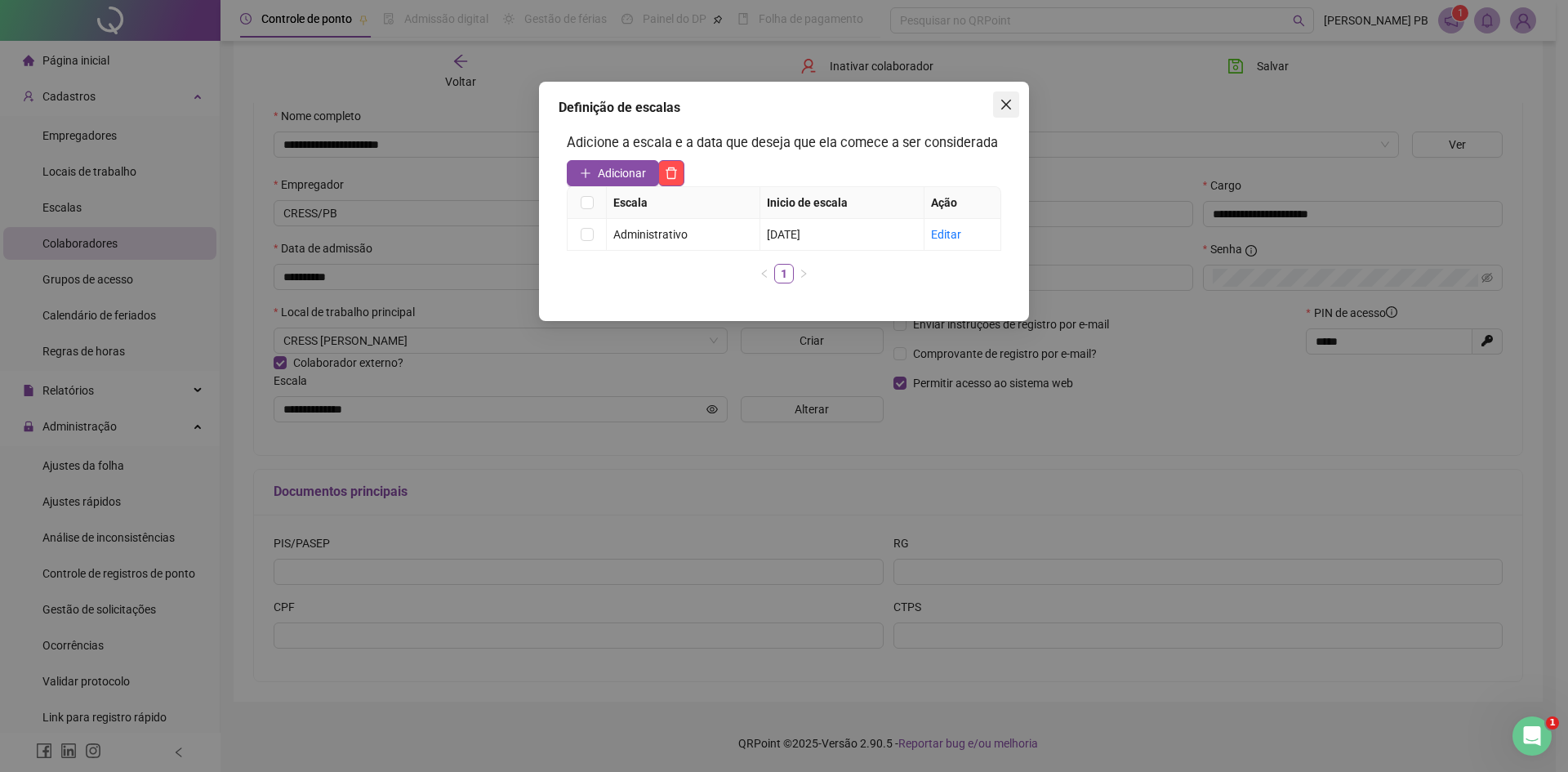
click at [1002, 104] on icon "close" at bounding box center [1006, 105] width 13 height 13
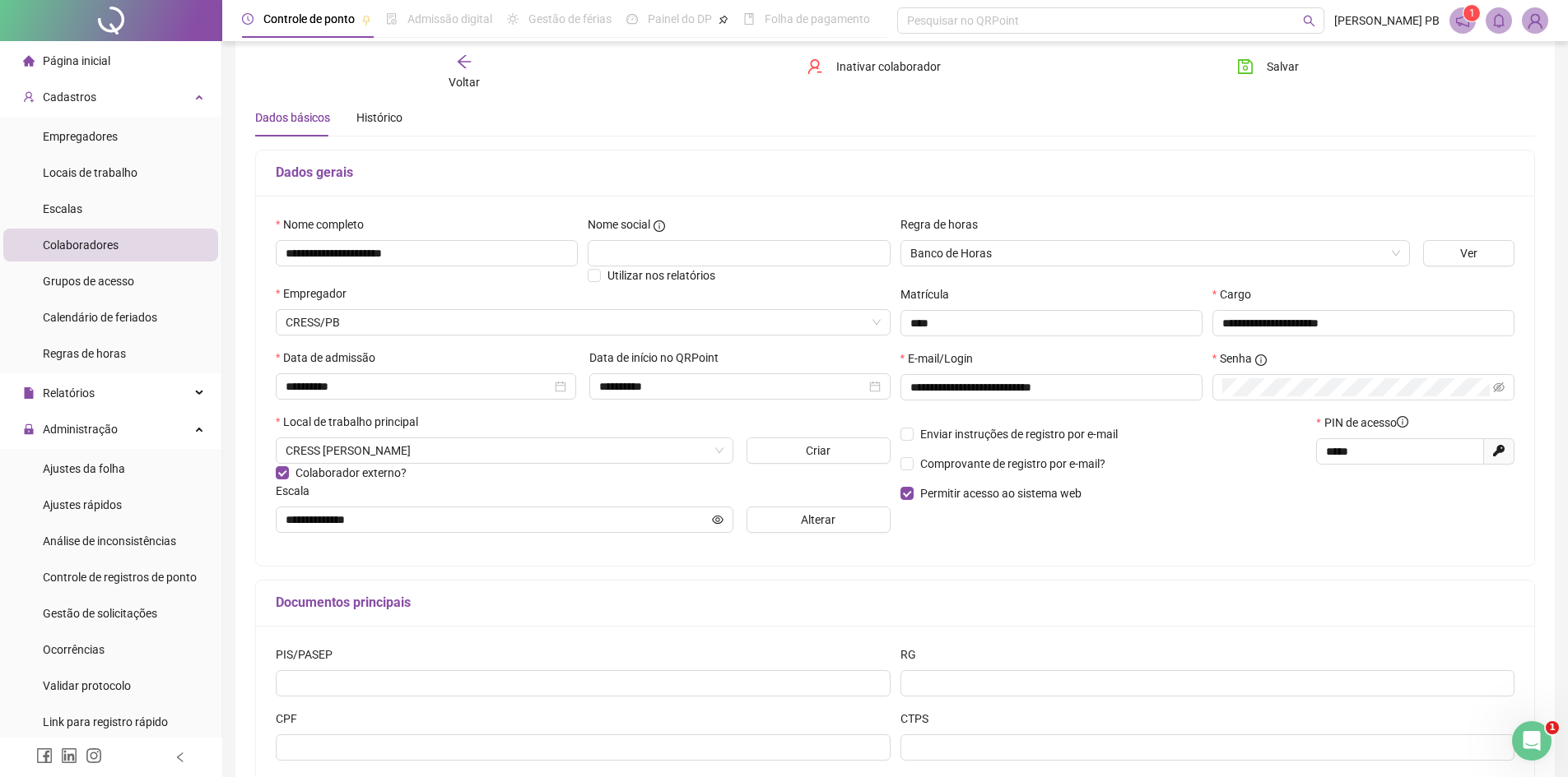
scroll to position [83, 0]
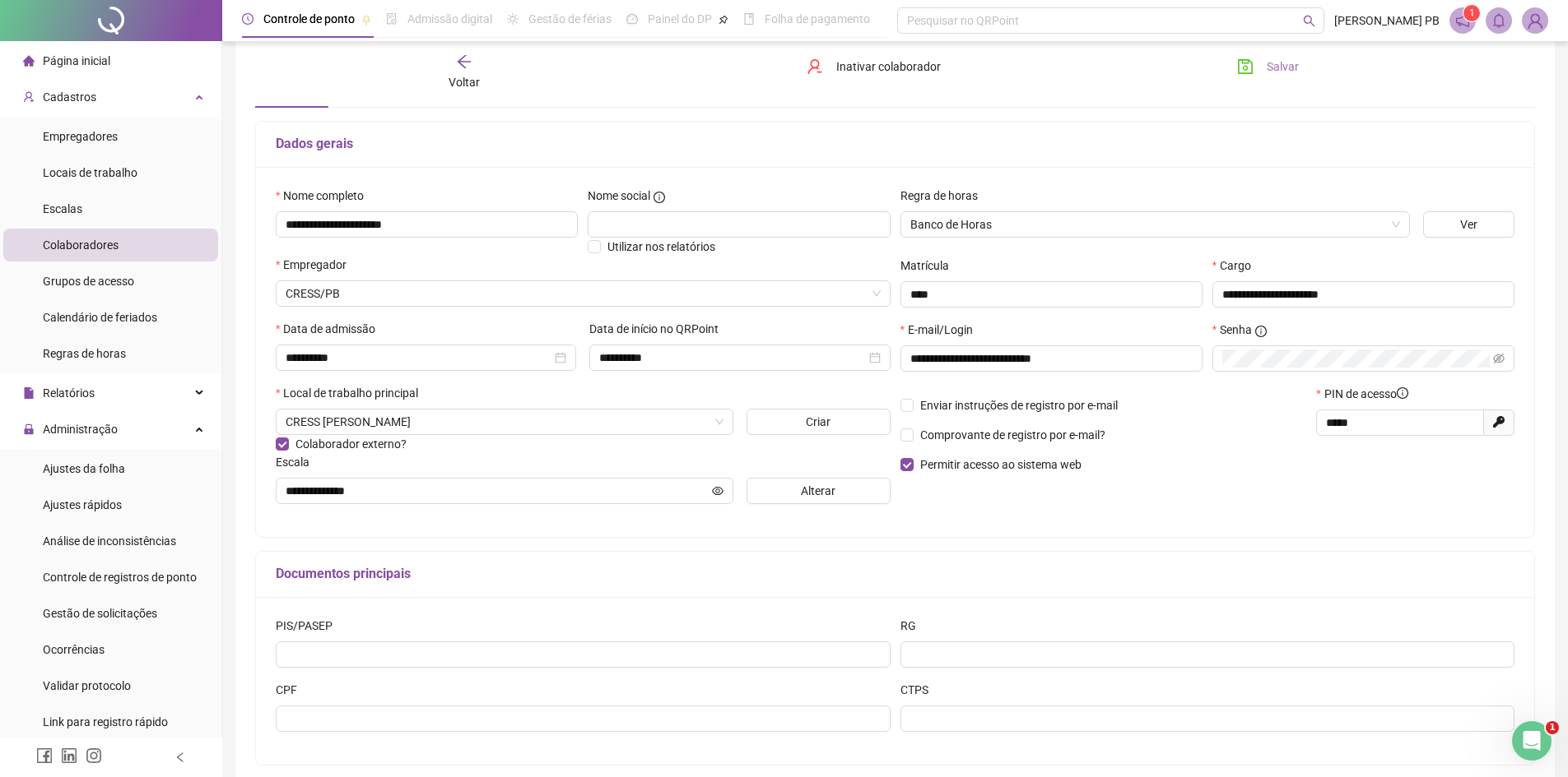
click at [1278, 66] on span "Salvar" at bounding box center [1282, 66] width 32 height 18
click at [1520, 44] on icon "close" at bounding box center [1519, 45] width 9 height 9
click at [1274, 60] on span "Salvar" at bounding box center [1282, 66] width 32 height 18
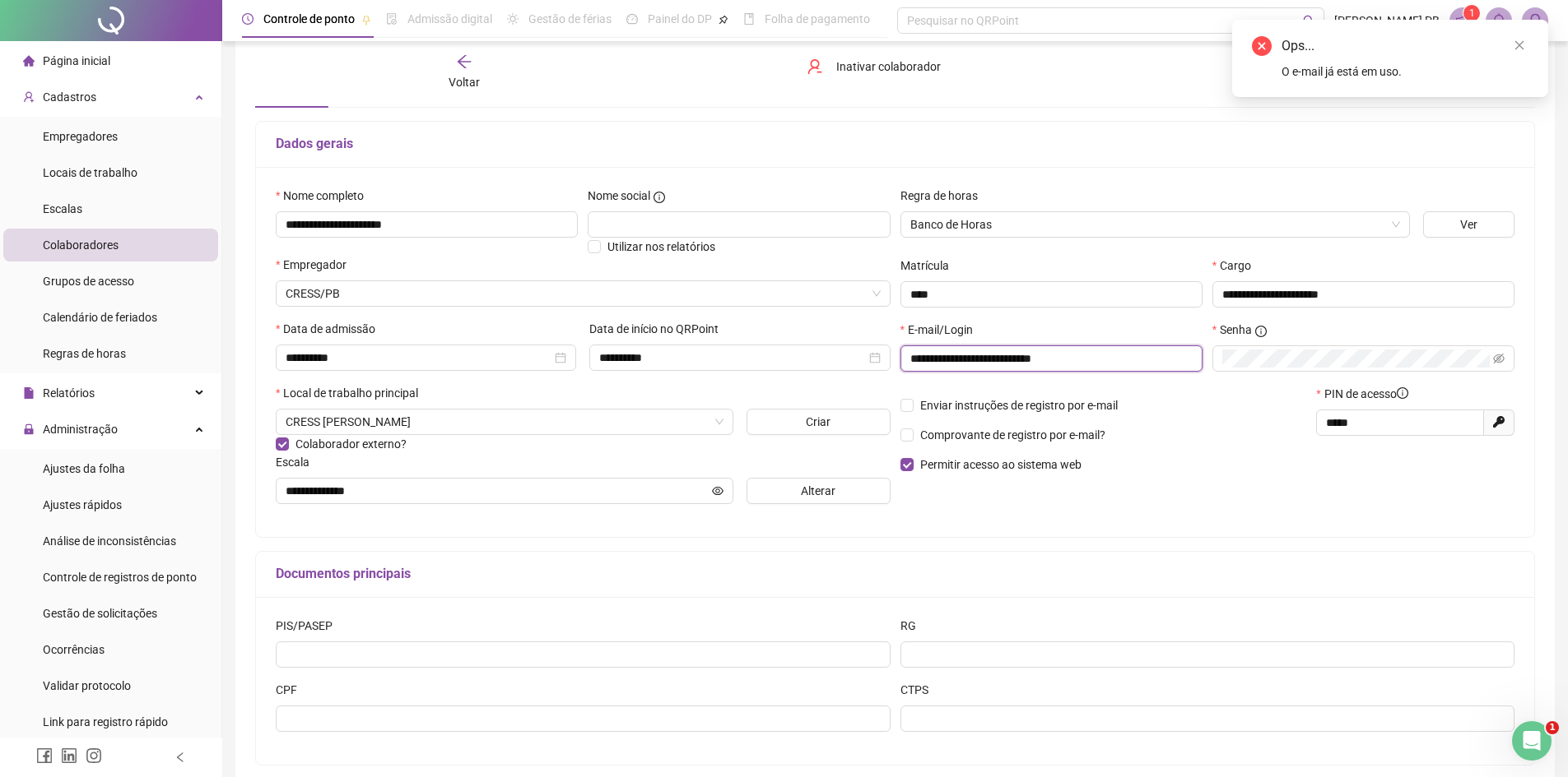
click at [1098, 357] on input "**********" at bounding box center [1050, 359] width 279 height 18
drag, startPoint x: 1102, startPoint y: 358, endPoint x: 822, endPoint y: 359, distance: 280.0
click at [806, 359] on div "**********" at bounding box center [895, 352] width 1249 height 331
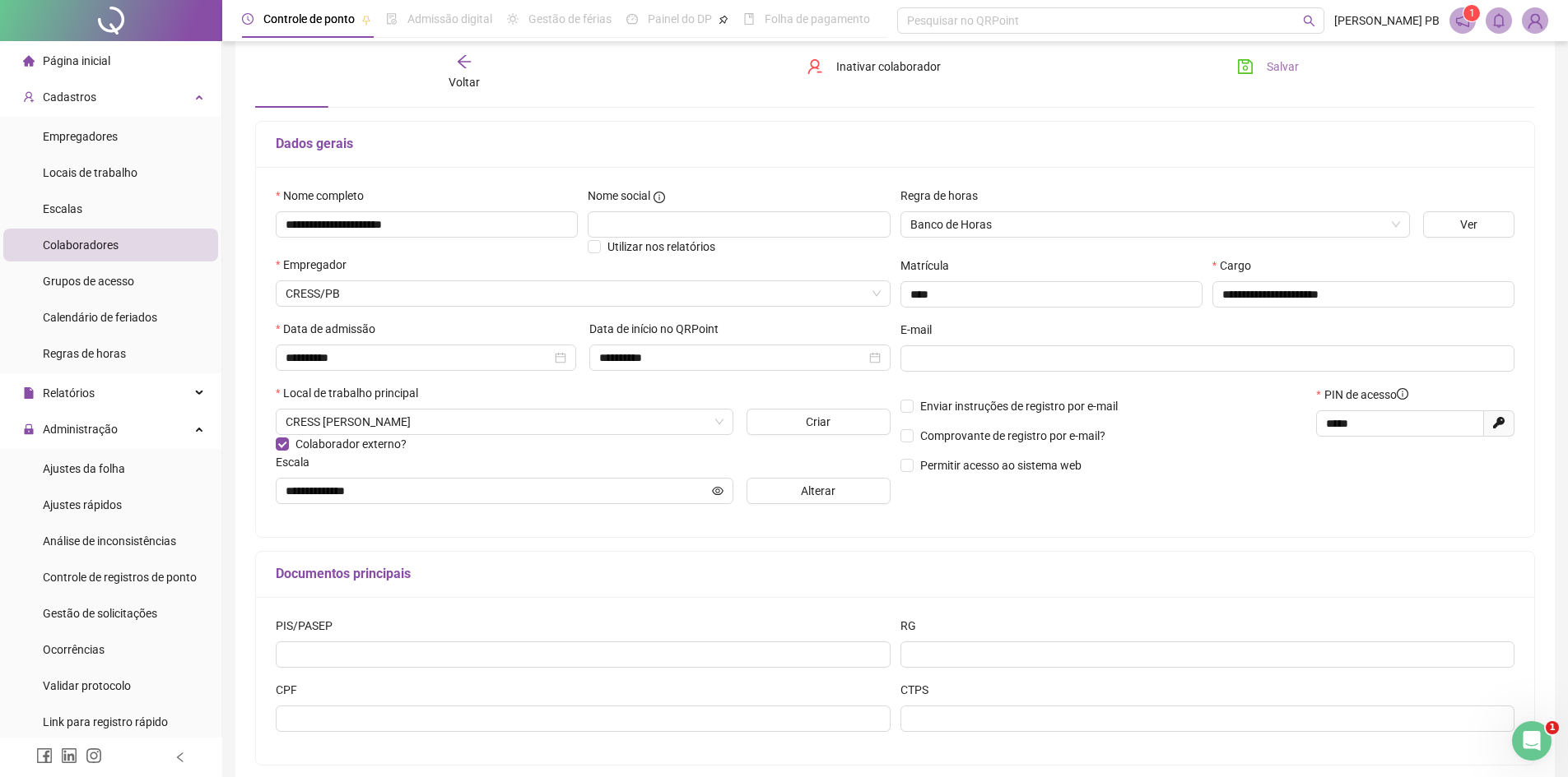
click at [1282, 61] on span "Salvar" at bounding box center [1282, 66] width 32 height 18
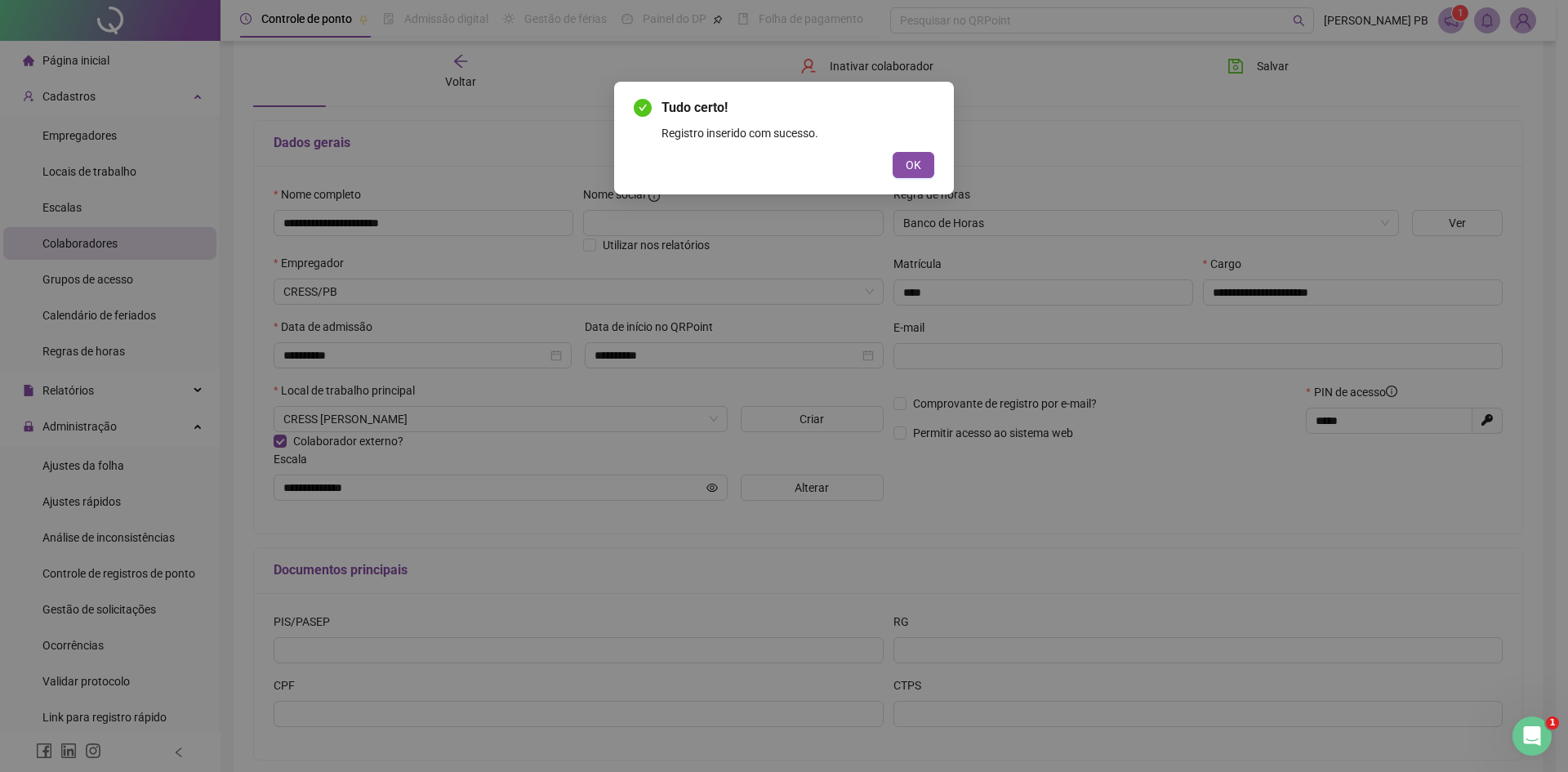
click at [917, 166] on span "OK" at bounding box center [914, 164] width 15 height 18
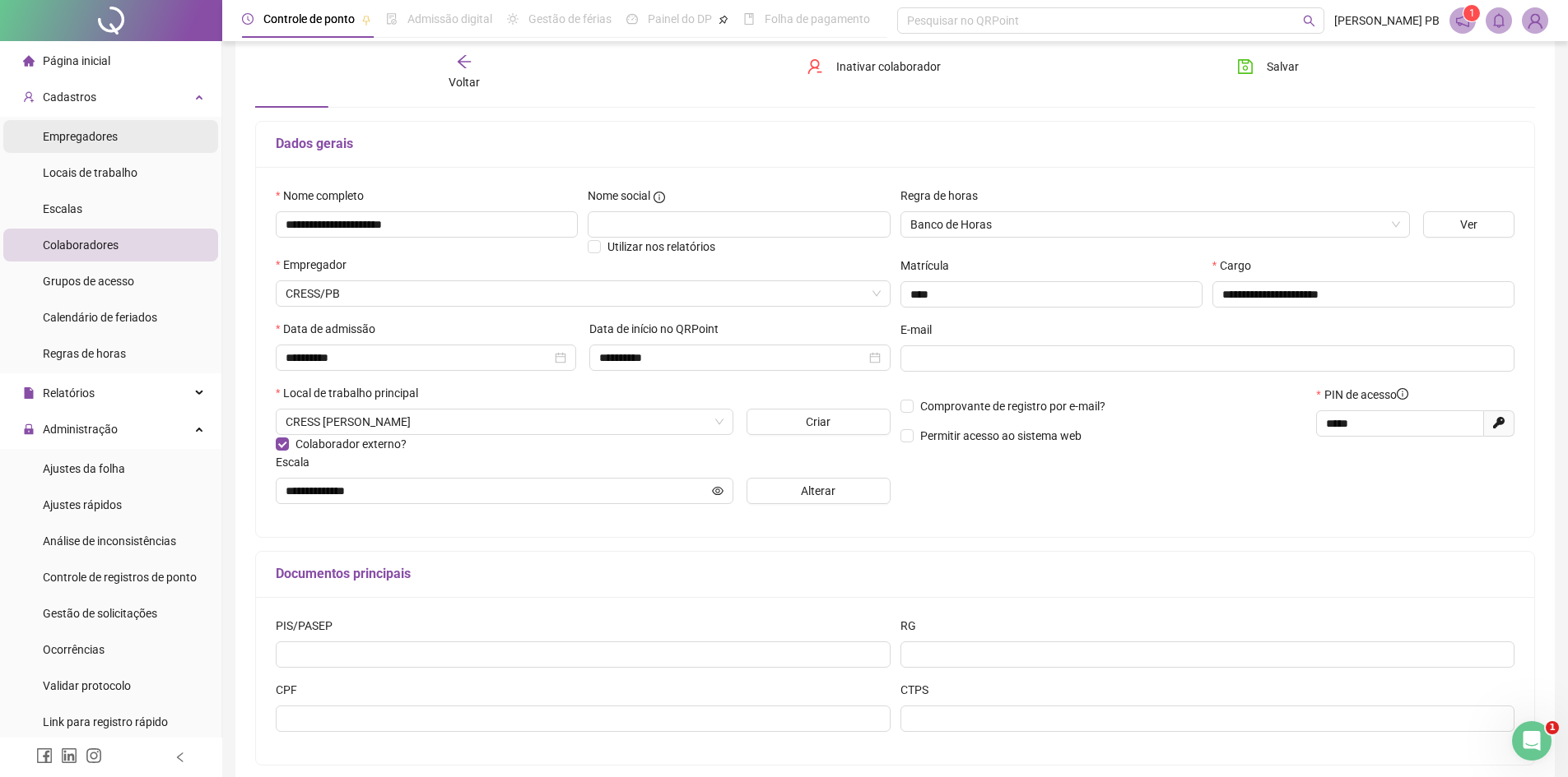
click at [104, 138] on span "Empregadores" at bounding box center [80, 137] width 75 height 13
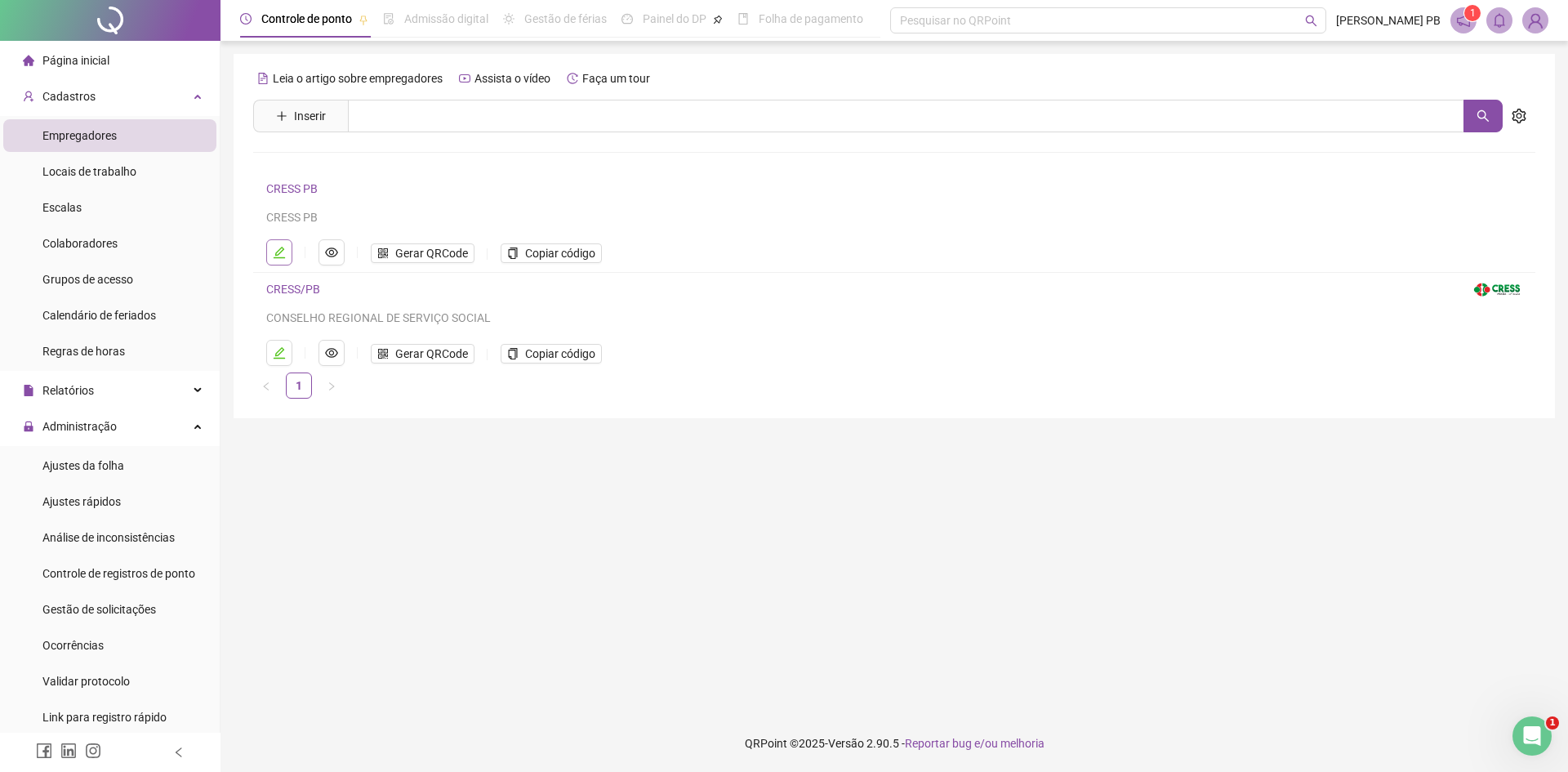
click at [278, 250] on icon "edit" at bounding box center [280, 252] width 13 height 13
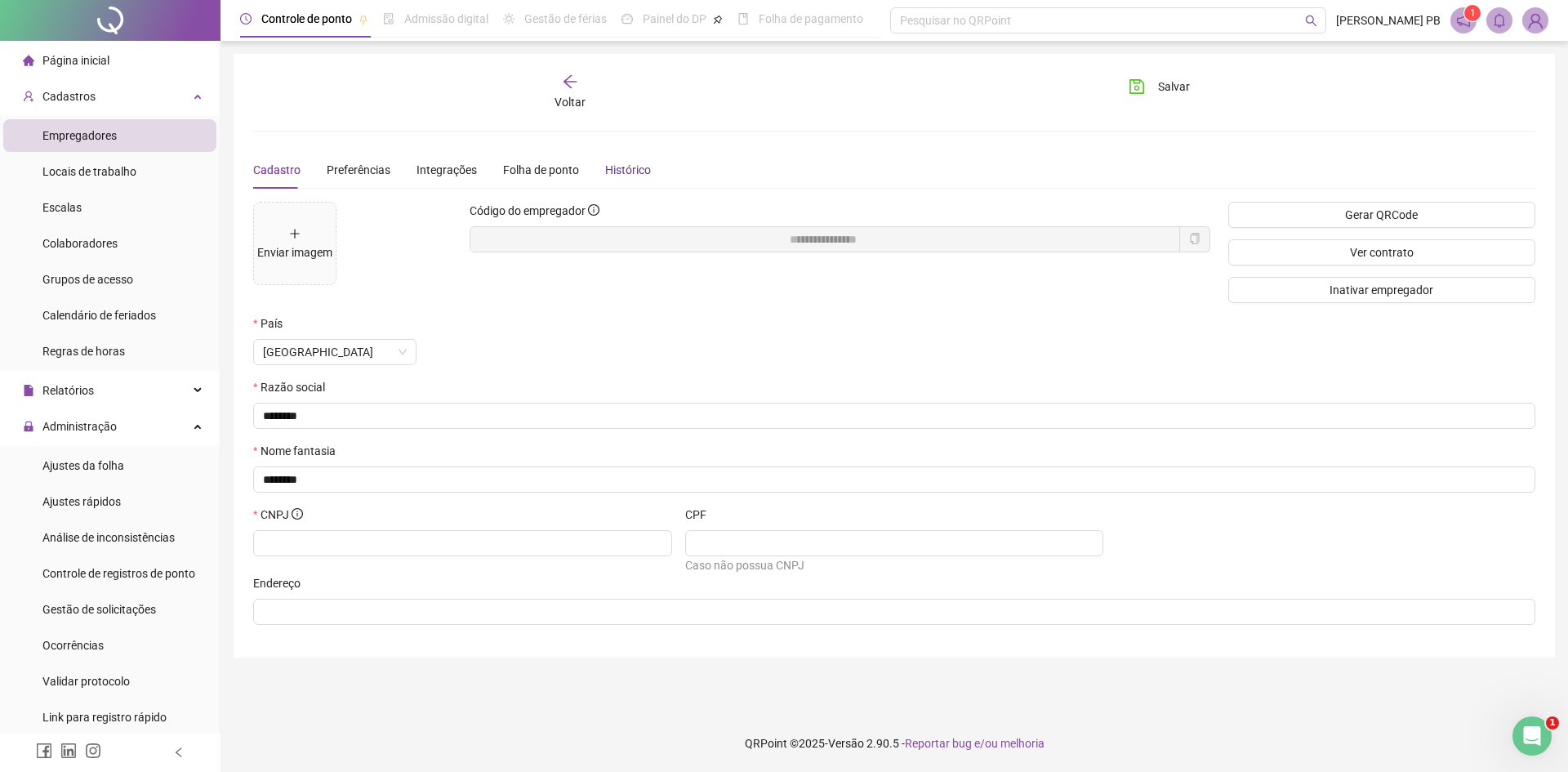
click at [632, 167] on div "Histórico" at bounding box center [628, 170] width 46 height 18
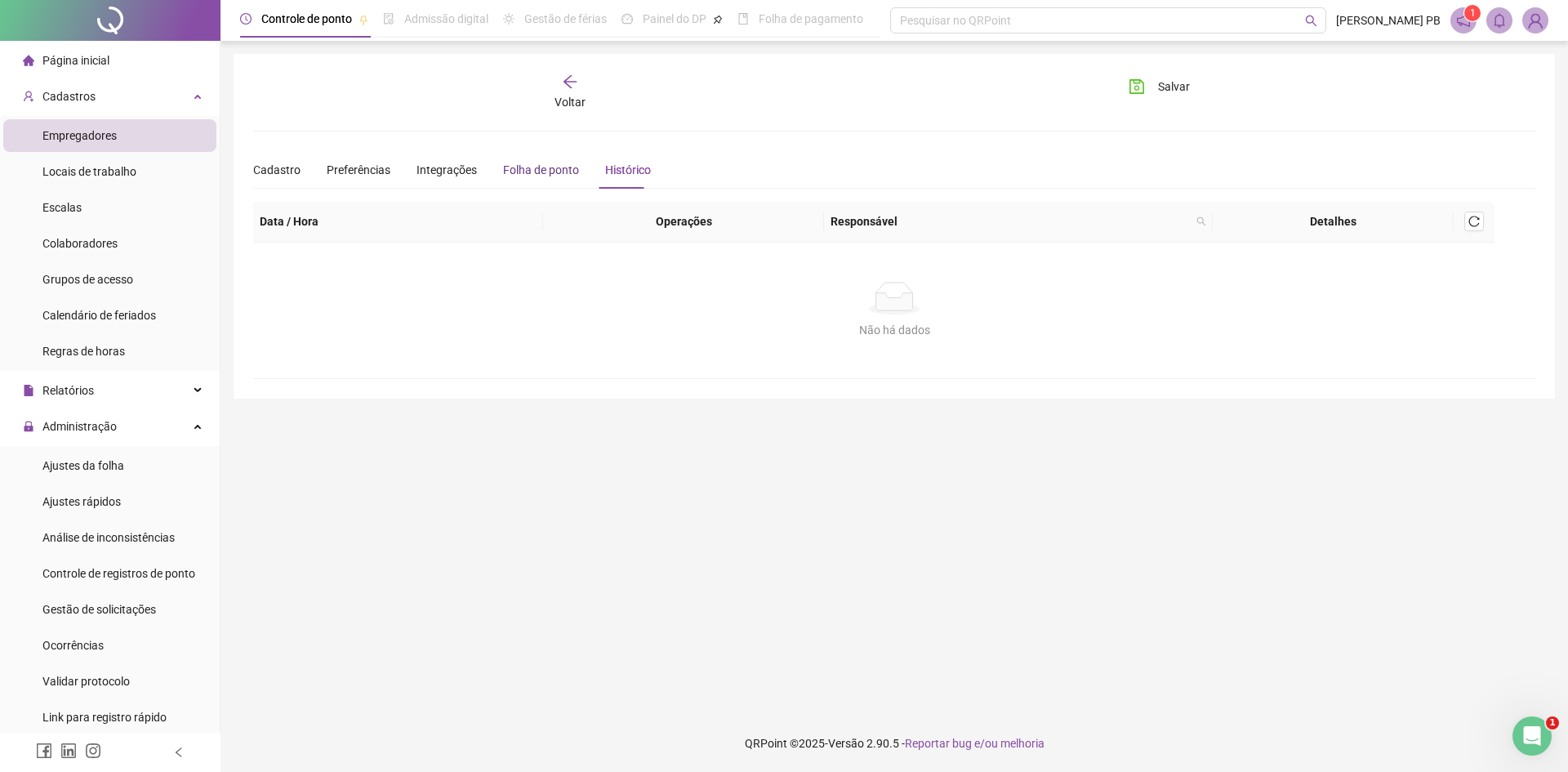
click at [544, 175] on div "Folha de ponto" at bounding box center [541, 170] width 76 height 18
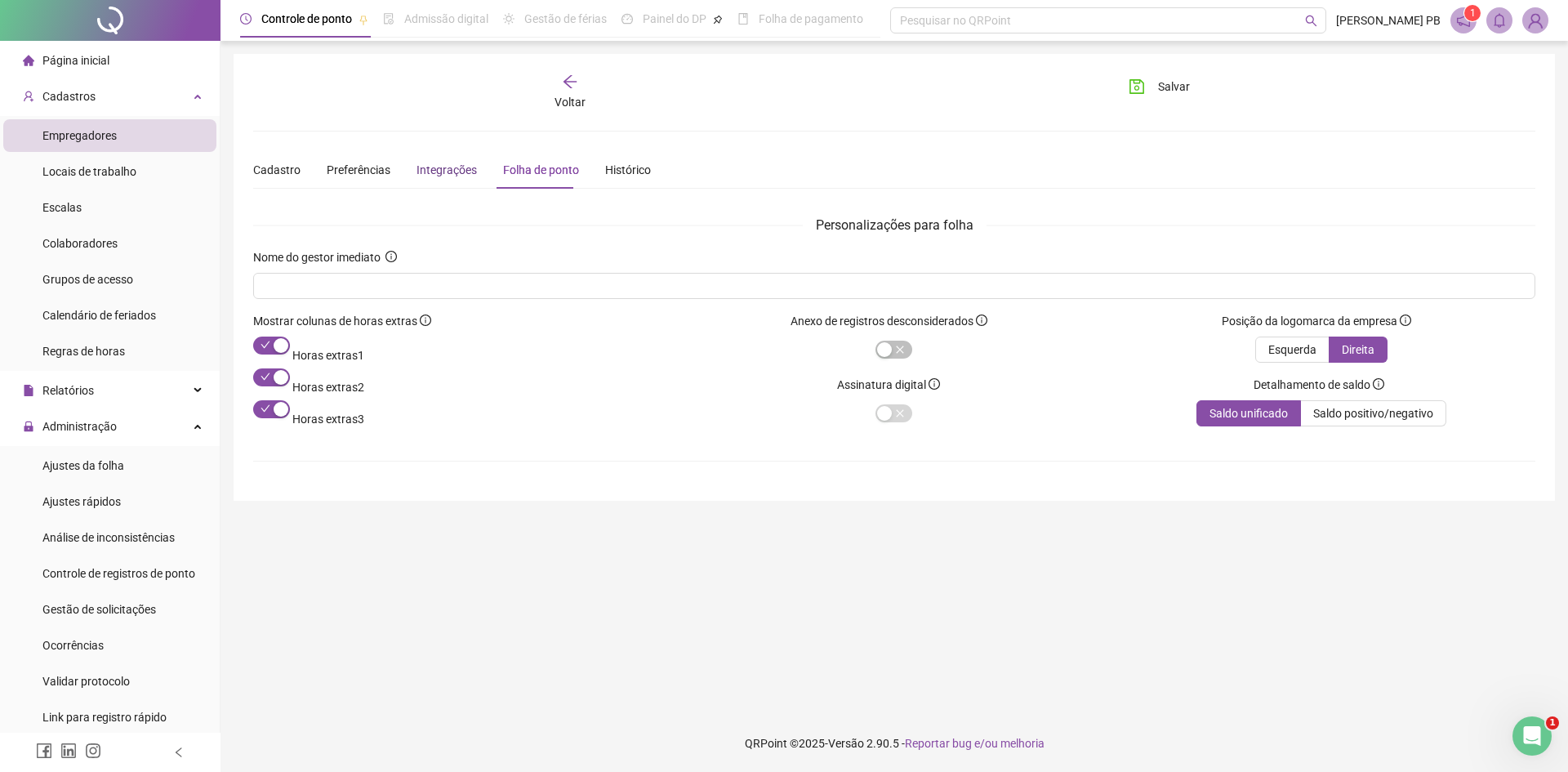
click at [454, 170] on div "Integrações" at bounding box center [446, 170] width 60 height 18
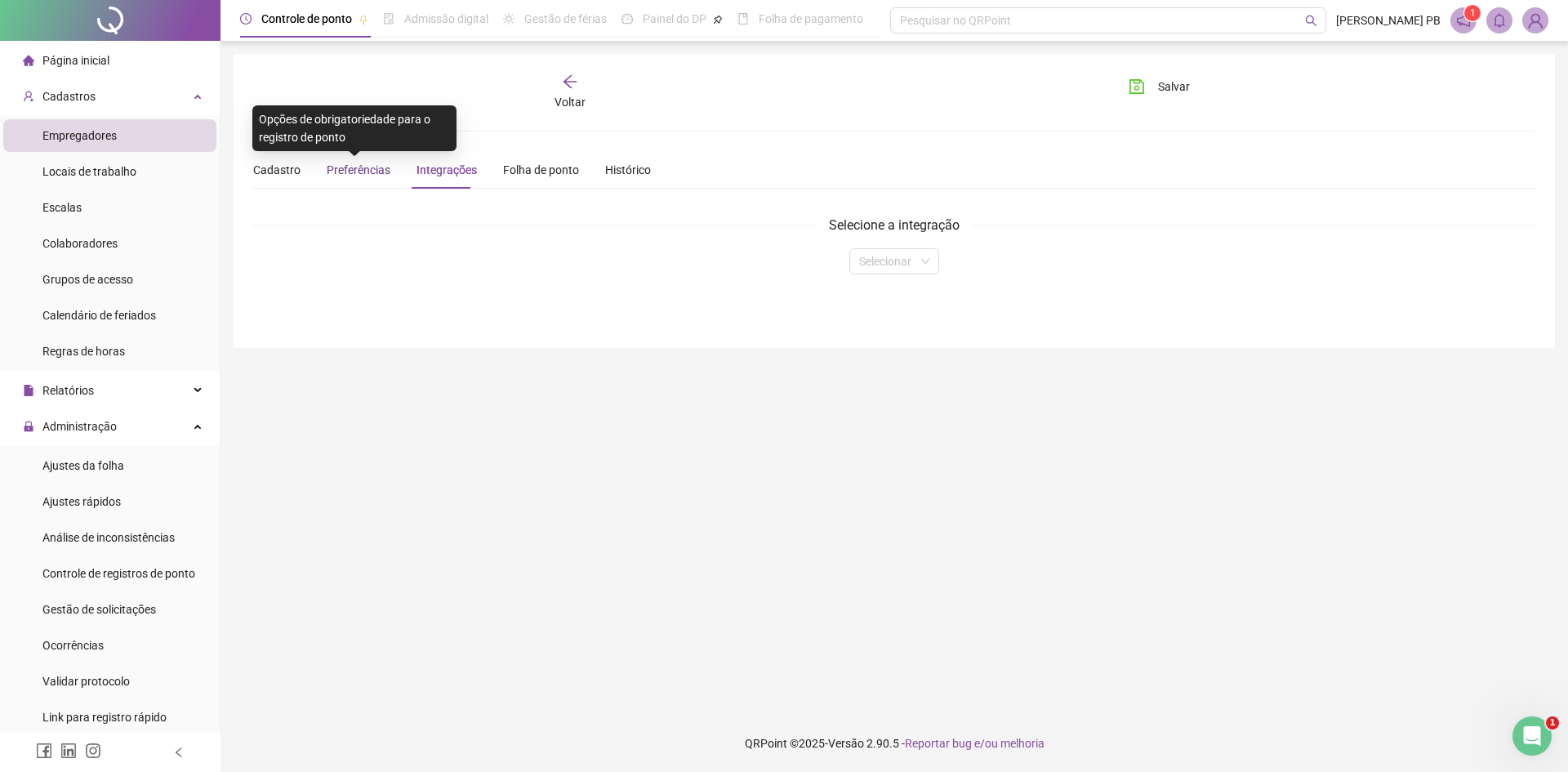
click at [360, 175] on span "Preferências" at bounding box center [358, 170] width 64 height 13
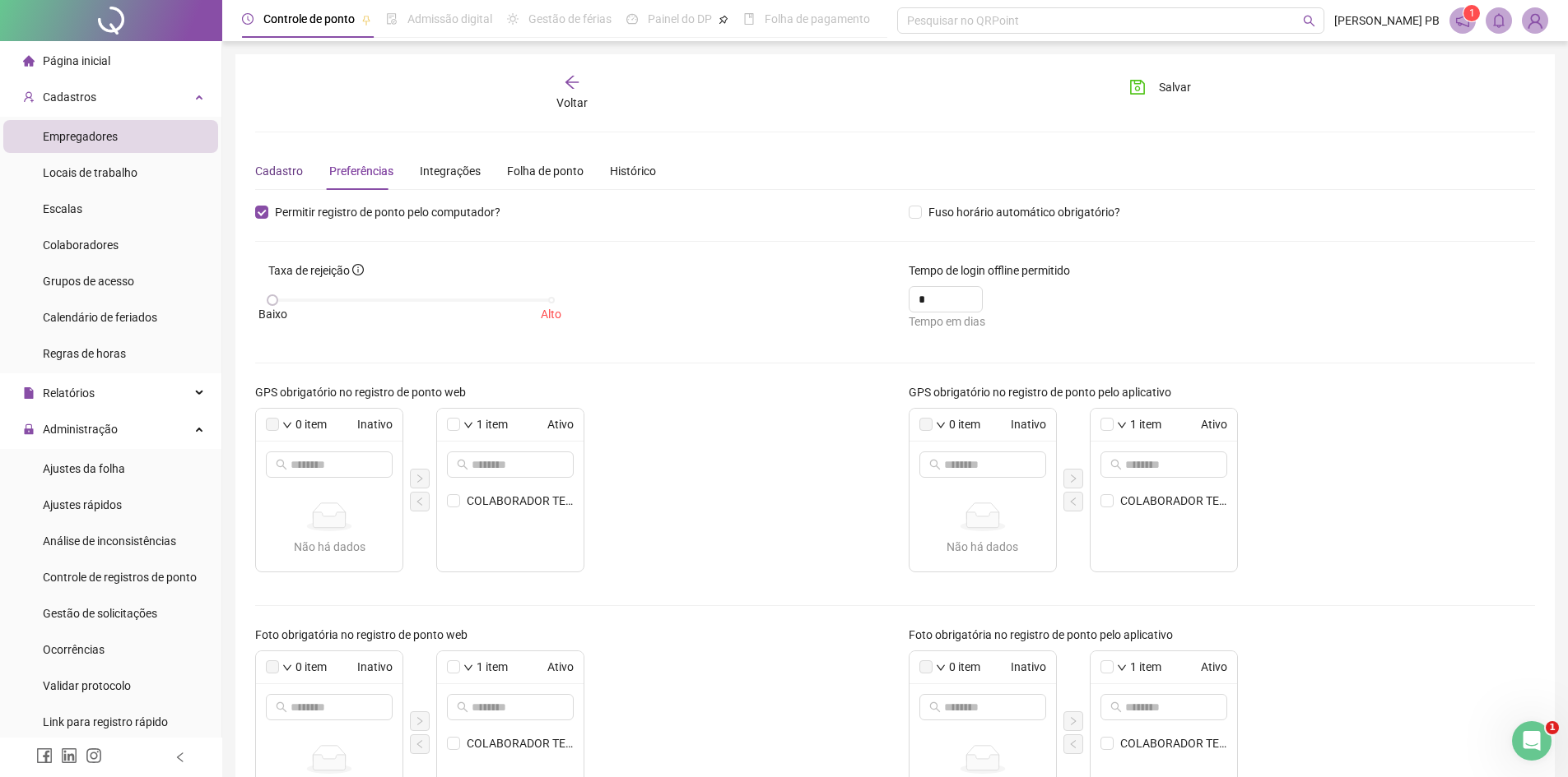
click at [291, 170] on div "Cadastro" at bounding box center [279, 171] width 48 height 18
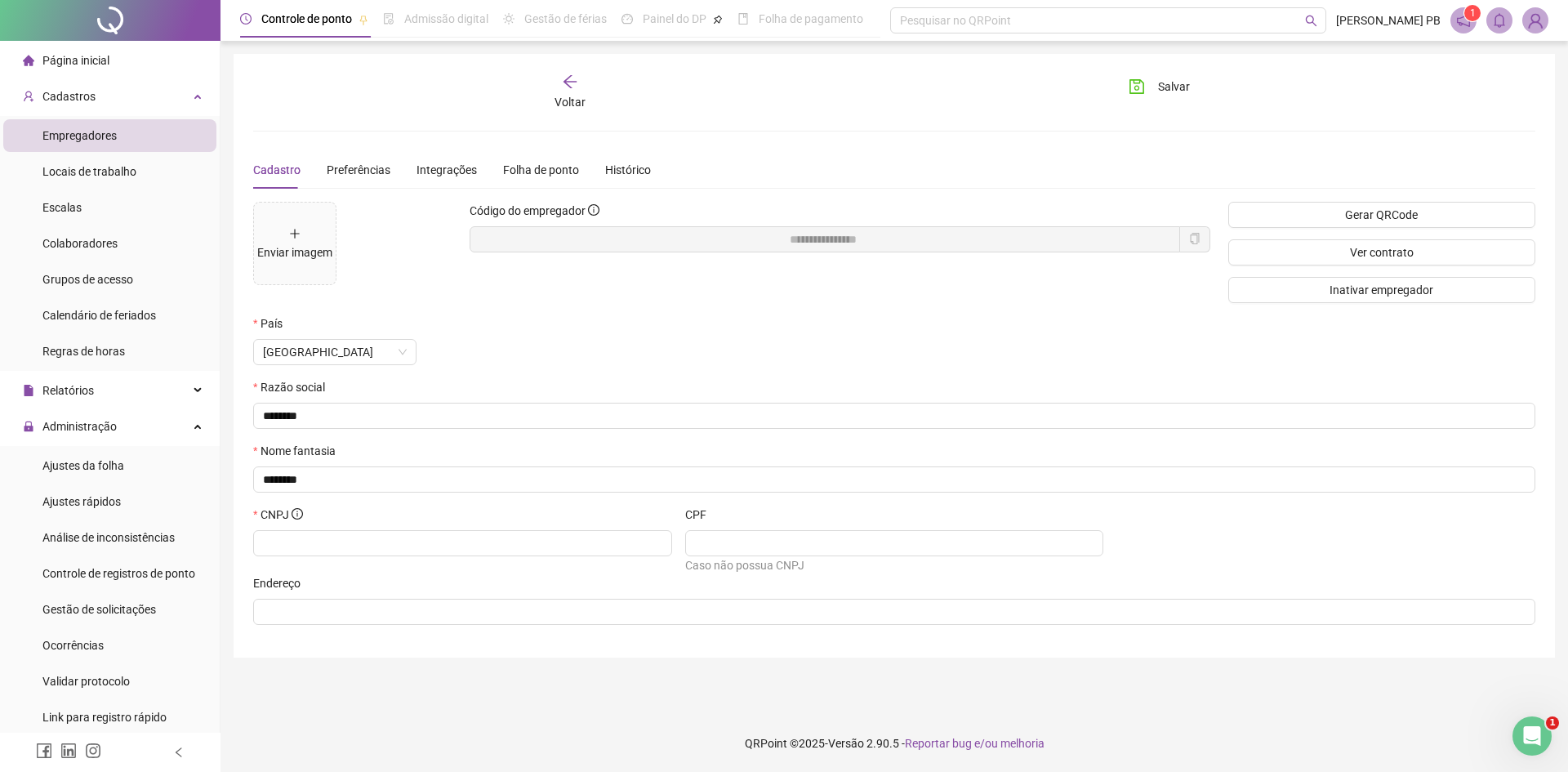
click at [583, 80] on div "Voltar" at bounding box center [570, 92] width 202 height 37
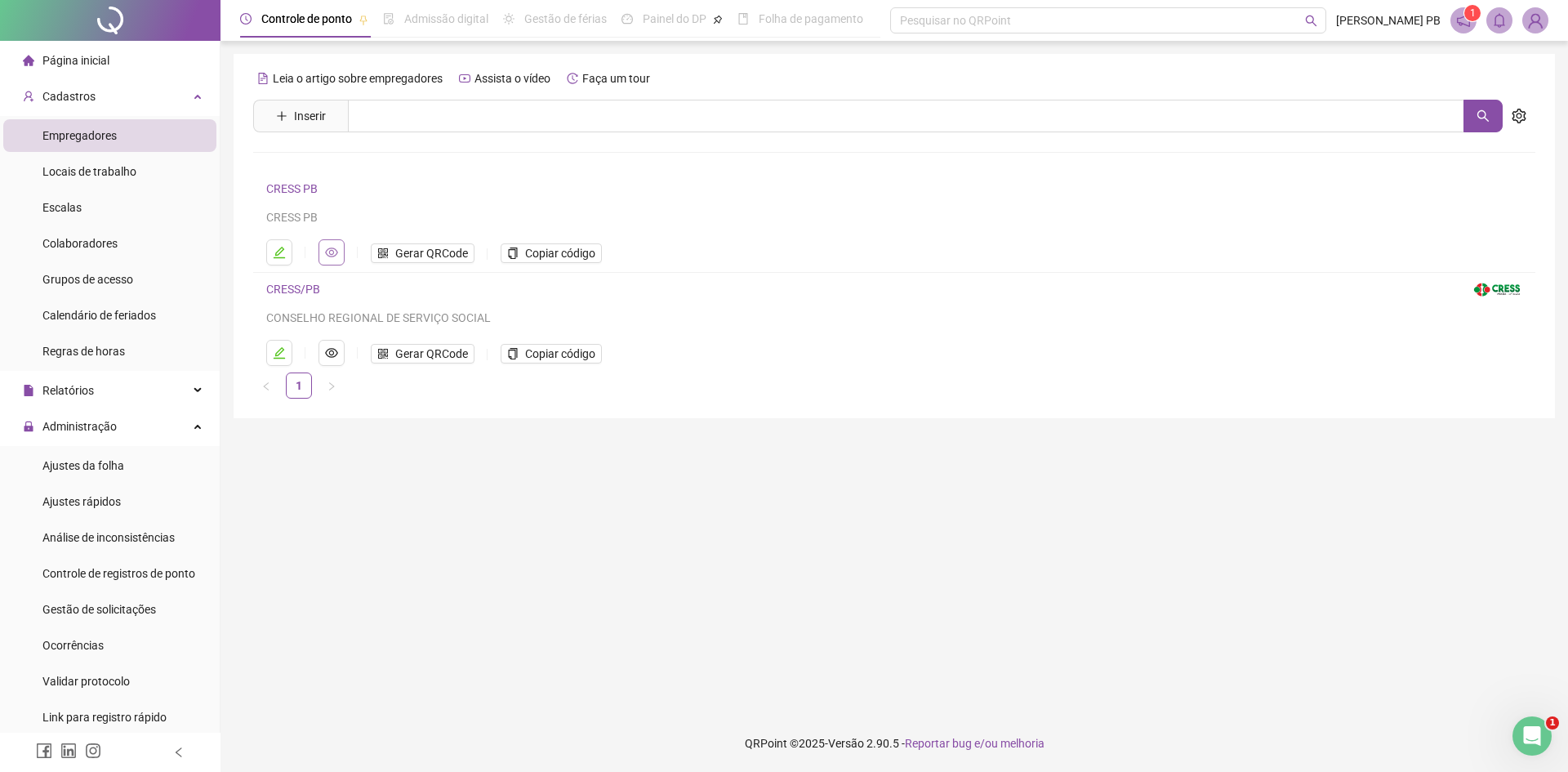
click at [335, 250] on icon "eye" at bounding box center [331, 252] width 13 height 13
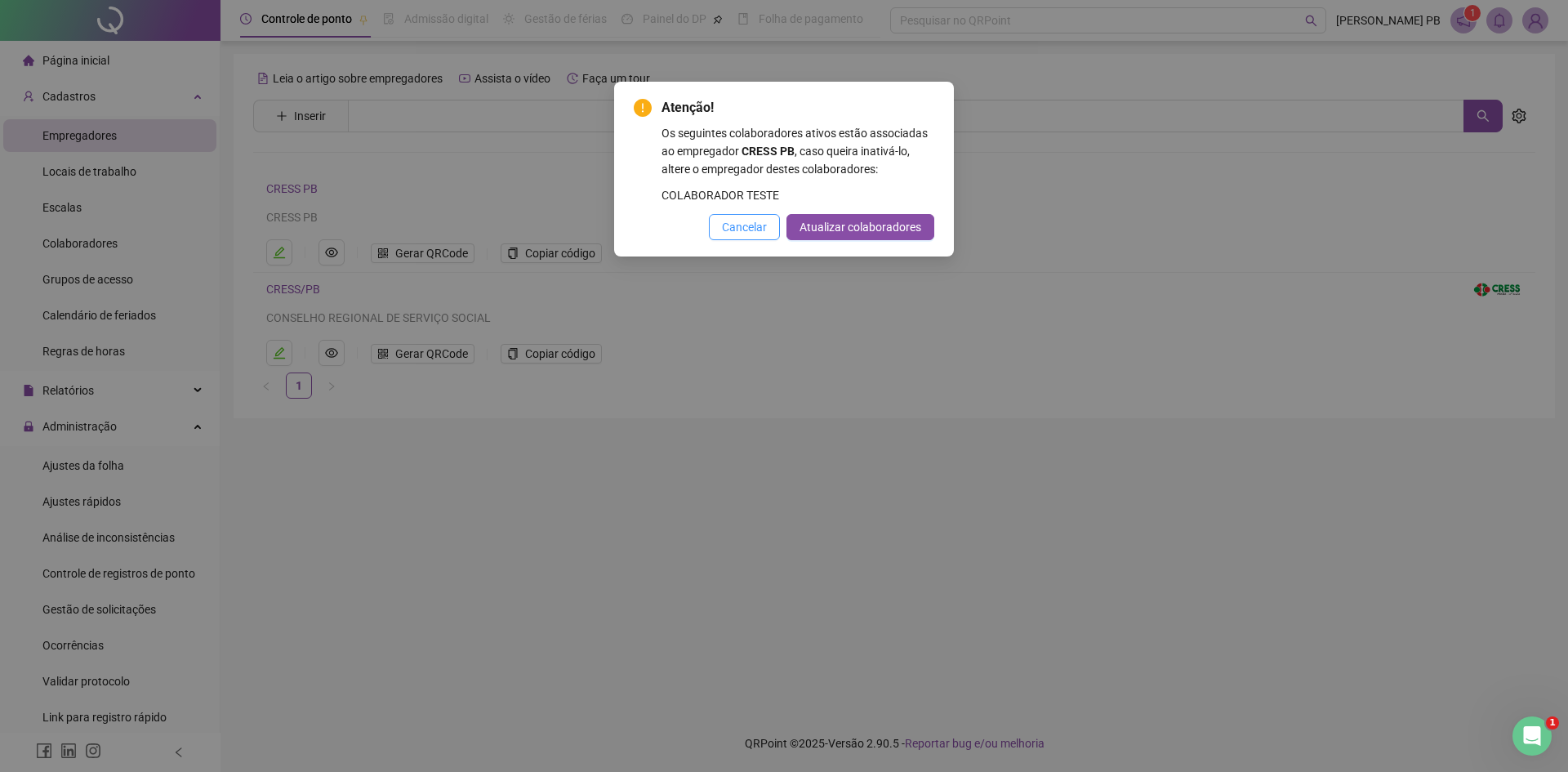
click at [751, 236] on span "Cancelar" at bounding box center [744, 226] width 45 height 18
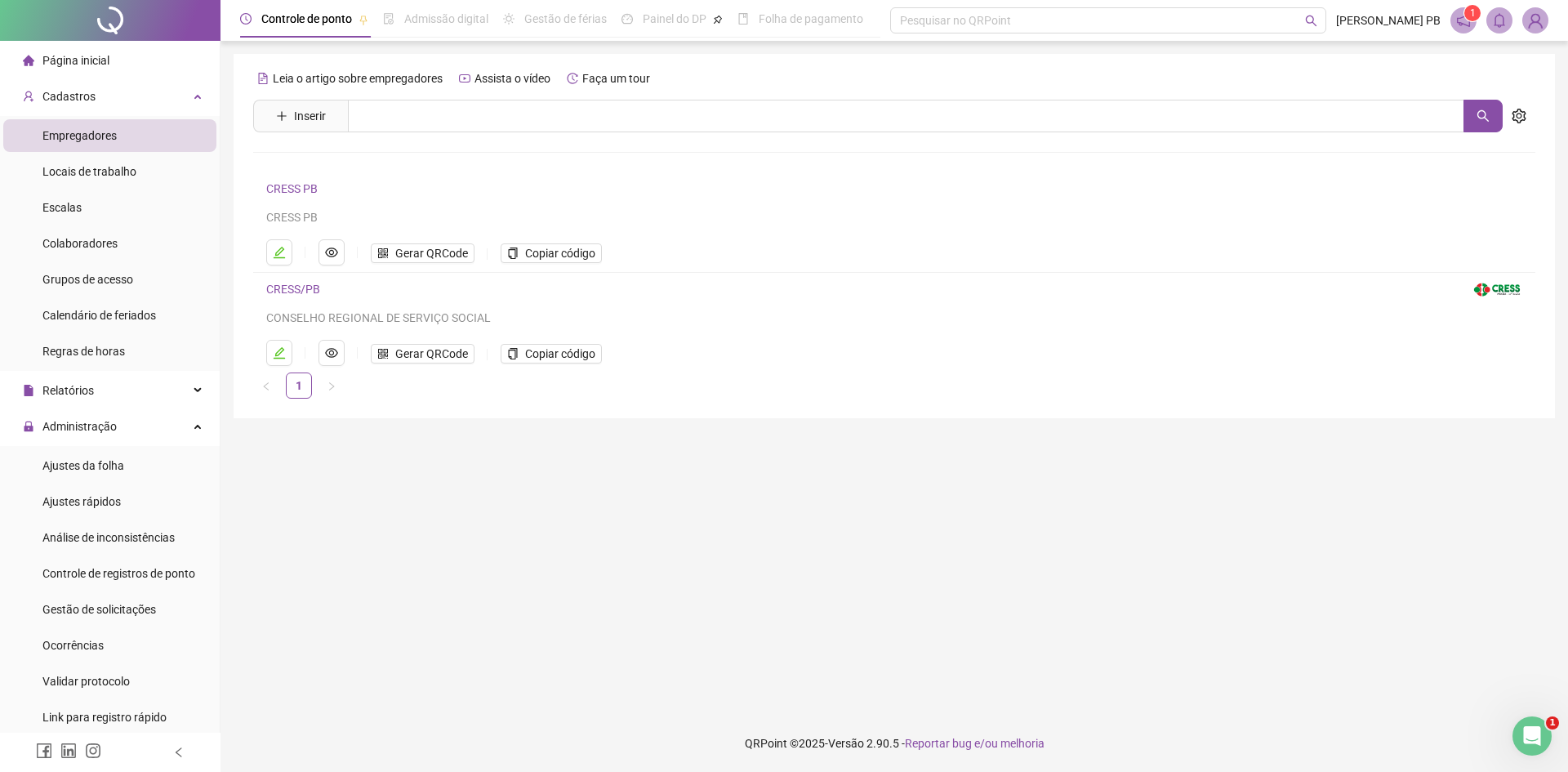
drag, startPoint x: 670, startPoint y: 245, endPoint x: 584, endPoint y: 198, distance: 98.0
click at [584, 198] on h4 "CRESS PB" at bounding box center [867, 188] width 1201 height 20
click at [279, 251] on icon "edit" at bounding box center [280, 252] width 13 height 13
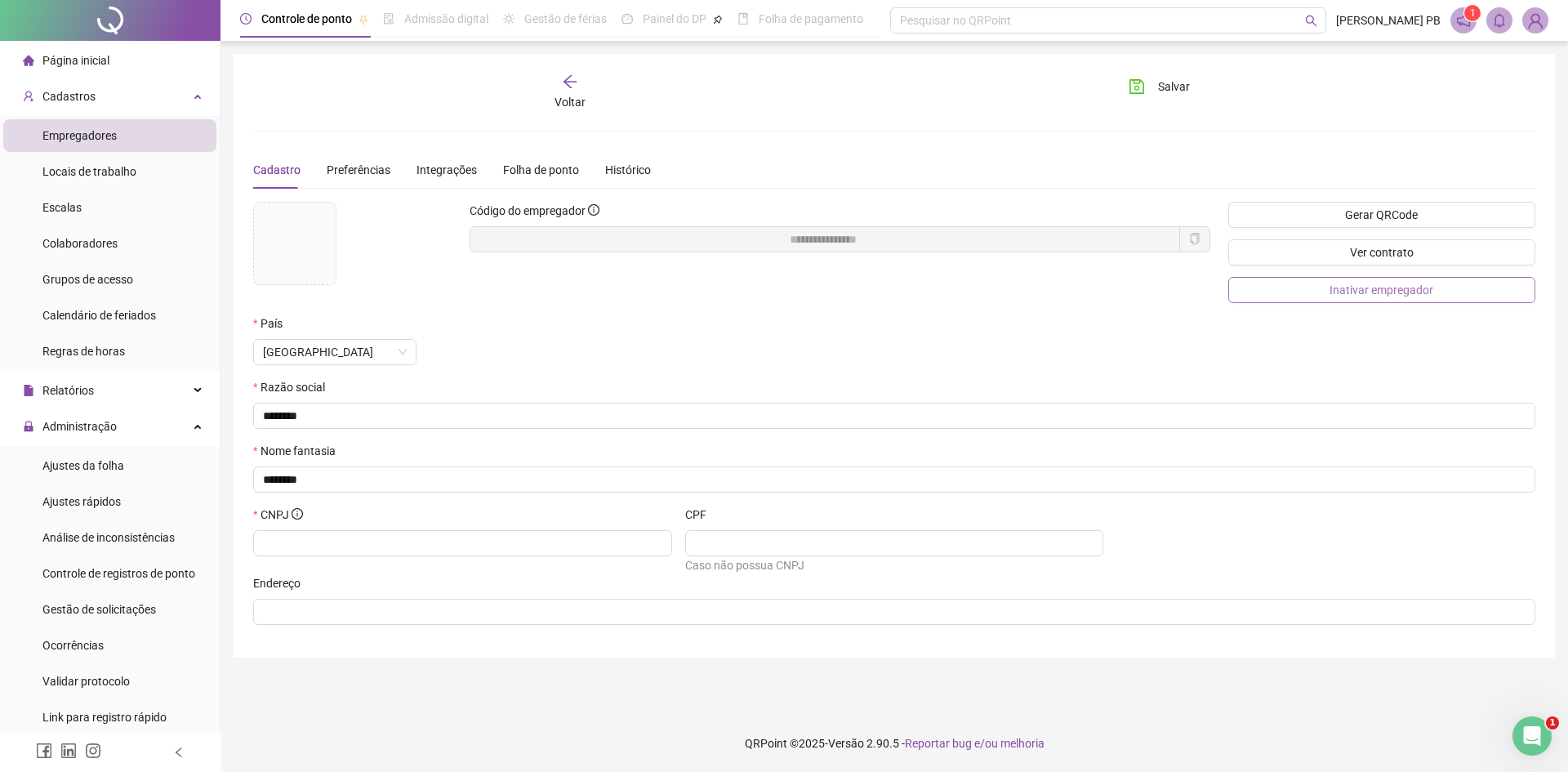
click at [1346, 292] on span "Inativar empregador" at bounding box center [1382, 290] width 104 height 18
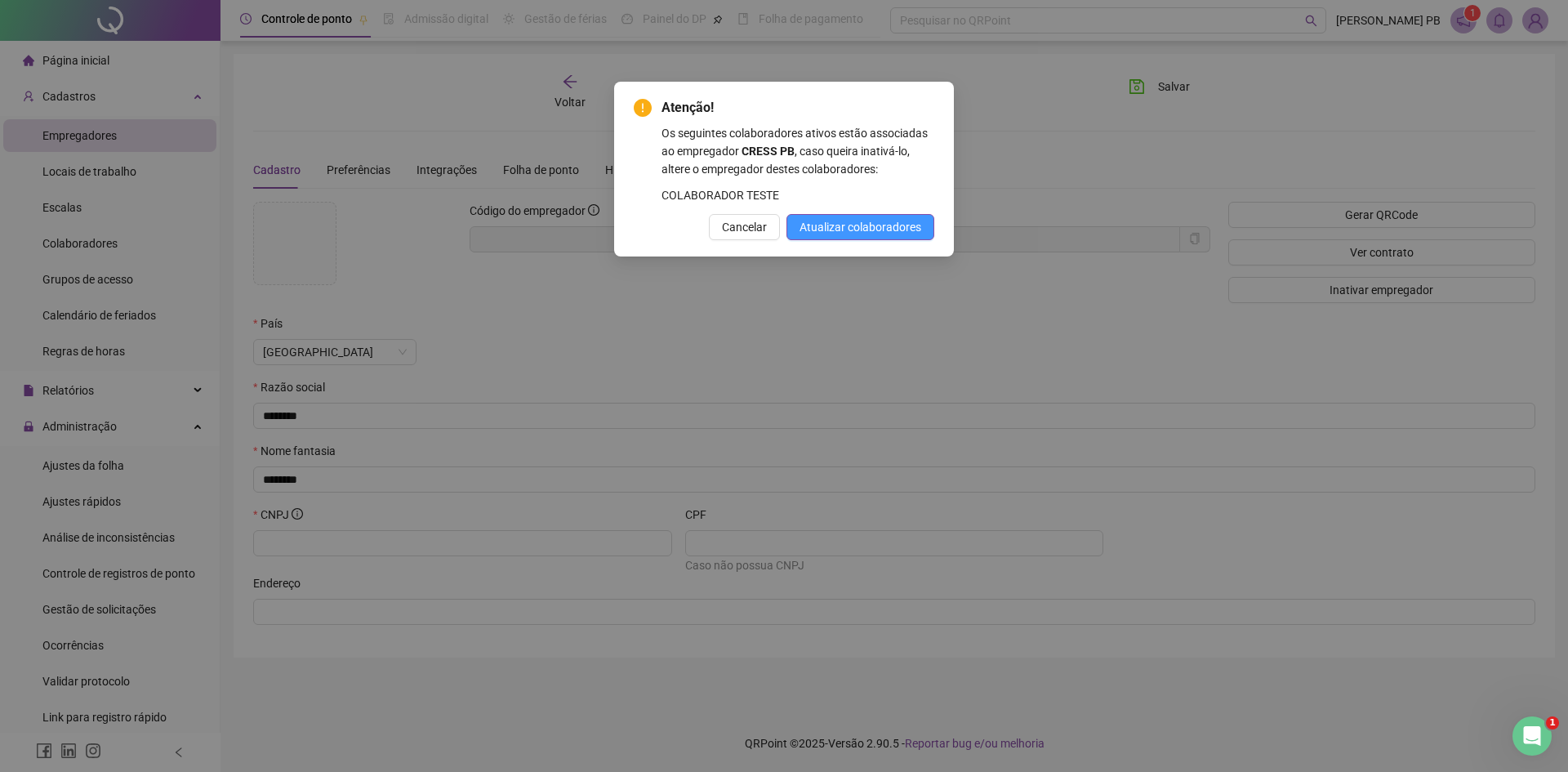
click at [845, 236] on span "Atualizar colaboradores" at bounding box center [859, 226] width 121 height 18
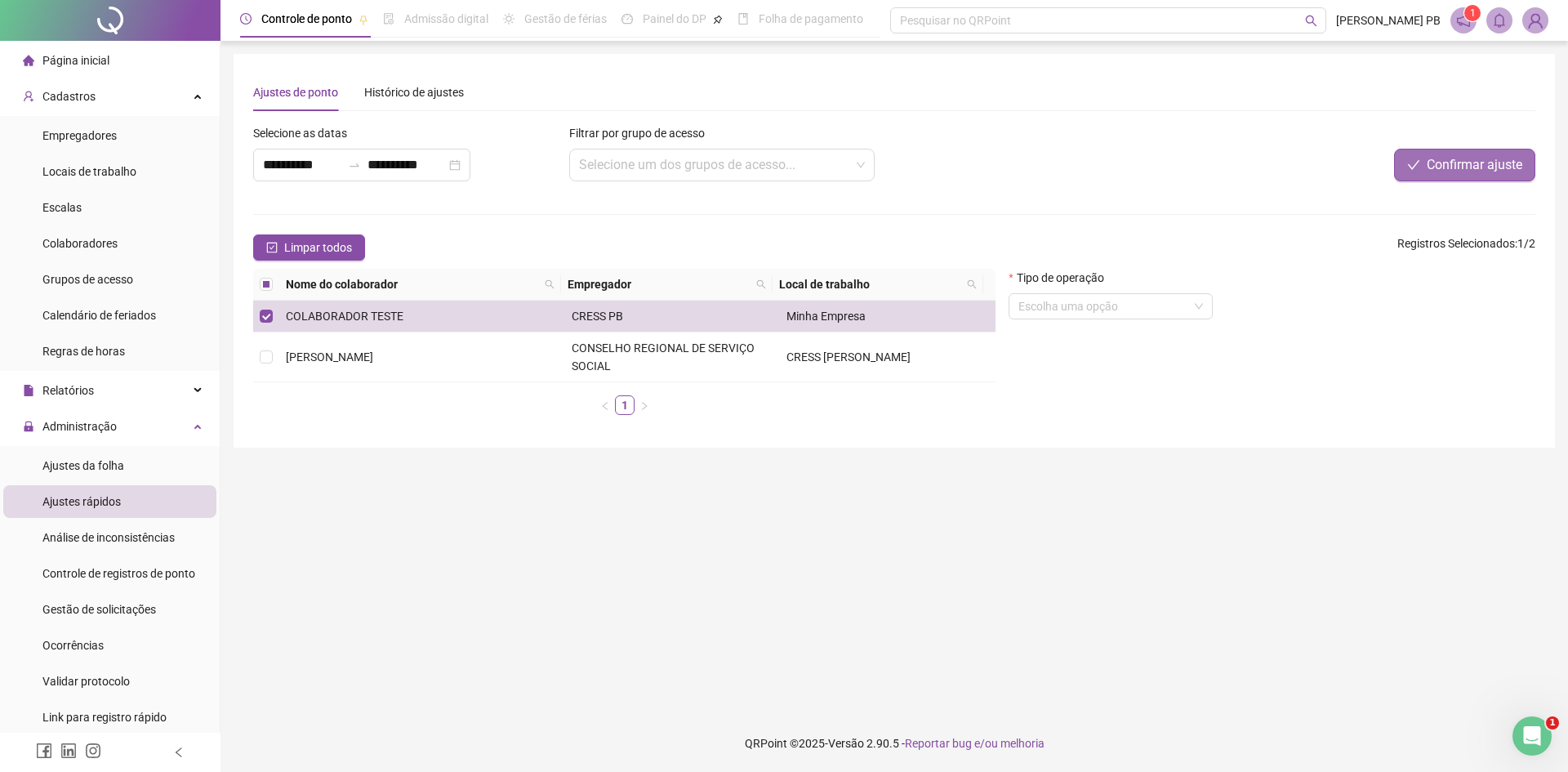
click at [1490, 165] on span "Confirmar ajuste" at bounding box center [1474, 165] width 95 height 20
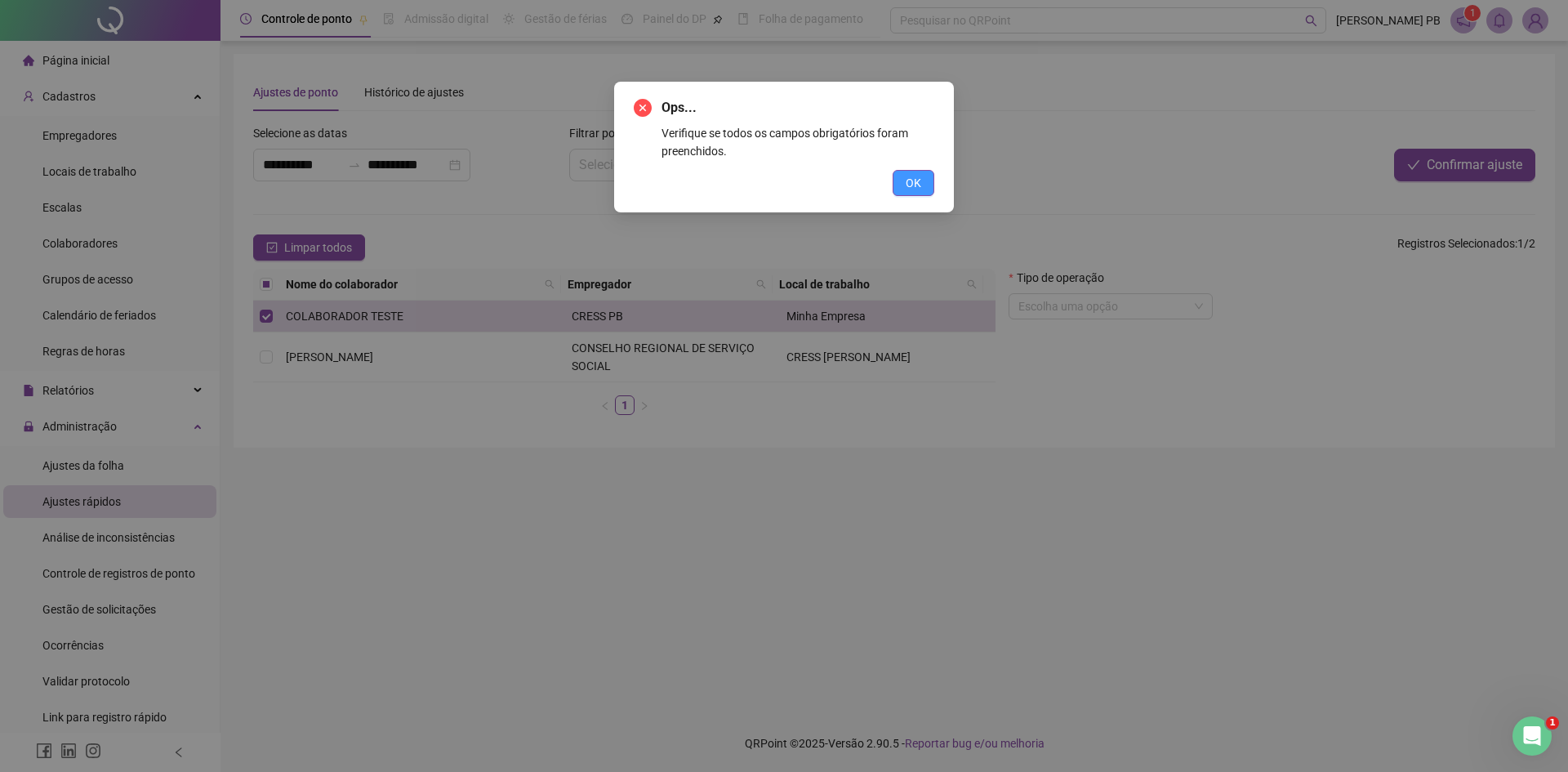
click at [907, 179] on span "OK" at bounding box center [914, 182] width 15 height 18
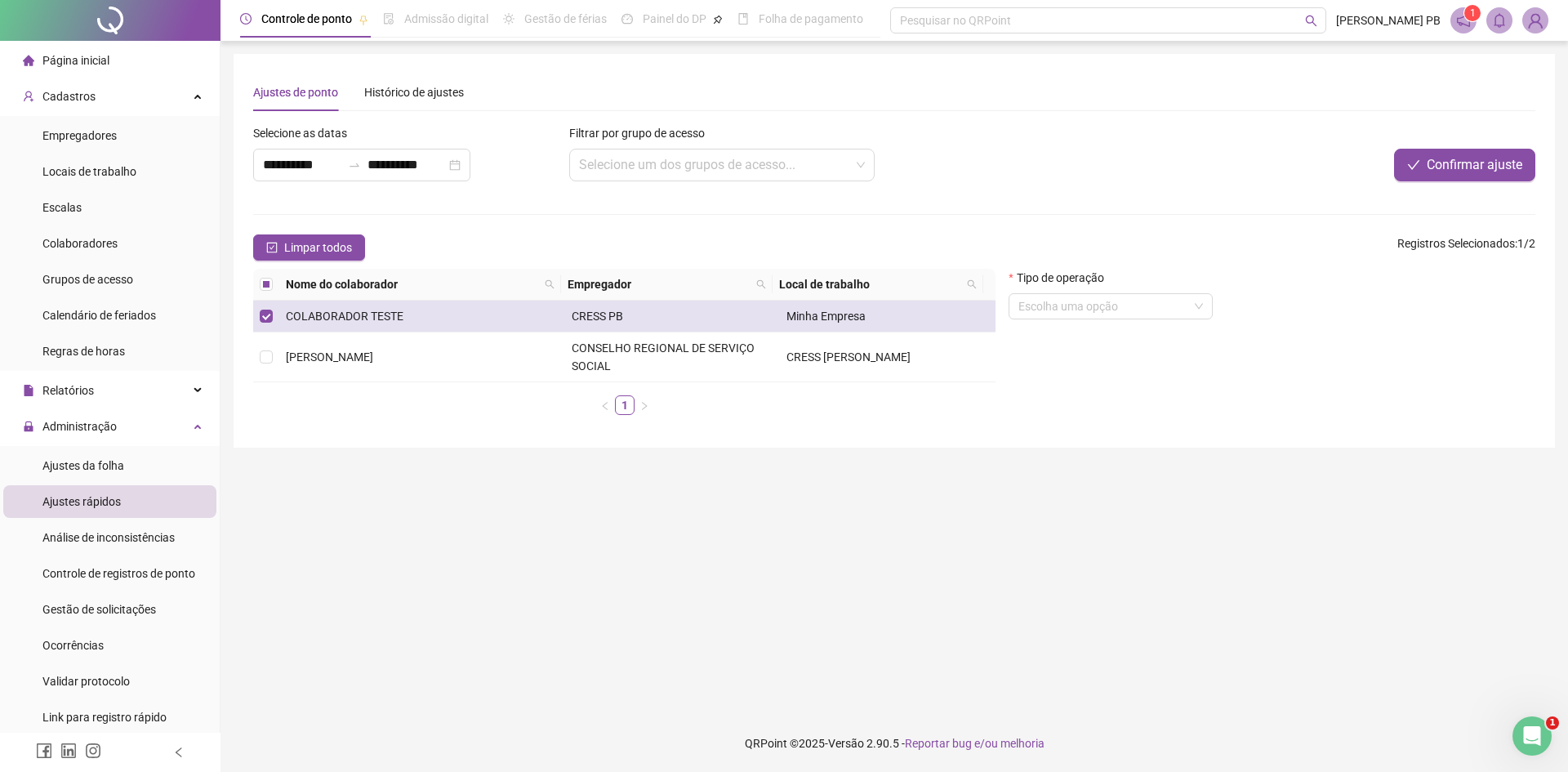
drag, startPoint x: 457, startPoint y: 315, endPoint x: 396, endPoint y: 311, distance: 61.1
click at [402, 310] on td "COLABORADOR TESTE" at bounding box center [422, 316] width 286 height 32
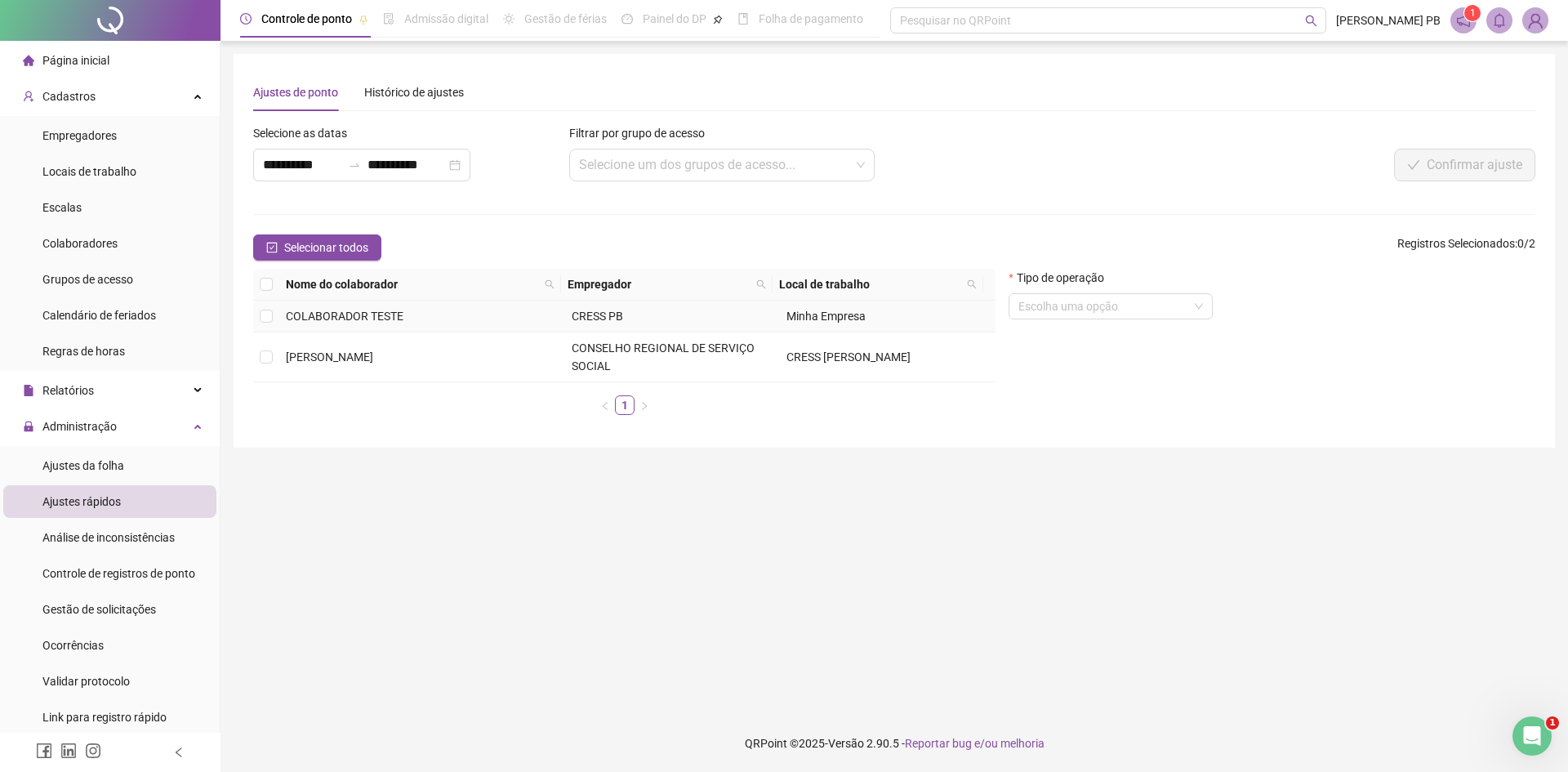
click at [286, 314] on td "COLABORADOR TESTE" at bounding box center [422, 316] width 286 height 32
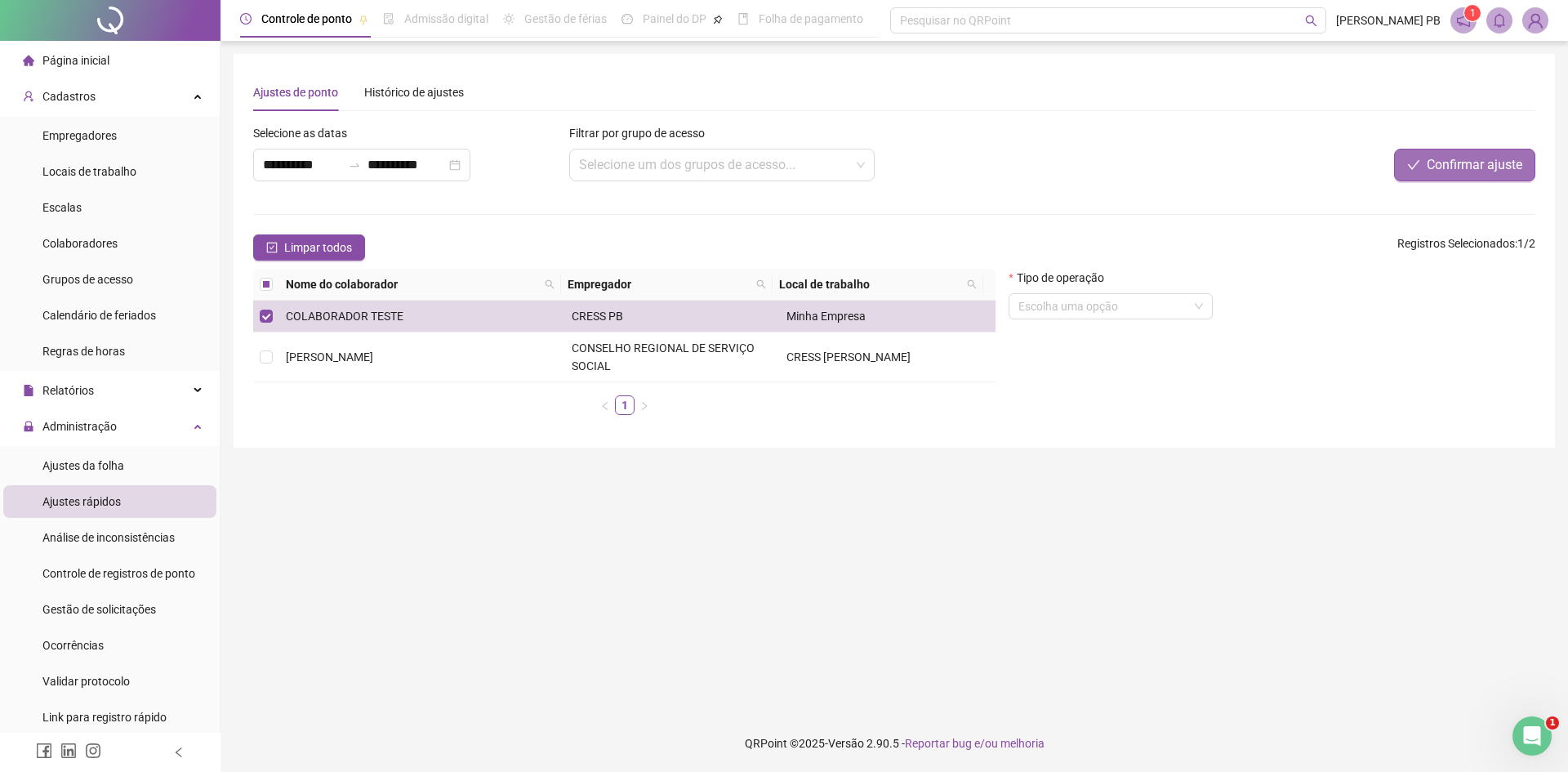
click at [1426, 153] on button "Confirmar ajuste" at bounding box center [1465, 165] width 141 height 32
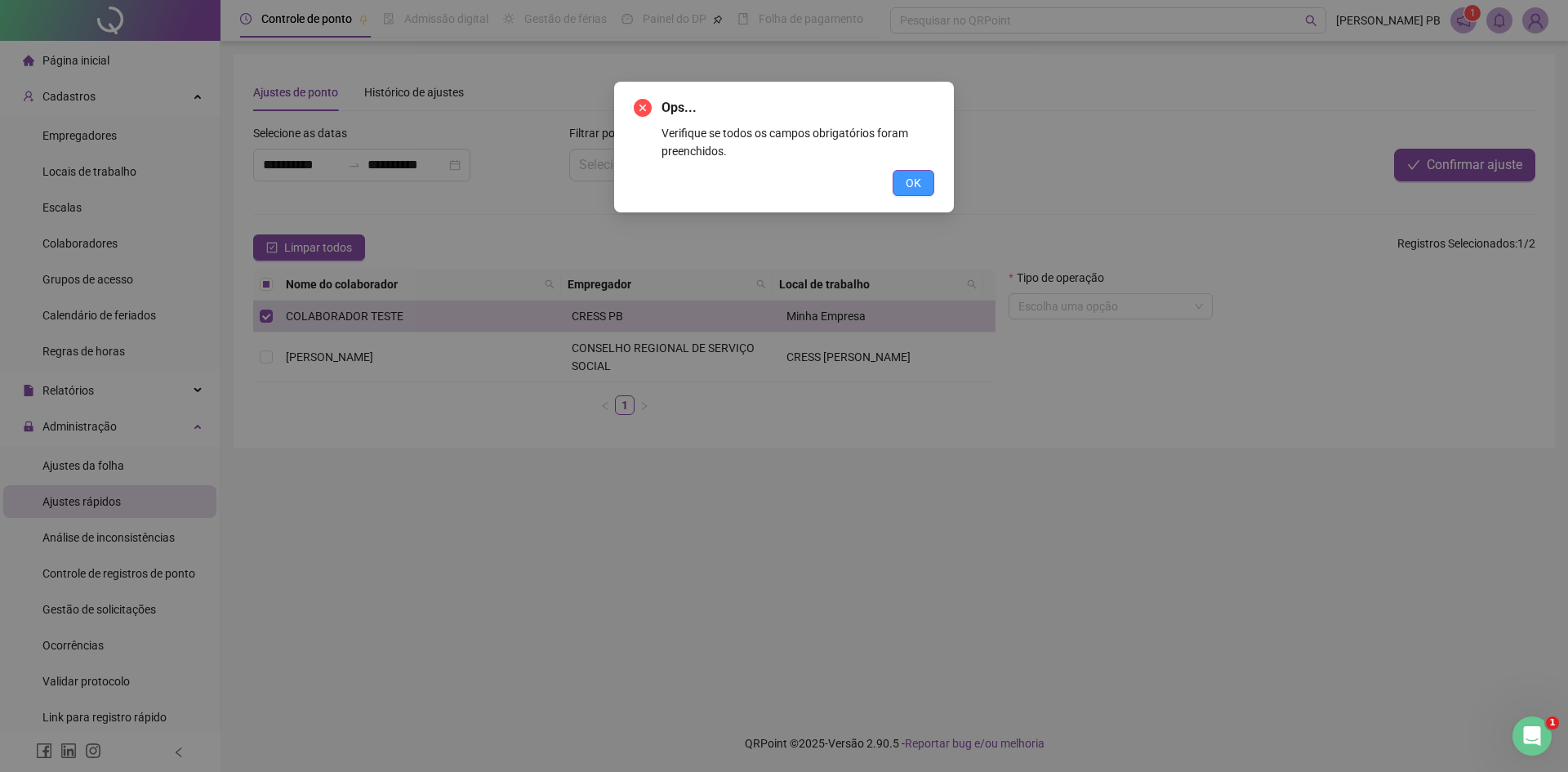
click at [913, 182] on span "OK" at bounding box center [914, 182] width 15 height 18
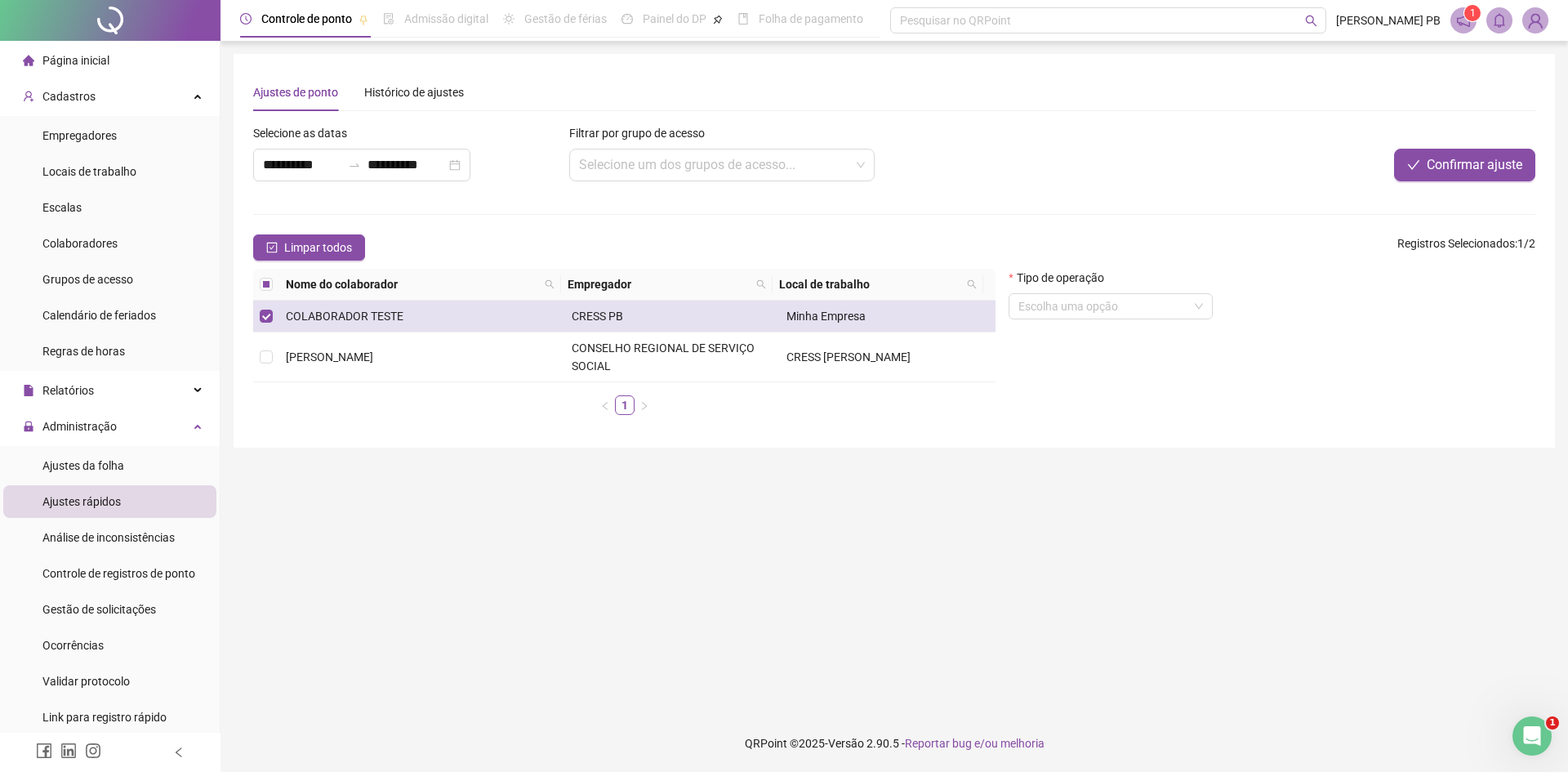
click at [684, 309] on td "CRESS PB" at bounding box center [672, 316] width 215 height 32
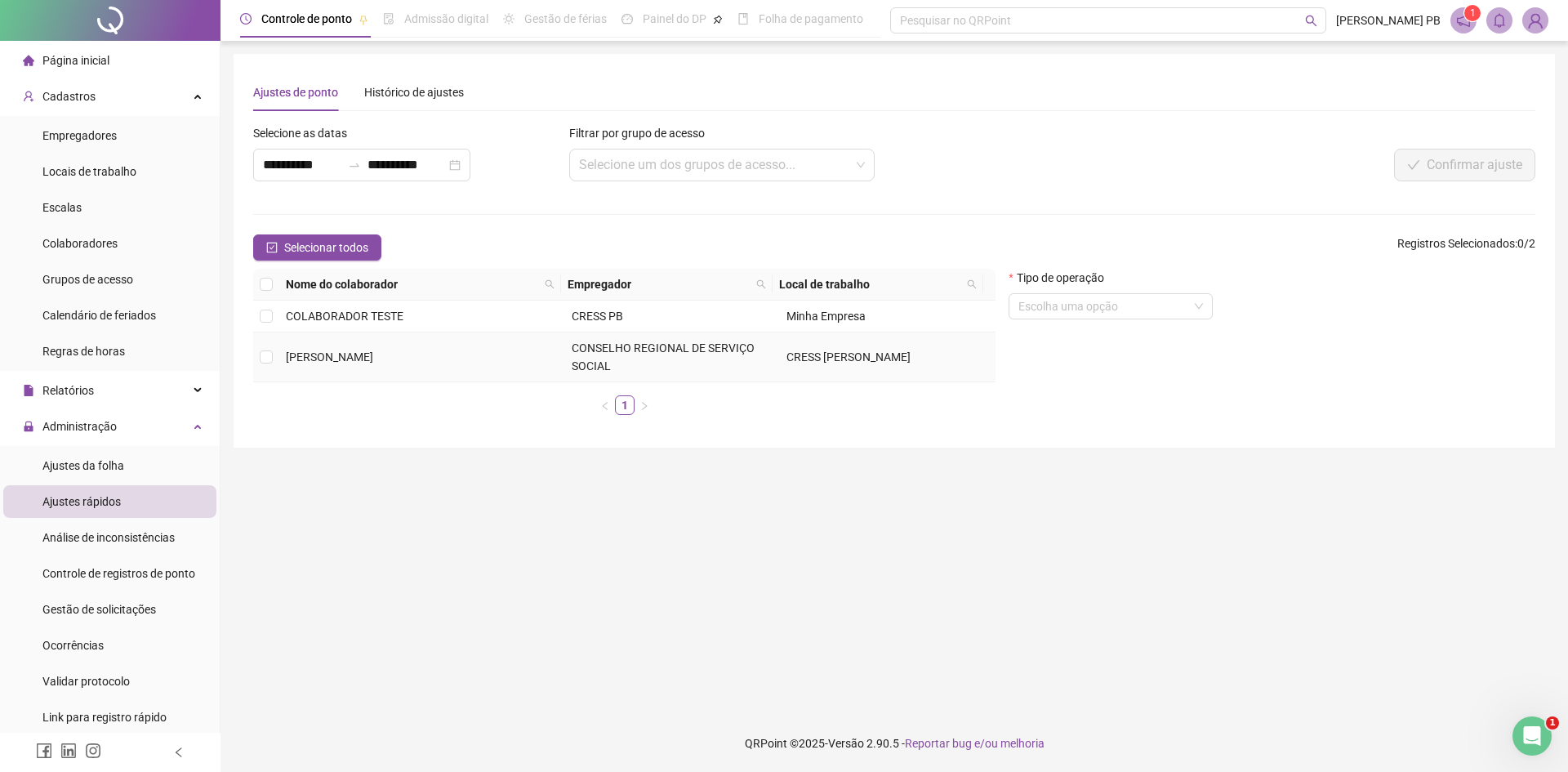
click at [789, 354] on span "CRESS [PERSON_NAME]" at bounding box center [849, 357] width 124 height 13
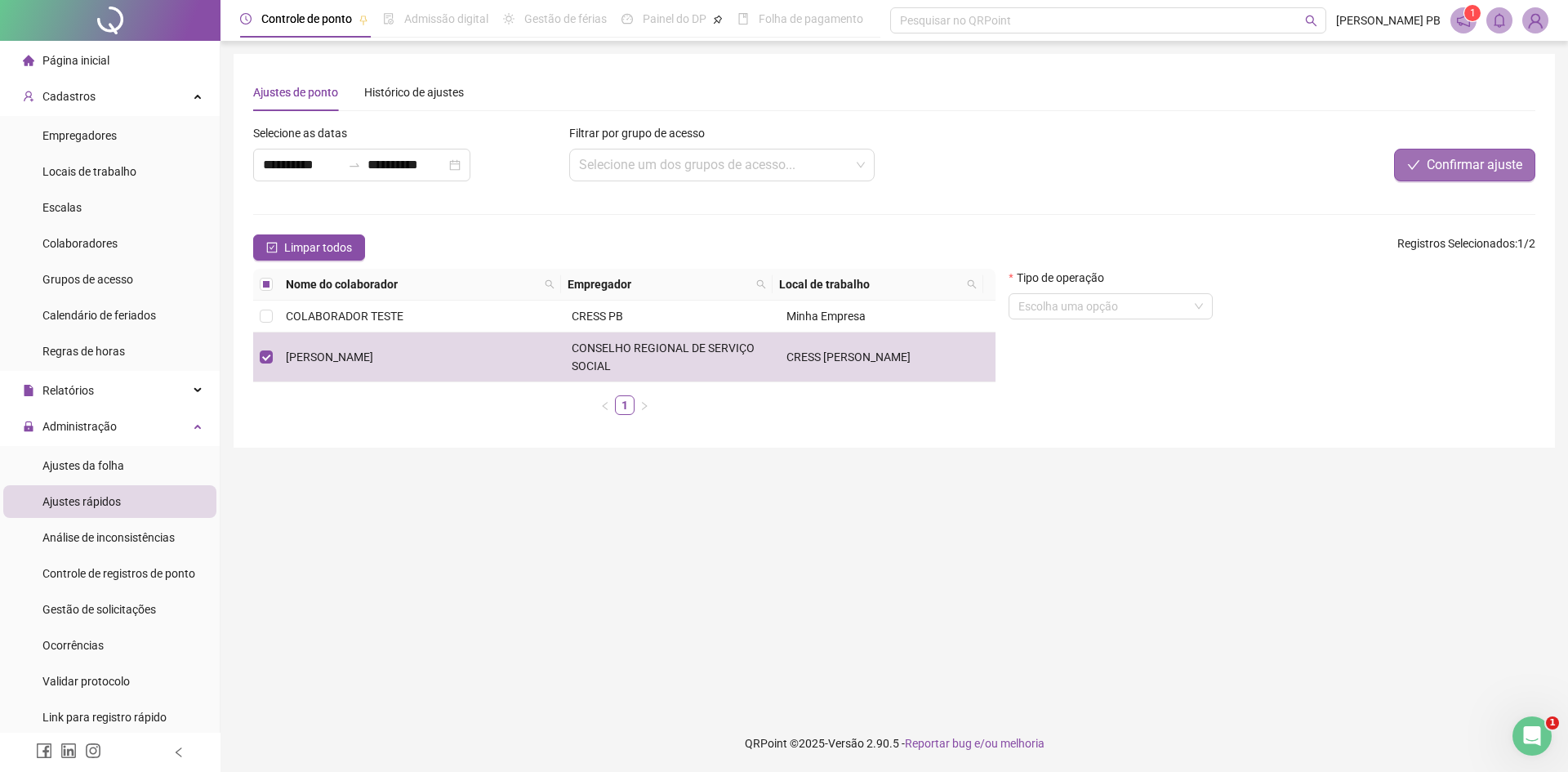
click at [1446, 161] on span "Confirmar ajuste" at bounding box center [1474, 165] width 95 height 20
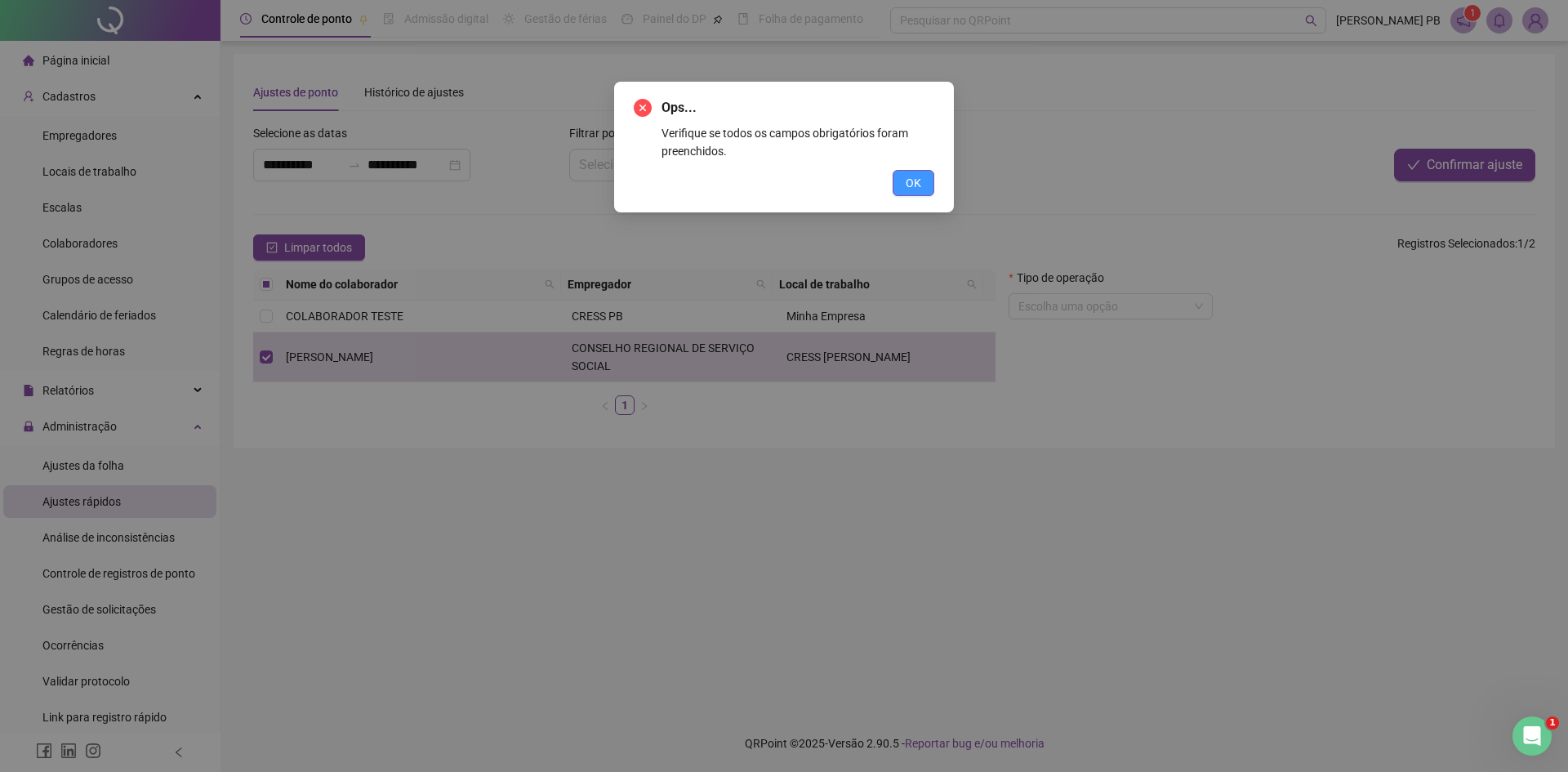
click at [930, 182] on button "OK" at bounding box center [914, 182] width 42 height 26
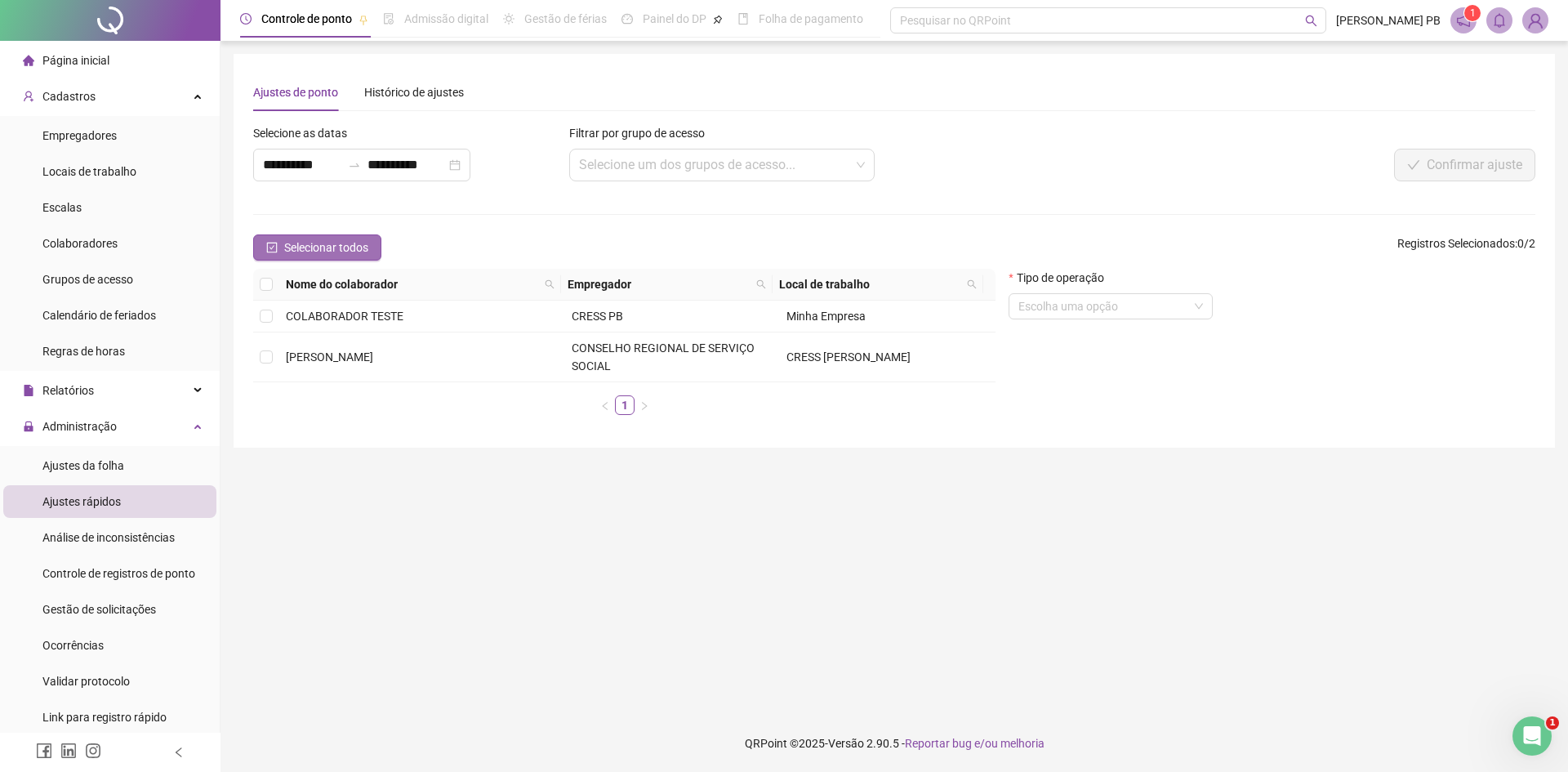
click at [274, 242] on icon "check-square" at bounding box center [272, 247] width 11 height 11
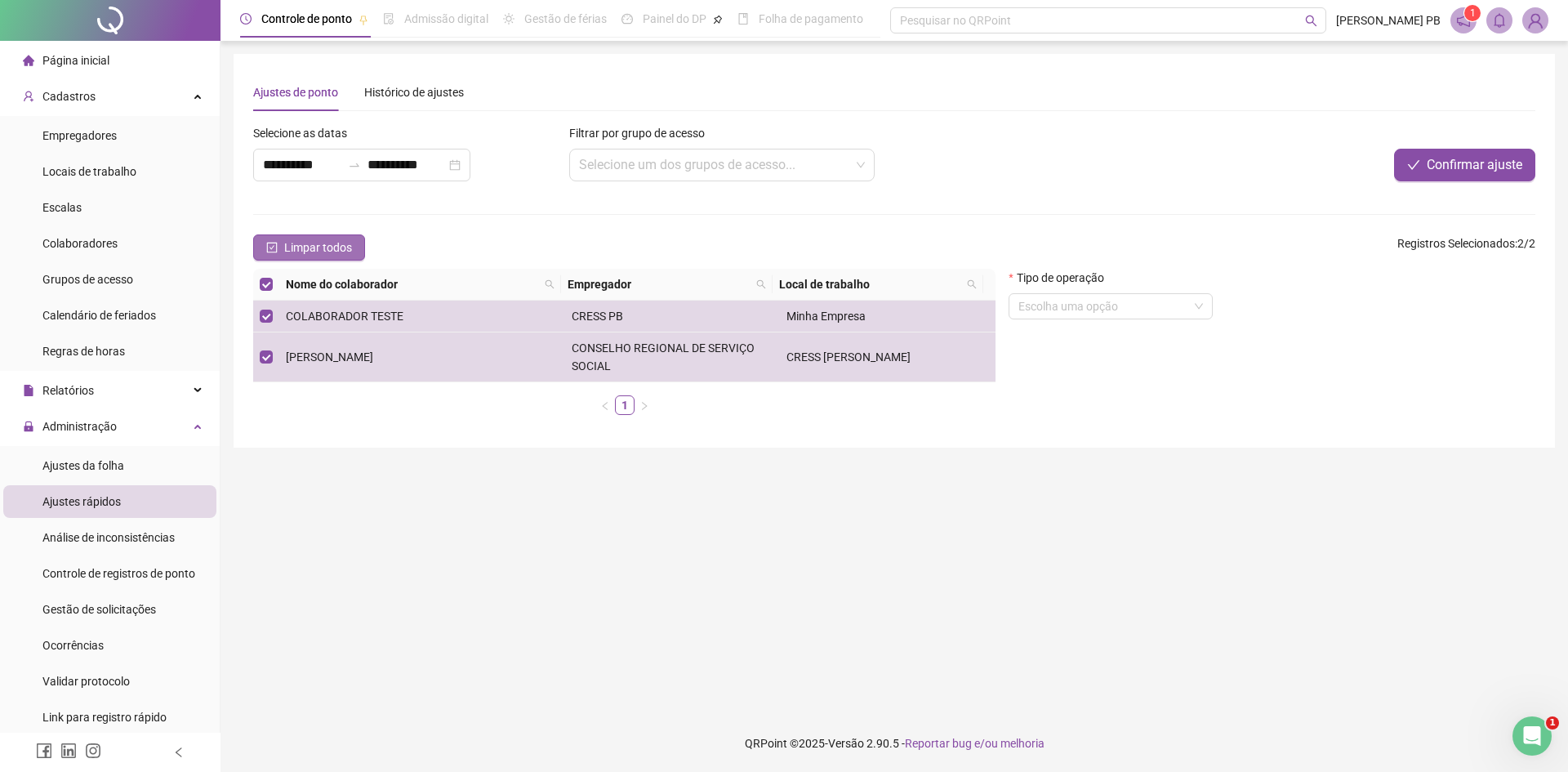
click at [275, 244] on icon "check-square" at bounding box center [272, 247] width 11 height 11
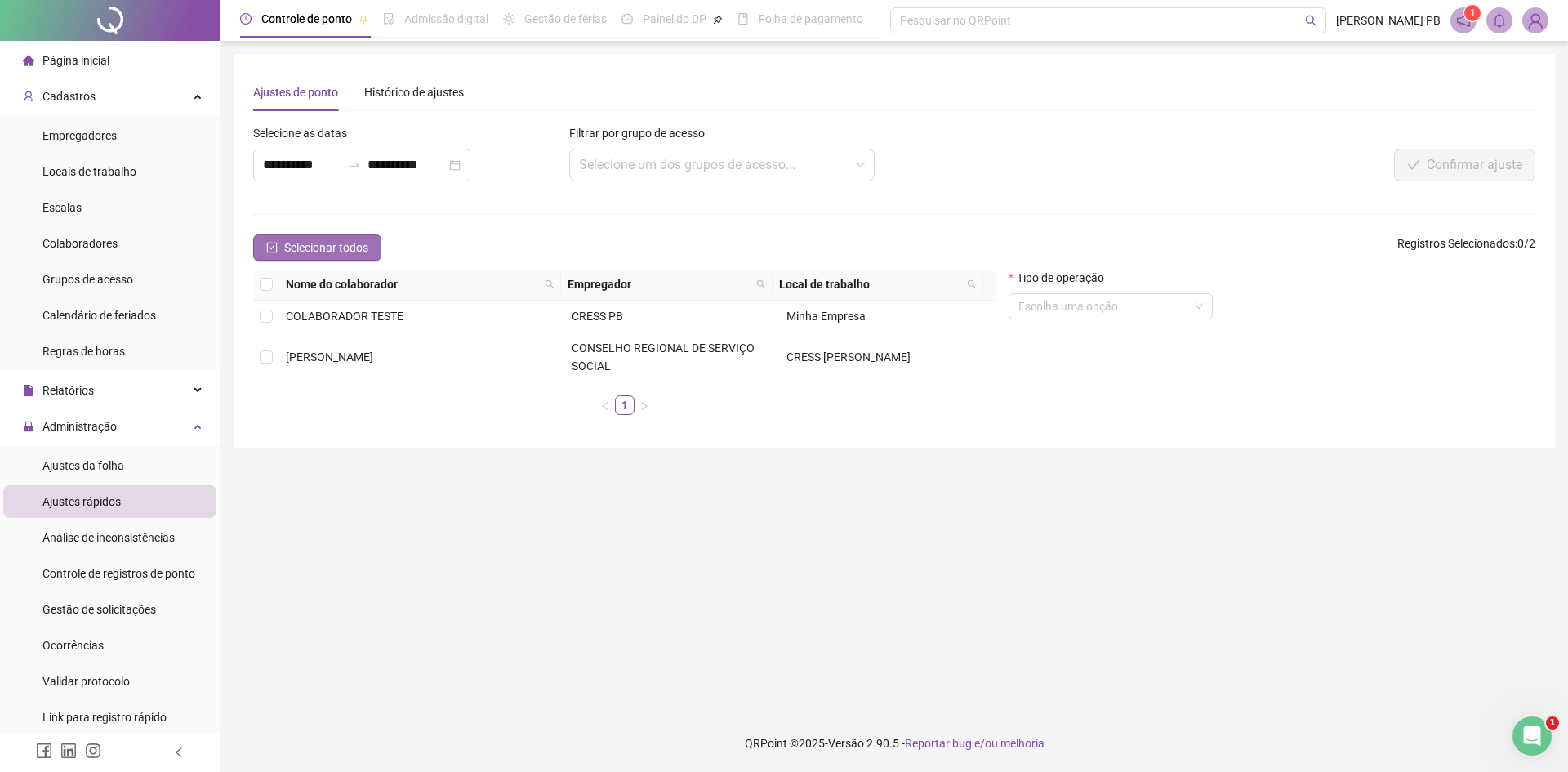
click at [275, 244] on icon "check-square" at bounding box center [272, 247] width 11 height 11
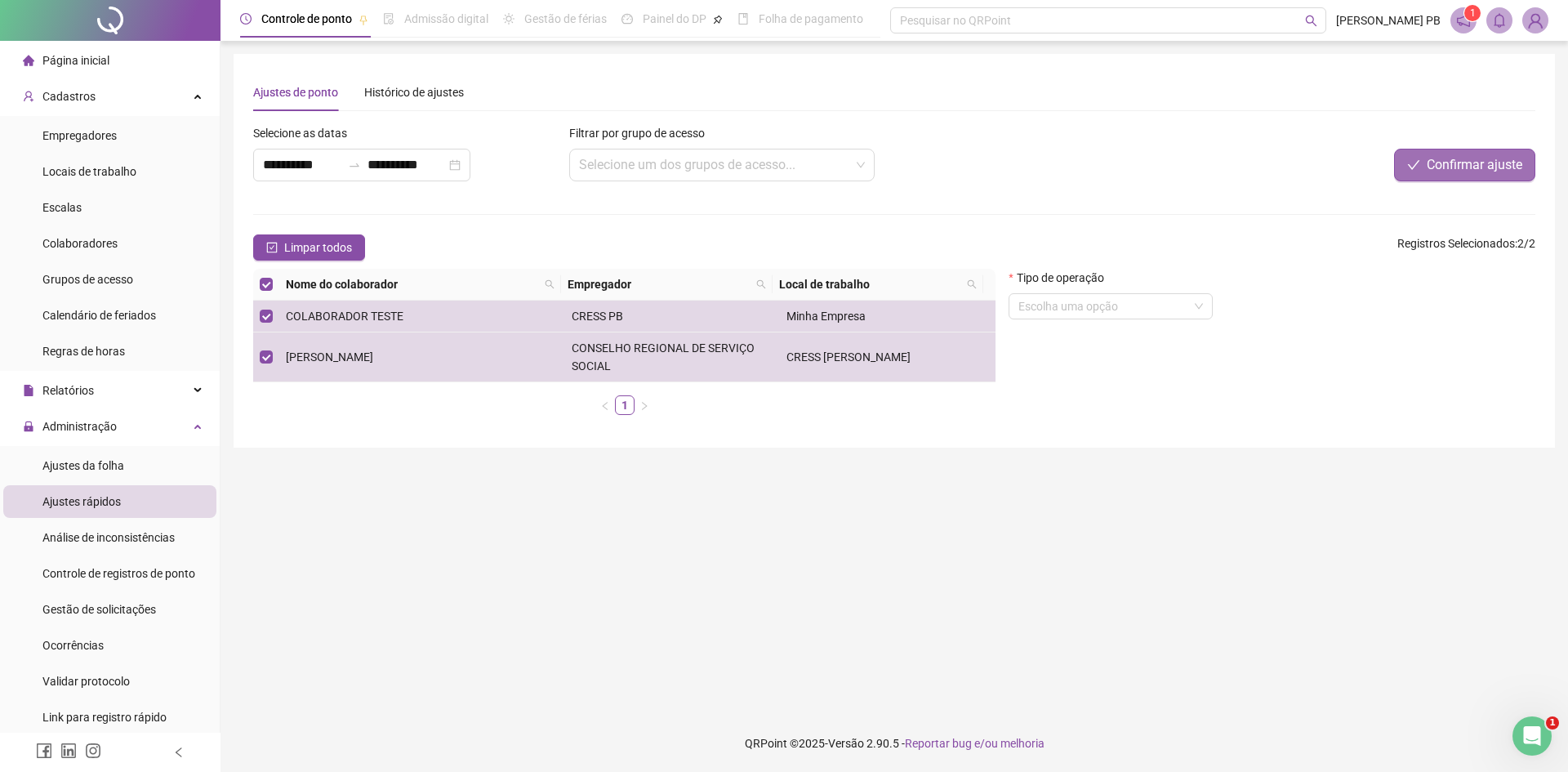
click at [1484, 165] on span "Confirmar ajuste" at bounding box center [1474, 165] width 95 height 20
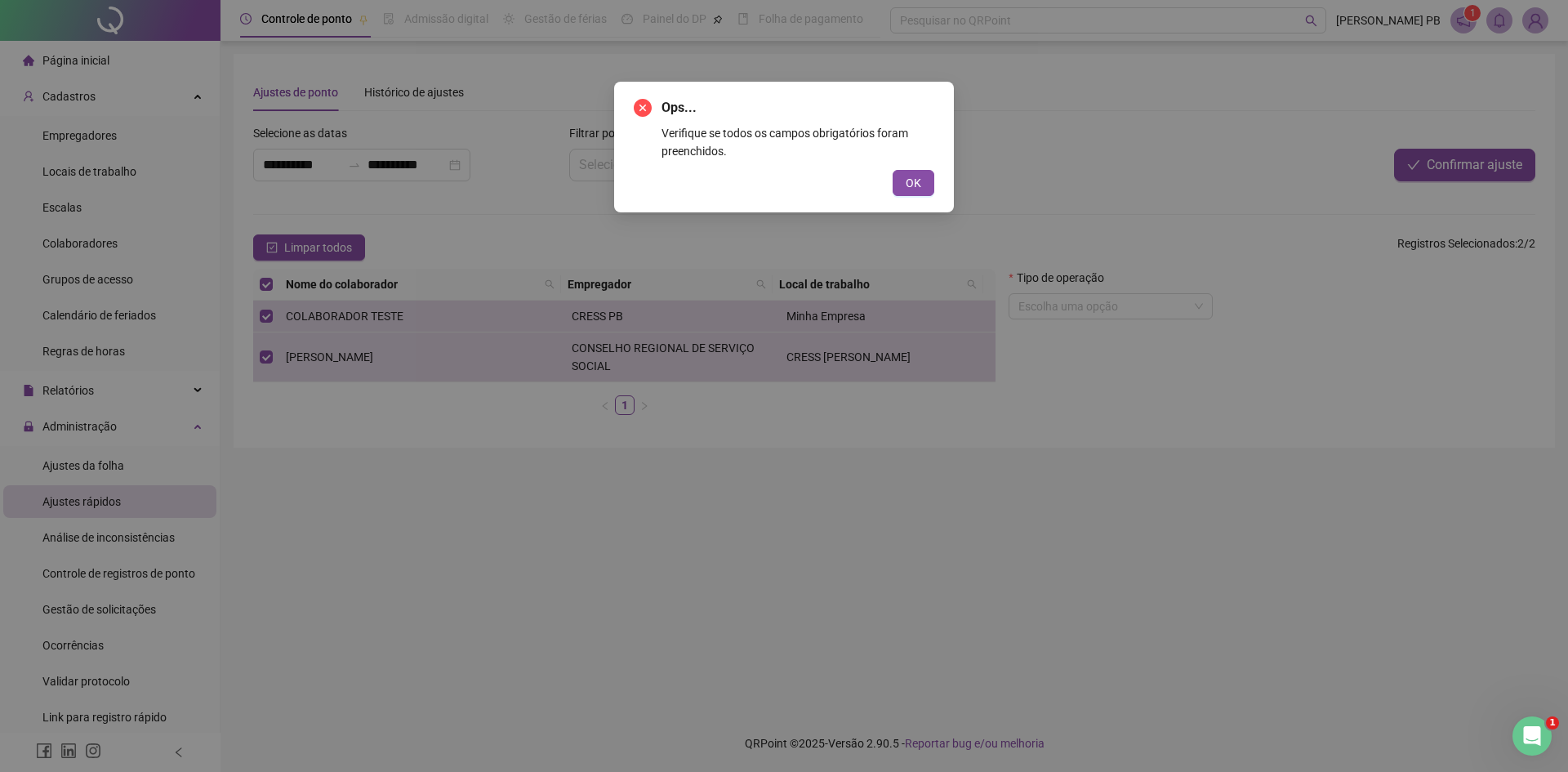
click at [923, 180] on button "OK" at bounding box center [914, 182] width 42 height 26
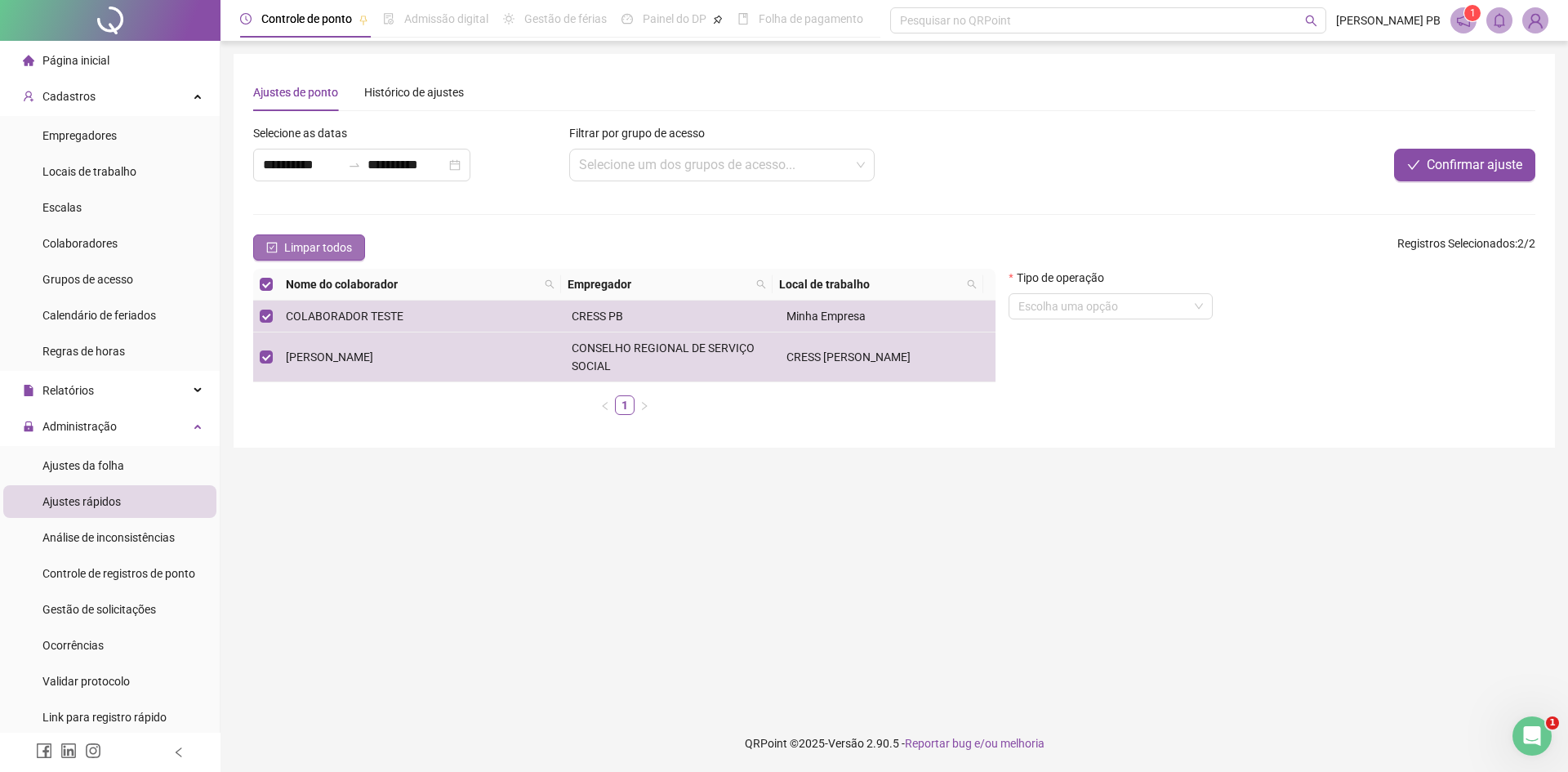
click at [306, 244] on span "Limpar todos" at bounding box center [318, 247] width 68 height 18
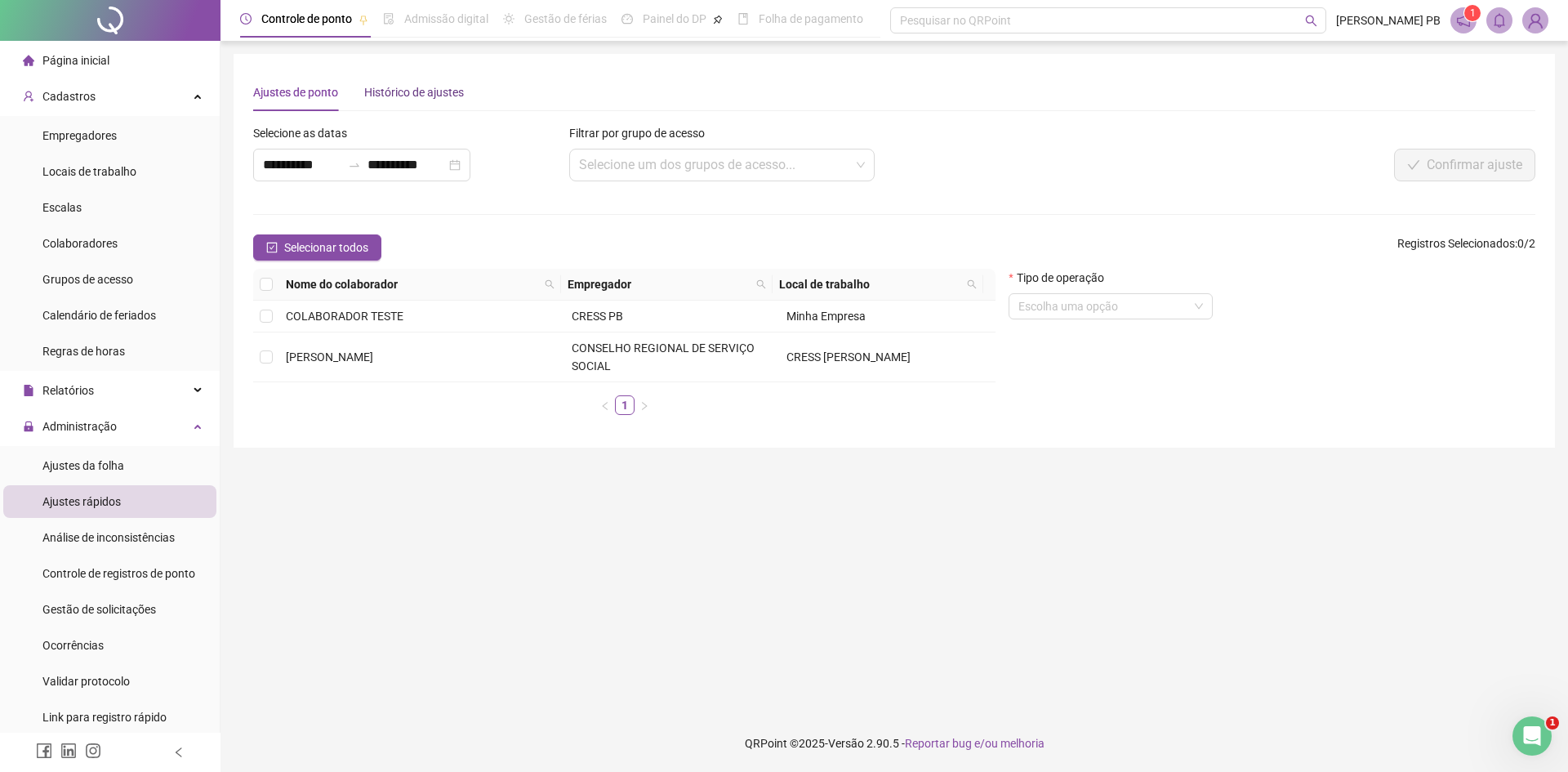
click at [451, 94] on div "Histórico de ajustes" at bounding box center [414, 92] width 99 height 18
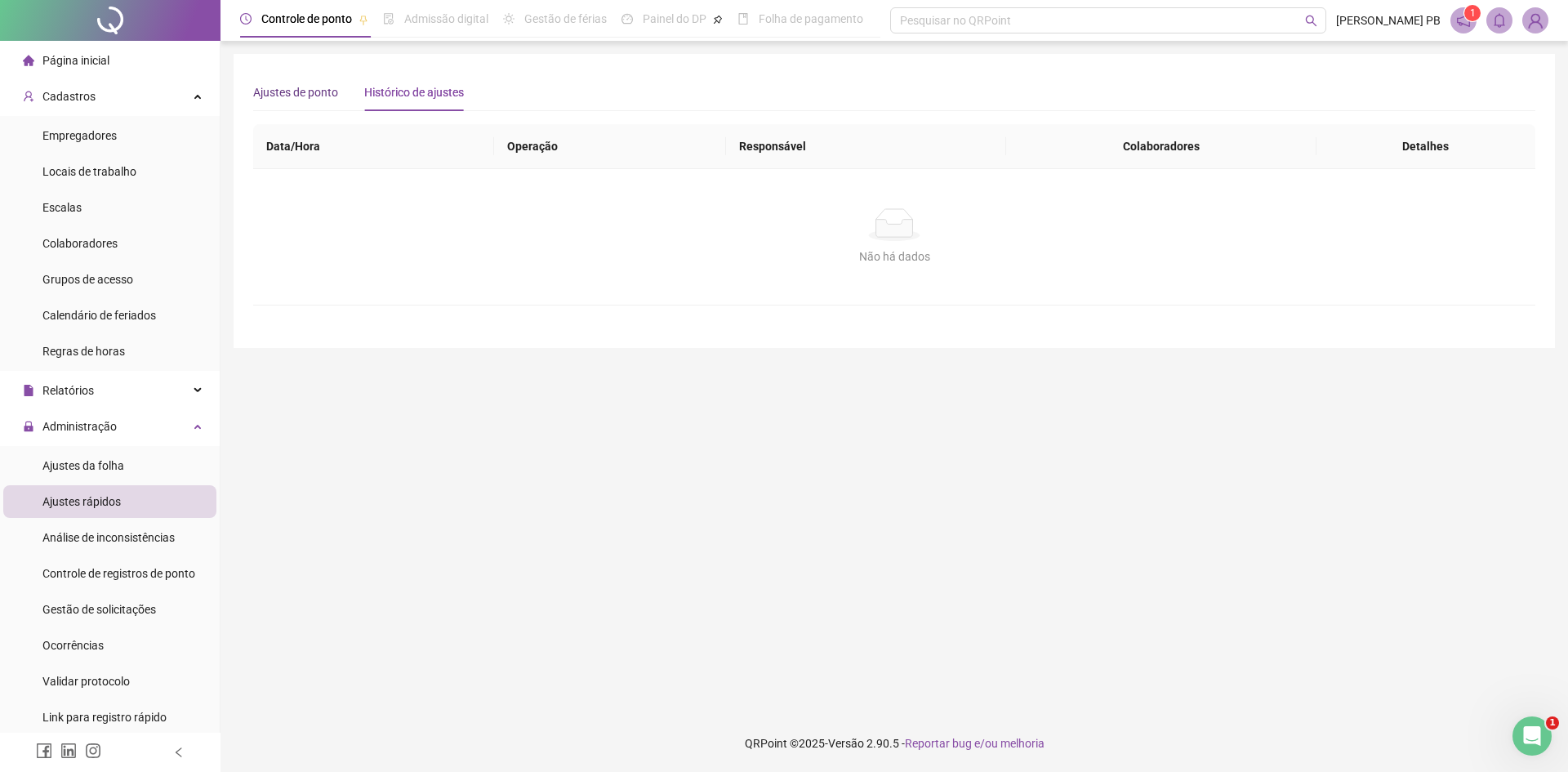
click at [282, 89] on div "Ajustes de ponto" at bounding box center [295, 92] width 85 height 18
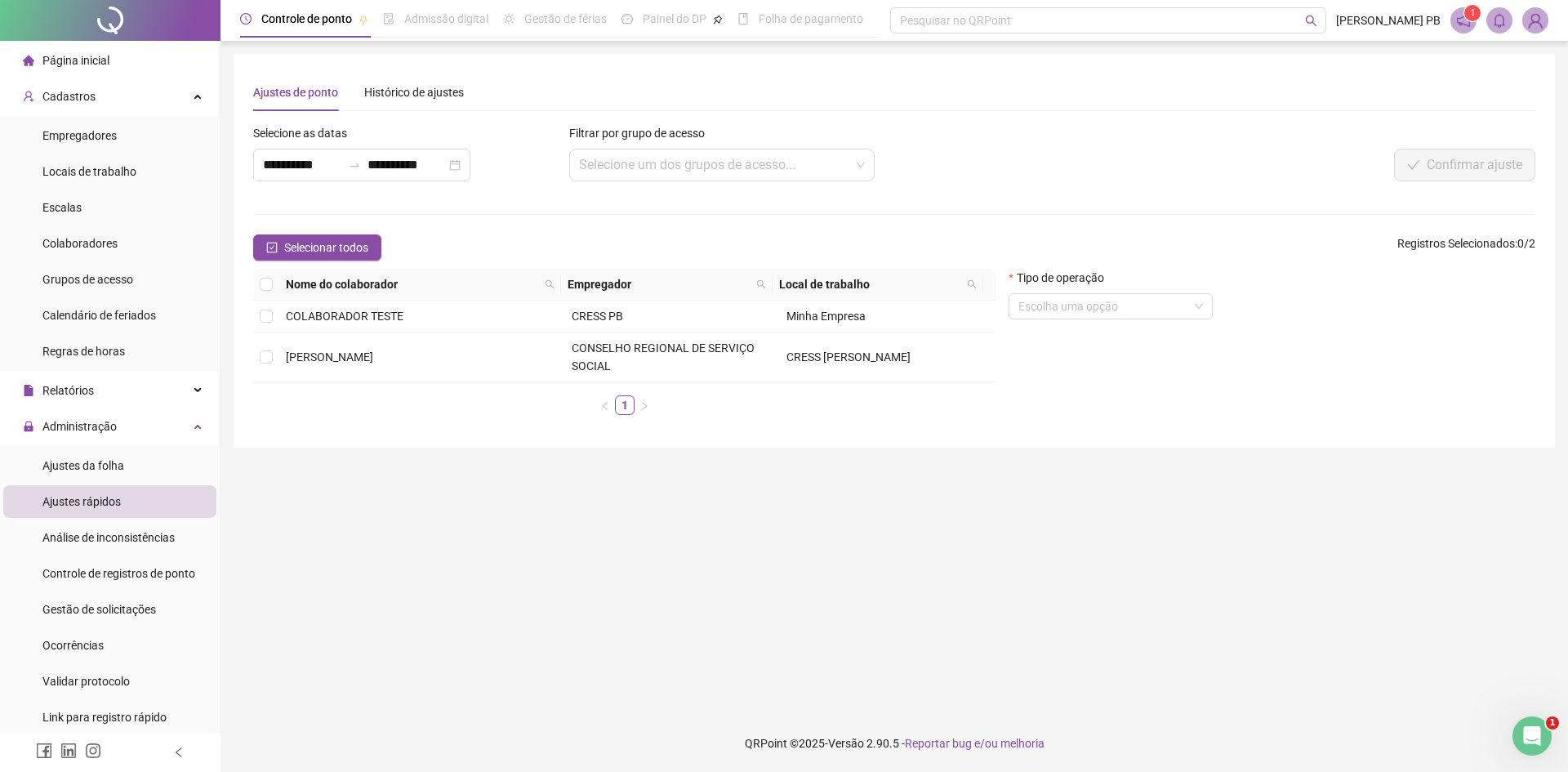
click at [1461, 18] on icon "notification" at bounding box center [1464, 21] width 13 height 13
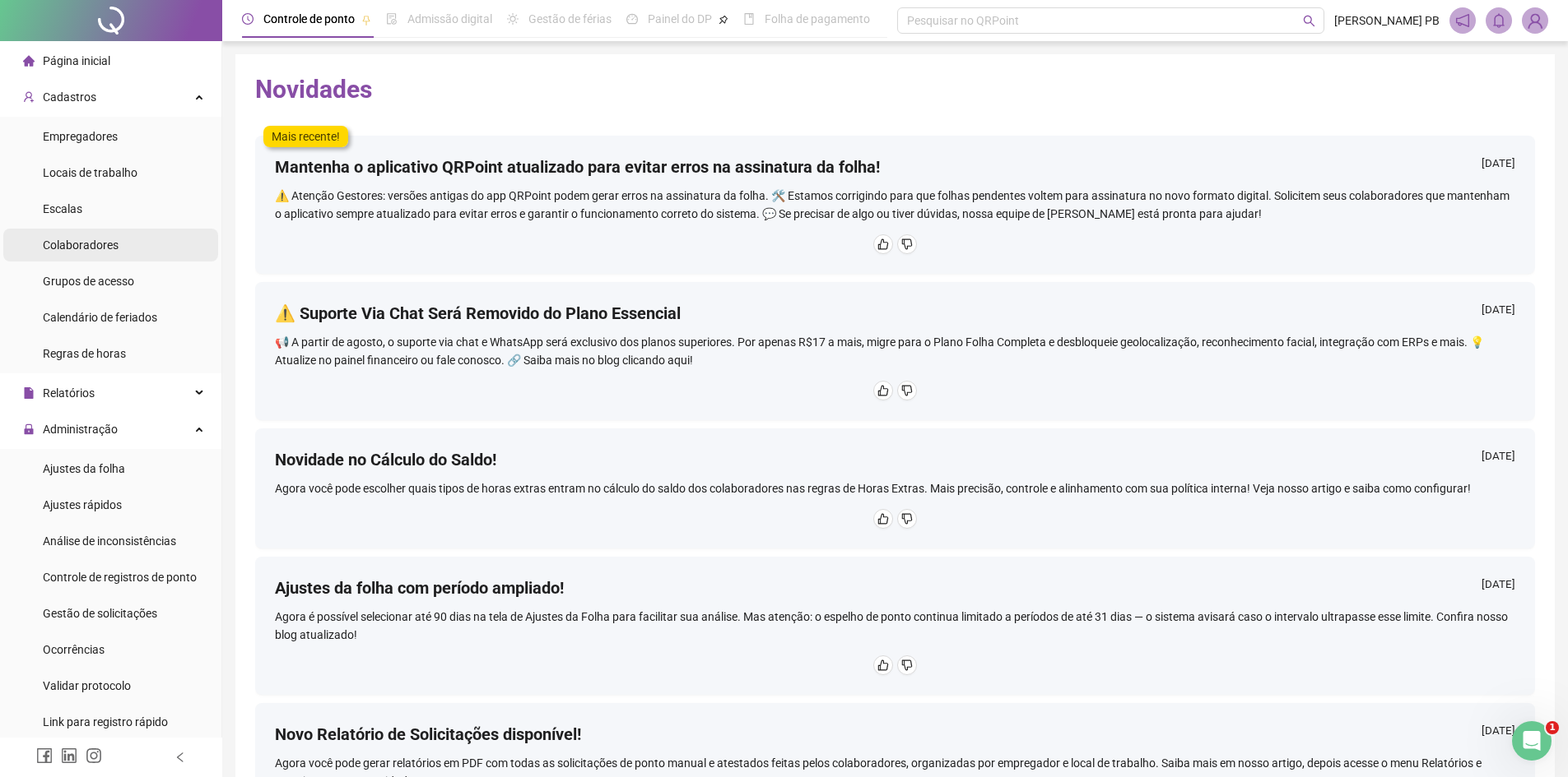
click at [93, 238] on span "Colaboradores" at bounding box center [80, 245] width 76 height 13
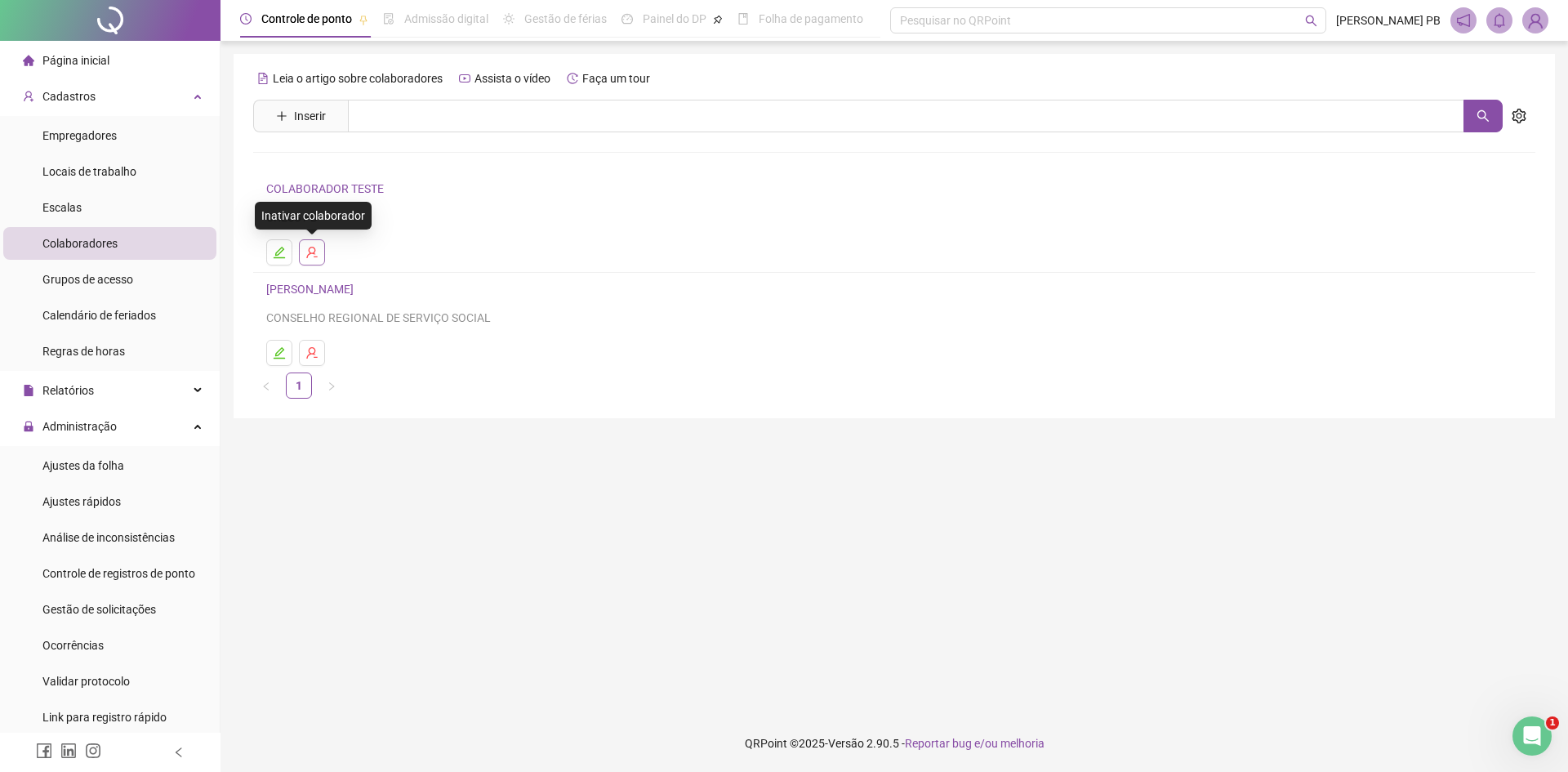
click at [313, 250] on icon "user-delete" at bounding box center [312, 252] width 13 height 13
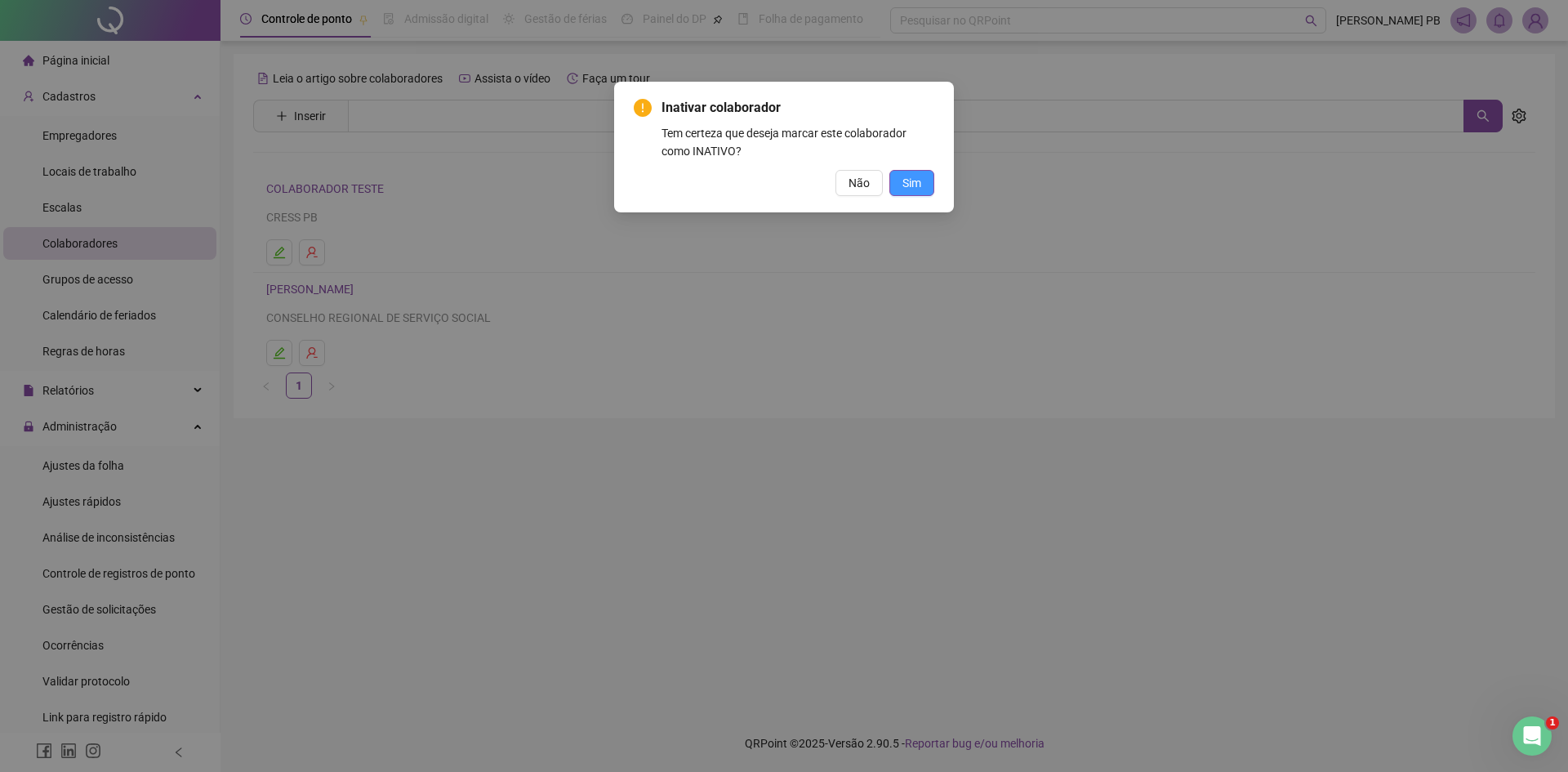
click at [915, 180] on span "Sim" at bounding box center [912, 182] width 19 height 18
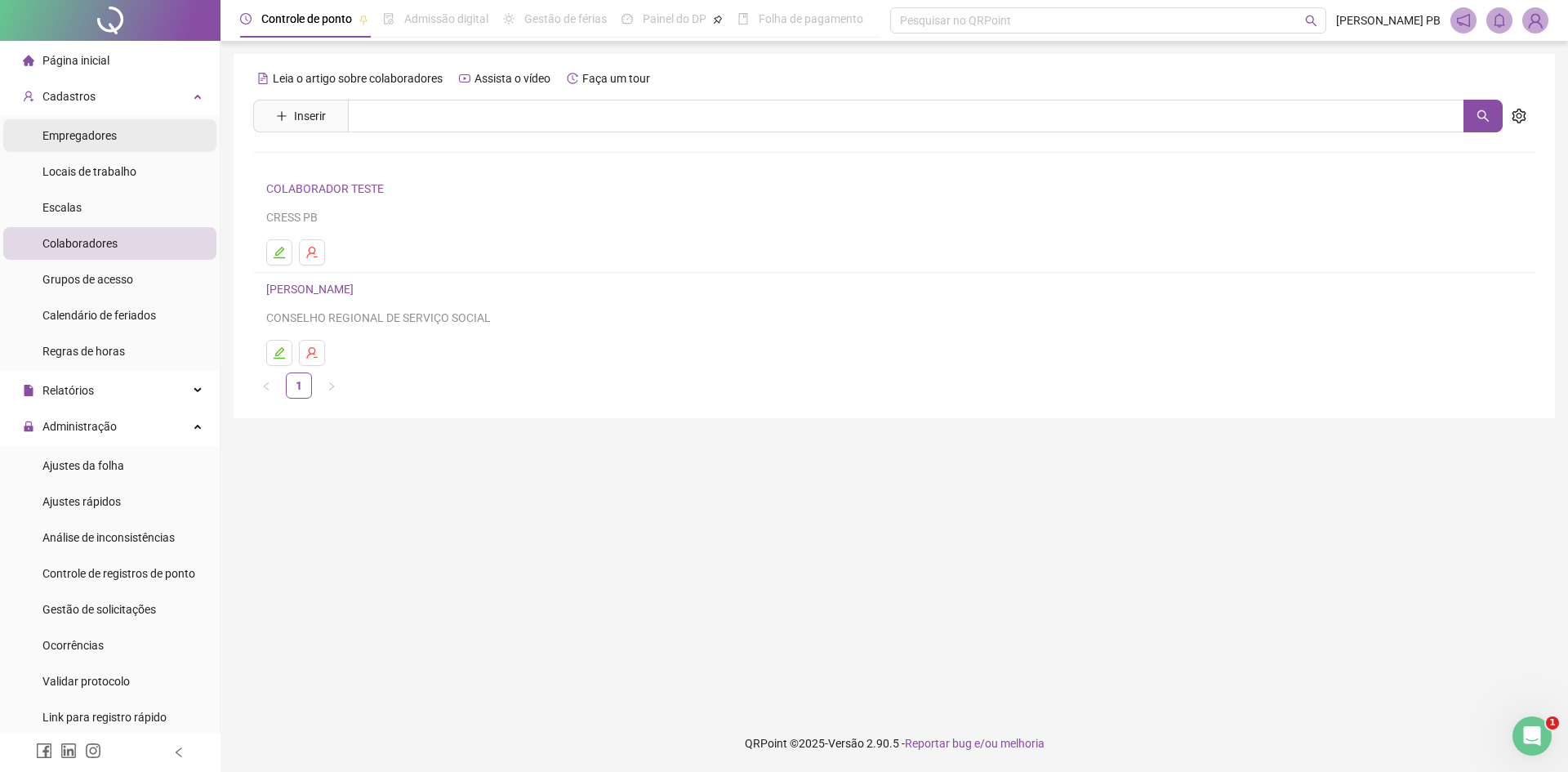
click at [116, 137] on span "Empregadores" at bounding box center [79, 136] width 74 height 13
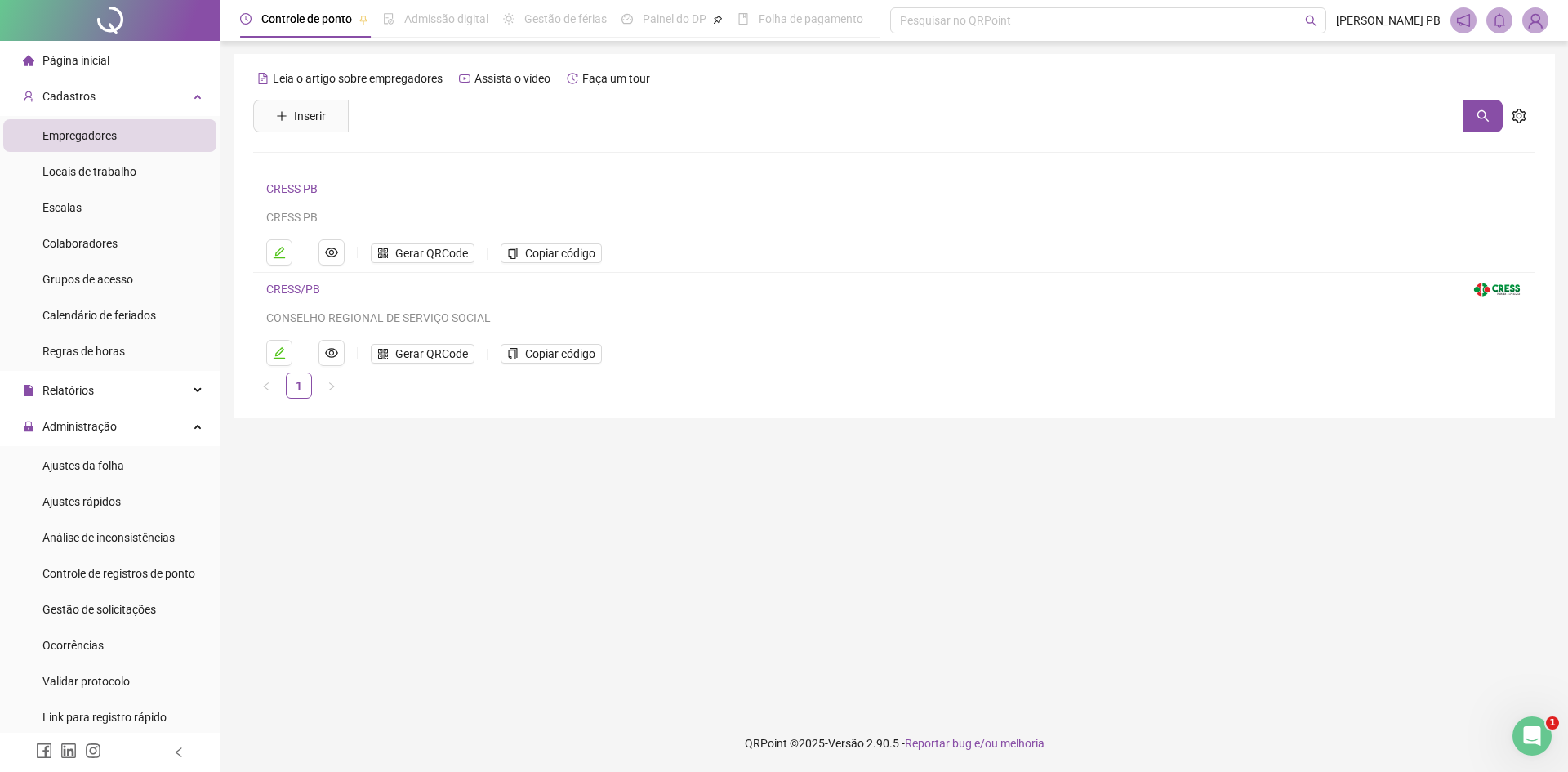
click at [287, 192] on link "CRESS PB" at bounding box center [292, 189] width 52 height 13
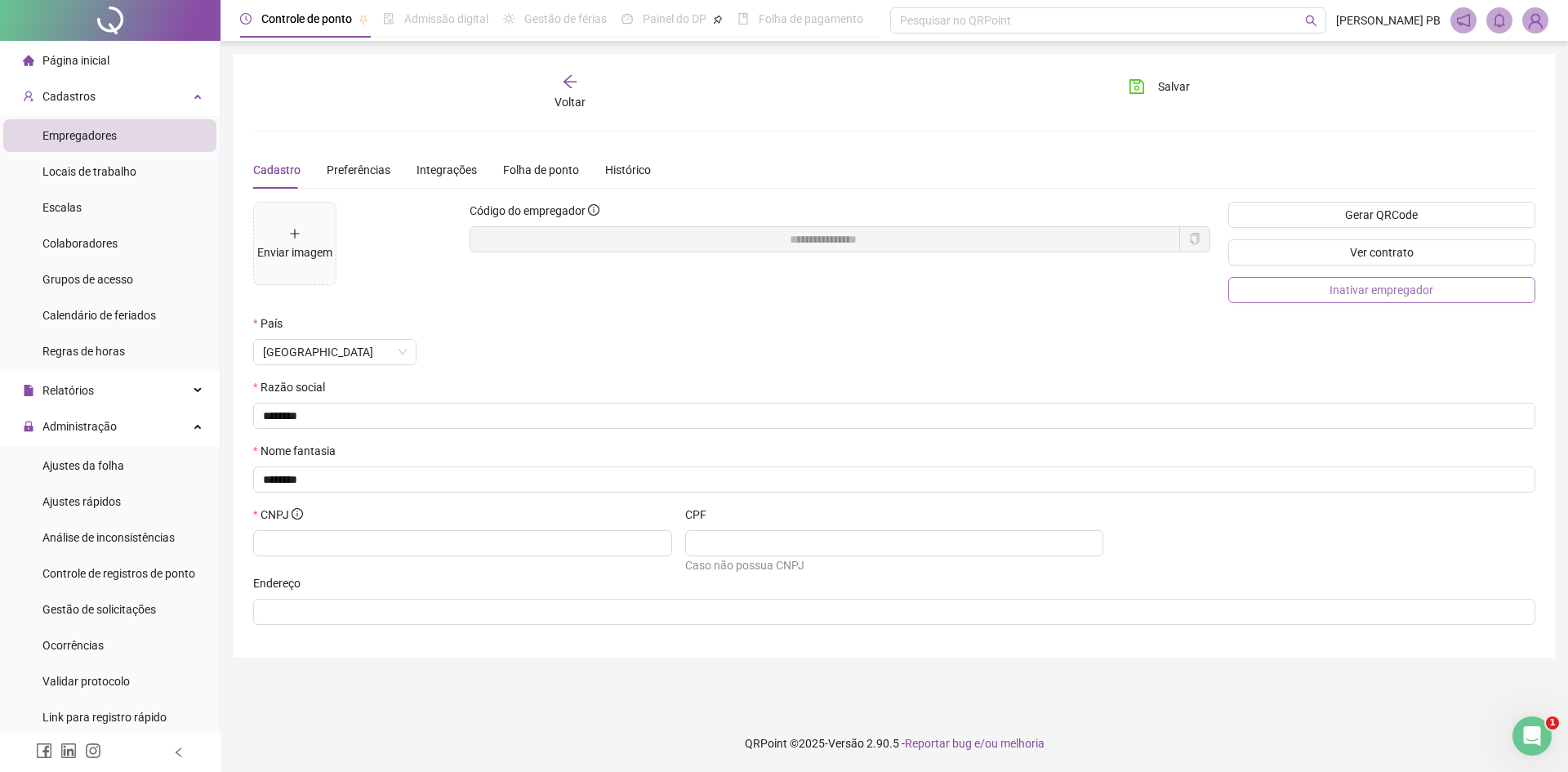
click at [1309, 286] on button "Inativar empregador" at bounding box center [1383, 290] width 307 height 26
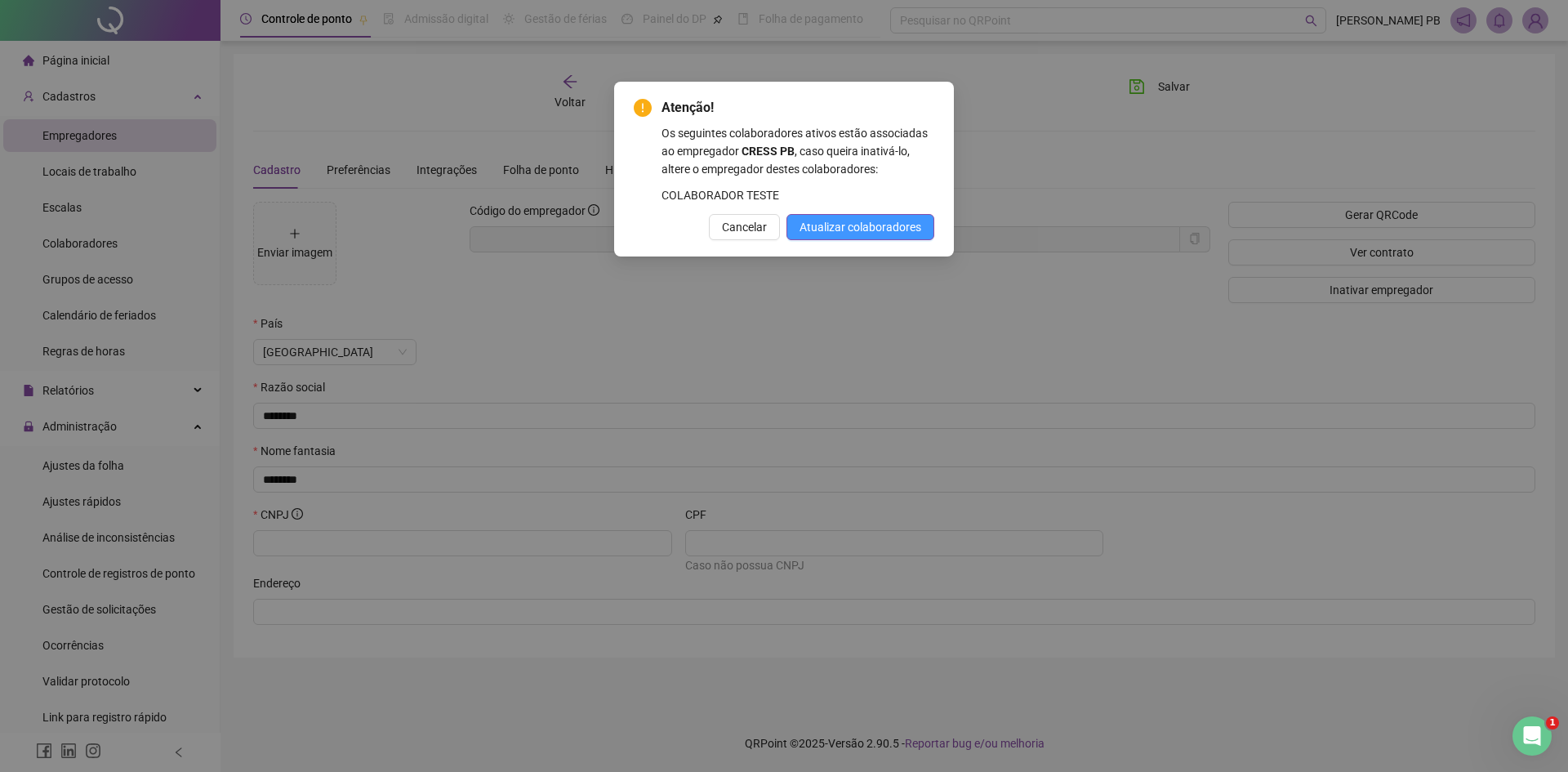
click at [858, 236] on span "Atualizar colaboradores" at bounding box center [859, 226] width 121 height 18
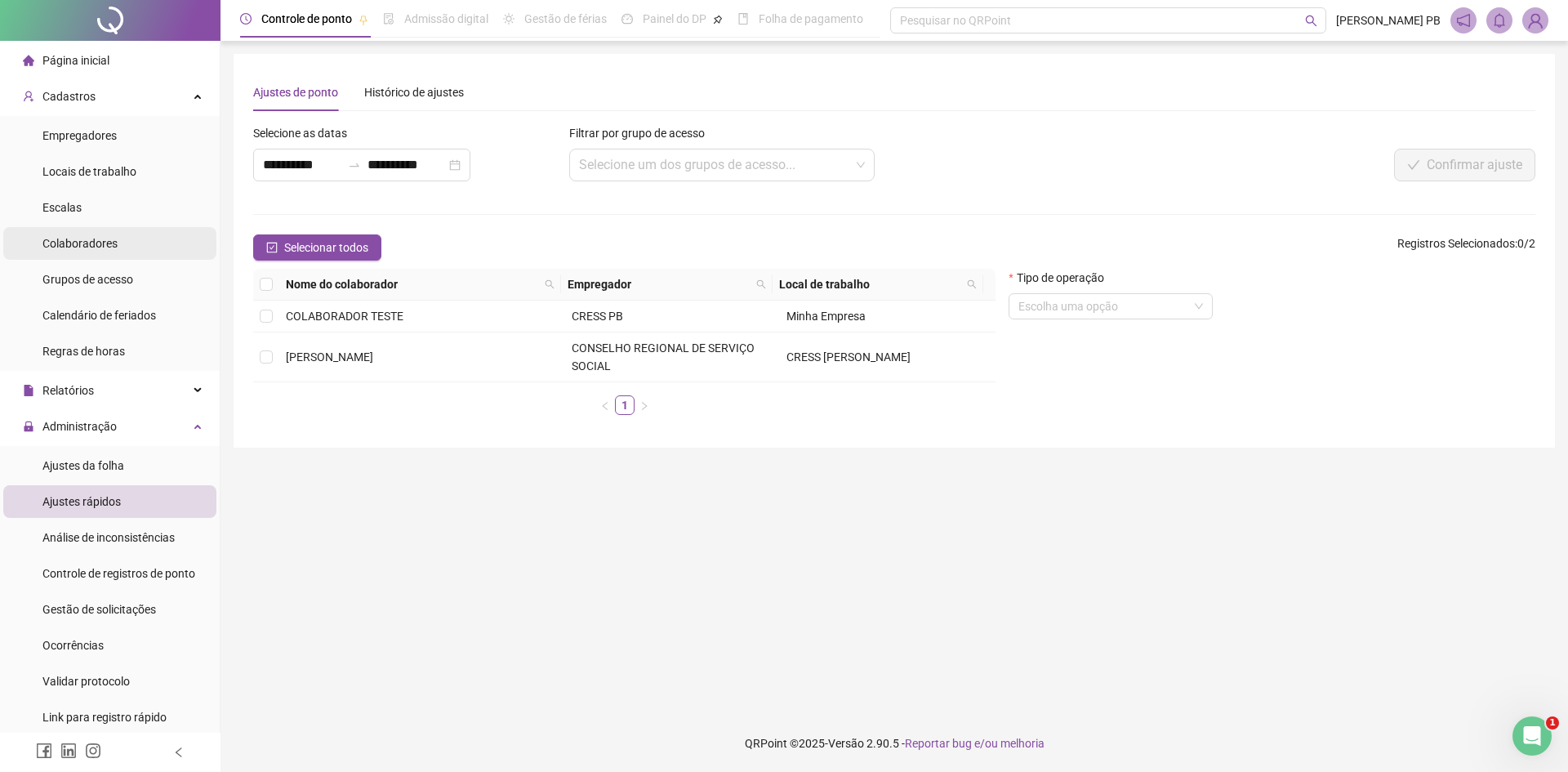
click at [104, 244] on span "Colaboradores" at bounding box center [79, 244] width 75 height 13
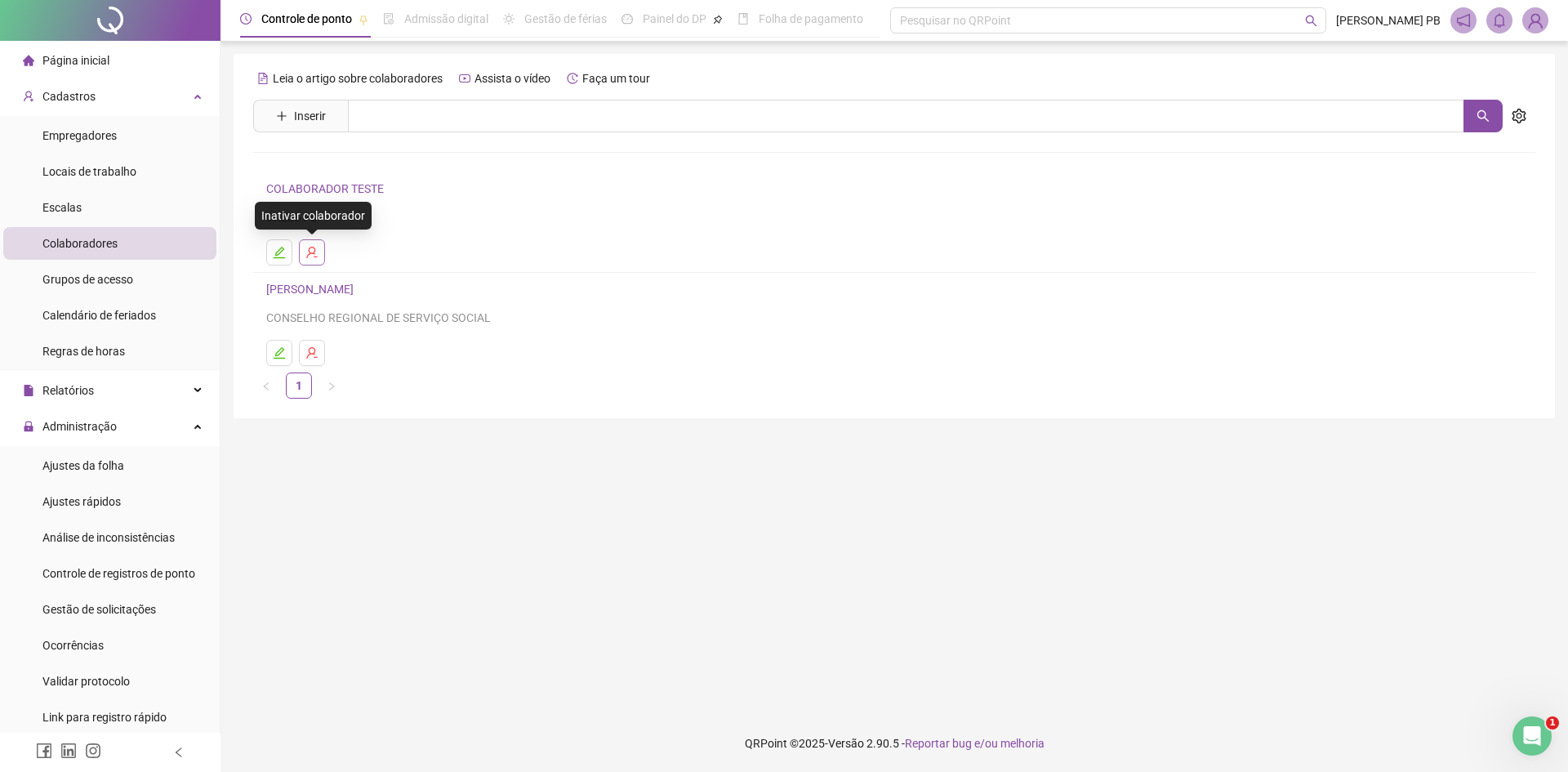
click at [317, 250] on icon "user-delete" at bounding box center [312, 252] width 13 height 13
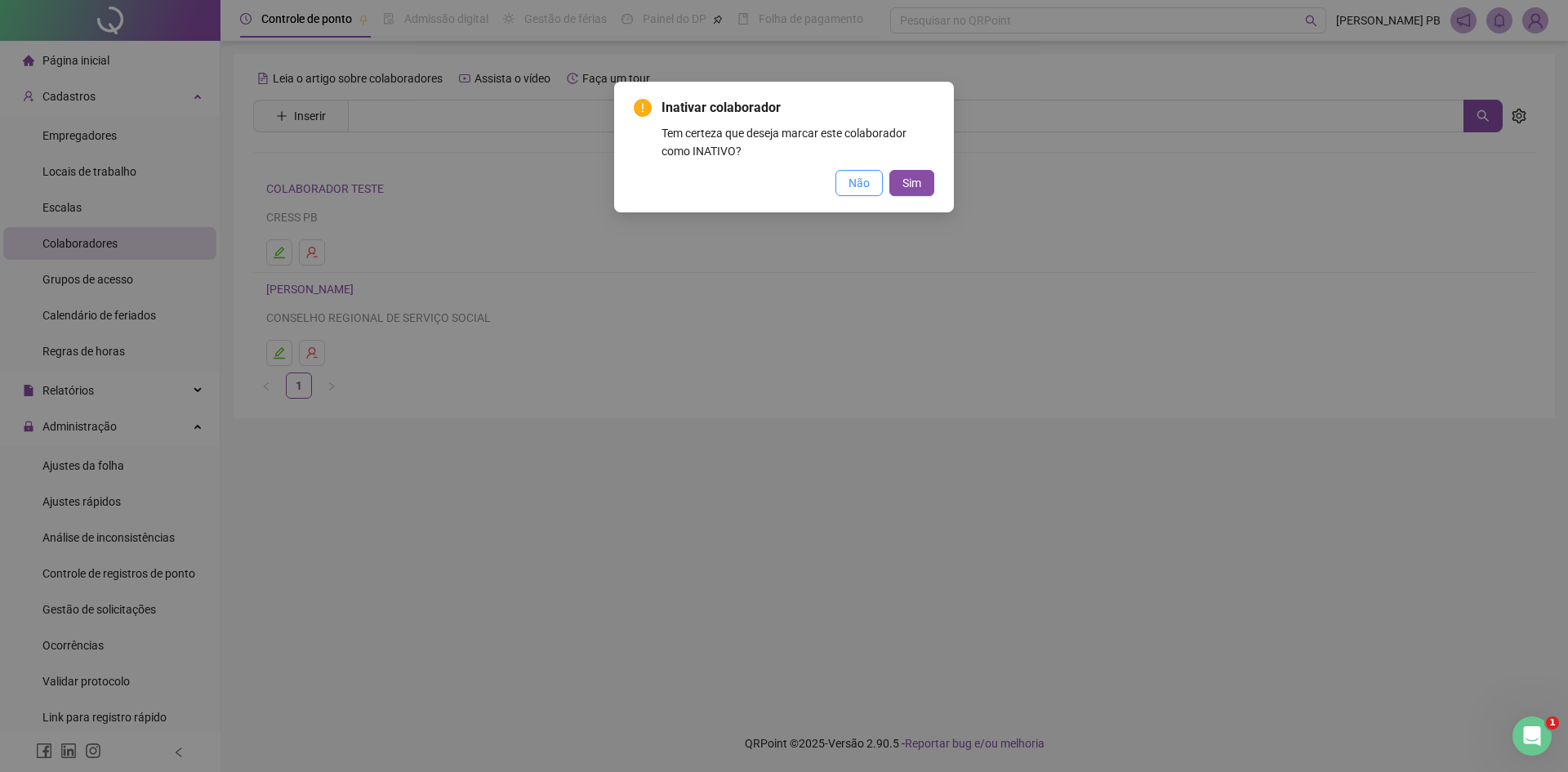
click at [861, 193] on button "Não" at bounding box center [859, 182] width 48 height 26
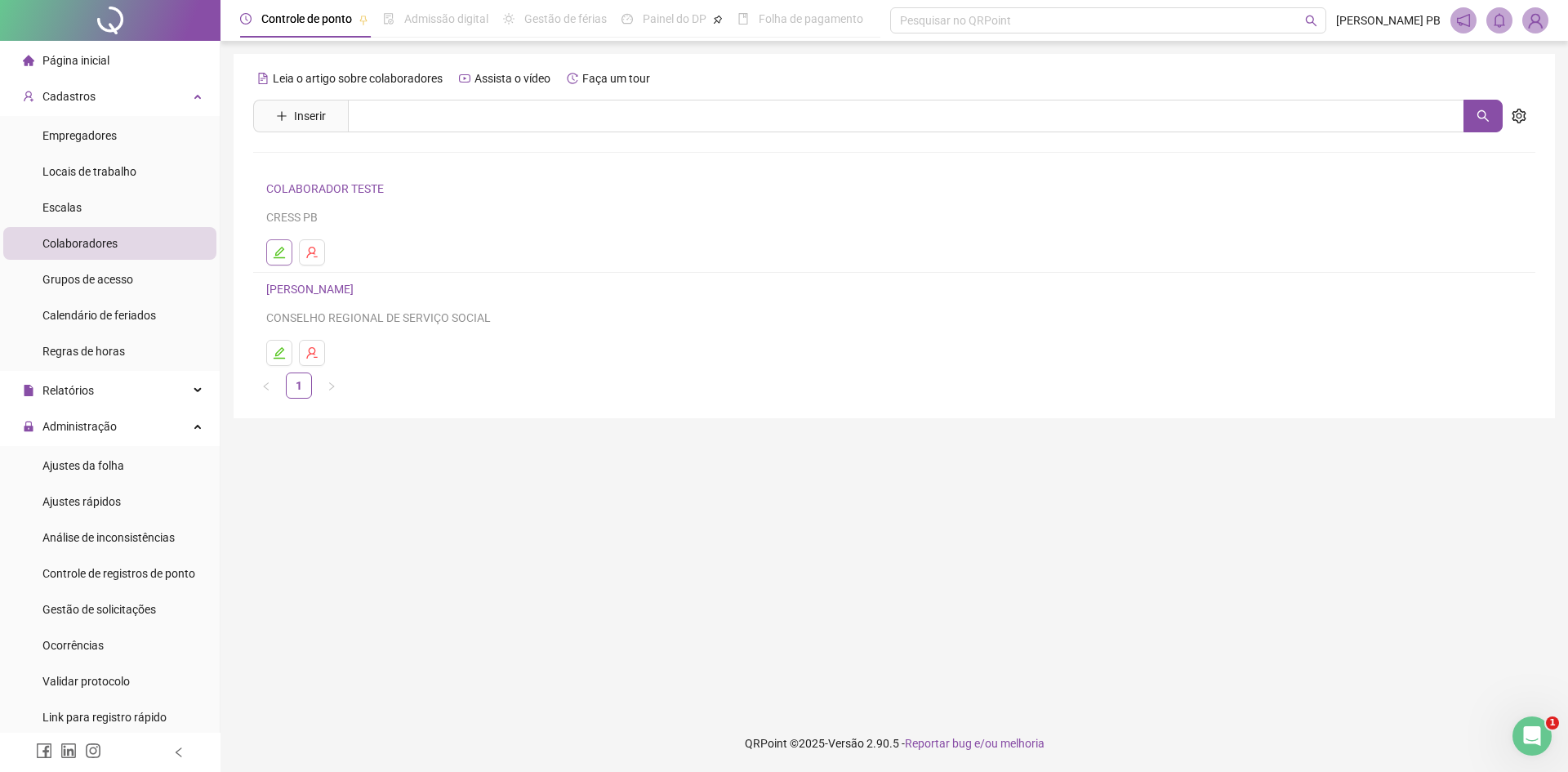
click at [280, 257] on icon "edit" at bounding box center [280, 252] width 13 height 13
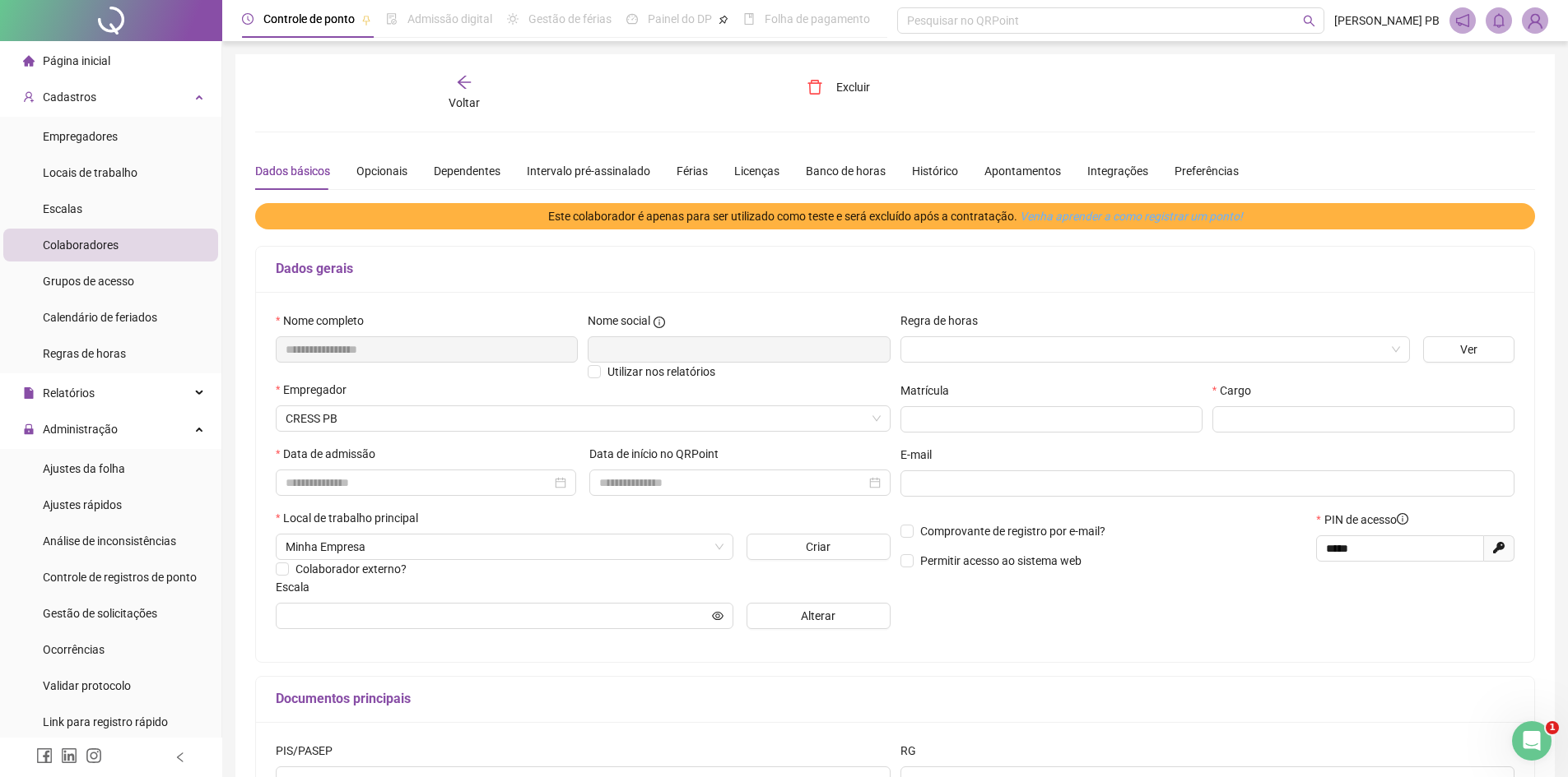
click at [0, 0] on slot "Venha aprender a como registrar um ponto!" at bounding box center [0, 0] width 0 height 0
click at [103, 250] on span "Colaboradores" at bounding box center [80, 245] width 76 height 13
click at [88, 134] on span "Empregadores" at bounding box center [80, 137] width 75 height 13
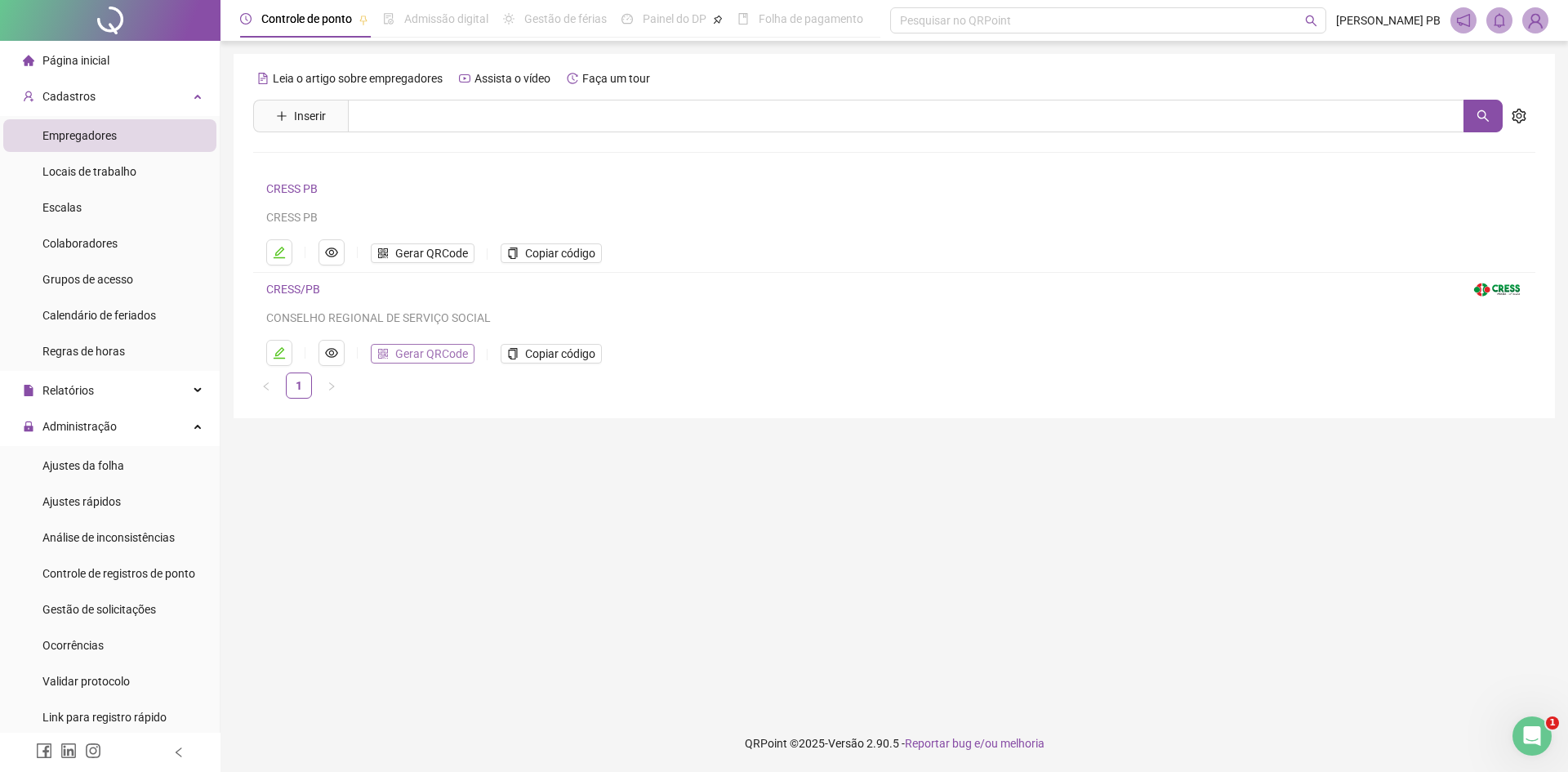
click at [411, 354] on span "Gerar QRCode" at bounding box center [432, 354] width 73 height 18
click at [432, 354] on span "Gerar QRCode" at bounding box center [432, 354] width 73 height 18
click at [99, 170] on span "Locais de trabalho" at bounding box center [89, 172] width 94 height 13
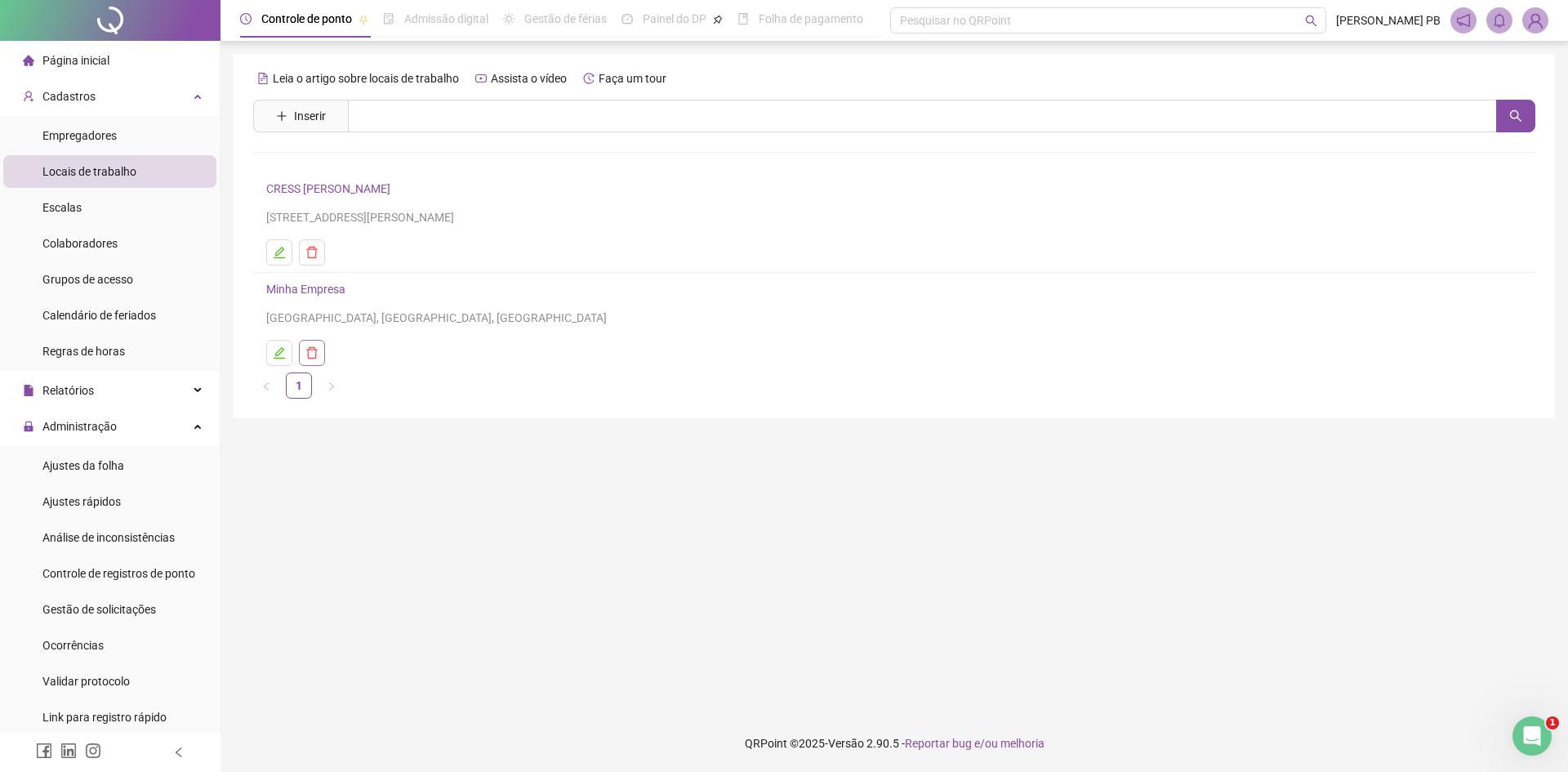
click at [313, 354] on icon "delete" at bounding box center [312, 354] width 13 height 13
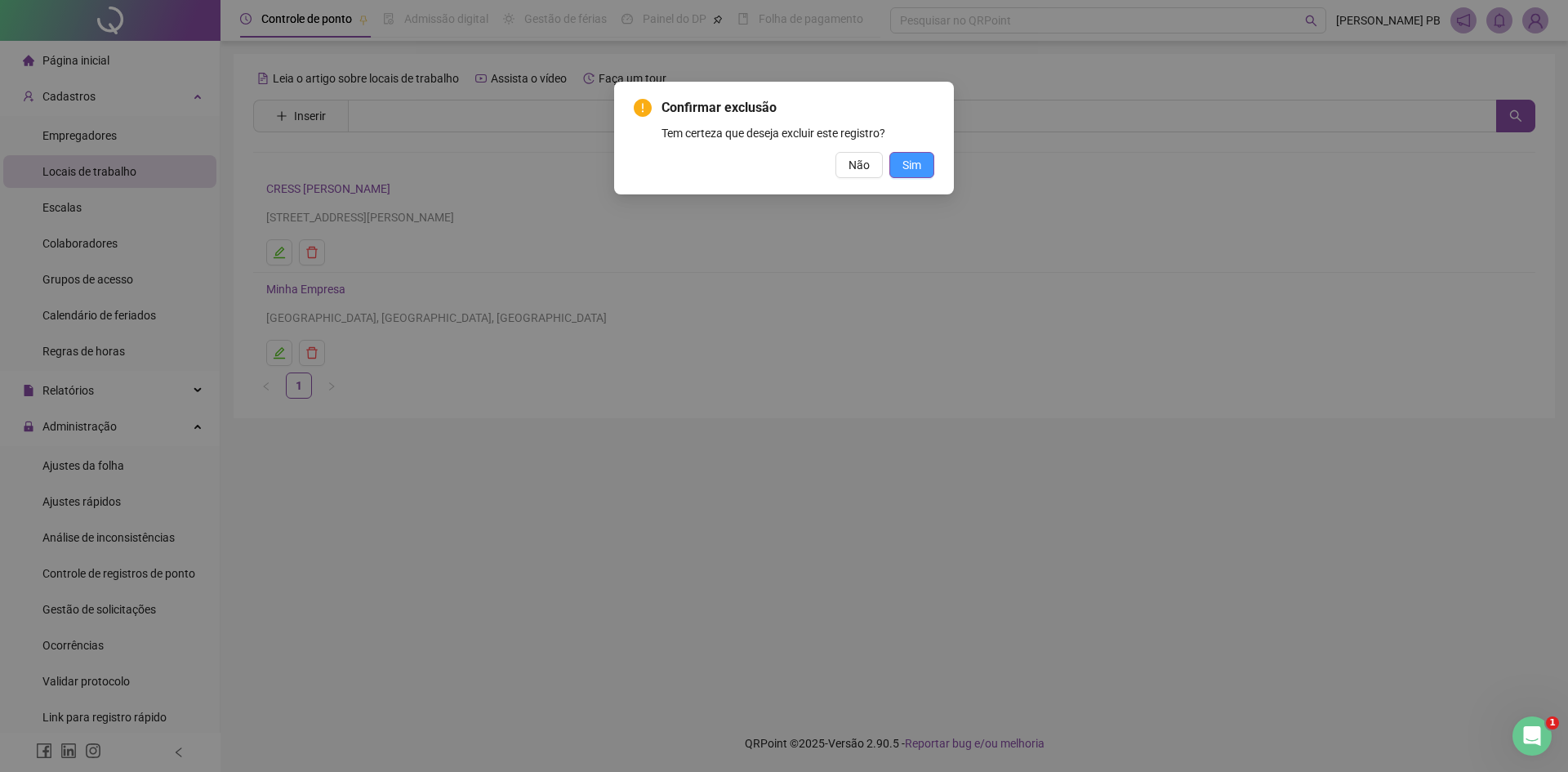
click at [912, 172] on span "Sim" at bounding box center [912, 164] width 19 height 18
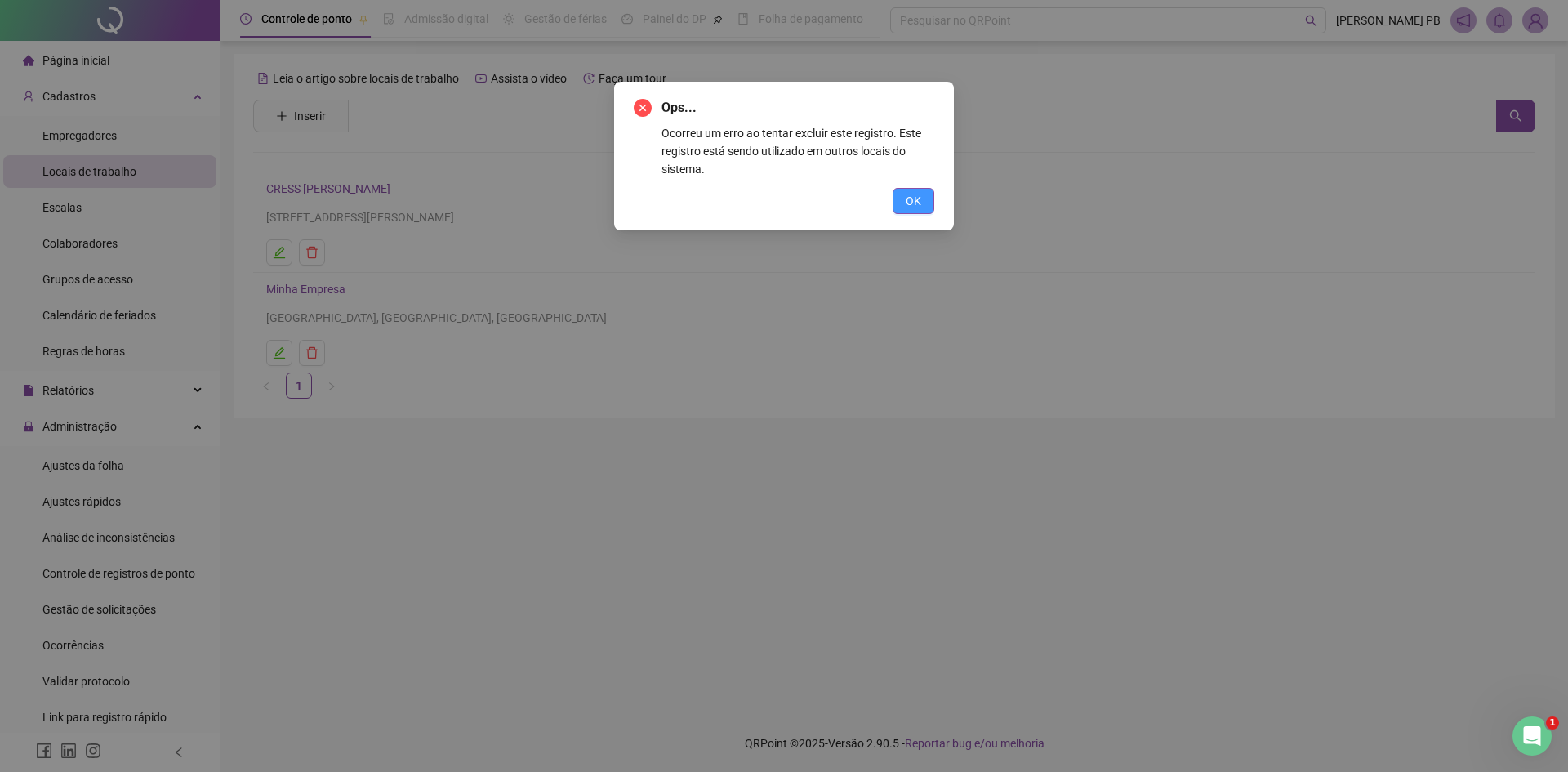
click at [907, 201] on span "OK" at bounding box center [914, 201] width 15 height 18
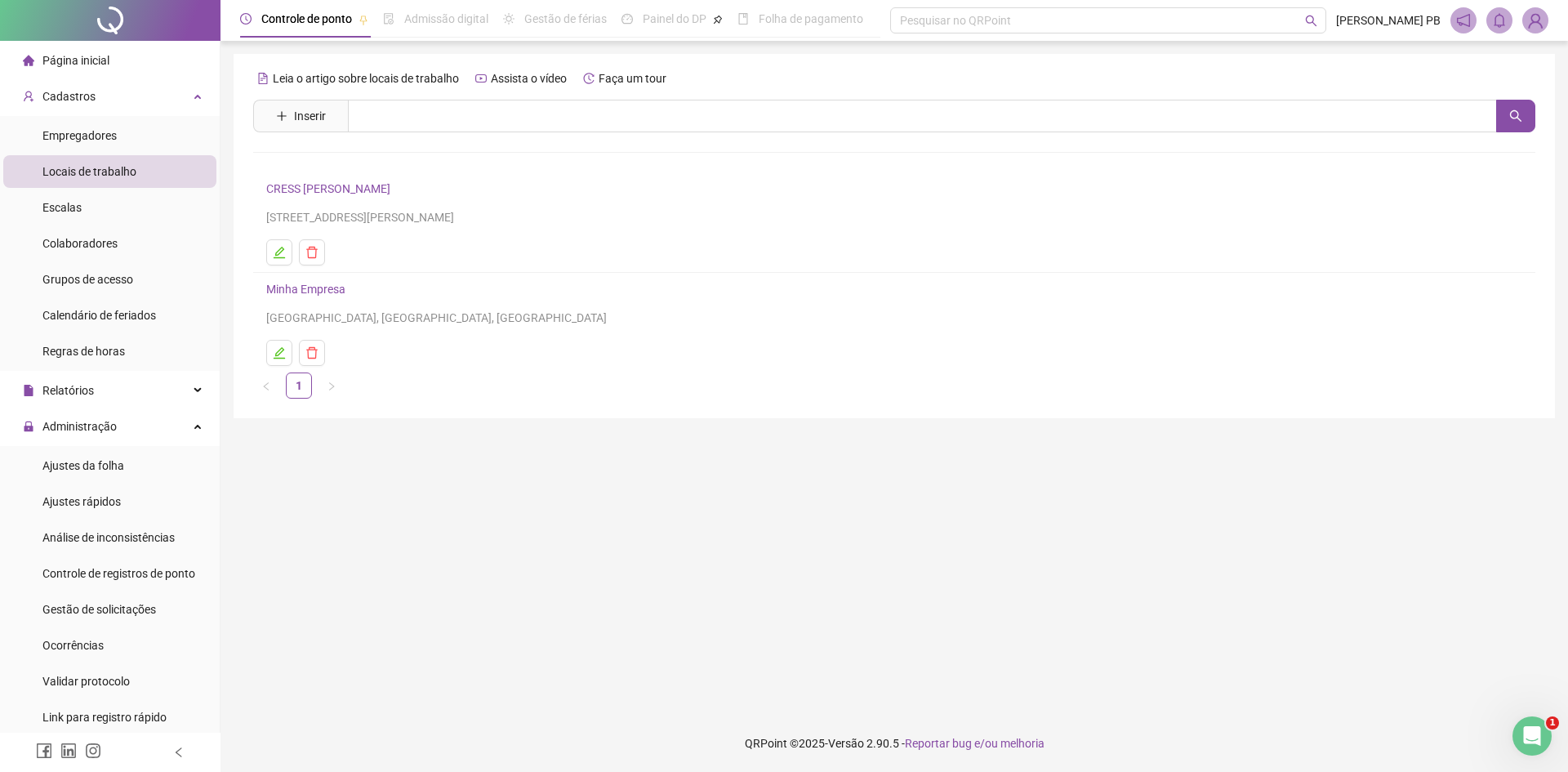
click at [337, 183] on link "CRESS [PERSON_NAME]" at bounding box center [328, 189] width 124 height 13
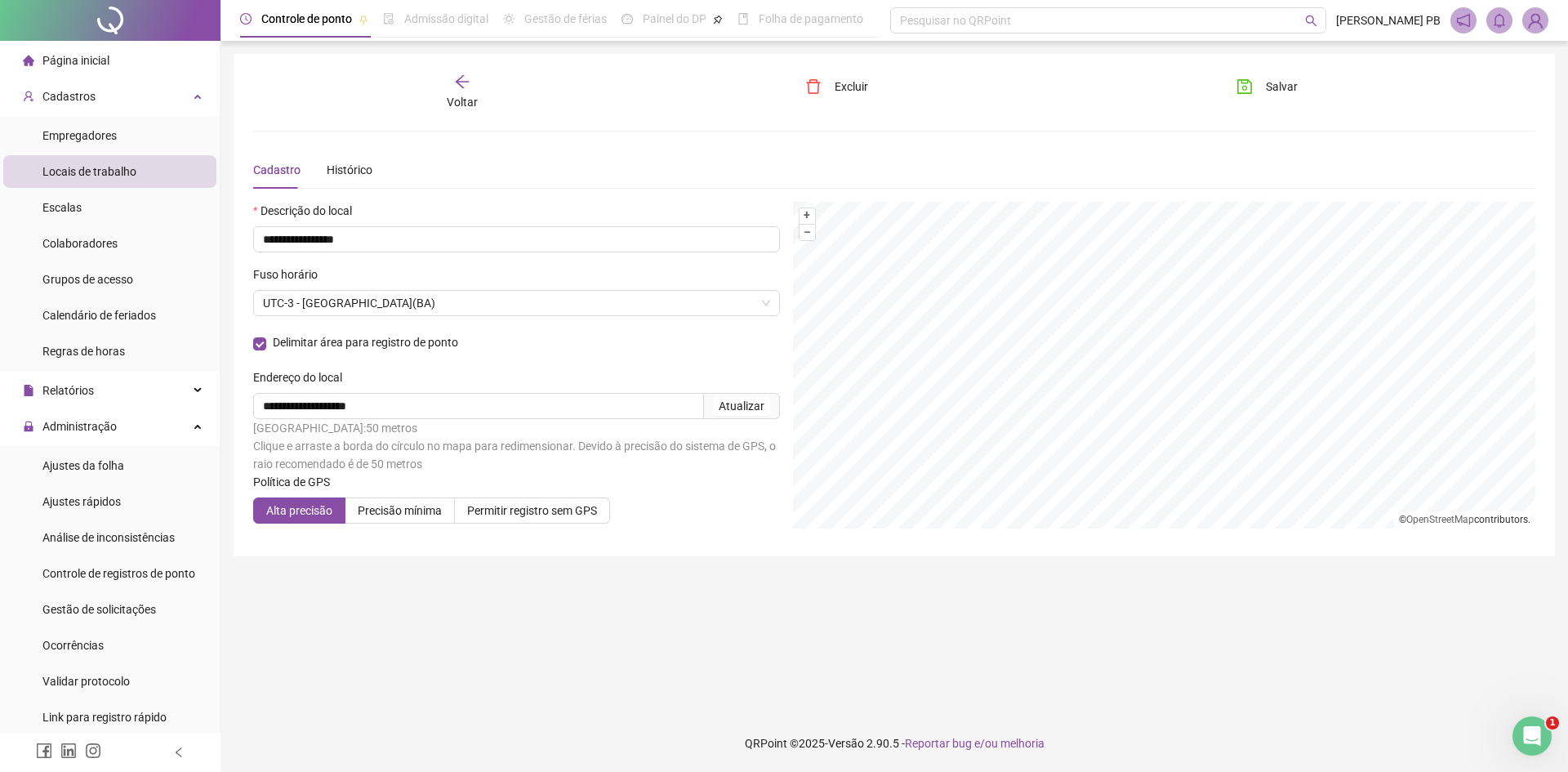
click at [1006, 593] on main "**********" at bounding box center [895, 377] width 1322 height 648
click at [1023, 602] on main "**********" at bounding box center [895, 377] width 1322 height 648
click at [1002, 674] on main "**********" at bounding box center [895, 377] width 1322 height 648
click at [1131, 551] on div "**********" at bounding box center [895, 305] width 1322 height 503
click at [1052, 569] on main "**********" at bounding box center [895, 377] width 1322 height 648
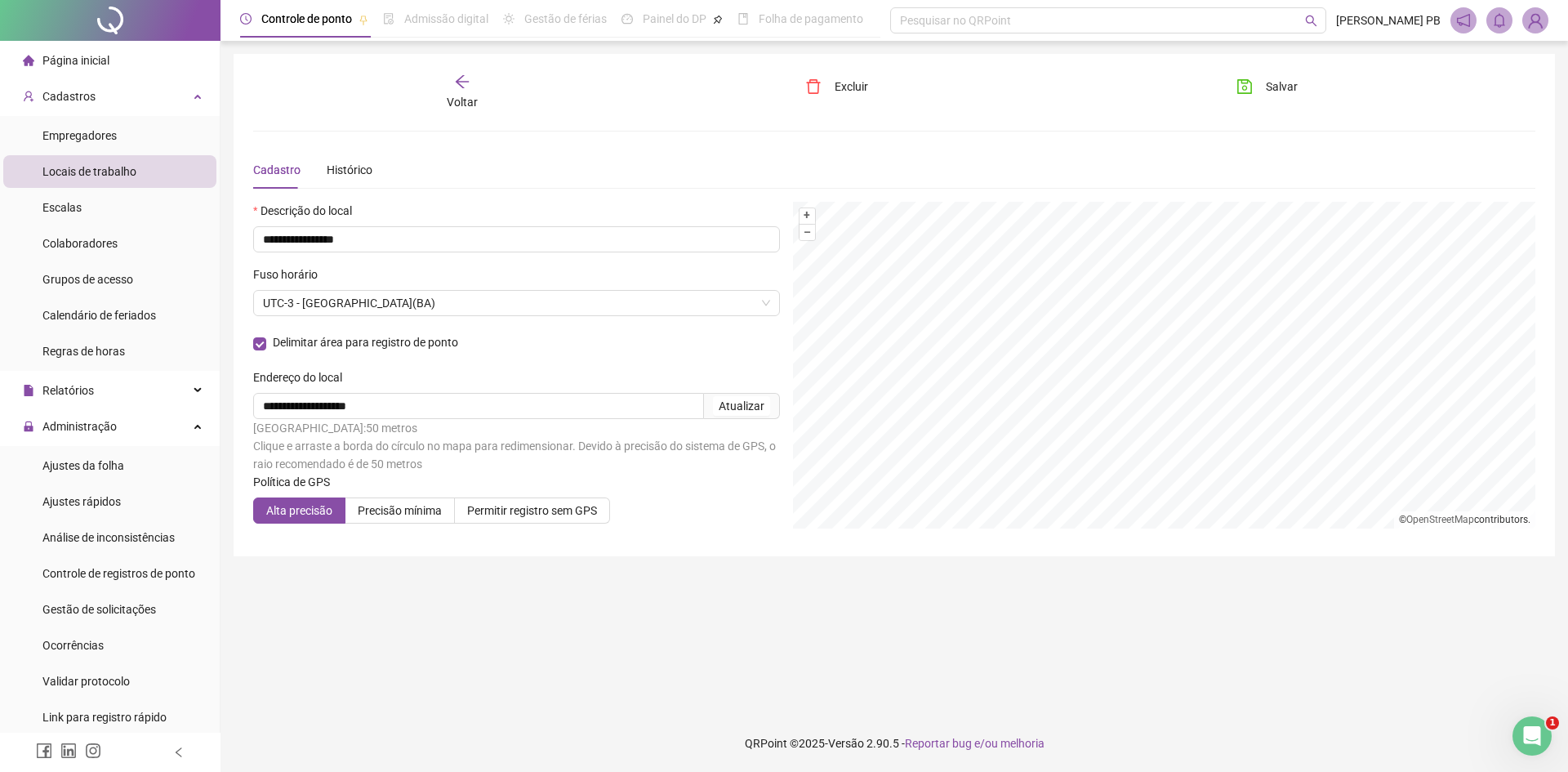
click at [1006, 547] on div "**********" at bounding box center [895, 305] width 1322 height 503
click at [999, 568] on main "**********" at bounding box center [895, 377] width 1322 height 648
click at [904, 651] on main "**********" at bounding box center [895, 377] width 1322 height 648
click at [990, 581] on main "**********" at bounding box center [895, 377] width 1322 height 648
click at [759, 404] on div "Atualizar" at bounding box center [742, 406] width 46 height 18
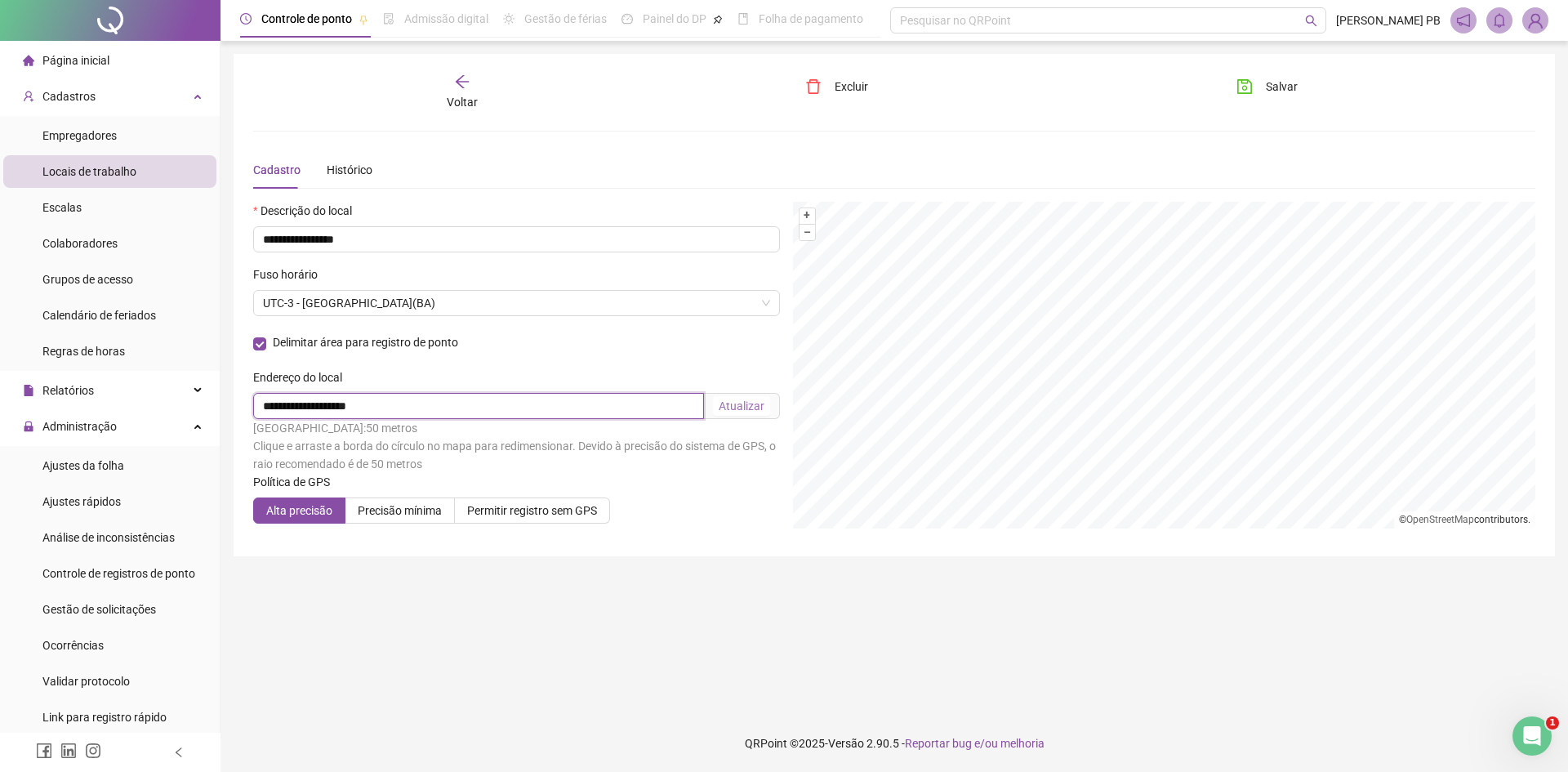
click at [540, 416] on input "**********" at bounding box center [478, 405] width 451 height 26
click at [286, 404] on input "**********" at bounding box center [478, 405] width 451 height 26
click at [288, 404] on input "**********" at bounding box center [478, 405] width 451 height 26
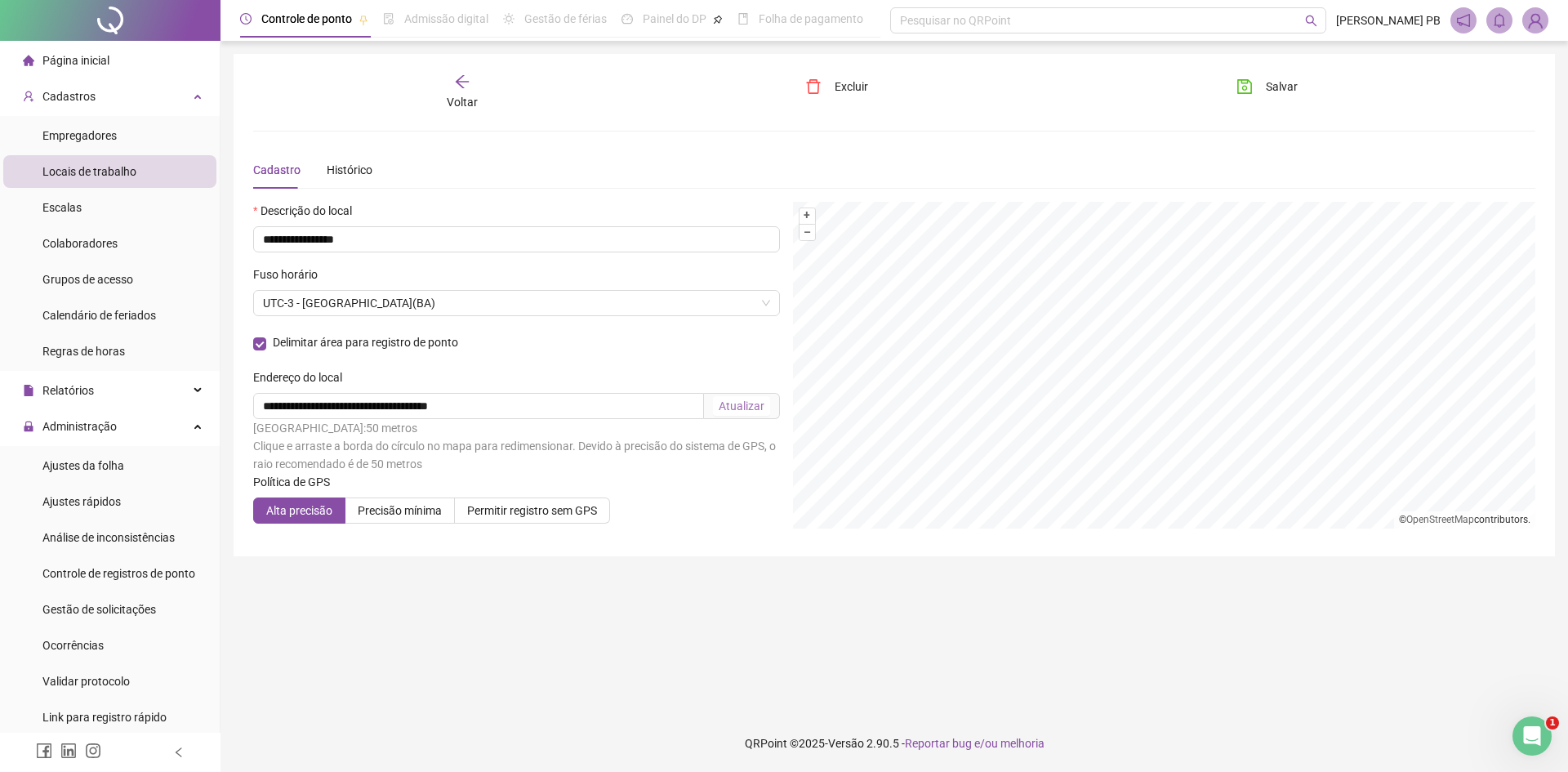
click at [764, 410] on div "Atualizar" at bounding box center [742, 406] width 46 height 18
click at [392, 406] on input "**********" at bounding box center [478, 405] width 451 height 26
type input "**********"
click at [756, 400] on div "Atualizar" at bounding box center [742, 406] width 46 height 18
click at [1291, 83] on span "Salvar" at bounding box center [1282, 86] width 32 height 18
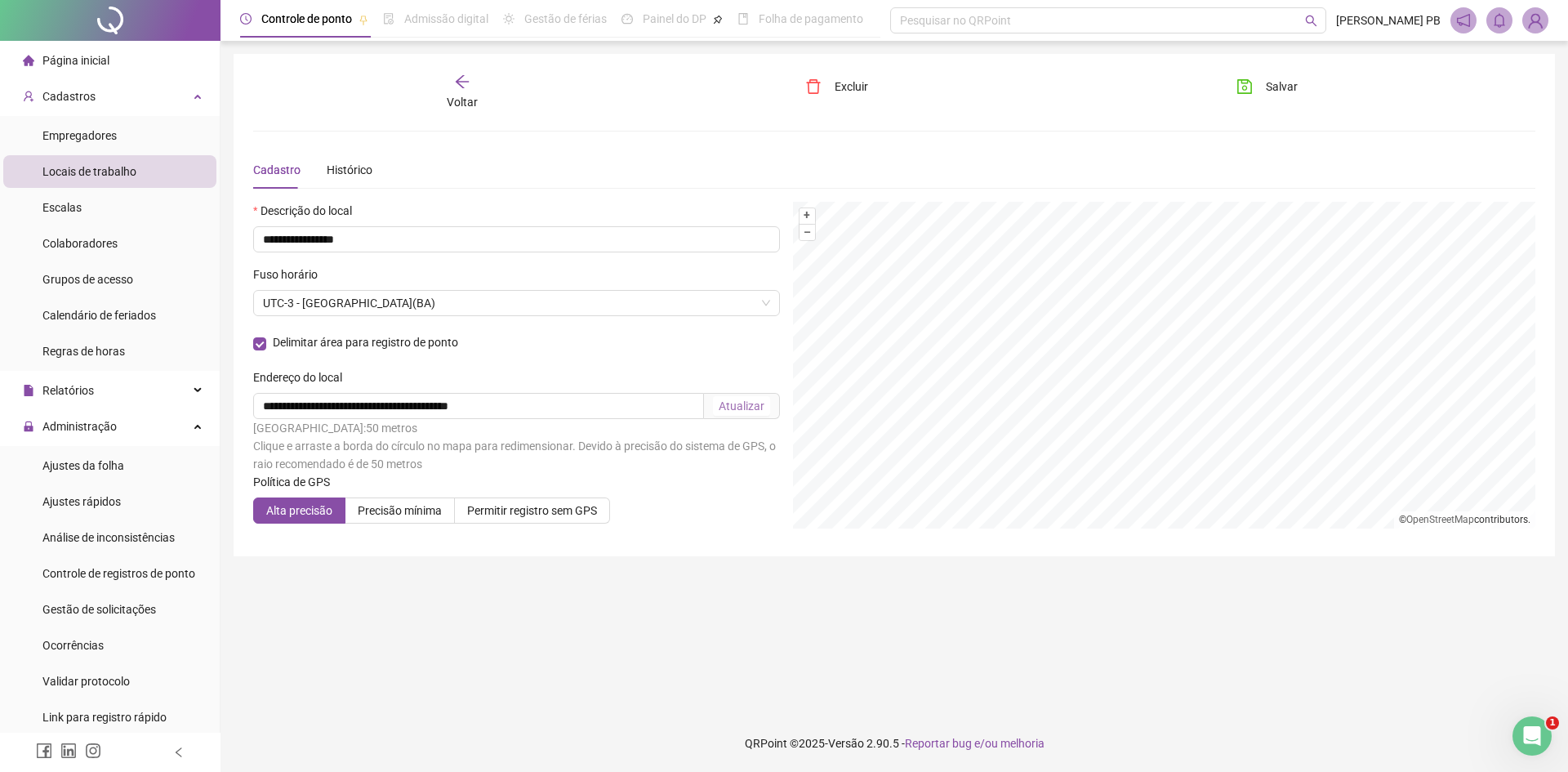
click at [461, 77] on icon "arrow-left" at bounding box center [462, 82] width 13 height 13
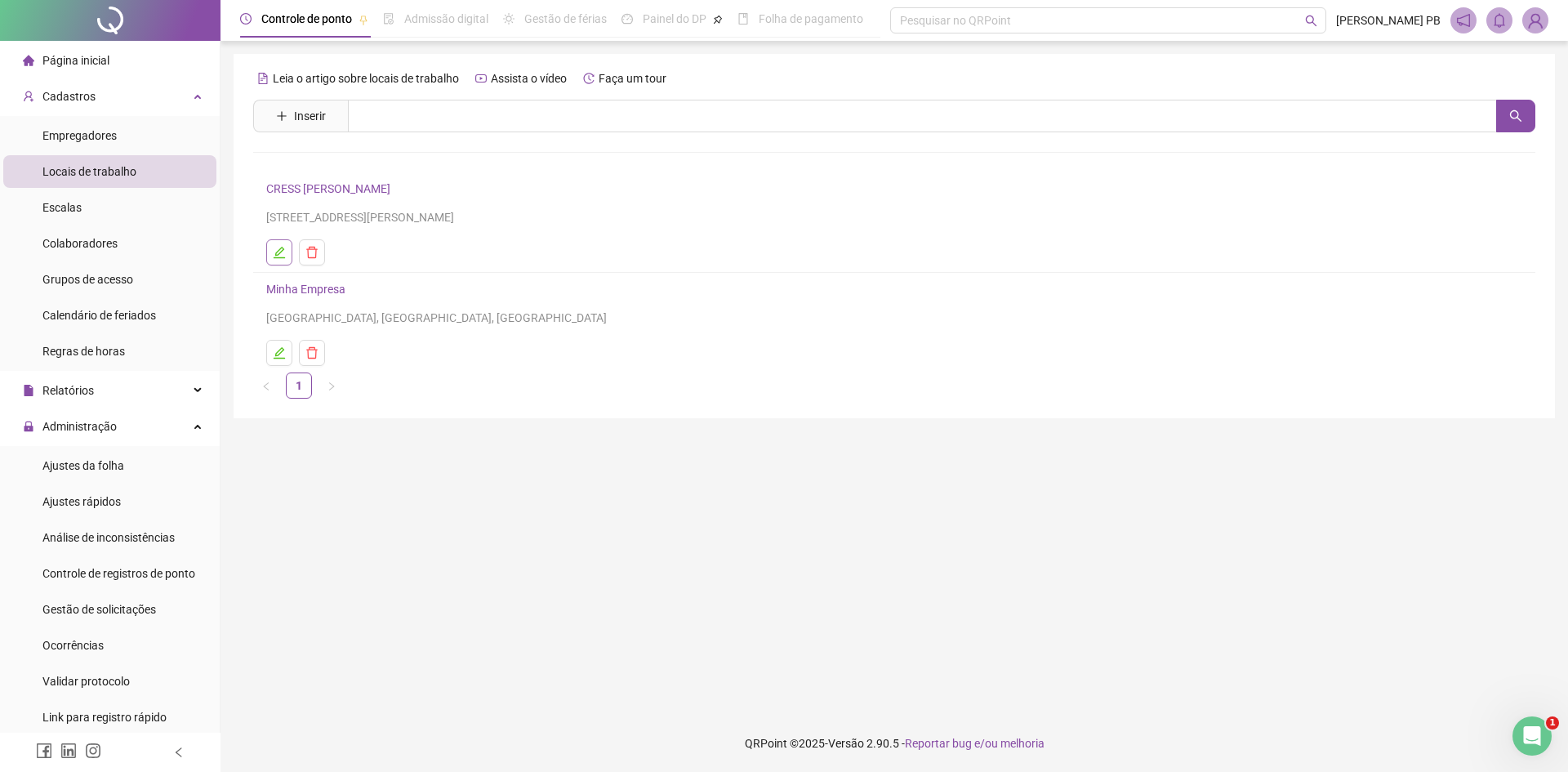
click at [274, 247] on icon "edit" at bounding box center [280, 252] width 13 height 13
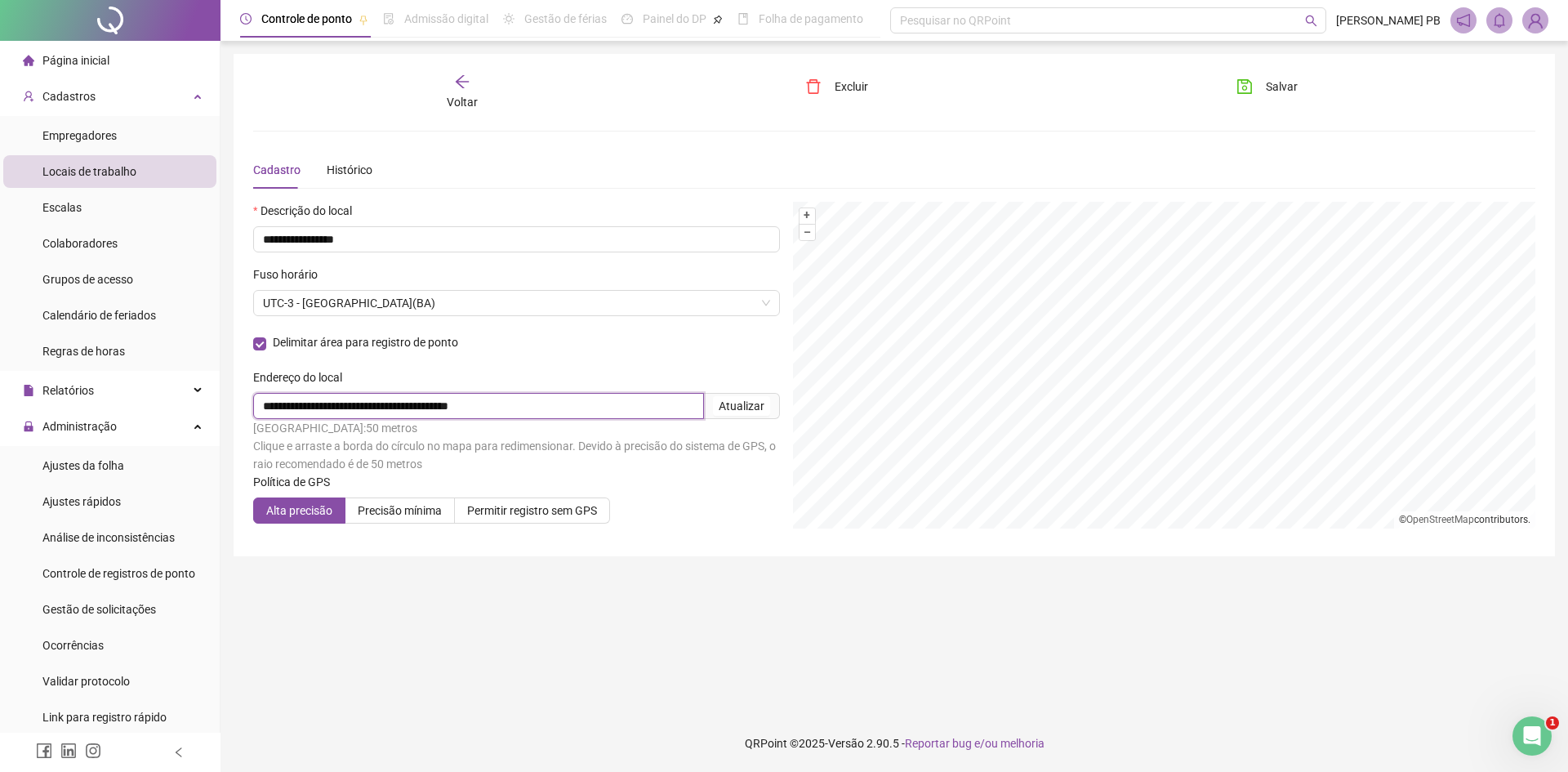
click at [415, 403] on input "**********" at bounding box center [478, 405] width 451 height 26
click at [499, 404] on input "**********" at bounding box center [478, 405] width 451 height 26
type input "**********"
click at [749, 399] on div "Atualizar" at bounding box center [742, 406] width 46 height 18
click at [1285, 84] on span "Salvar" at bounding box center [1282, 86] width 32 height 18
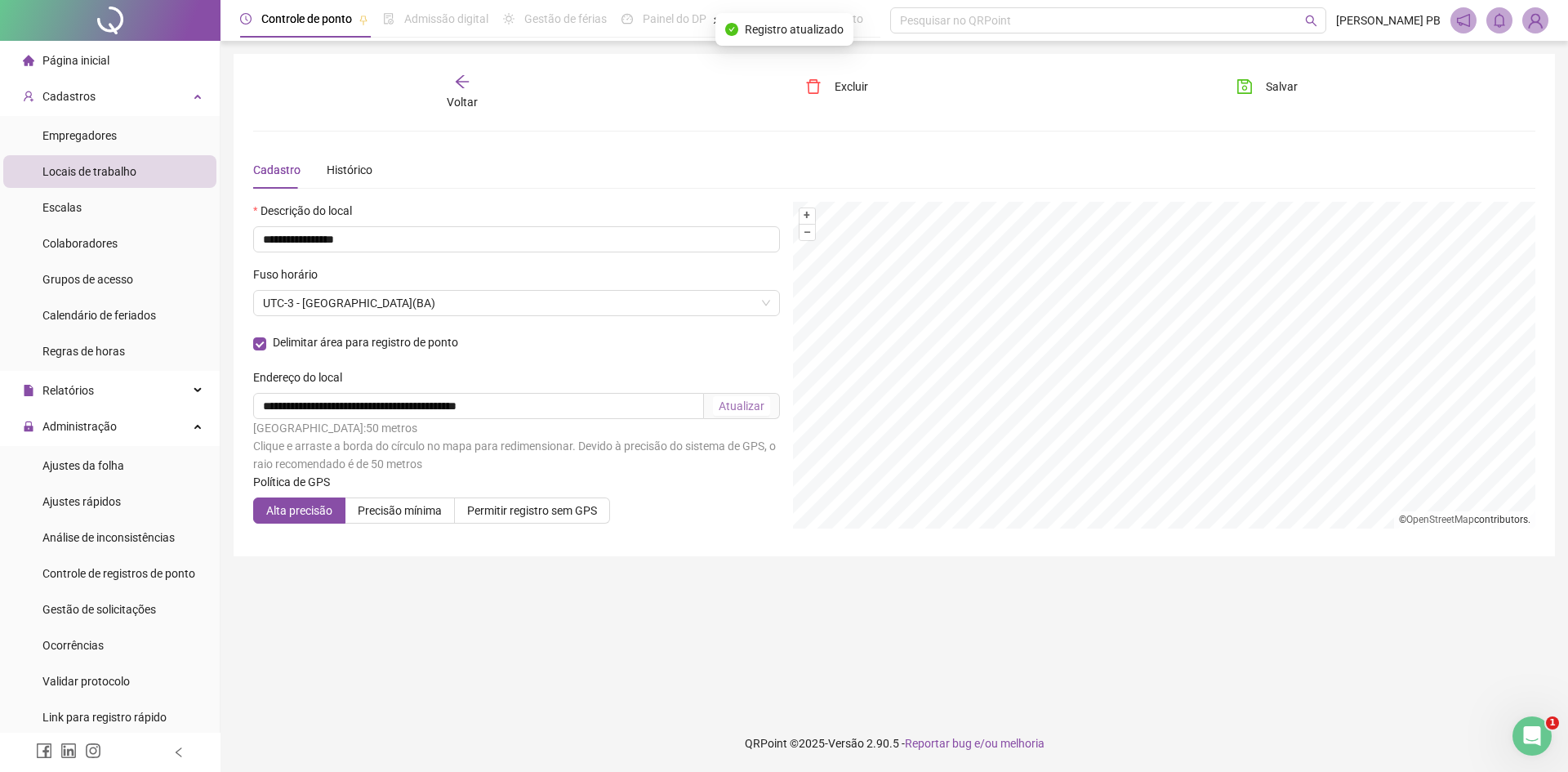
click at [463, 82] on icon "arrow-left" at bounding box center [462, 81] width 16 height 16
